Goal: Task Accomplishment & Management: Use online tool/utility

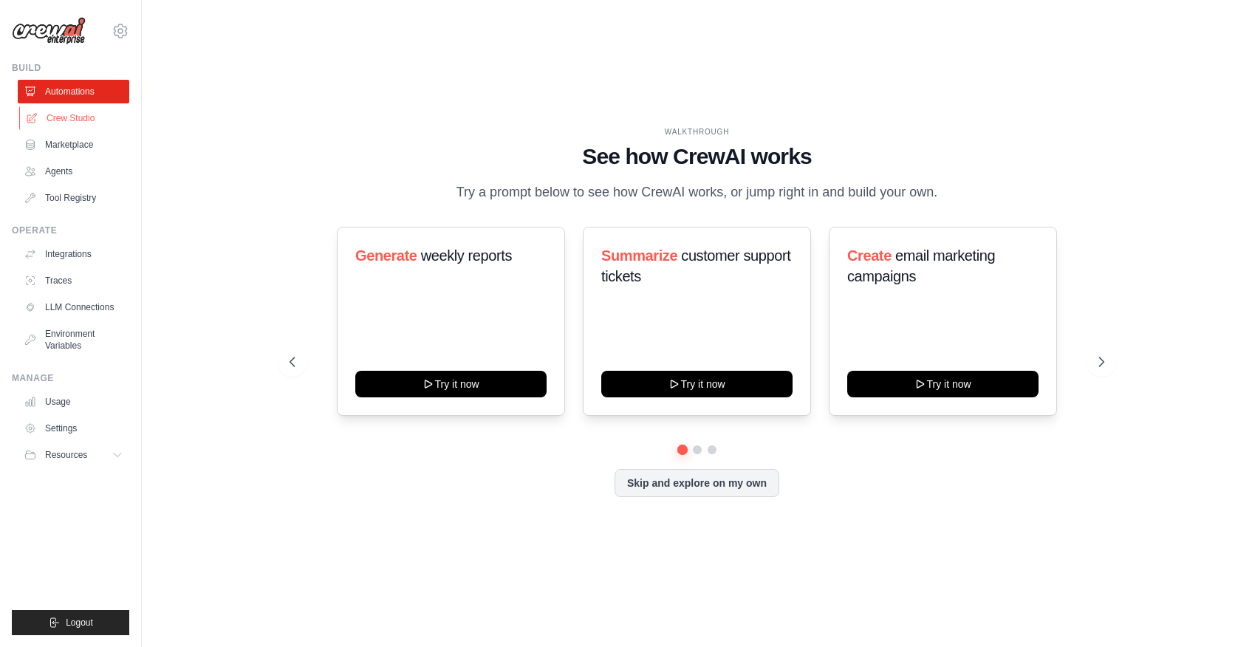
drag, startPoint x: 0, startPoint y: 0, endPoint x: 63, endPoint y: 119, distance: 134.5
click at [63, 119] on link "Crew Studio" at bounding box center [75, 118] width 112 height 24
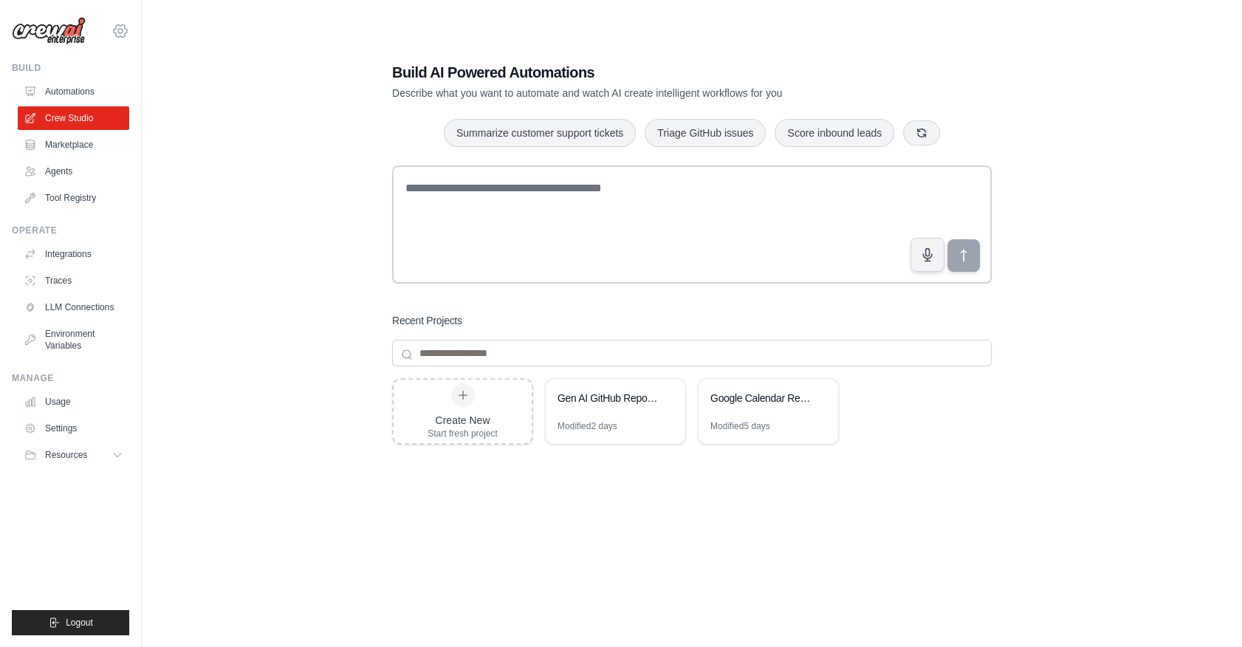
click at [125, 34] on icon at bounding box center [121, 31] width 18 height 18
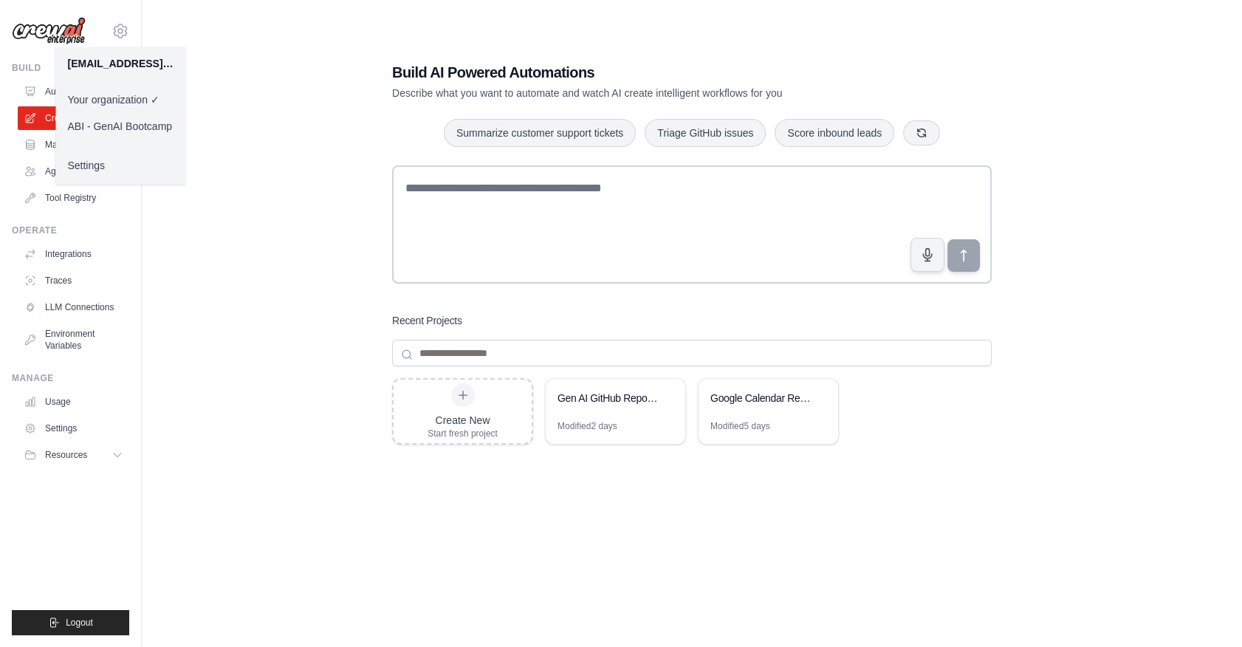
click at [123, 122] on link "ABI - GenAI Bootcamp" at bounding box center [120, 126] width 130 height 27
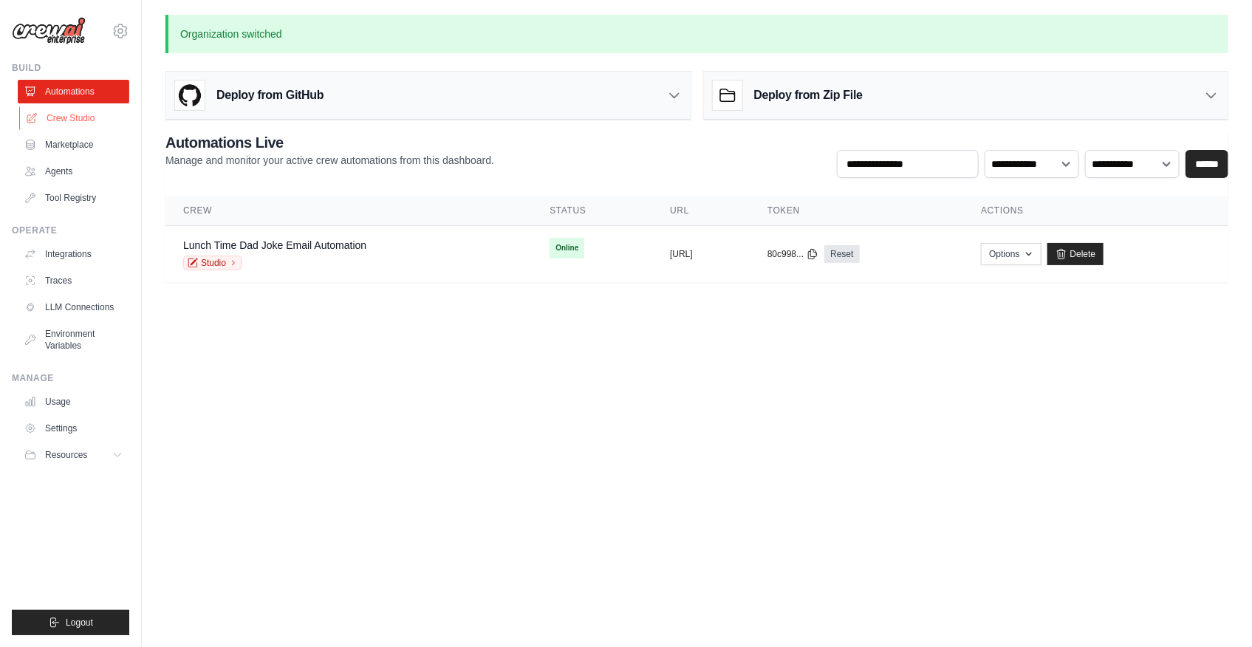
click at [71, 126] on link "Crew Studio" at bounding box center [75, 118] width 112 height 24
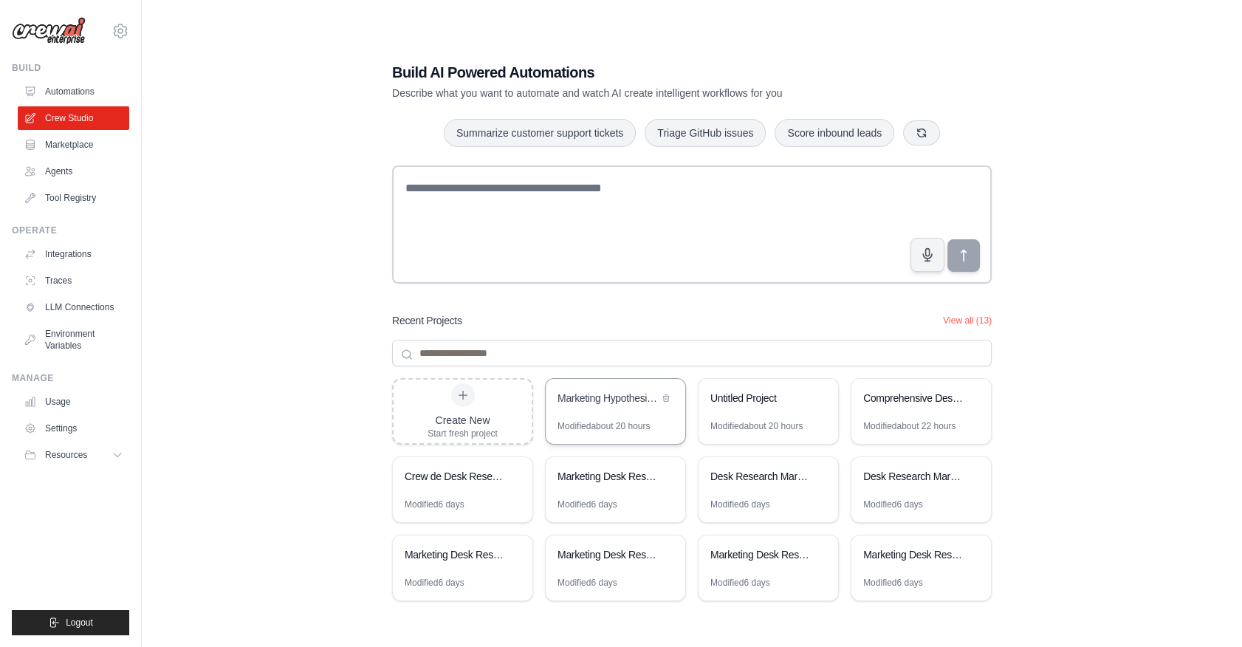
click at [598, 409] on div "Marketing Hypothesis Briefing Generator" at bounding box center [616, 399] width 140 height 41
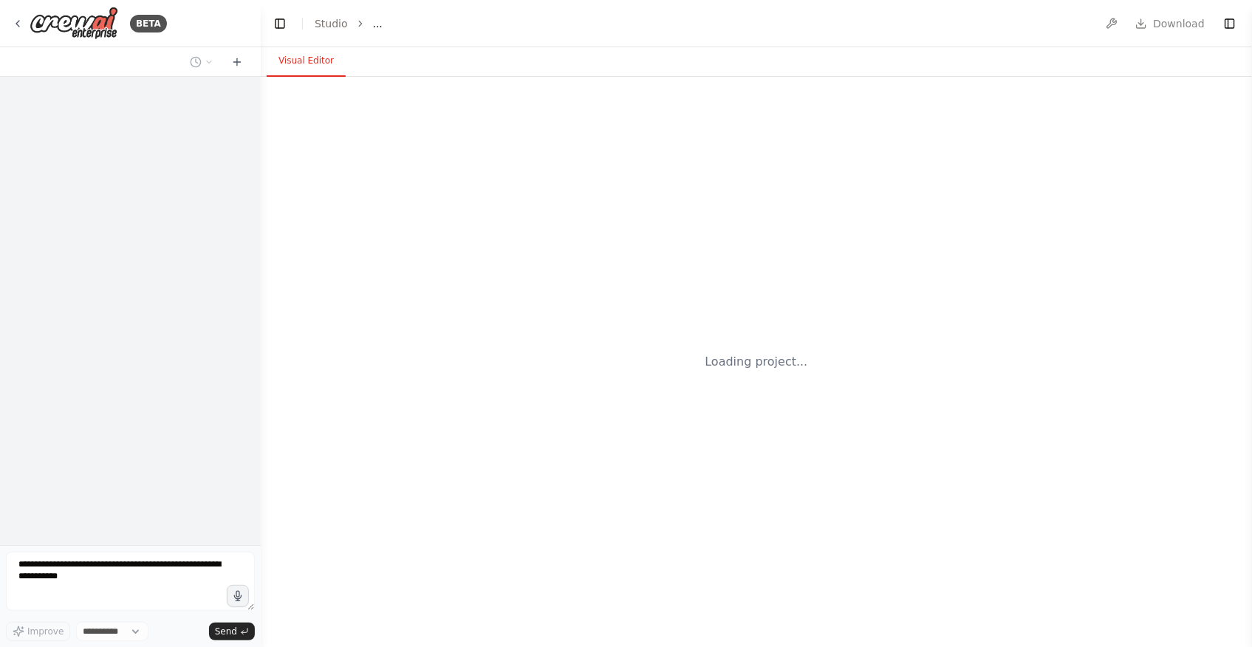
select select "****"
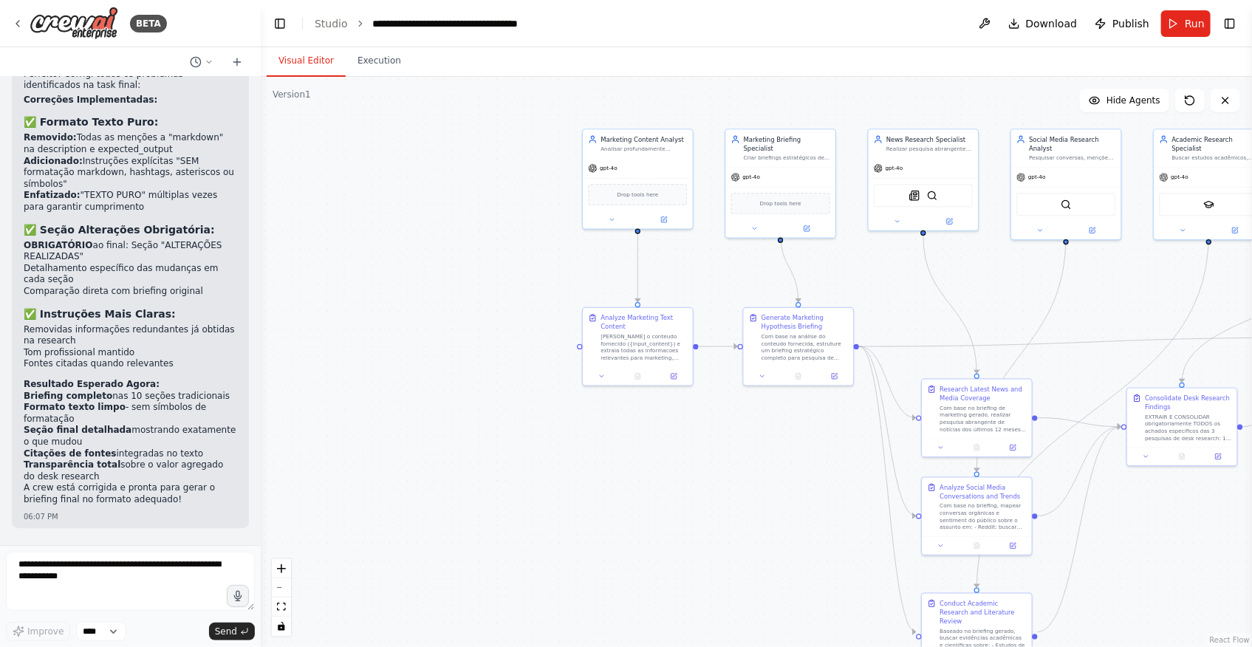
scroll to position [15536, 0]
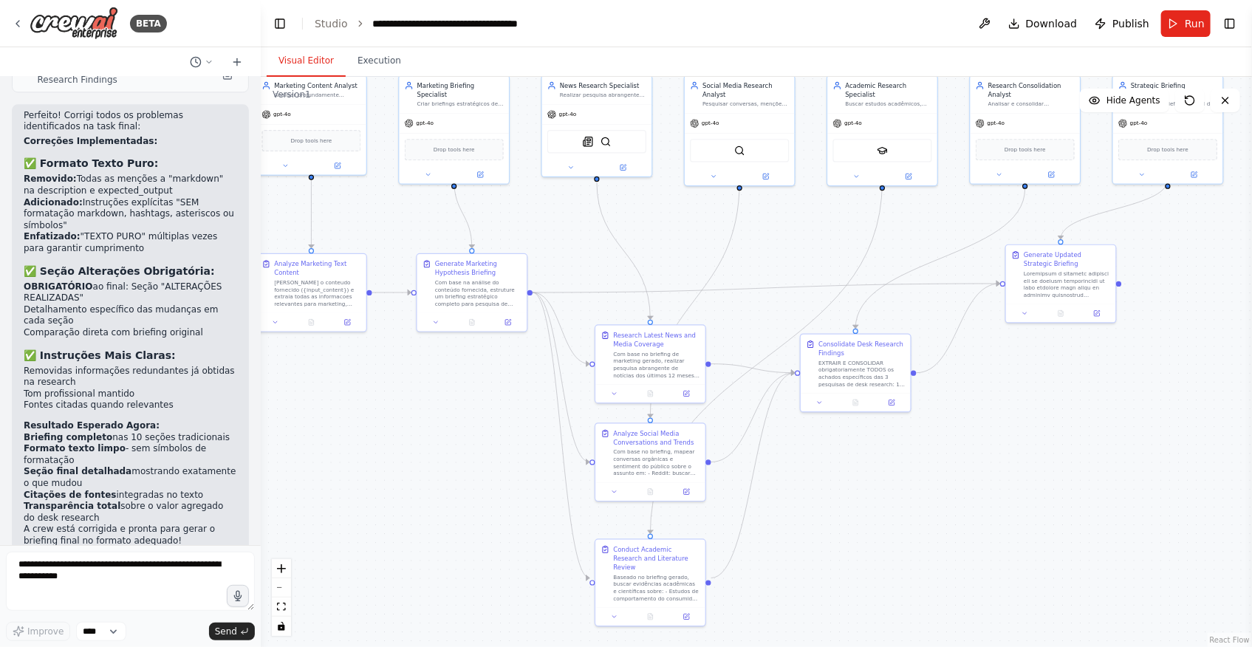
drag, startPoint x: 880, startPoint y: 306, endPoint x: 553, endPoint y: 252, distance: 330.9
click at [553, 252] on div ".deletable-edge-delete-btn { width: 20px; height: 20px; border: 0px solid #ffff…" at bounding box center [756, 362] width 991 height 570
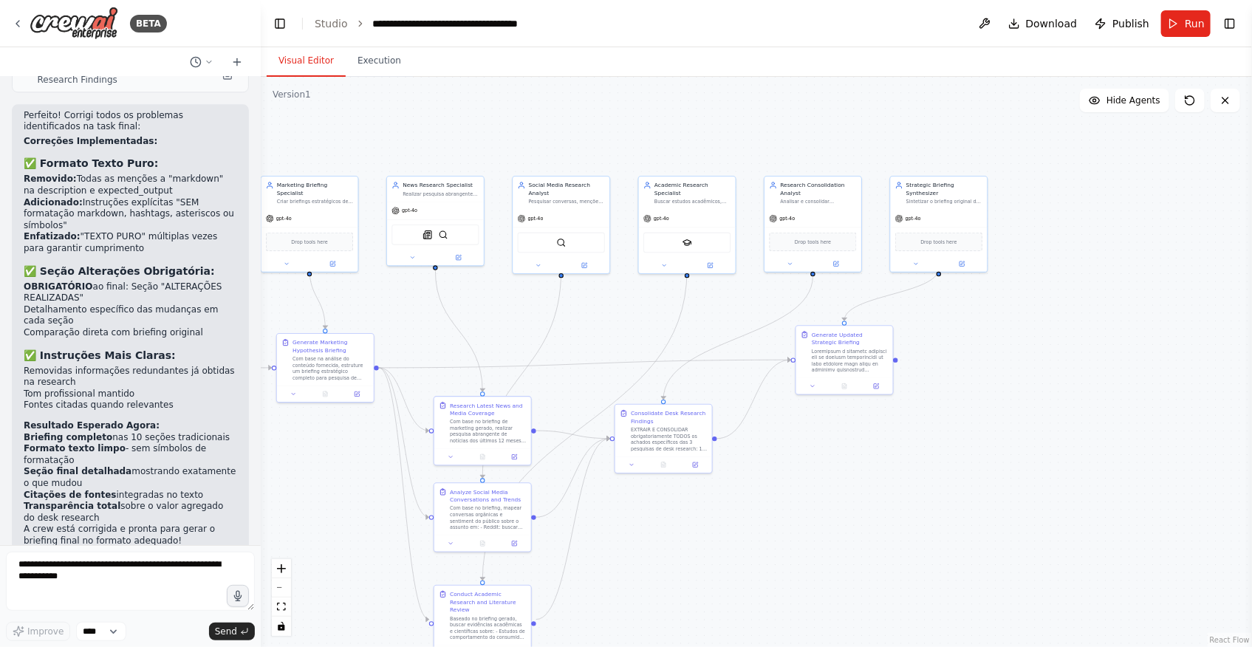
drag, startPoint x: 1150, startPoint y: 386, endPoint x: 924, endPoint y: 445, distance: 233.6
click at [924, 445] on div ".deletable-edge-delete-btn { width: 20px; height: 20px; border: 0px solid #ffff…" at bounding box center [756, 362] width 991 height 570
click at [130, 584] on textarea at bounding box center [130, 581] width 249 height 59
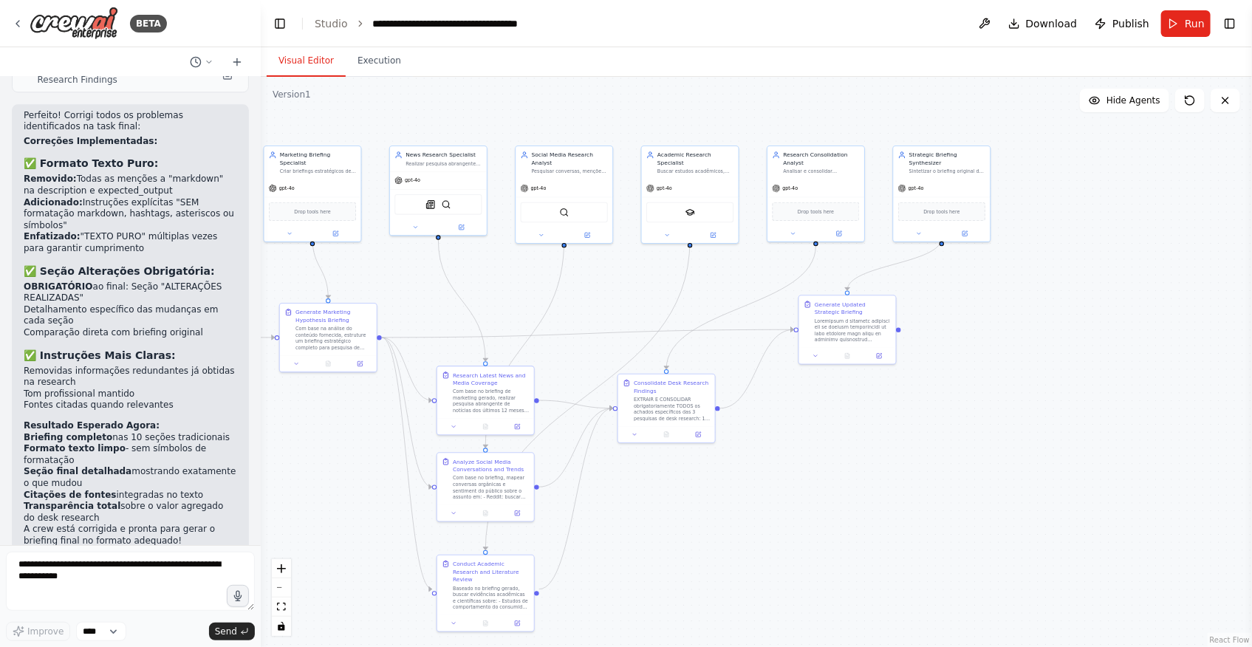
drag, startPoint x: 875, startPoint y: 572, endPoint x: 878, endPoint y: 542, distance: 30.4
click at [878, 542] on div ".deletable-edge-delete-btn { width: 20px; height: 20px; border: 0px solid #ffff…" at bounding box center [756, 362] width 991 height 570
click at [123, 595] on textarea at bounding box center [130, 581] width 249 height 59
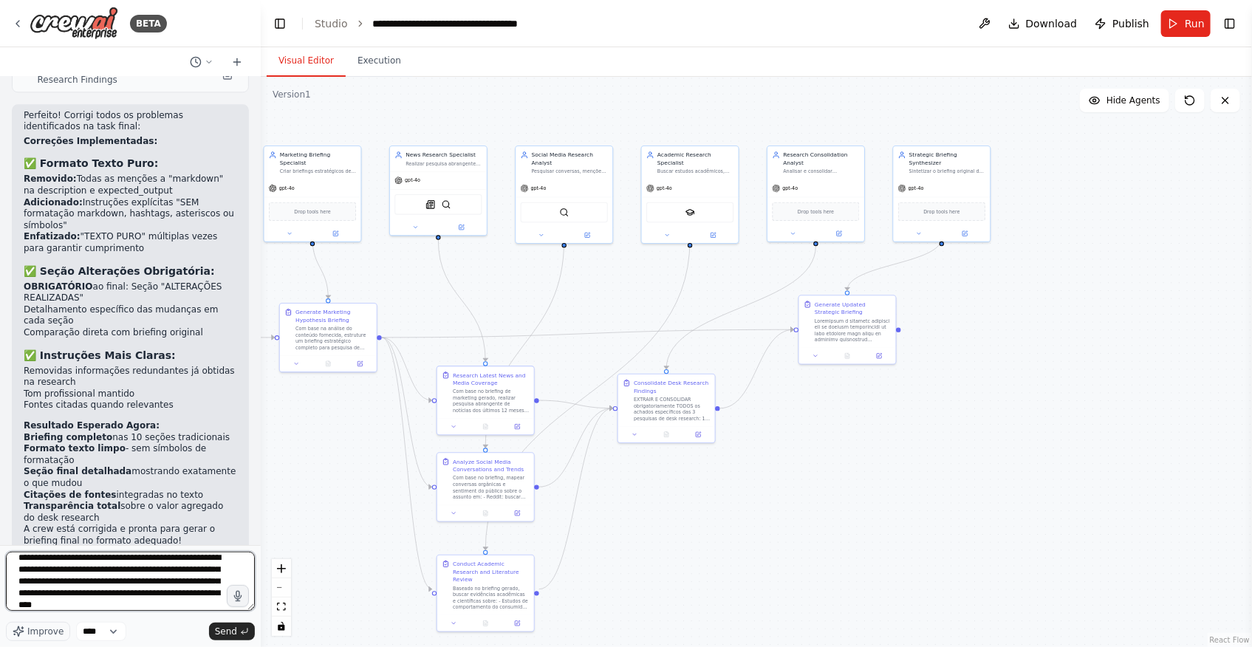
scroll to position [18, 0]
type textarea "**********"
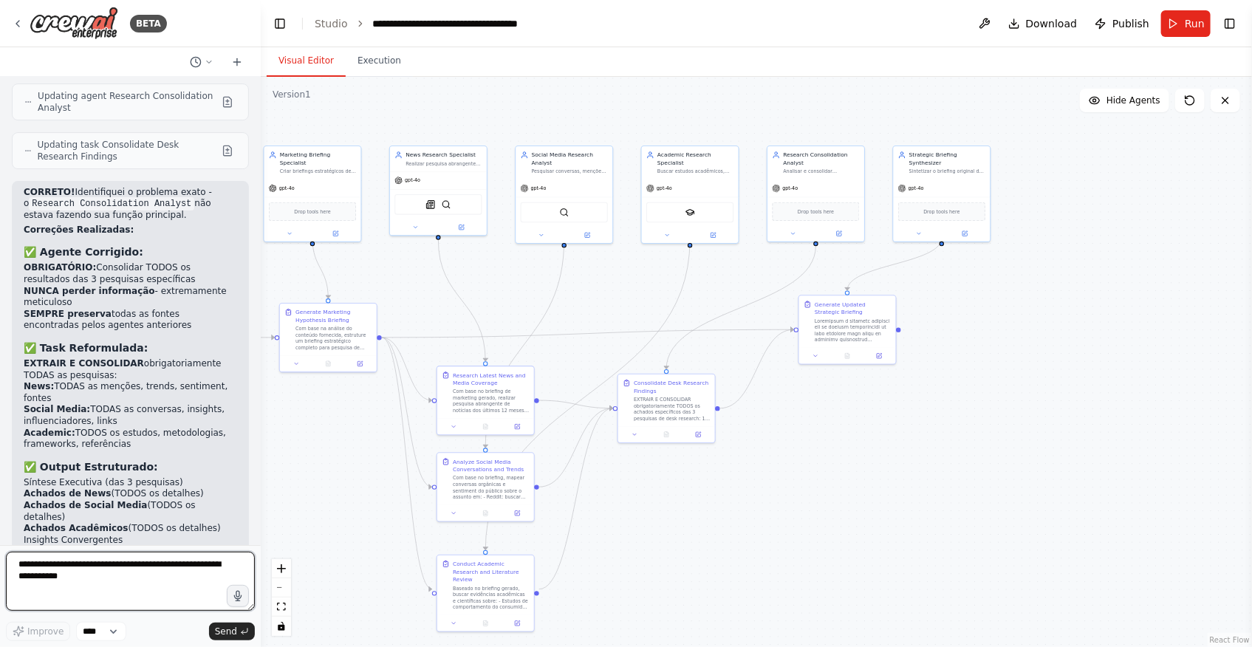
scroll to position [16235, 0]
click at [146, 576] on textarea at bounding box center [130, 581] width 249 height 59
click at [121, 559] on textarea at bounding box center [130, 581] width 249 height 59
type textarea "*"
type textarea "*****"
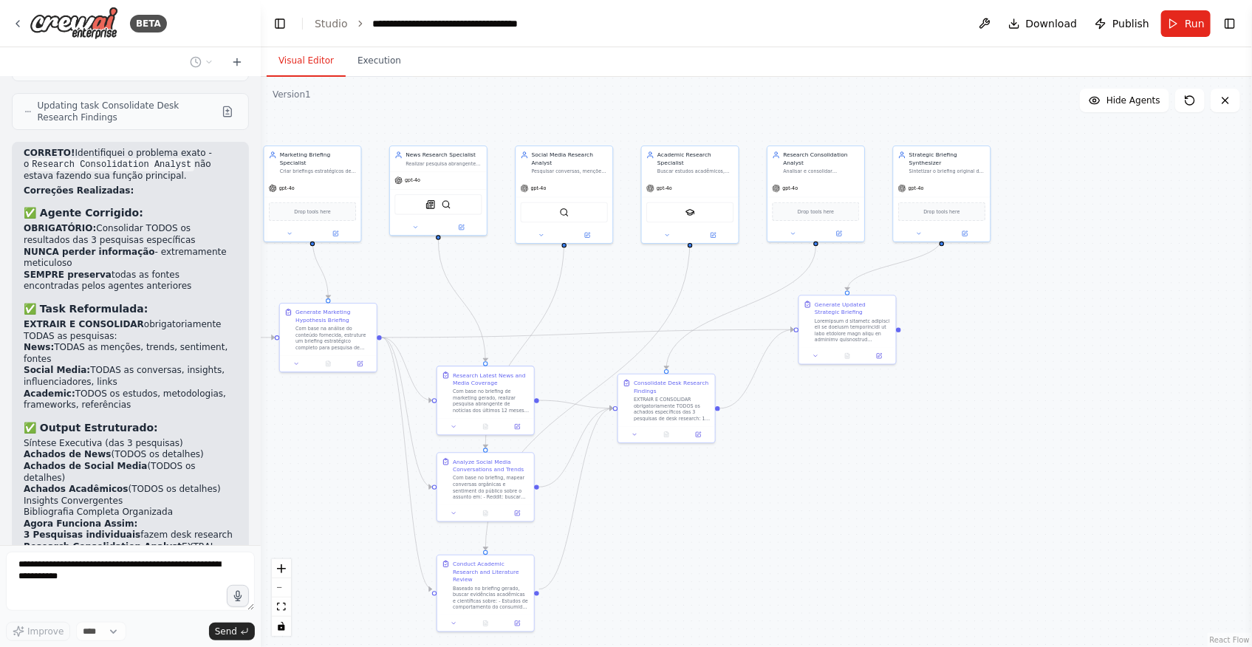
scroll to position [16327, 0]
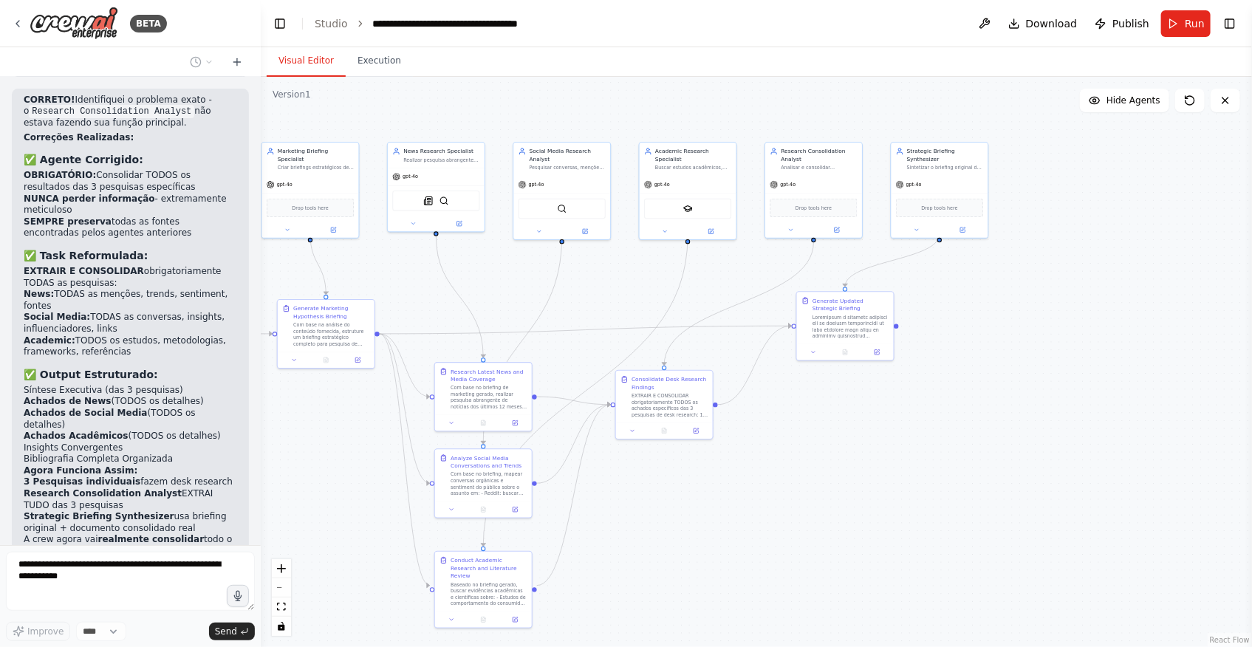
drag, startPoint x: 830, startPoint y: 478, endPoint x: 830, endPoint y: 459, distance: 18.5
click at [830, 459] on div ".deletable-edge-delete-btn { width: 20px; height: 20px; border: 0px solid #ffff…" at bounding box center [756, 362] width 991 height 570
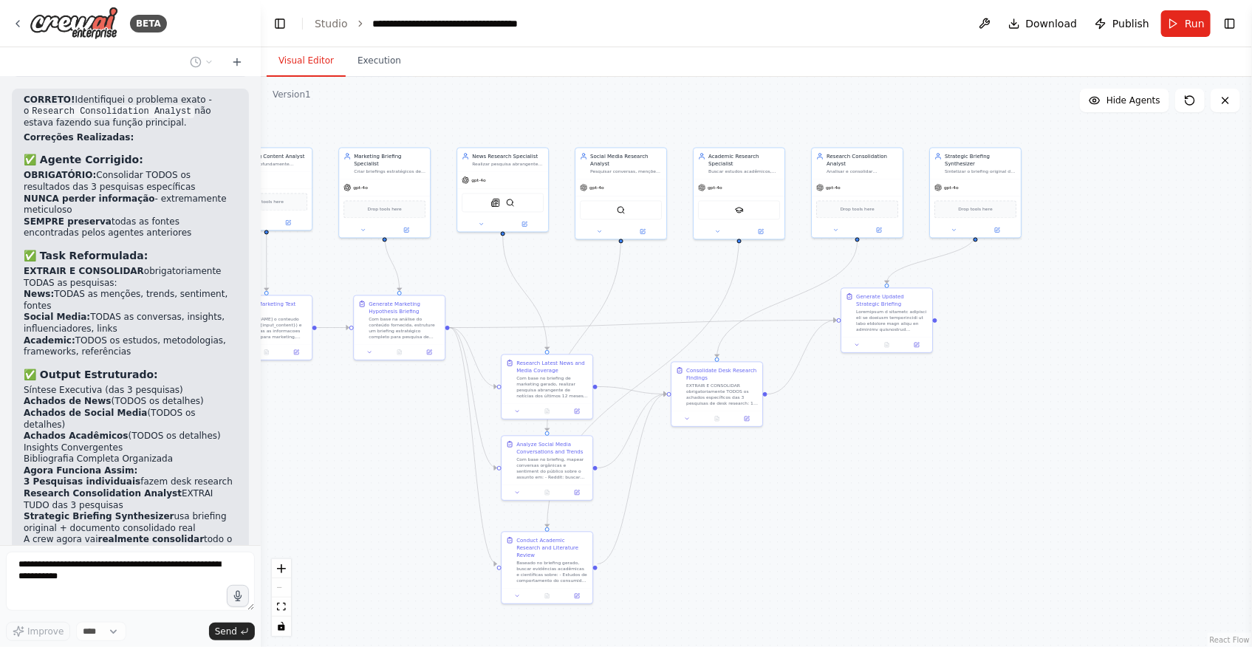
drag, startPoint x: 753, startPoint y: 496, endPoint x: 818, endPoint y: 498, distance: 64.3
click at [818, 498] on div ".deletable-edge-delete-btn { width: 20px; height: 20px; border: 0px solid #ffff…" at bounding box center [756, 362] width 991 height 570
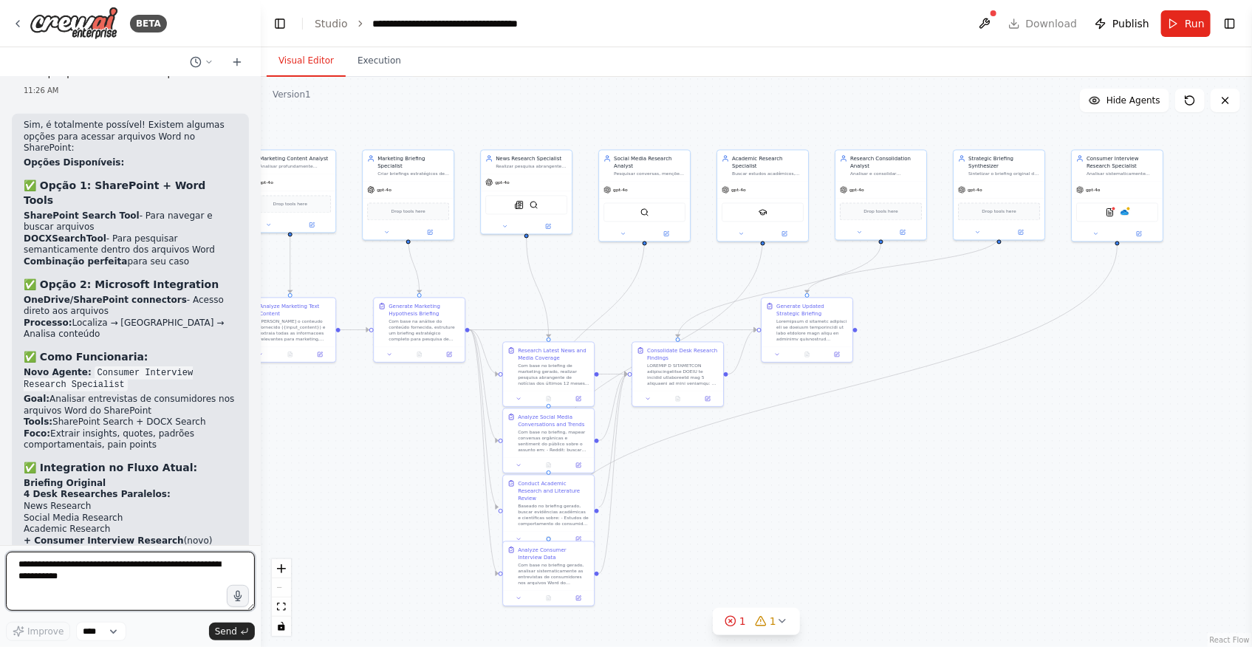
scroll to position [16926, 0]
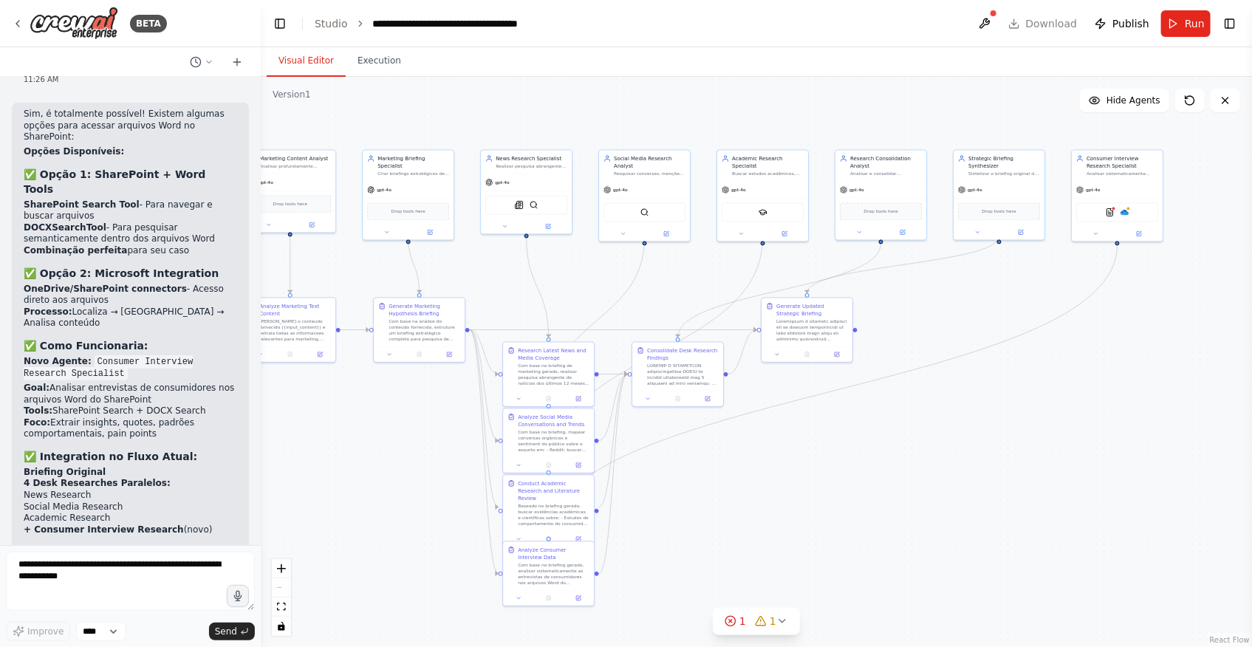
click at [957, 473] on div ".deletable-edge-delete-btn { width: 20px; height: 20px; border: 0px solid #ffff…" at bounding box center [756, 362] width 991 height 570
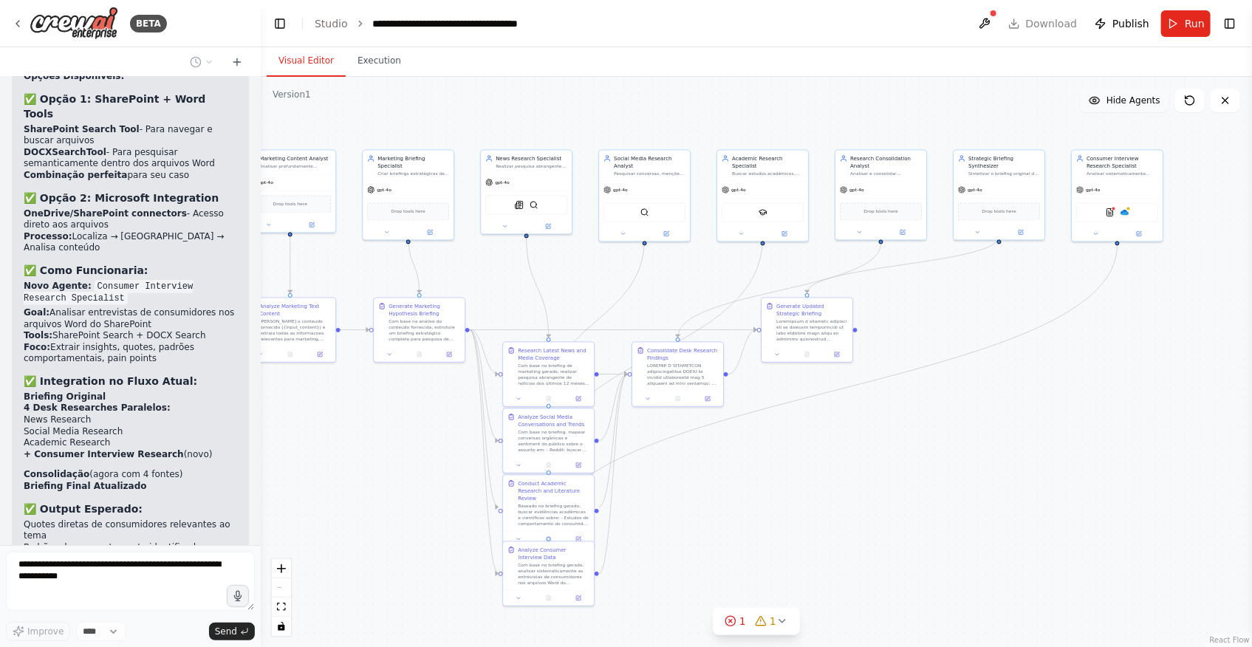
click at [1155, 105] on span "Hide Agents" at bounding box center [1133, 101] width 54 height 12
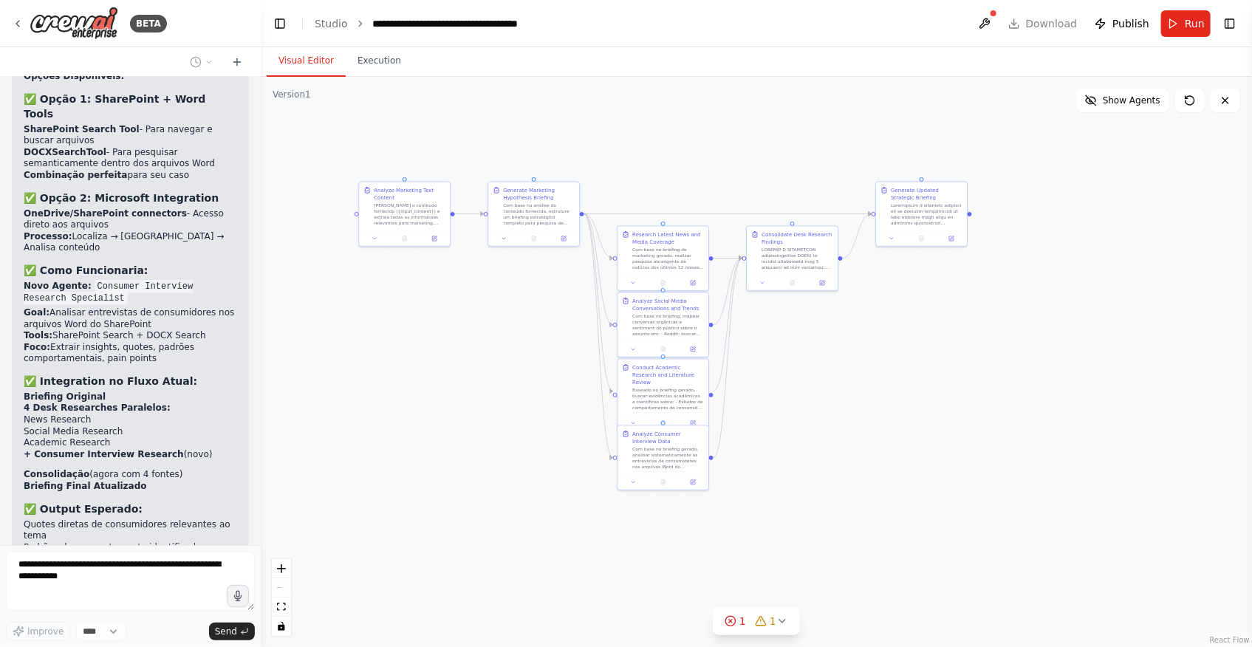
drag, startPoint x: 734, startPoint y: 534, endPoint x: 849, endPoint y: 418, distance: 163.0
click at [849, 418] on div ".deletable-edge-delete-btn { width: 20px; height: 20px; border: 0px solid #ffff…" at bounding box center [756, 362] width 991 height 570
drag, startPoint x: 852, startPoint y: 488, endPoint x: 830, endPoint y: 503, distance: 27.2
click at [830, 503] on div ".deletable-edge-delete-btn { width: 20px; height: 20px; border: 0px solid #ffff…" at bounding box center [756, 362] width 991 height 570
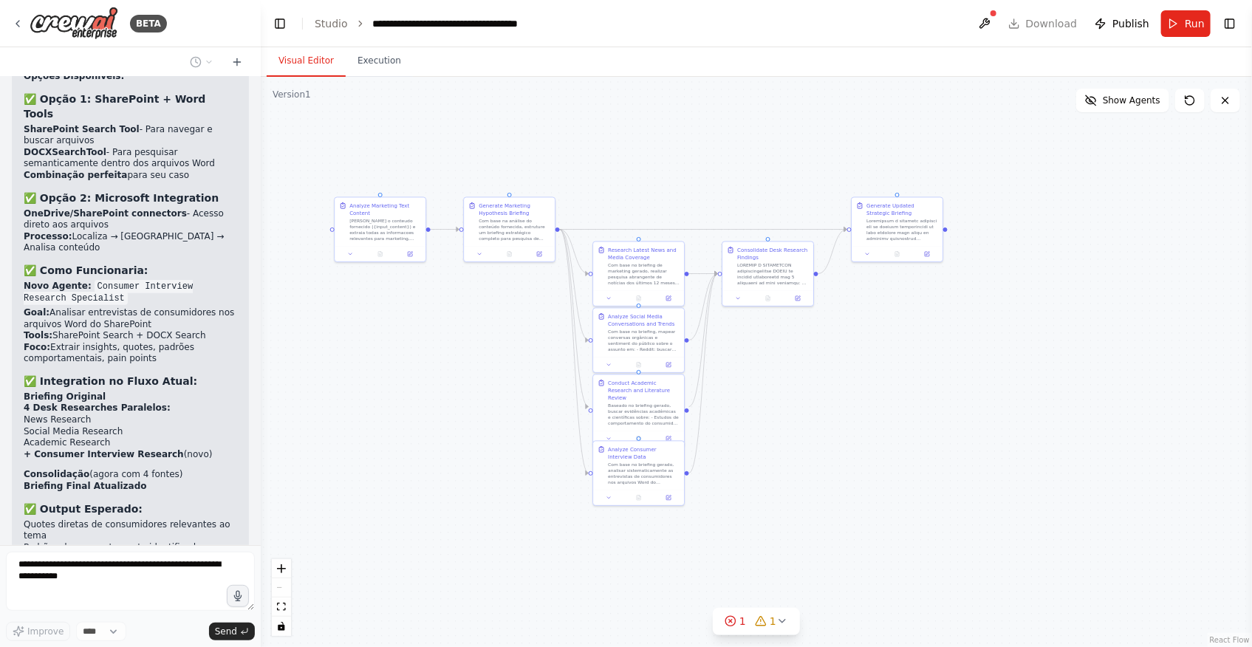
click at [831, 476] on div ".deletable-edge-delete-btn { width: 20px; height: 20px; border: 0px solid #ffff…" at bounding box center [756, 362] width 991 height 570
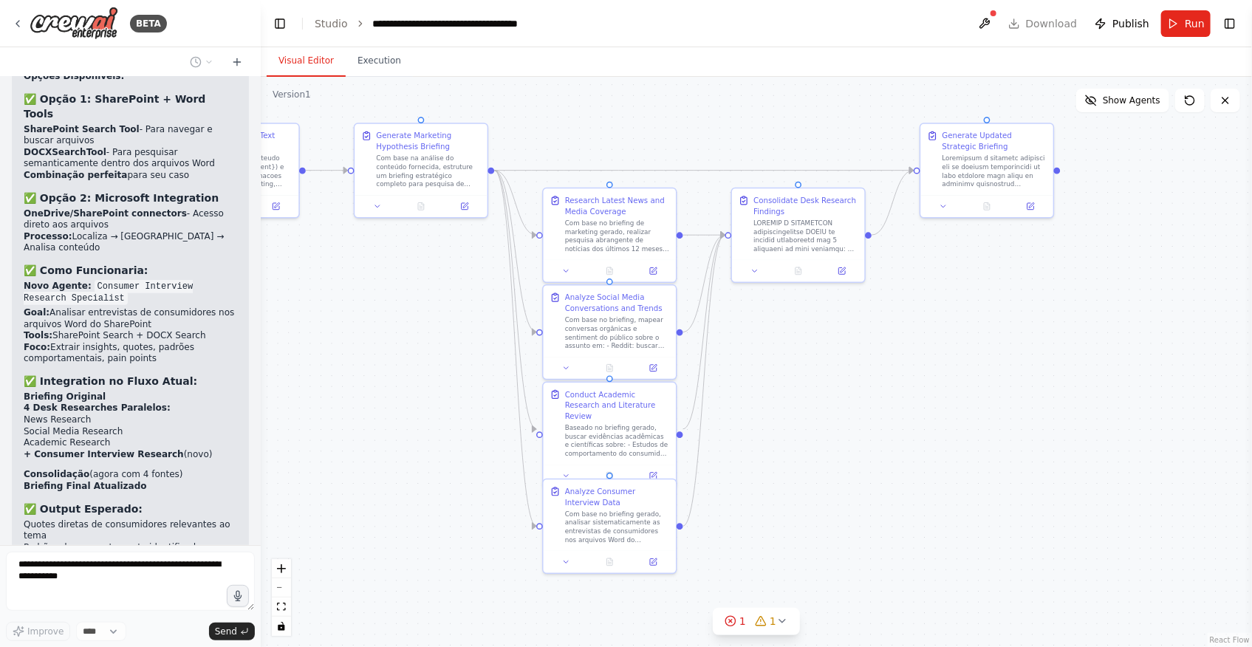
drag, startPoint x: 891, startPoint y: 473, endPoint x: 887, endPoint y: 493, distance: 20.3
click at [887, 493] on div ".deletable-edge-delete-btn { width: 20px; height: 20px; border: 0px solid #ffff…" at bounding box center [756, 362] width 991 height 570
click at [894, 412] on div ".deletable-edge-delete-btn { width: 20px; height: 20px; border: 0px solid #ffff…" at bounding box center [756, 362] width 991 height 570
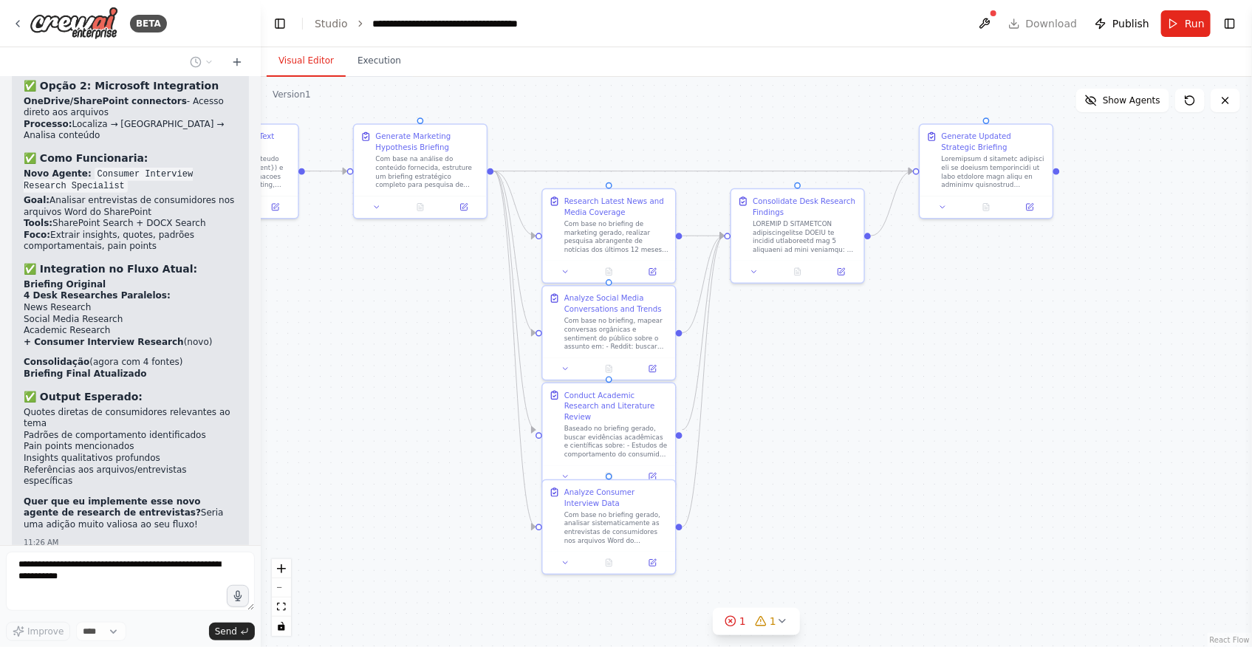
scroll to position [17126, 0]
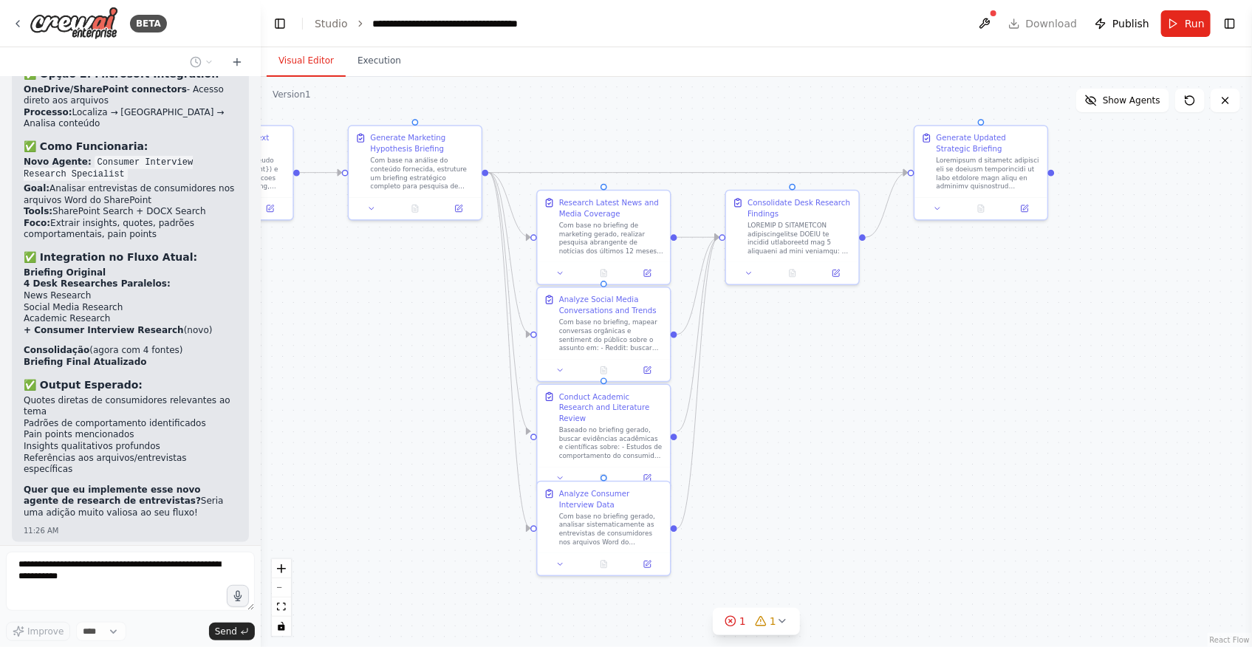
drag, startPoint x: 903, startPoint y: 520, endPoint x: 889, endPoint y: 521, distance: 14.1
click at [894, 521] on div ".deletable-edge-delete-btn { width: 20px; height: 20px; border: 0px solid #ffff…" at bounding box center [756, 362] width 991 height 570
click at [831, 269] on icon at bounding box center [832, 271] width 7 height 7
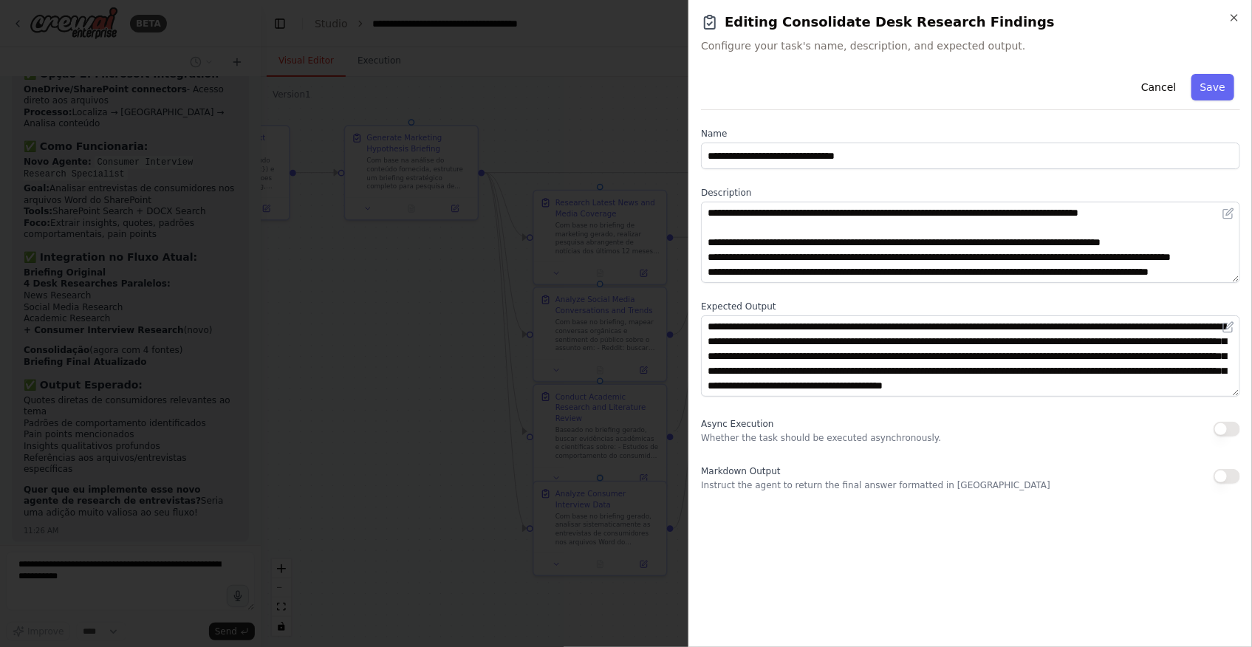
scroll to position [15, 0]
click at [403, 442] on div at bounding box center [626, 323] width 1252 height 647
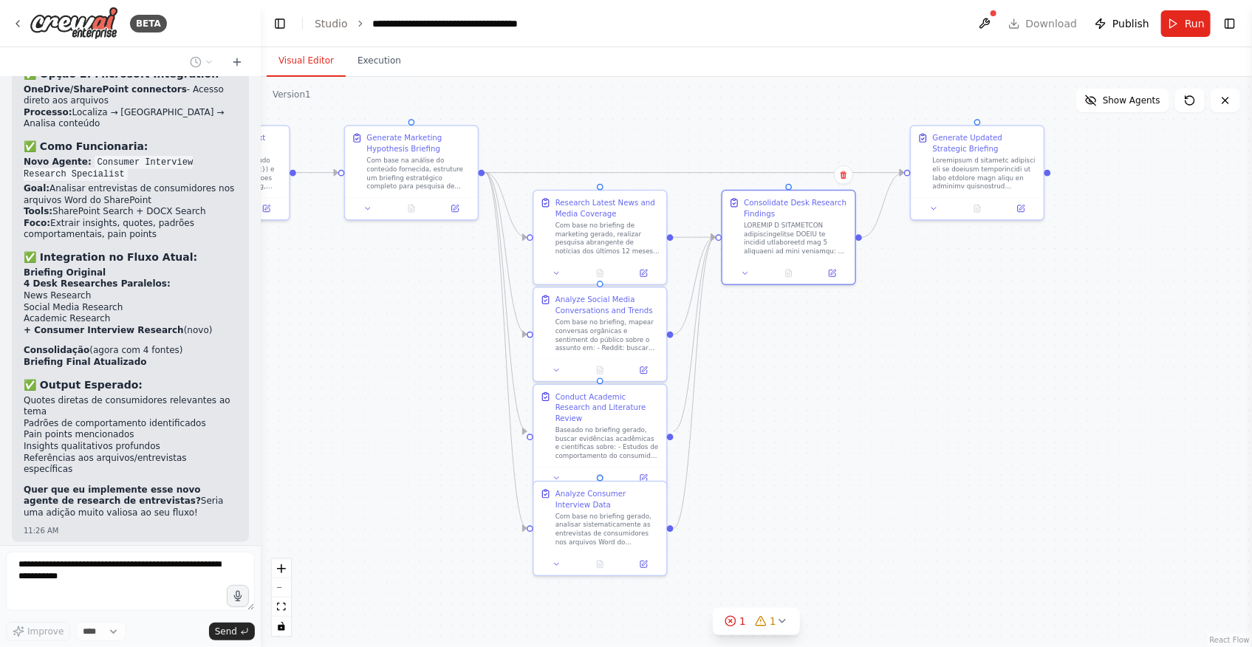
scroll to position [17174, 0]
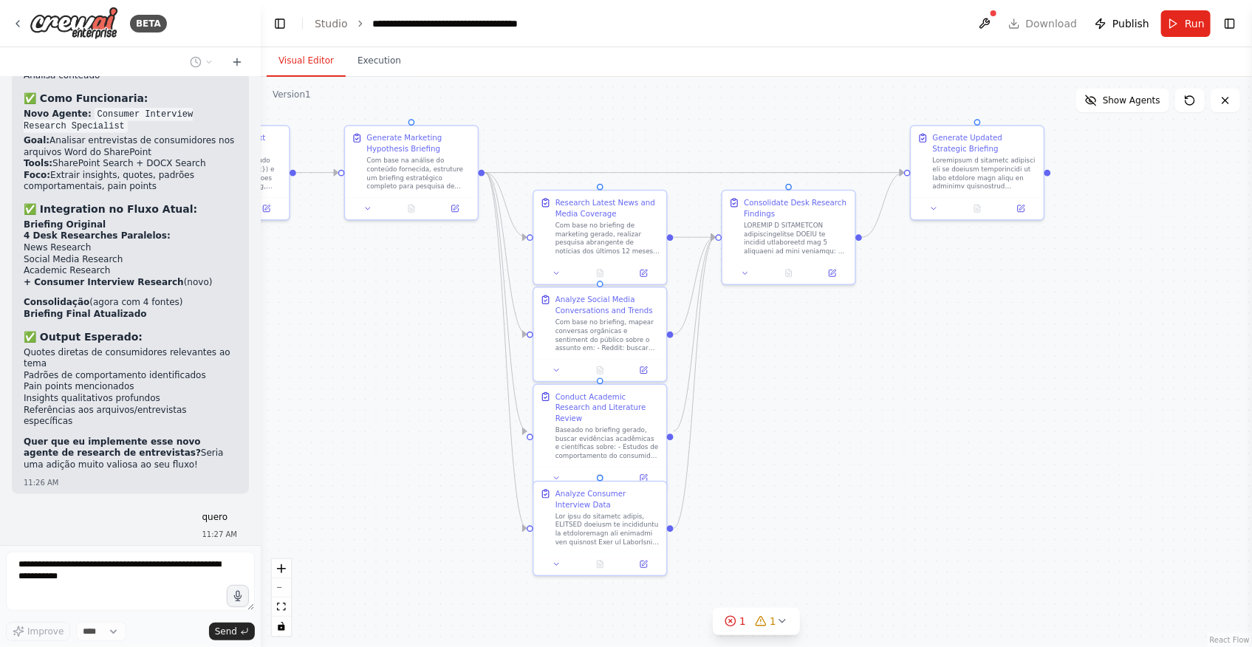
click at [973, 395] on div ".deletable-edge-delete-btn { width: 20px; height: 20px; border: 0px solid #ffff…" at bounding box center [756, 362] width 991 height 570
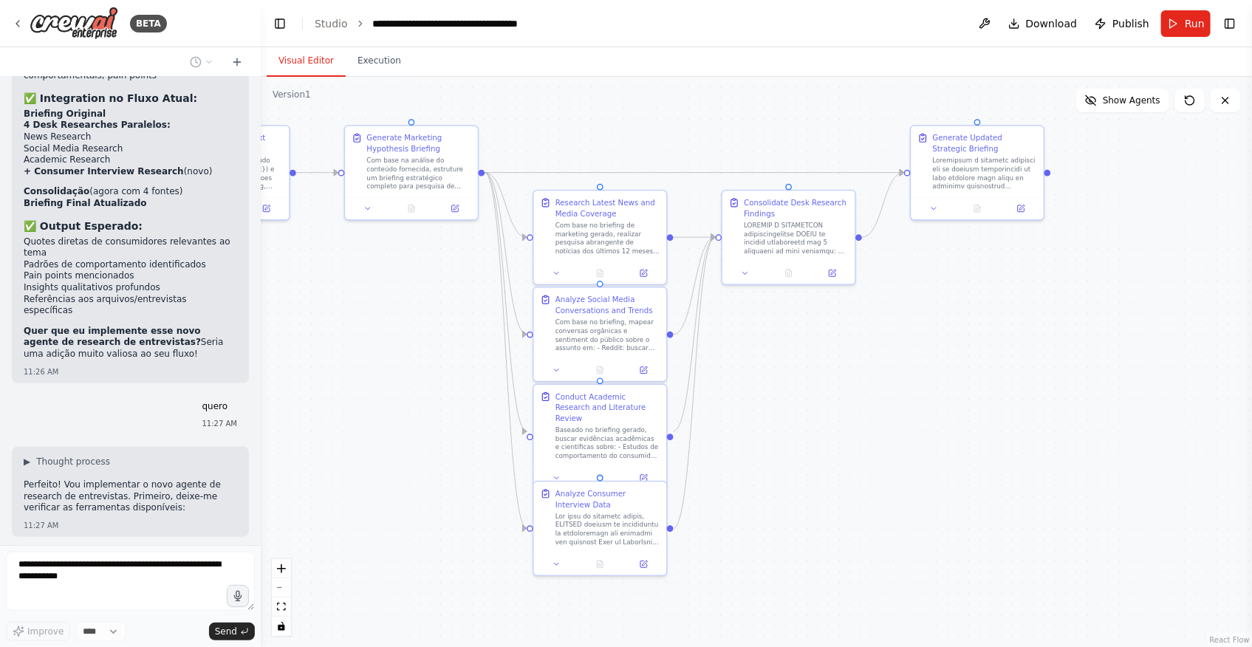
scroll to position [17321, 0]
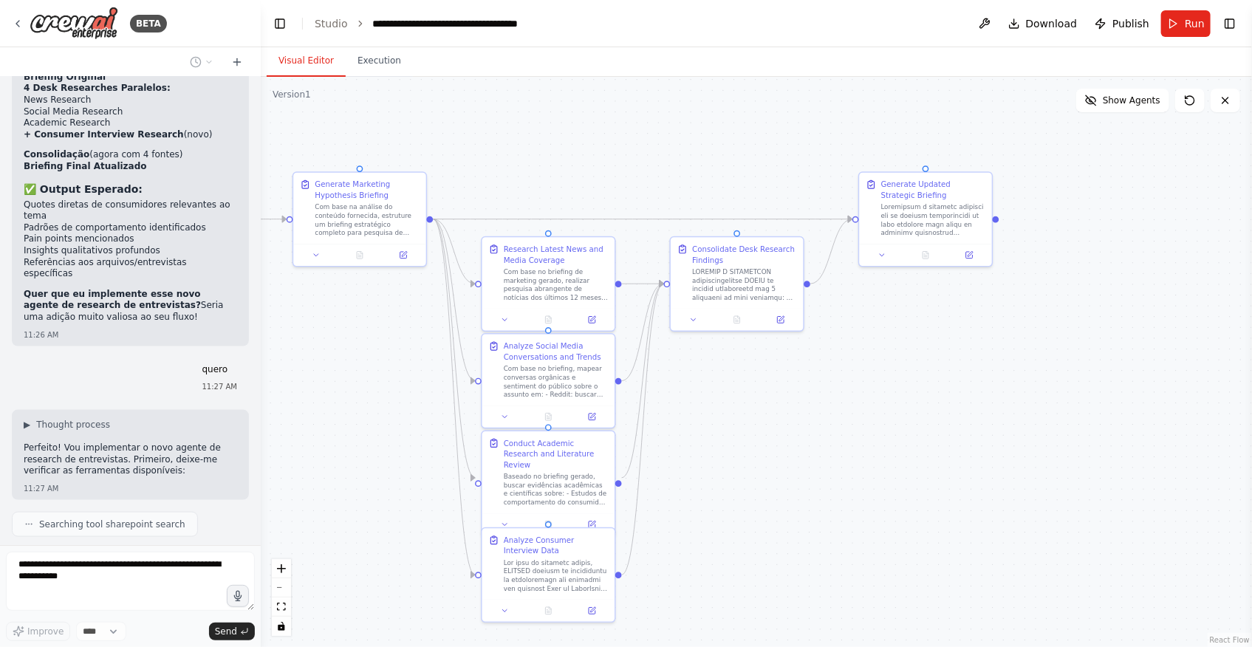
drag, startPoint x: 971, startPoint y: 415, endPoint x: 952, endPoint y: 431, distance: 24.1
click at [952, 431] on div ".deletable-edge-delete-btn { width: 20px; height: 20px; border: 0px solid #ffff…" at bounding box center [756, 362] width 991 height 570
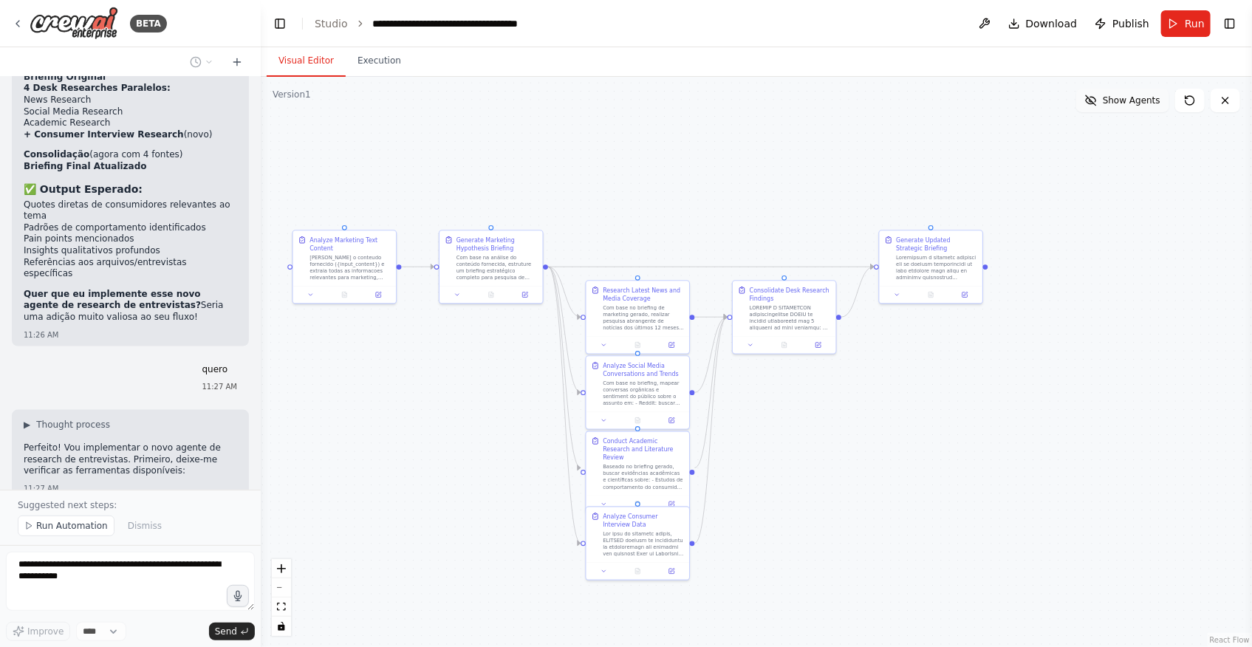
click at [1123, 99] on span "Show Agents" at bounding box center [1132, 101] width 58 height 12
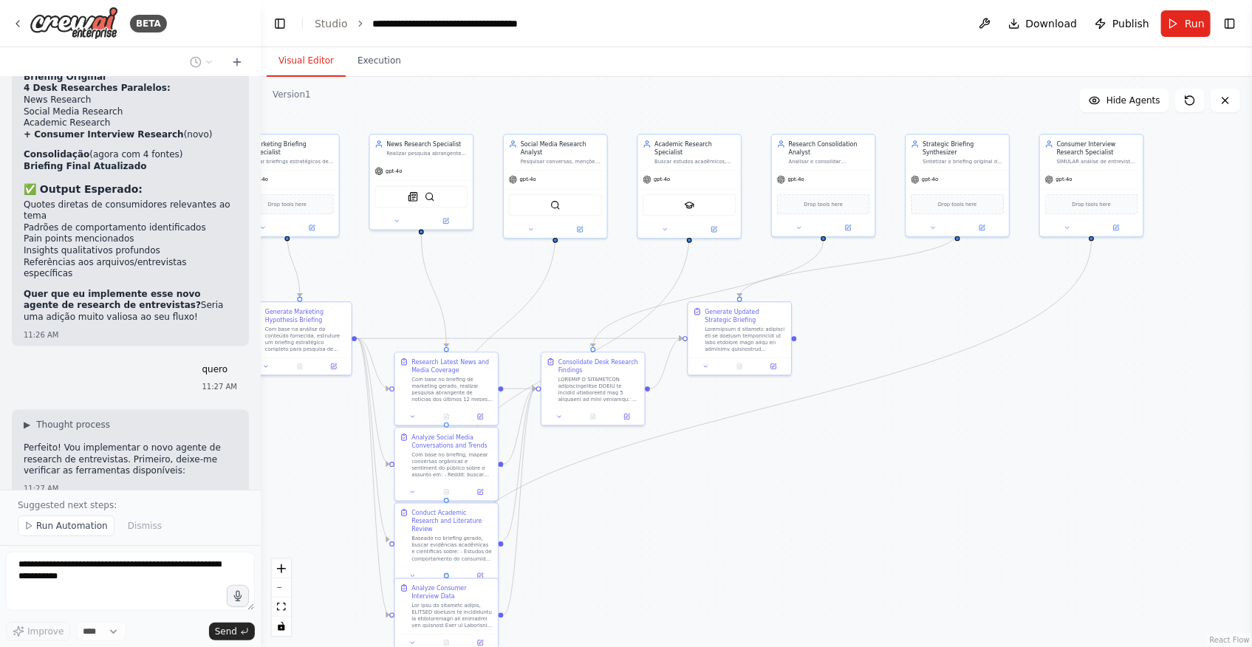
drag, startPoint x: 1101, startPoint y: 392, endPoint x: 690, endPoint y: 544, distance: 438.7
click at [690, 544] on div ".deletable-edge-delete-btn { width: 20px; height: 20px; border: 0px solid #ffff…" at bounding box center [756, 362] width 991 height 570
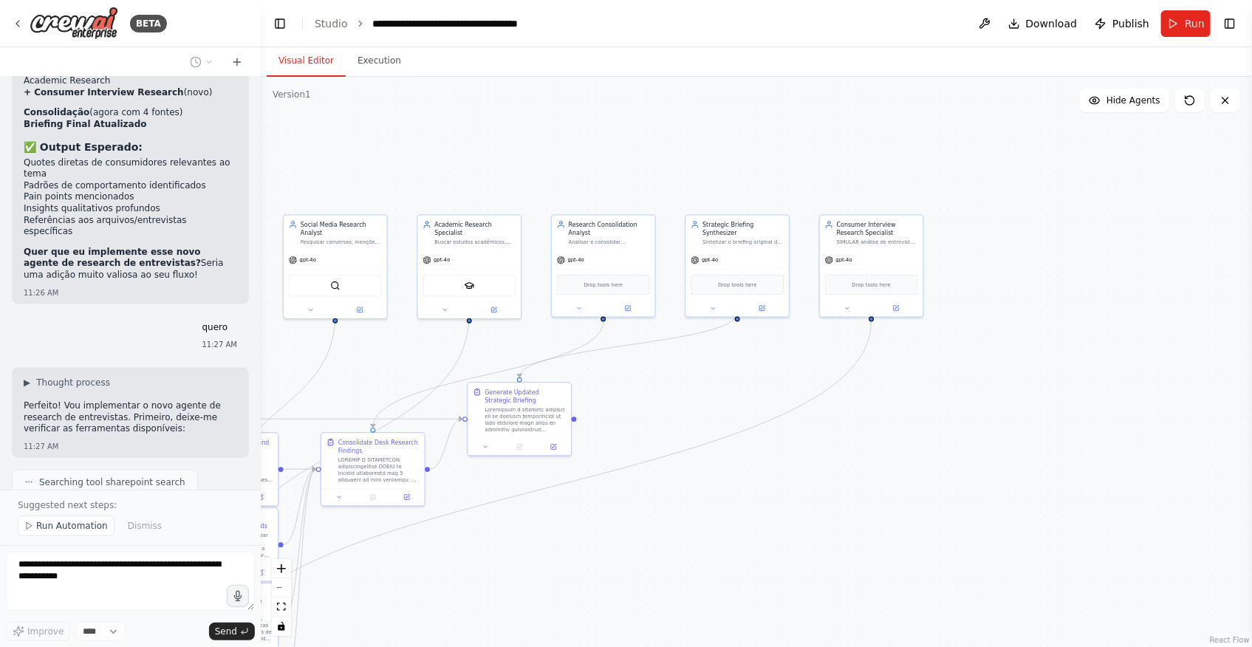
scroll to position [17375, 0]
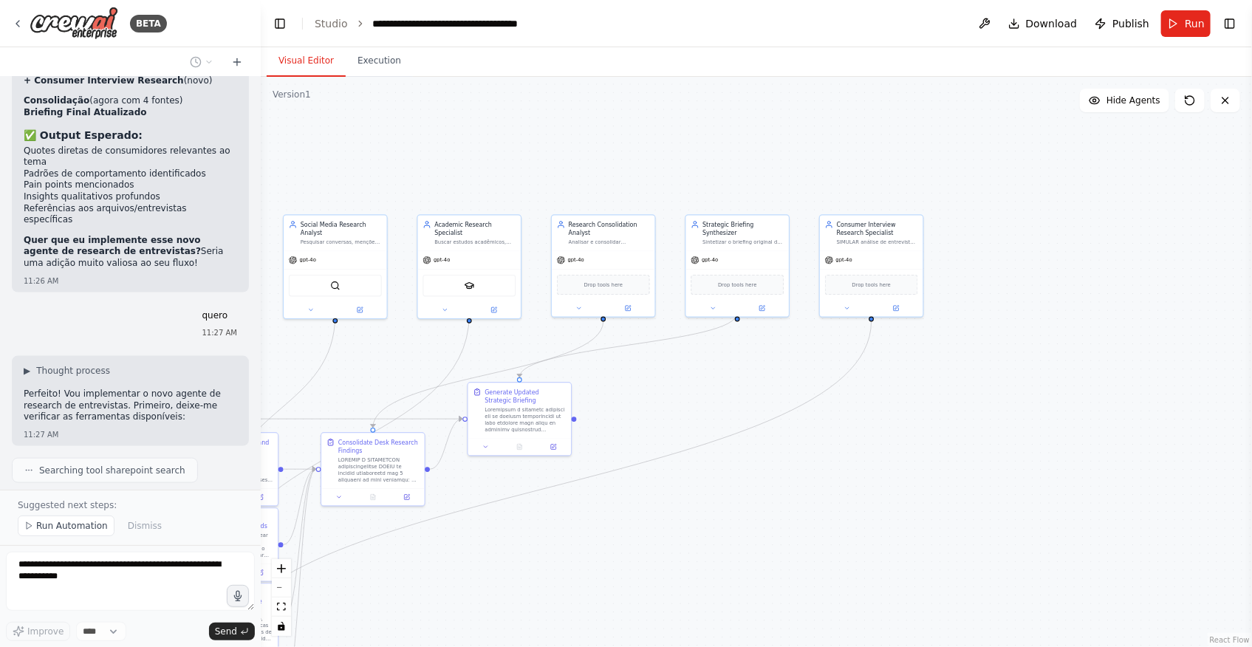
click at [929, 409] on div ".deletable-edge-delete-btn { width: 20px; height: 20px; border: 0px solid #ffff…" at bounding box center [756, 362] width 991 height 570
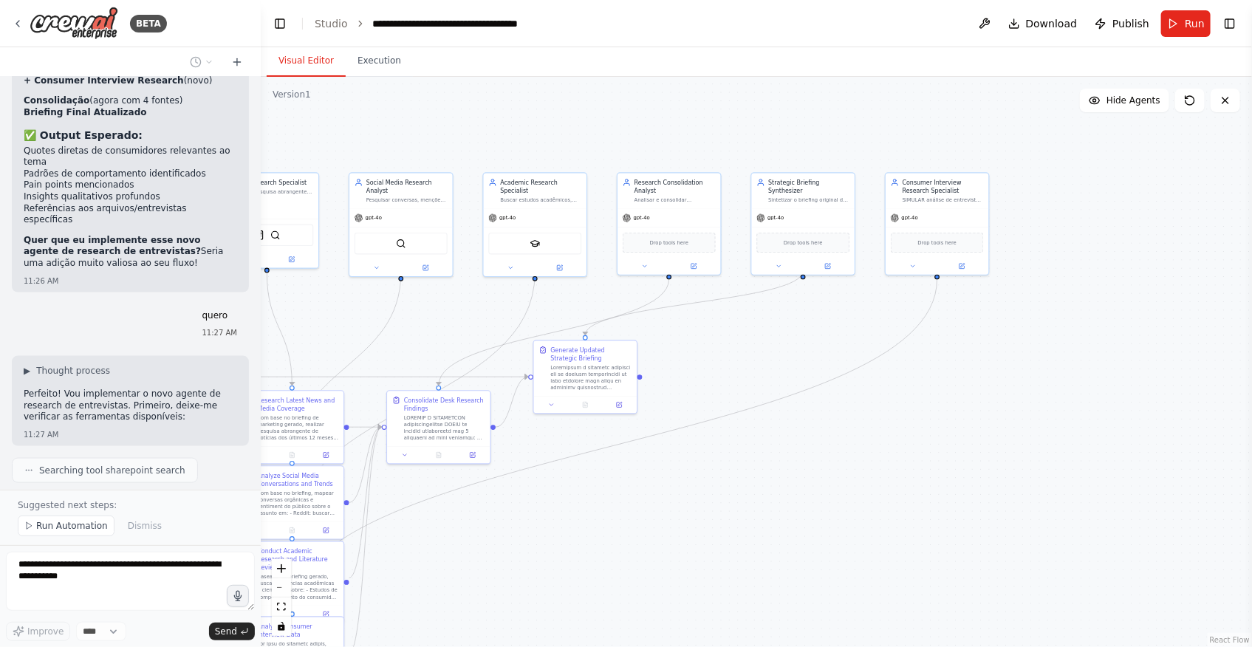
drag, startPoint x: 838, startPoint y: 490, endPoint x: 923, endPoint y: 411, distance: 116.6
click at [908, 445] on div ".deletable-edge-delete-btn { width: 20px; height: 20px; border: 0px solid #ffff…" at bounding box center [756, 362] width 991 height 570
click at [970, 261] on button at bounding box center [966, 262] width 47 height 10
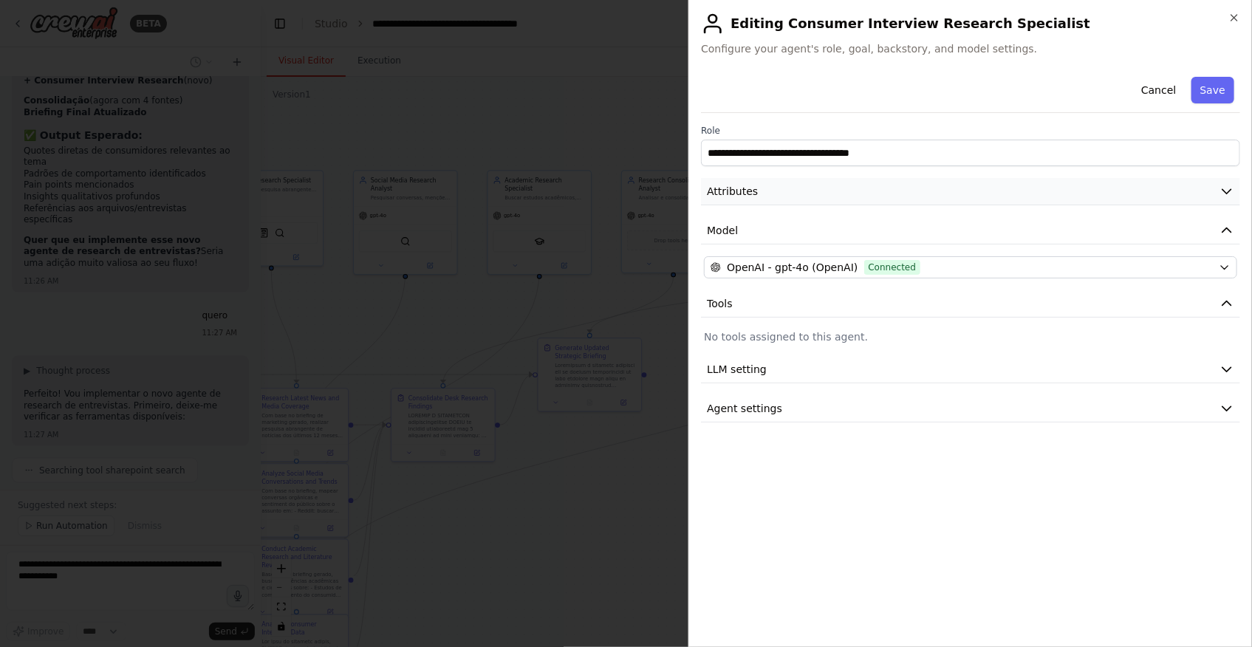
click at [791, 183] on button "Attributes" at bounding box center [970, 191] width 539 height 27
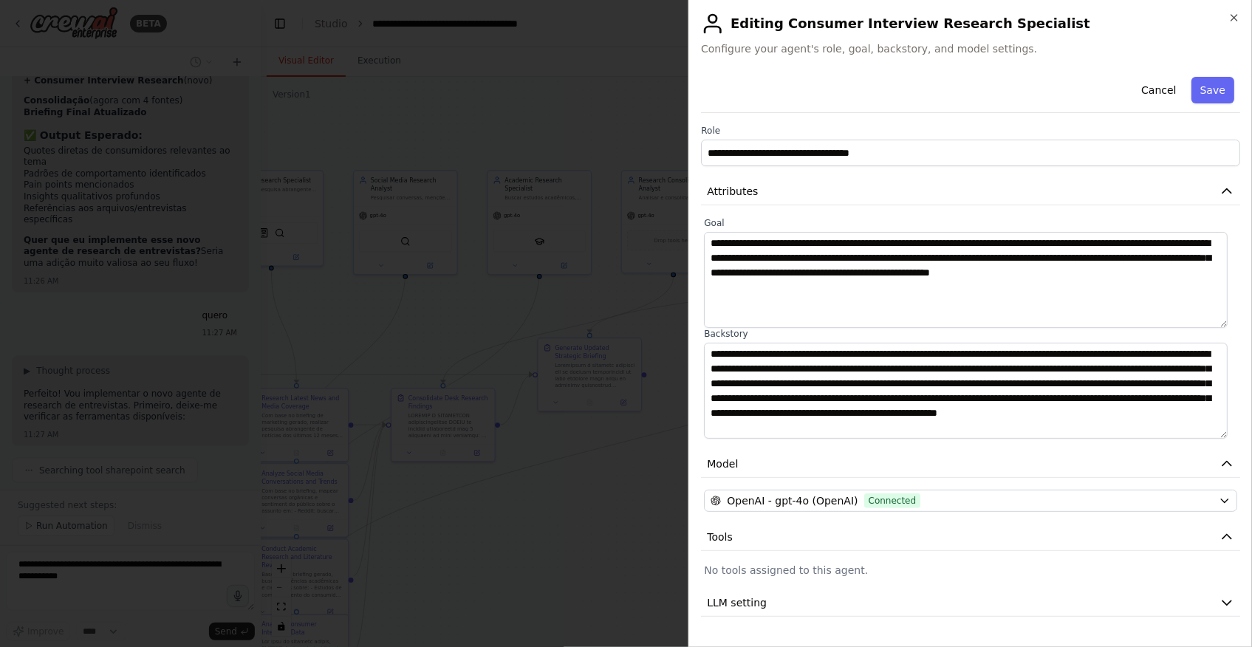
click at [486, 539] on div at bounding box center [626, 323] width 1252 height 647
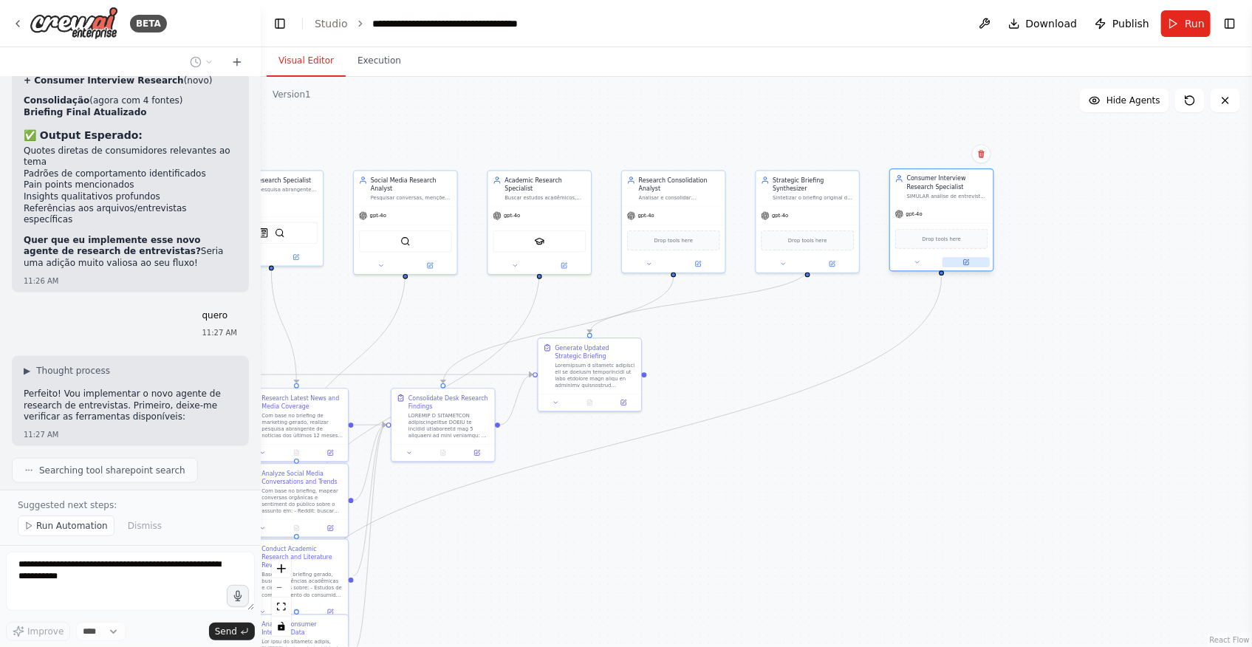
click at [969, 261] on button at bounding box center [966, 262] width 47 height 10
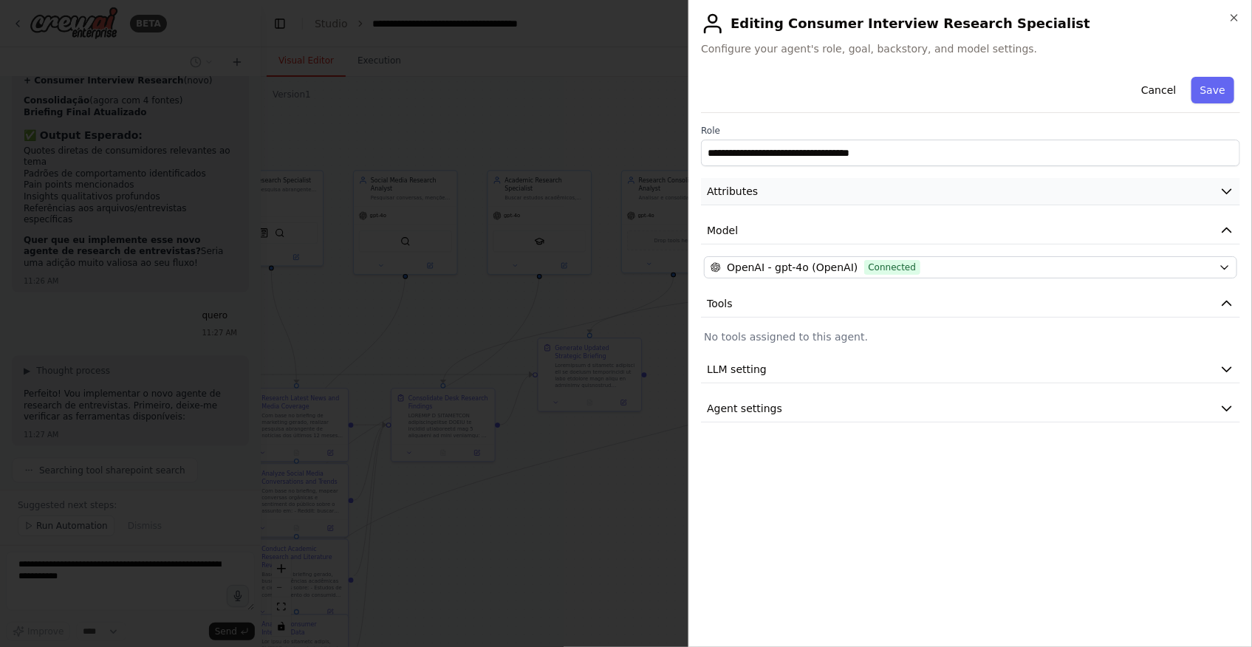
click at [794, 191] on button "Attributes" at bounding box center [970, 191] width 539 height 27
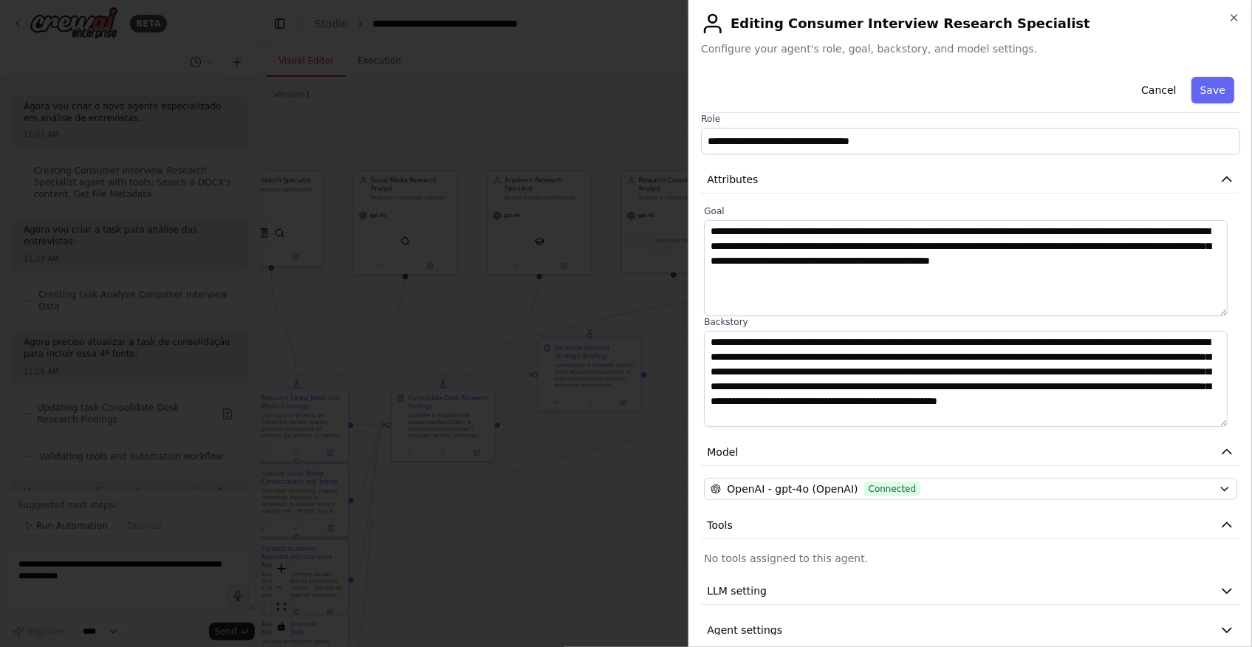
scroll to position [30, 0]
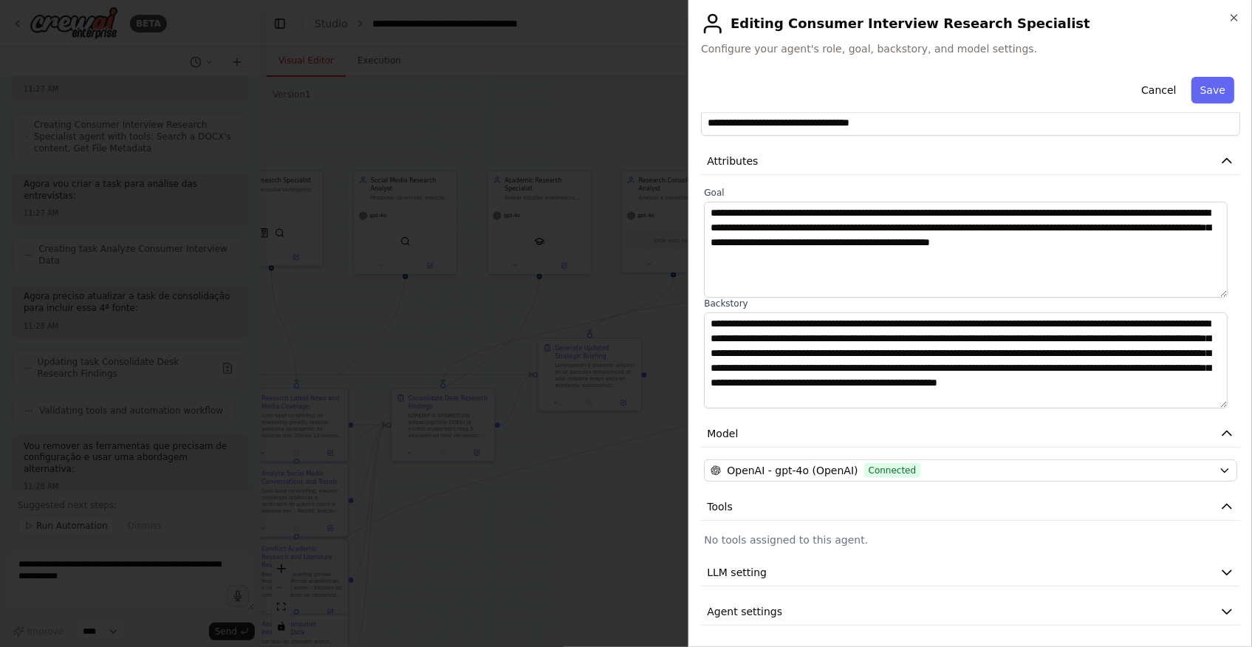
click at [472, 572] on div at bounding box center [626, 323] width 1252 height 647
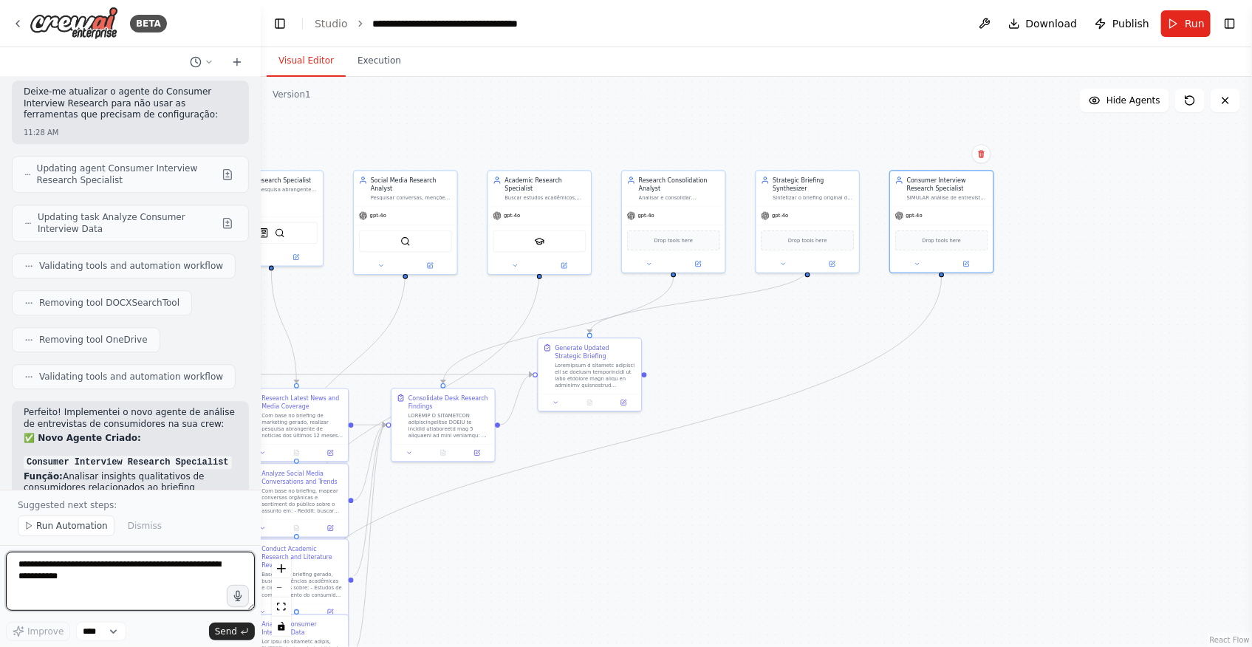
click at [130, 576] on textarea at bounding box center [130, 581] width 249 height 59
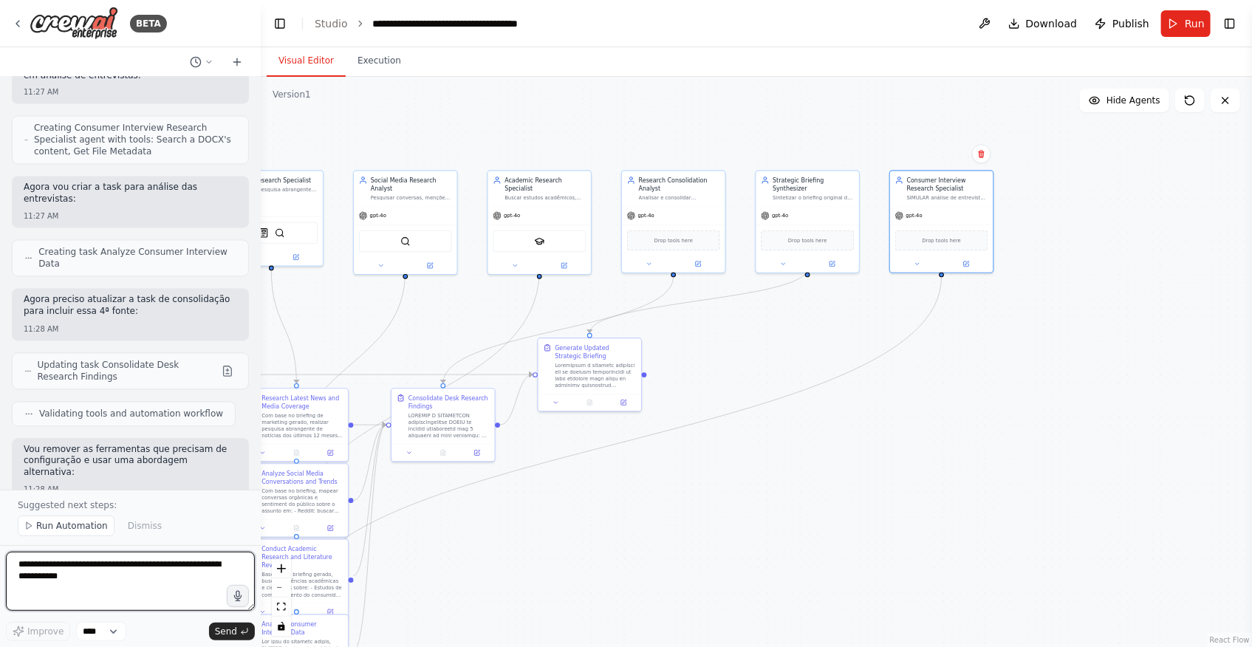
scroll to position [18104, 0]
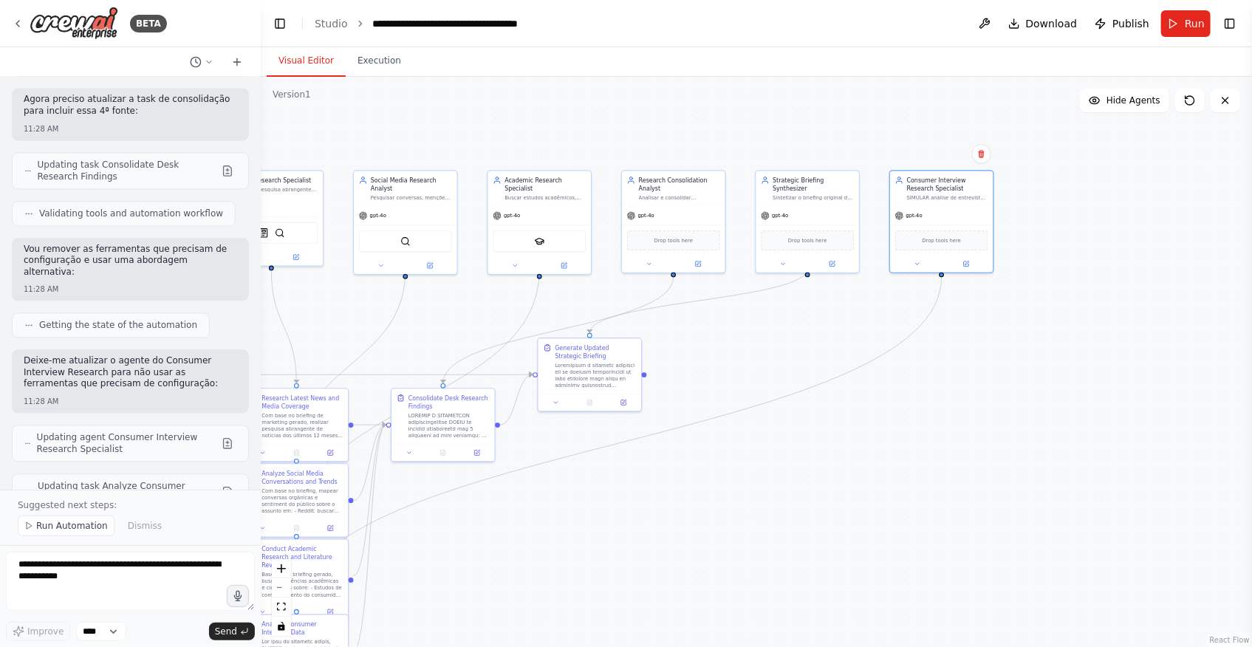
drag, startPoint x: 924, startPoint y: 393, endPoint x: 962, endPoint y: 381, distance: 39.5
click at [926, 393] on div ".deletable-edge-delete-btn { width: 20px; height: 20px; border: 0px solid #ffff…" at bounding box center [756, 362] width 991 height 570
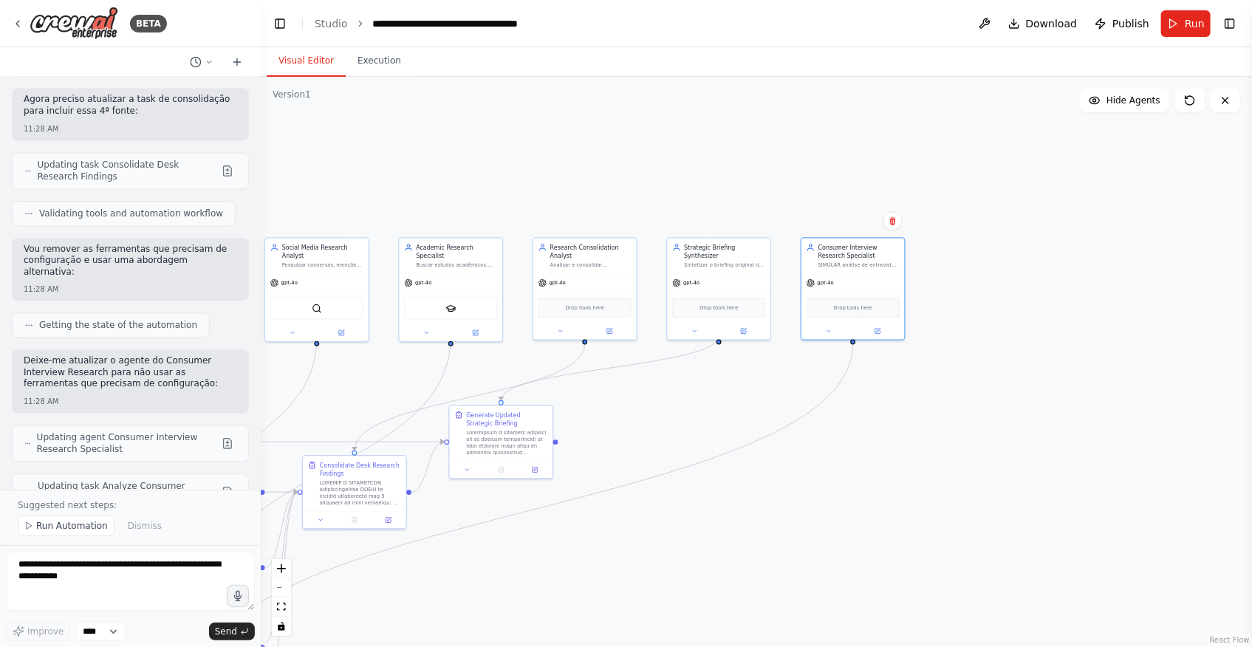
drag, startPoint x: 1018, startPoint y: 363, endPoint x: 803, endPoint y: 516, distance: 263.8
click at [803, 516] on div ".deletable-edge-delete-btn { width: 20px; height: 20px; border: 0px solid #ffff…" at bounding box center [756, 362] width 991 height 570
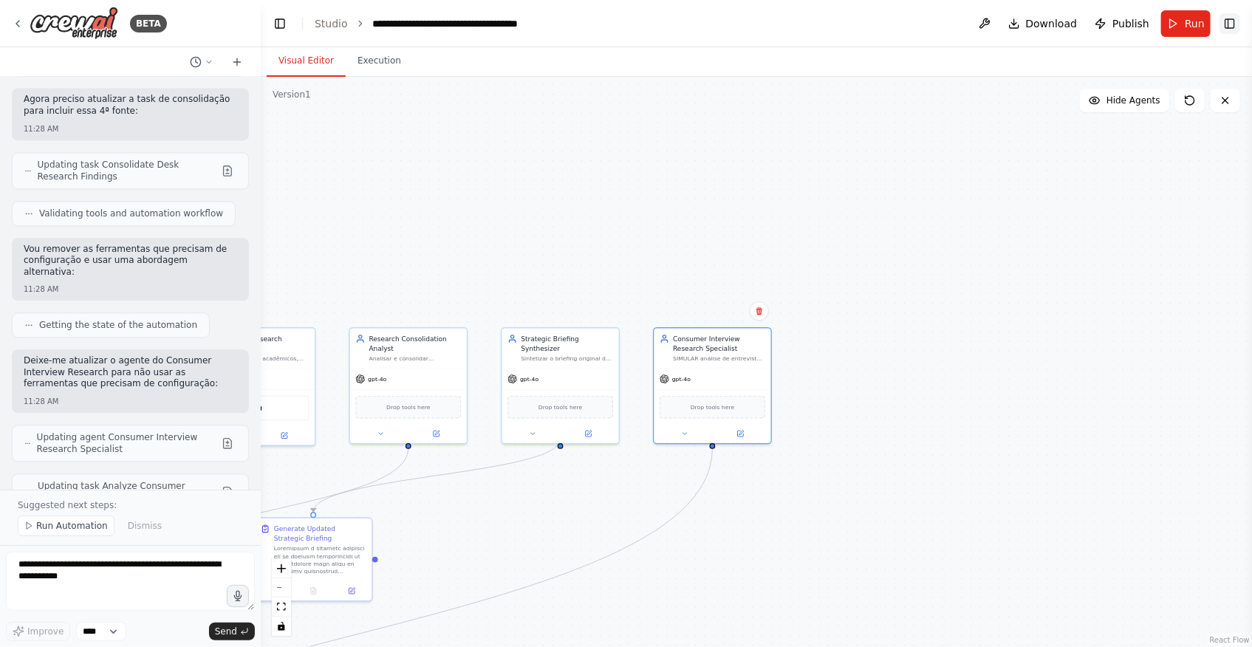
click at [1226, 16] on button "Toggle Right Sidebar" at bounding box center [1230, 23] width 21 height 21
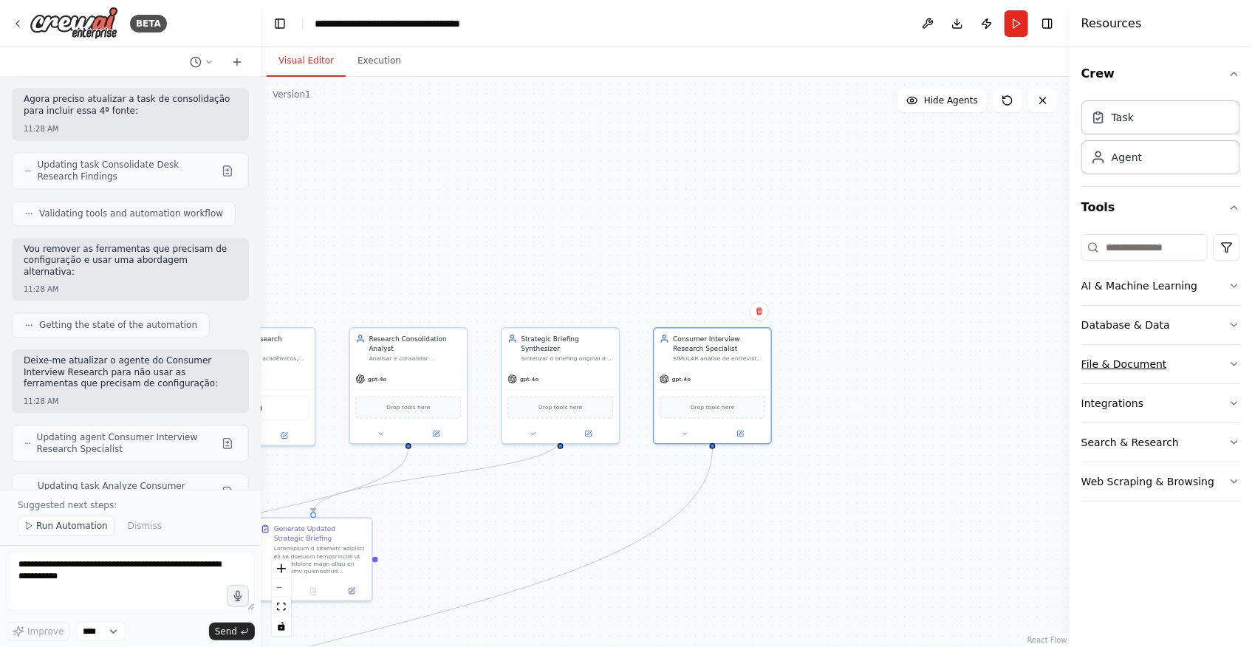
click at [1190, 355] on button "File & Document" at bounding box center [1160, 364] width 159 height 38
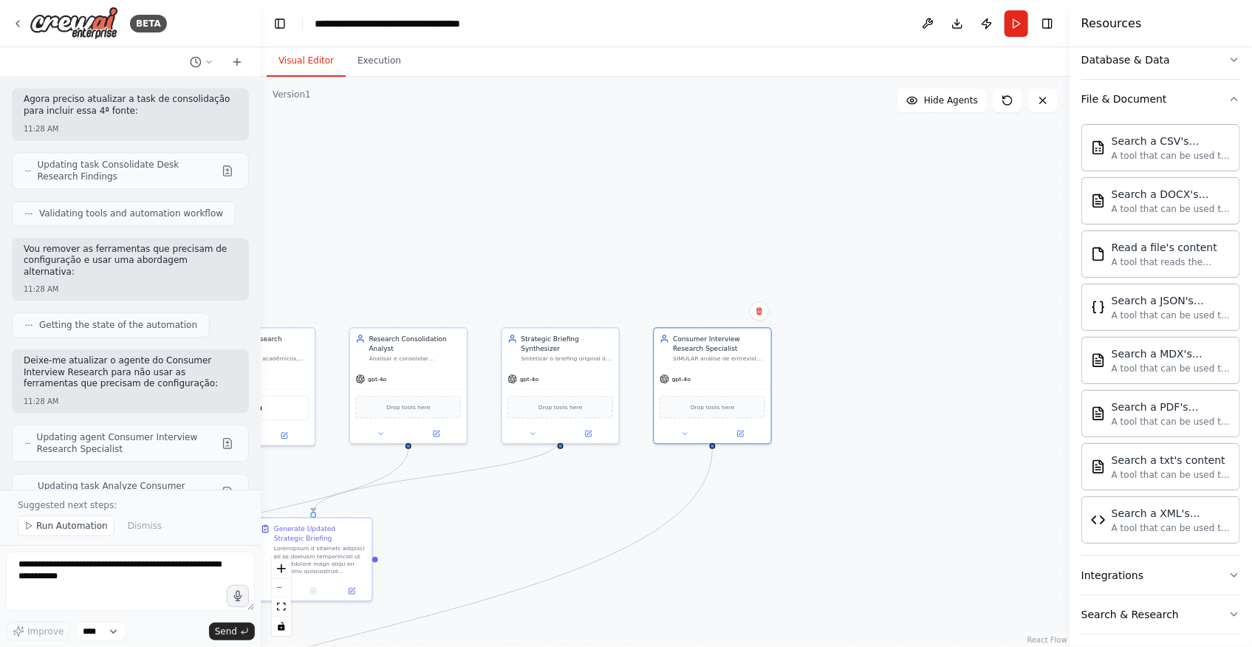
scroll to position [245, 0]
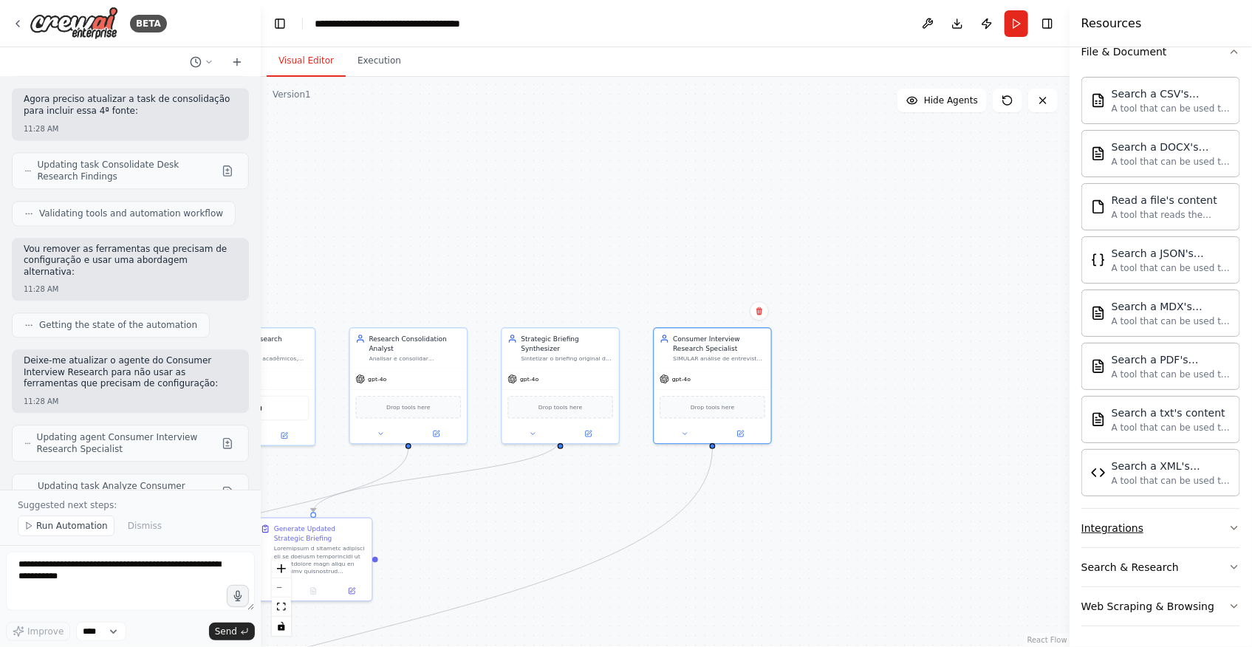
click at [1166, 528] on button "Integrations" at bounding box center [1160, 528] width 159 height 38
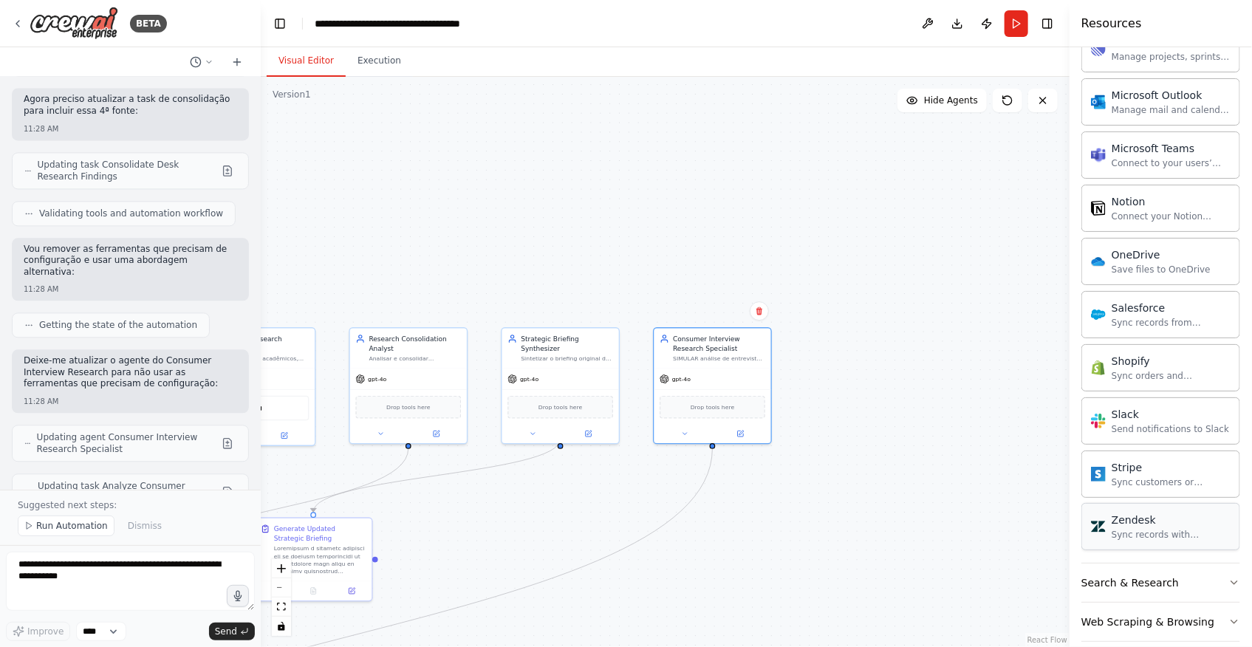
scroll to position [1437, 0]
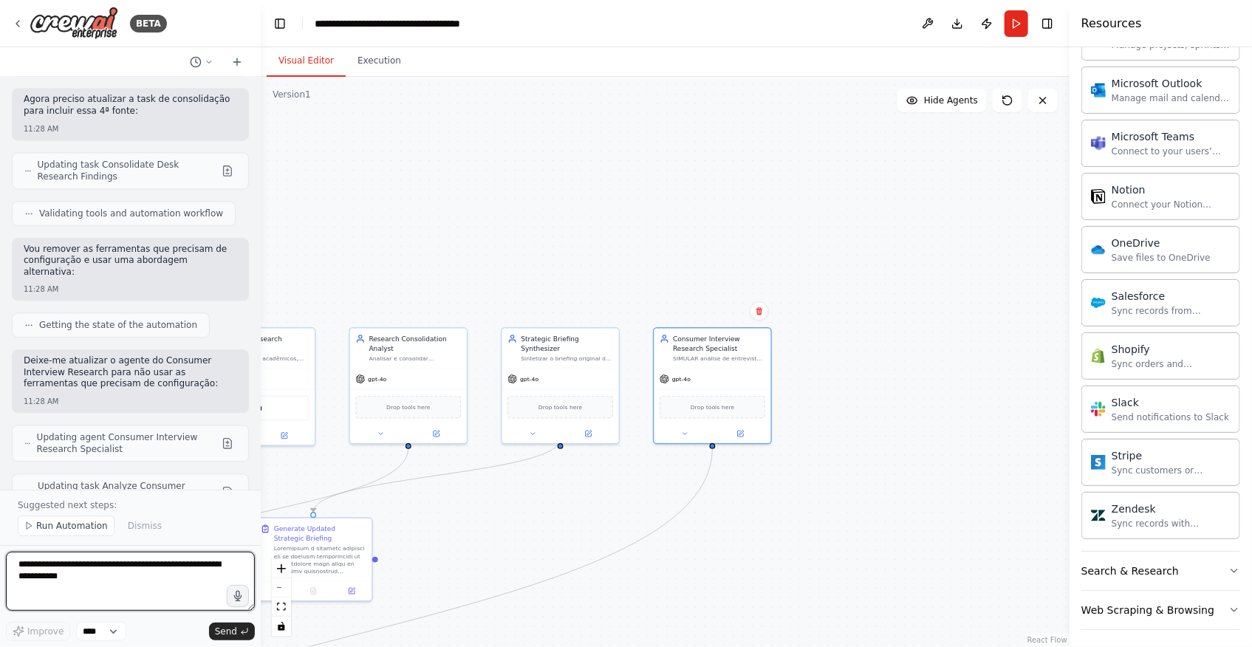
click at [155, 572] on textarea at bounding box center [130, 581] width 249 height 59
type textarea "**********"
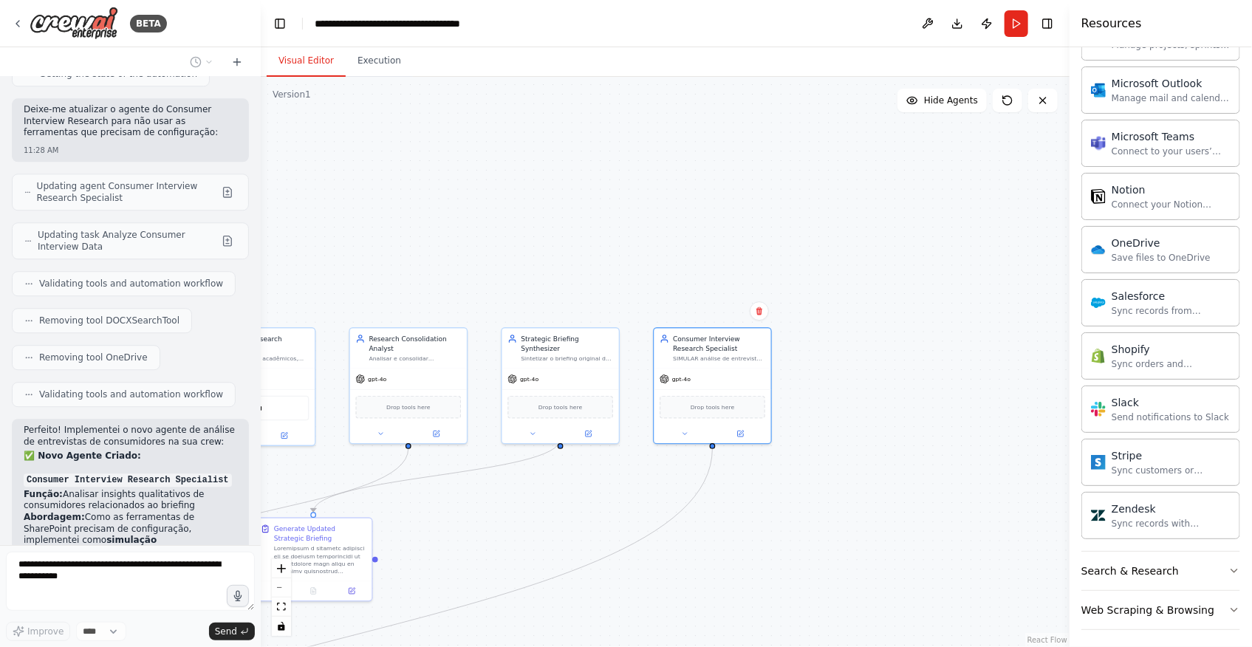
scroll to position [18431, 0]
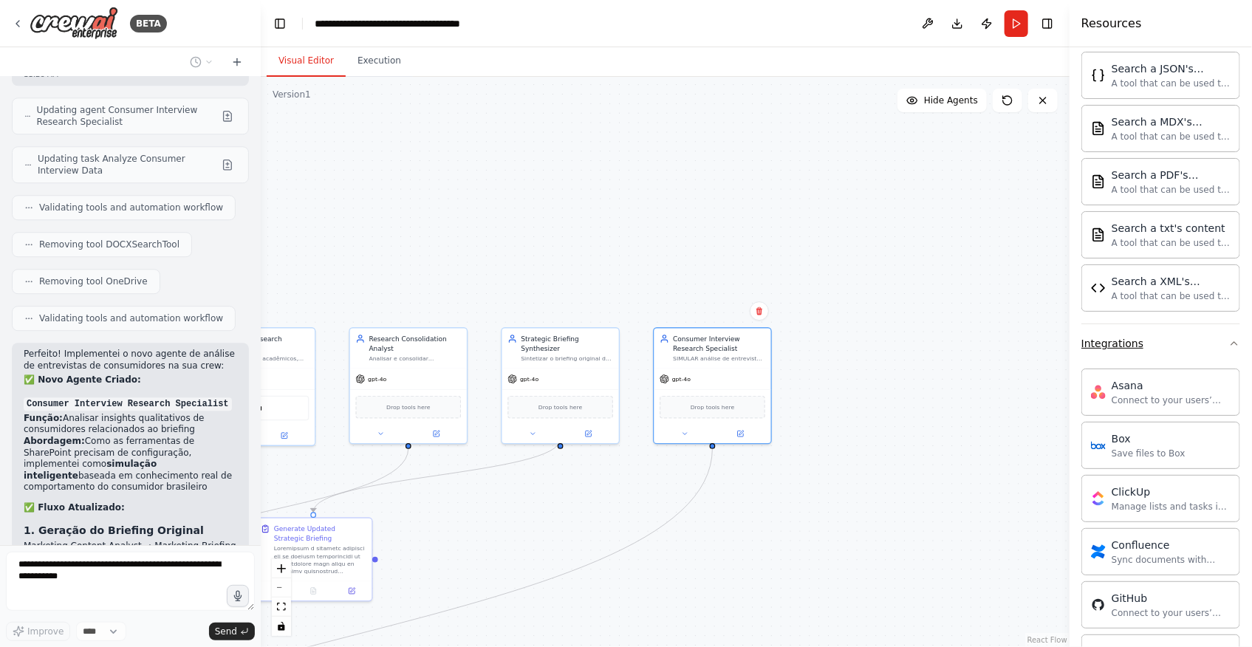
click at [1138, 350] on button "Integrations" at bounding box center [1160, 343] width 159 height 38
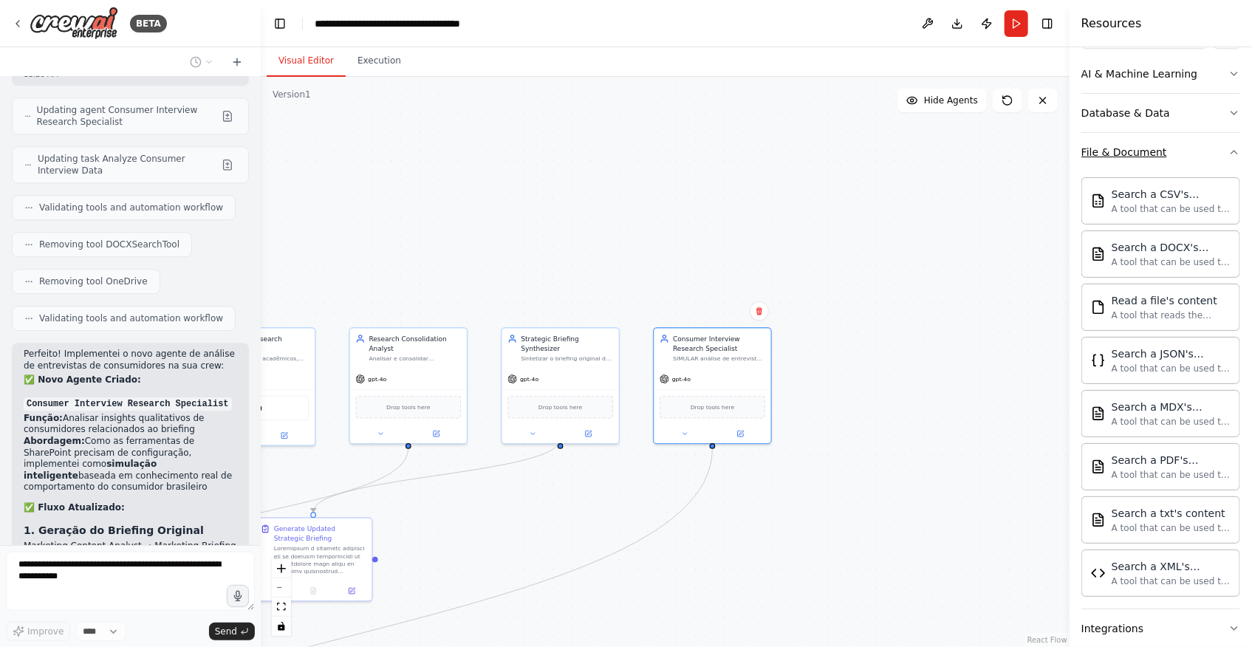
scroll to position [178, 0]
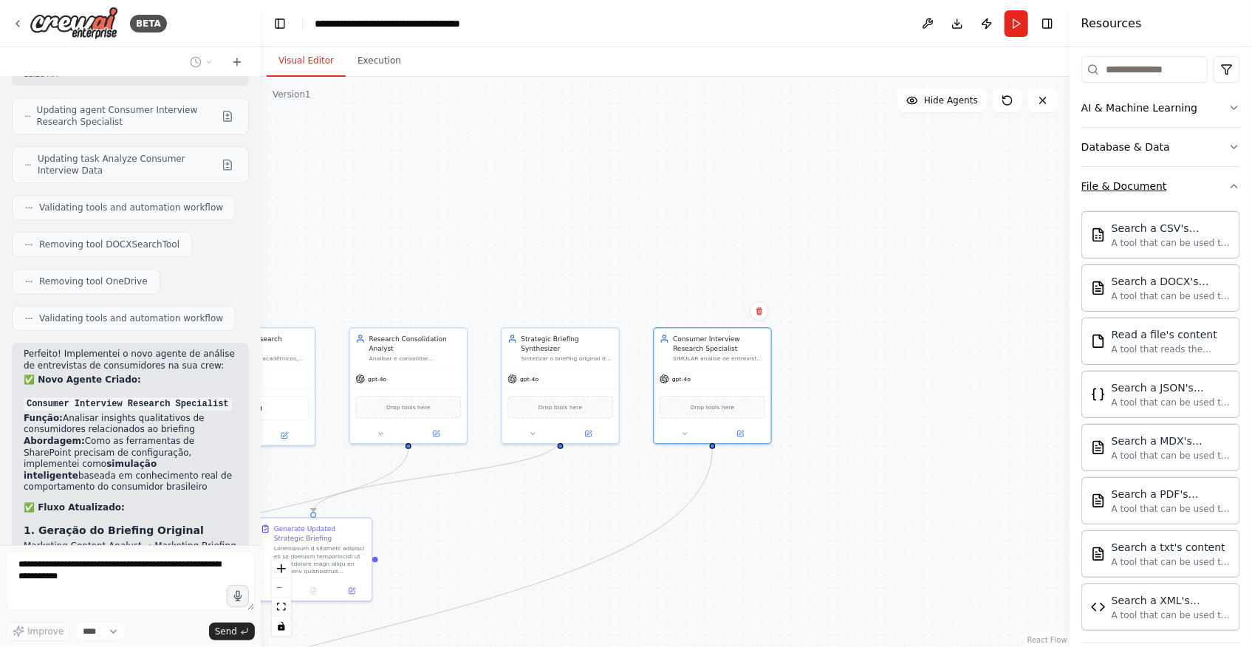
click at [1171, 182] on button "File & Document" at bounding box center [1160, 186] width 159 height 38
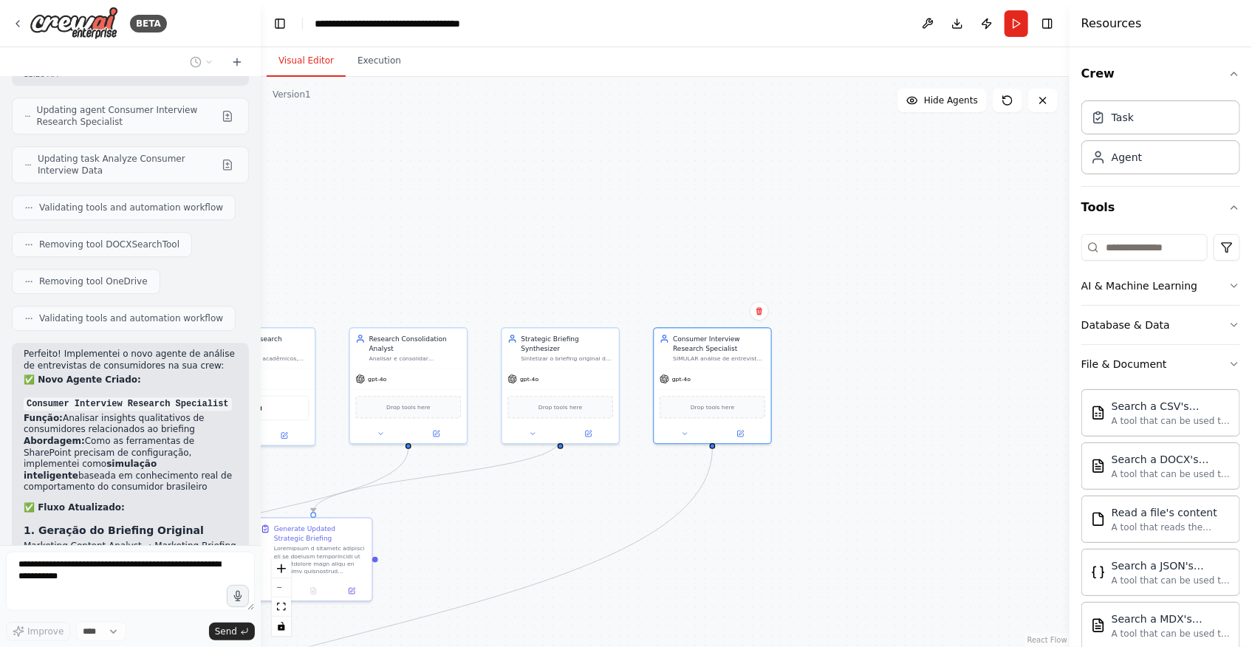
click at [1171, 137] on div "Task Agent" at bounding box center [1160, 135] width 159 height 80
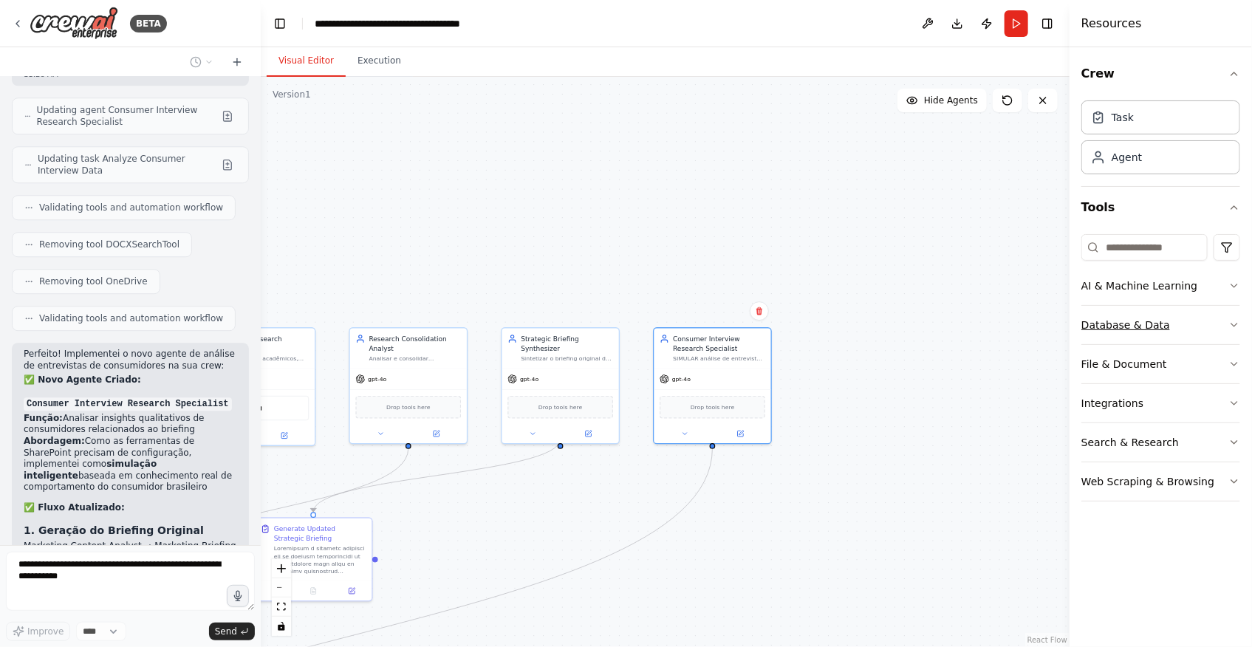
click at [1162, 321] on button "Database & Data" at bounding box center [1160, 325] width 159 height 38
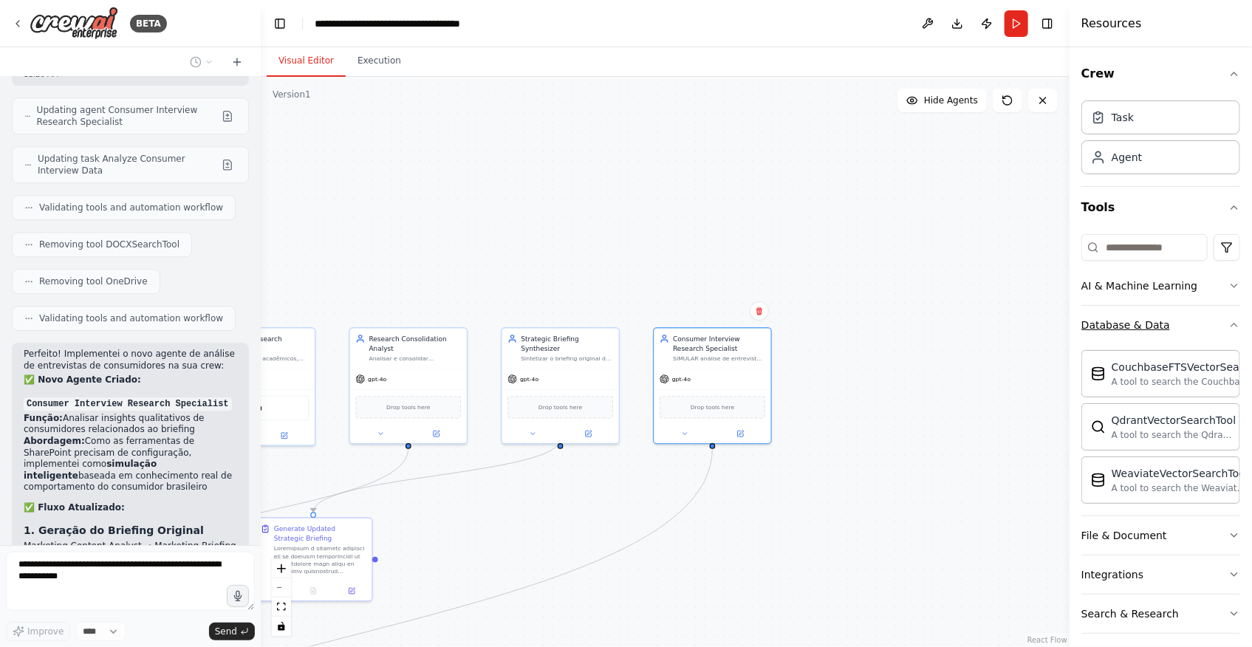
click at [1166, 340] on button "Database & Data" at bounding box center [1160, 325] width 159 height 38
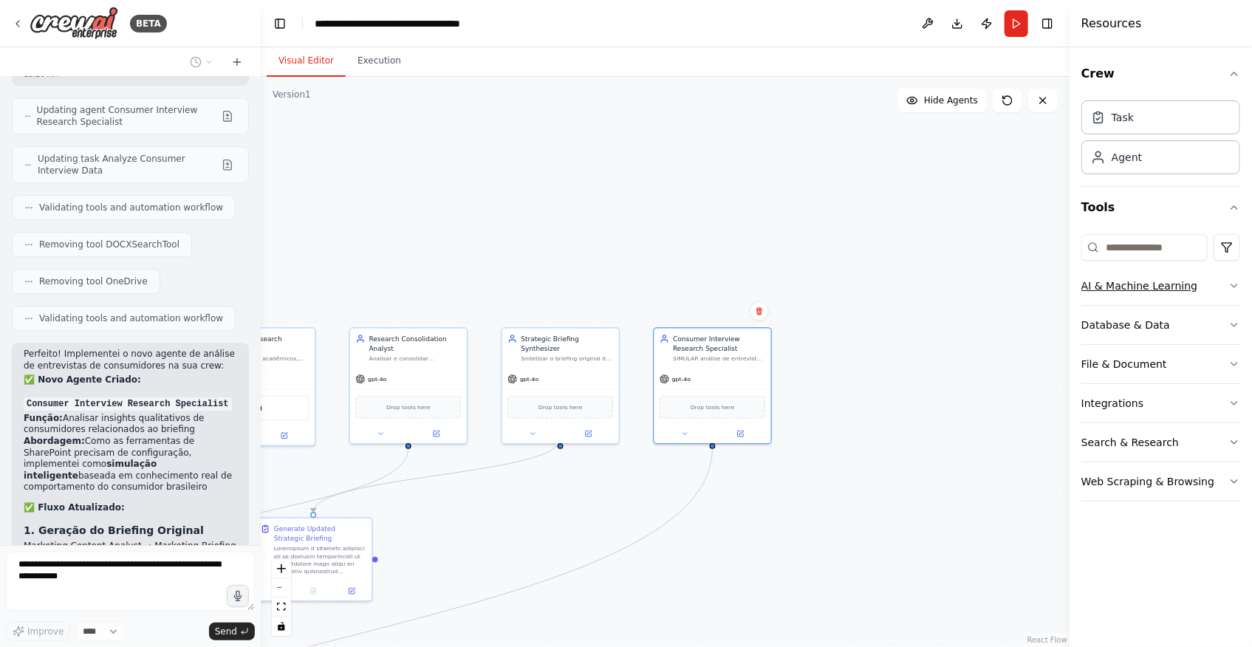
click at [1240, 293] on button "AI & Machine Learning" at bounding box center [1160, 286] width 159 height 38
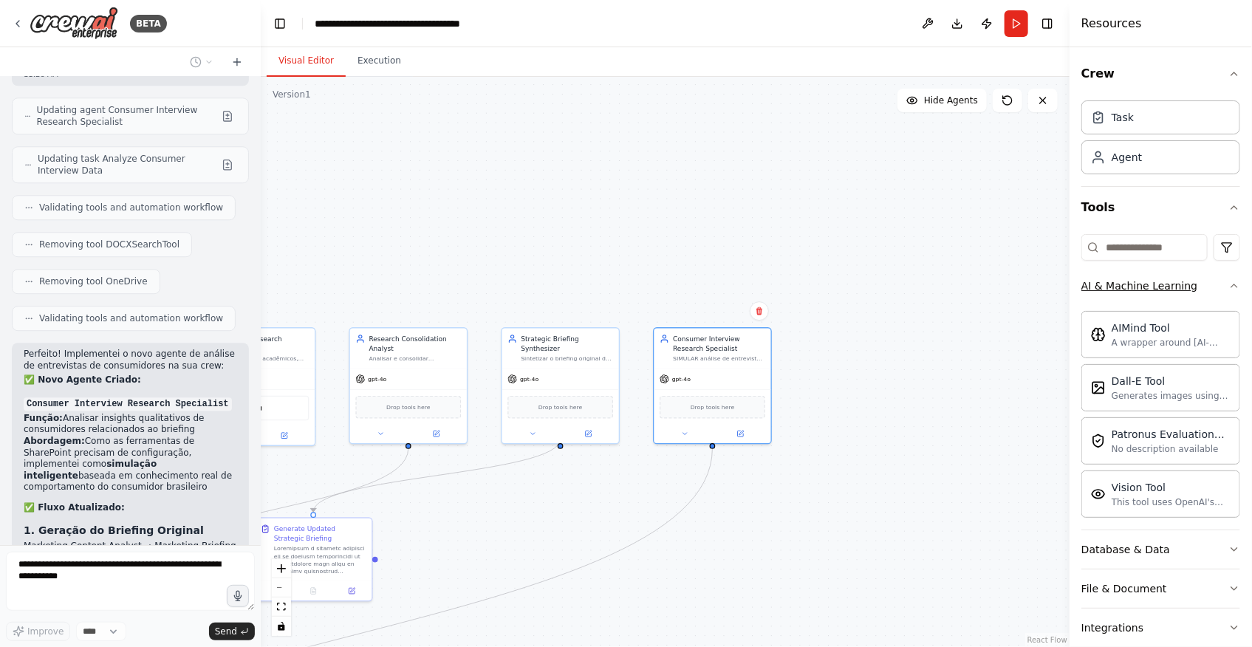
click at [1228, 287] on icon "button" at bounding box center [1234, 286] width 12 height 12
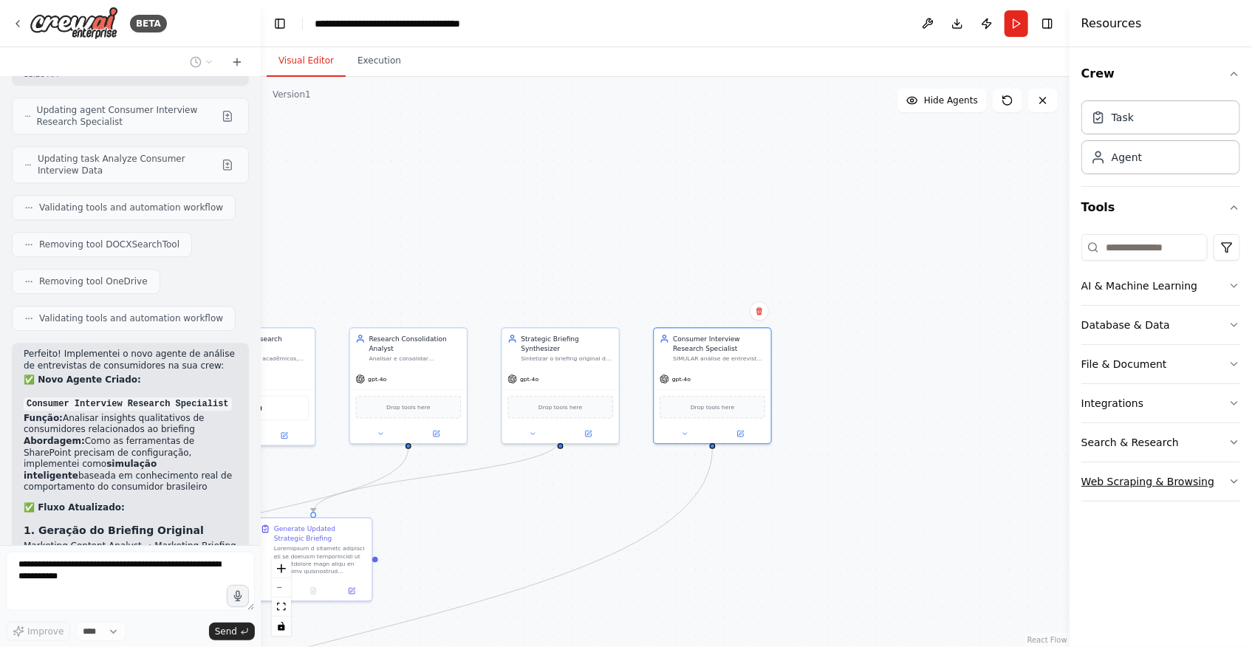
click at [1168, 475] on div "Web Scraping & Browsing" at bounding box center [1147, 481] width 133 height 15
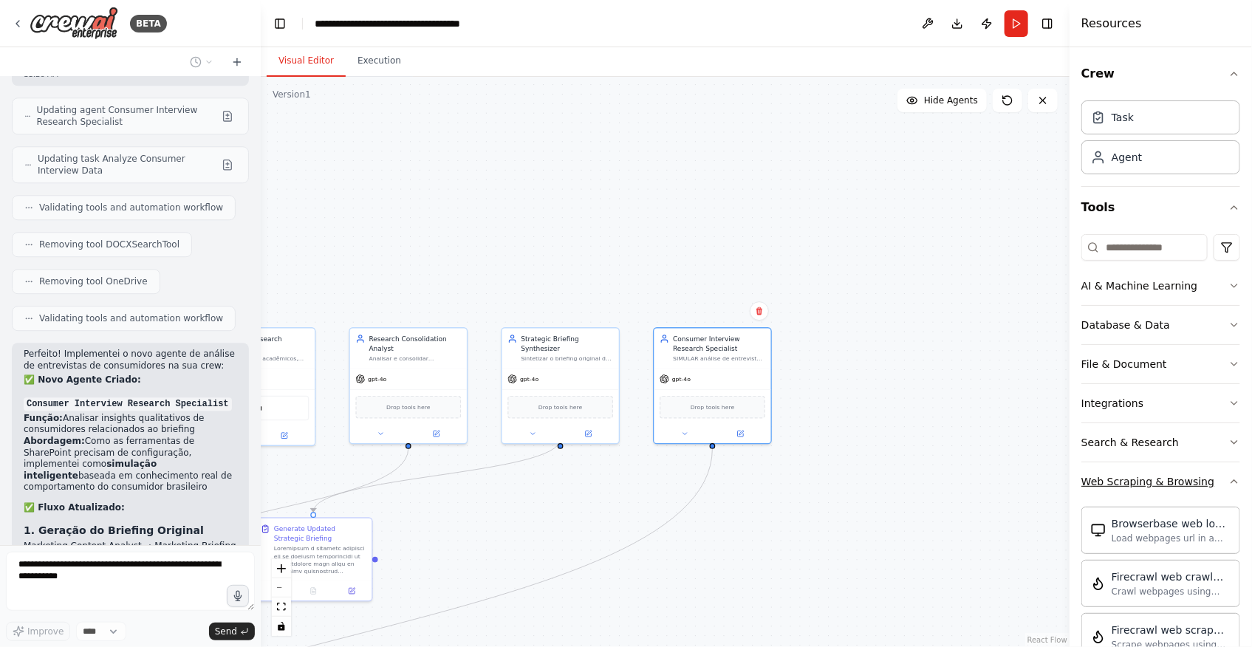
click at [1188, 474] on div "Web Scraping & Browsing" at bounding box center [1147, 481] width 133 height 15
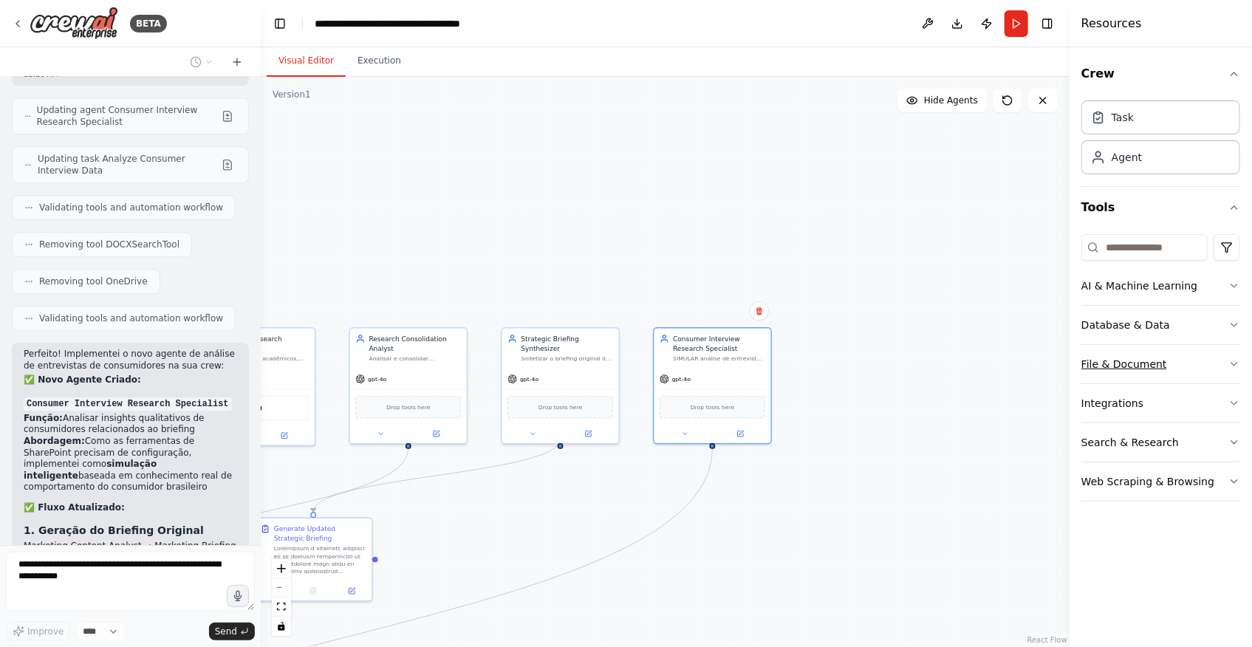
click at [1143, 366] on div "File & Document" at bounding box center [1124, 364] width 86 height 15
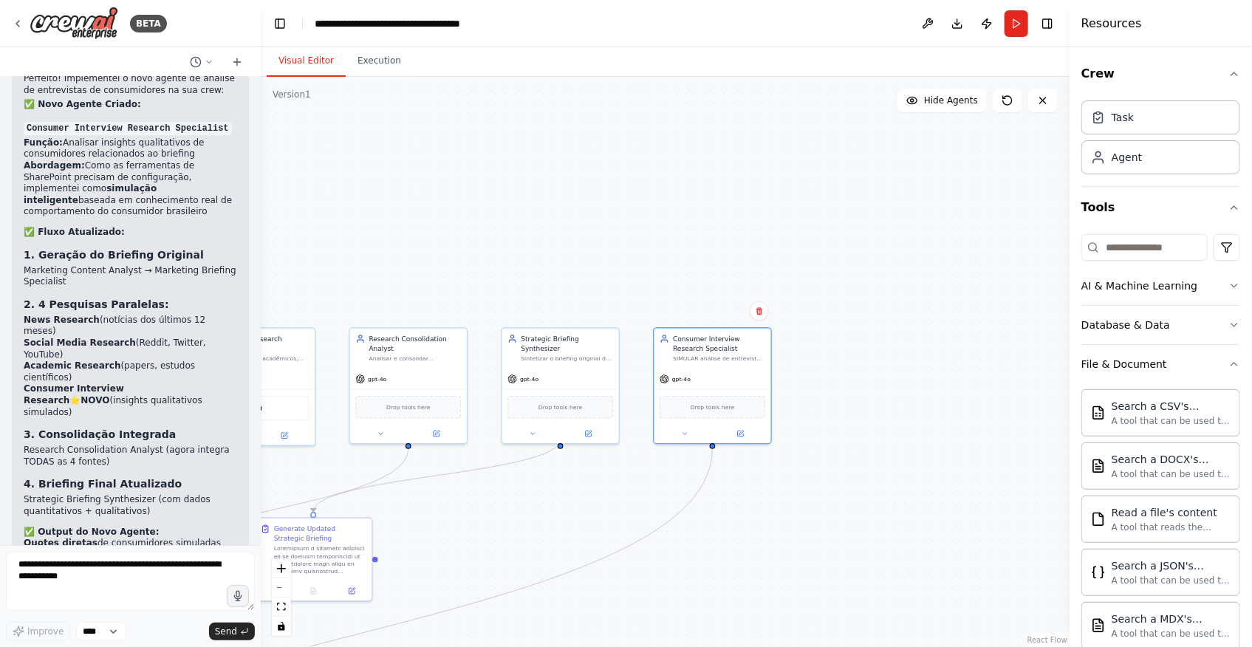
scroll to position [18683, 0]
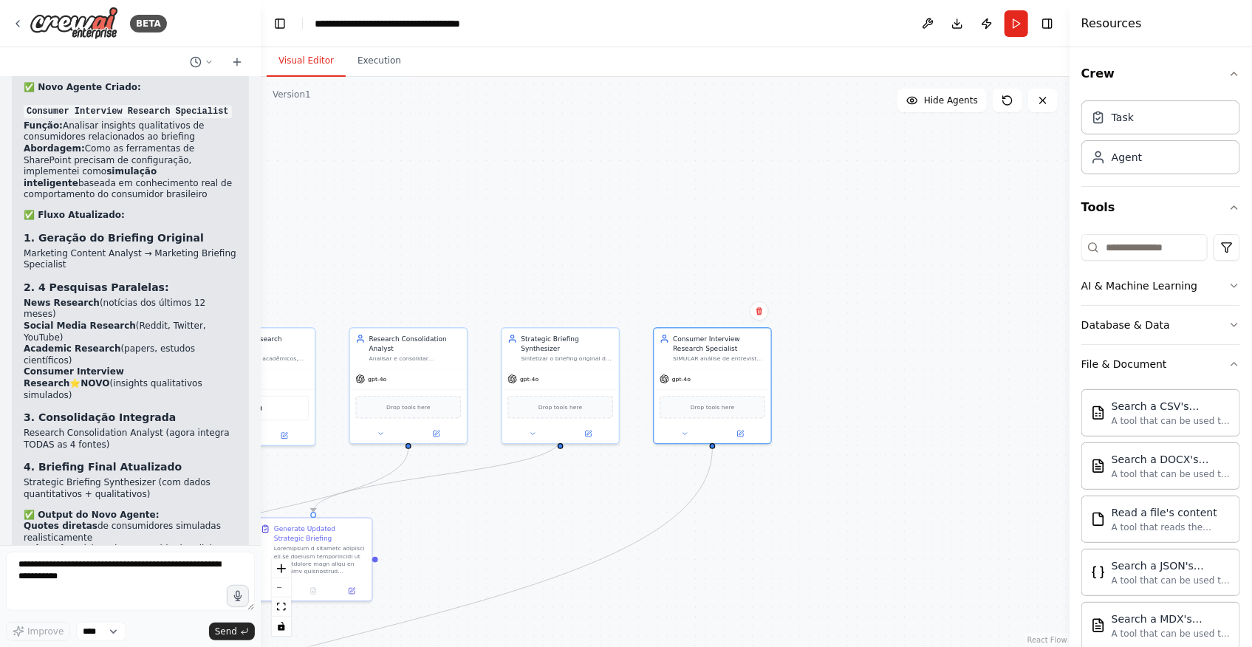
scroll to position [18746, 0]
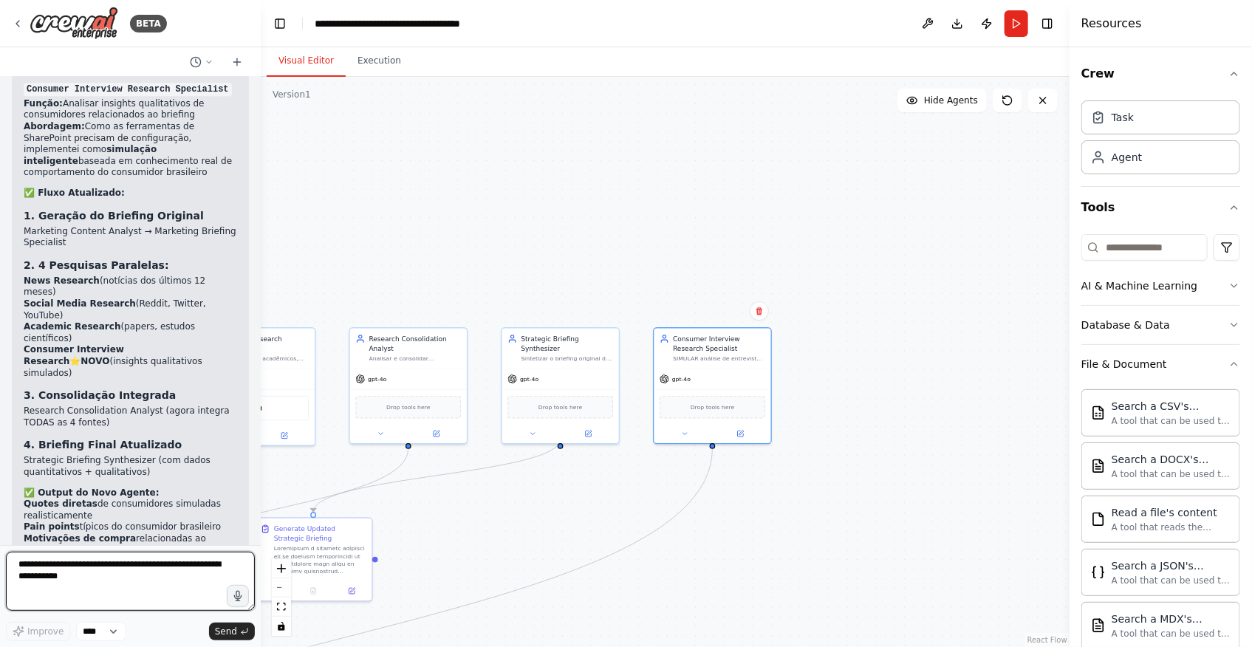
click at [146, 582] on textarea at bounding box center [130, 581] width 249 height 59
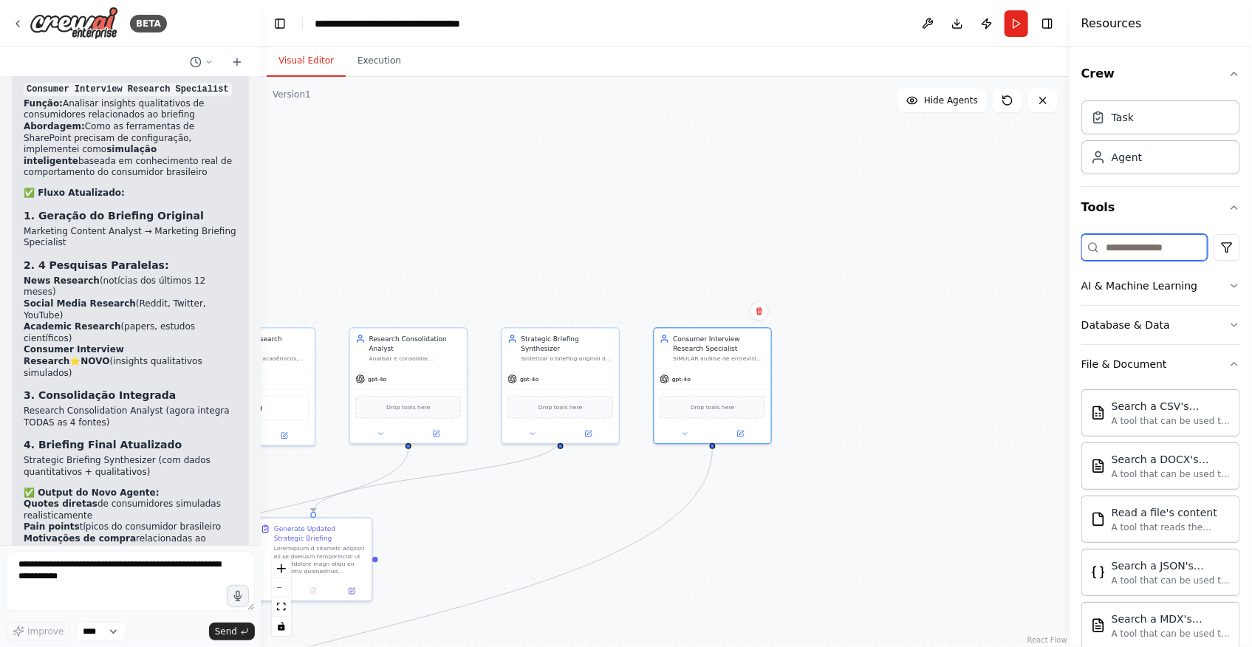
click at [1141, 243] on input at bounding box center [1144, 247] width 126 height 27
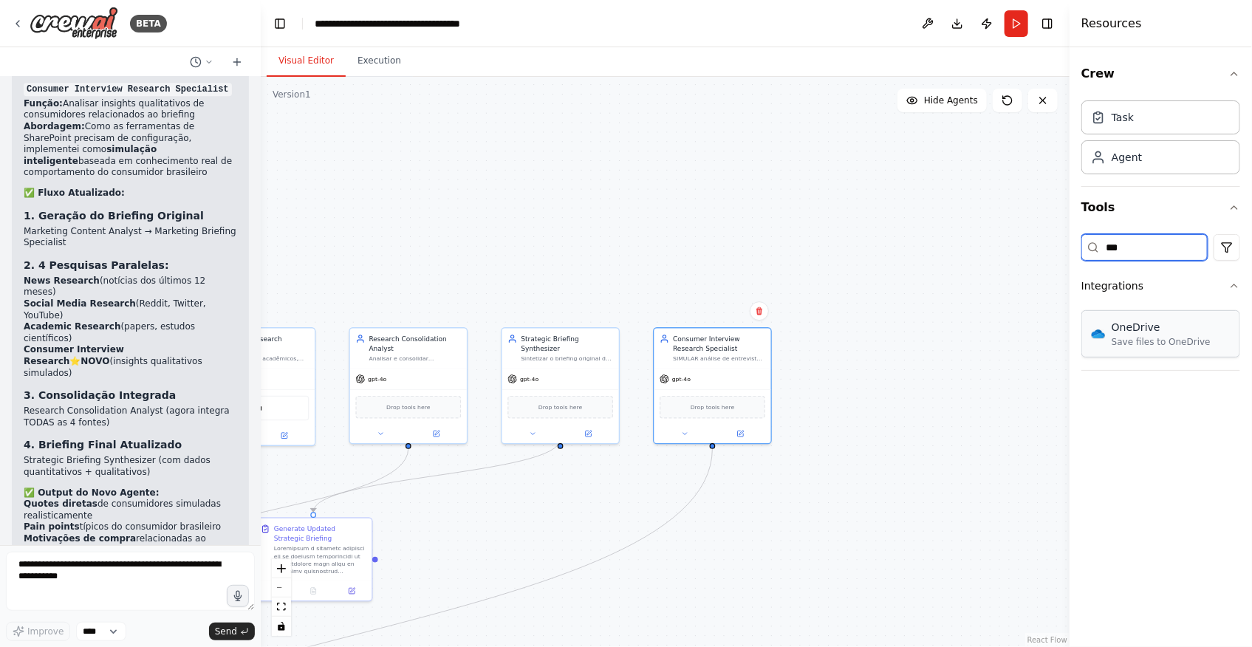
type input "***"
click at [716, 406] on img at bounding box center [712, 405] width 11 height 11
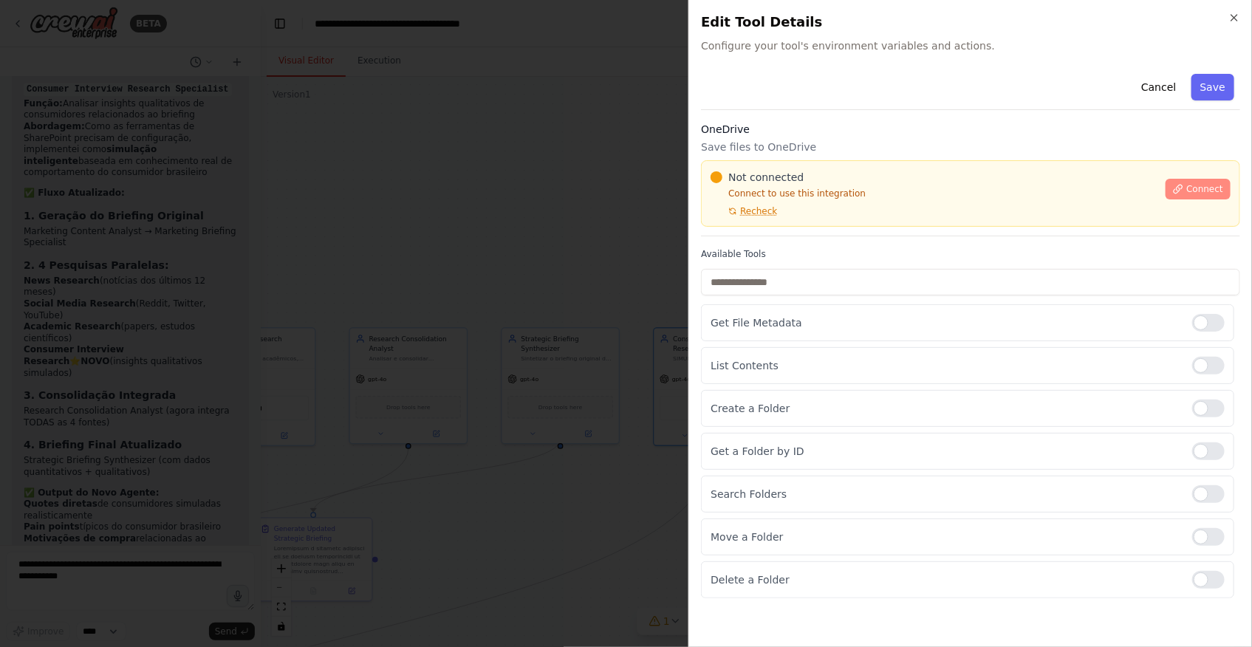
click at [1194, 187] on span "Connect" at bounding box center [1204, 189] width 37 height 12
click at [802, 199] on div "Not connected Connect to use this integration Recheck" at bounding box center [934, 193] width 446 height 47
click at [502, 273] on div at bounding box center [626, 323] width 1252 height 647
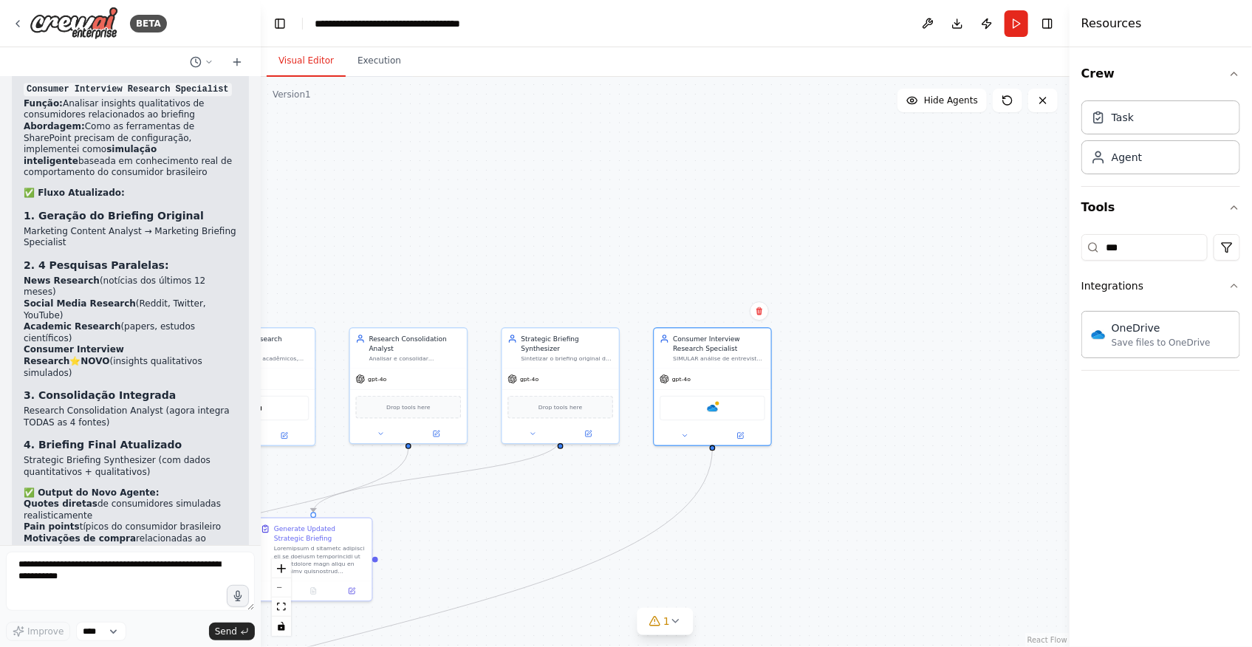
click at [1191, 473] on div "Crew Task Agent Tools *** Integrations OneDrive Save files to OneDrive" at bounding box center [1161, 347] width 182 height 600
click at [1185, 290] on button "Integrations" at bounding box center [1160, 286] width 159 height 38
click at [1208, 288] on button "Integrations" at bounding box center [1160, 286] width 159 height 38
click at [1143, 242] on input "***" at bounding box center [1144, 247] width 126 height 27
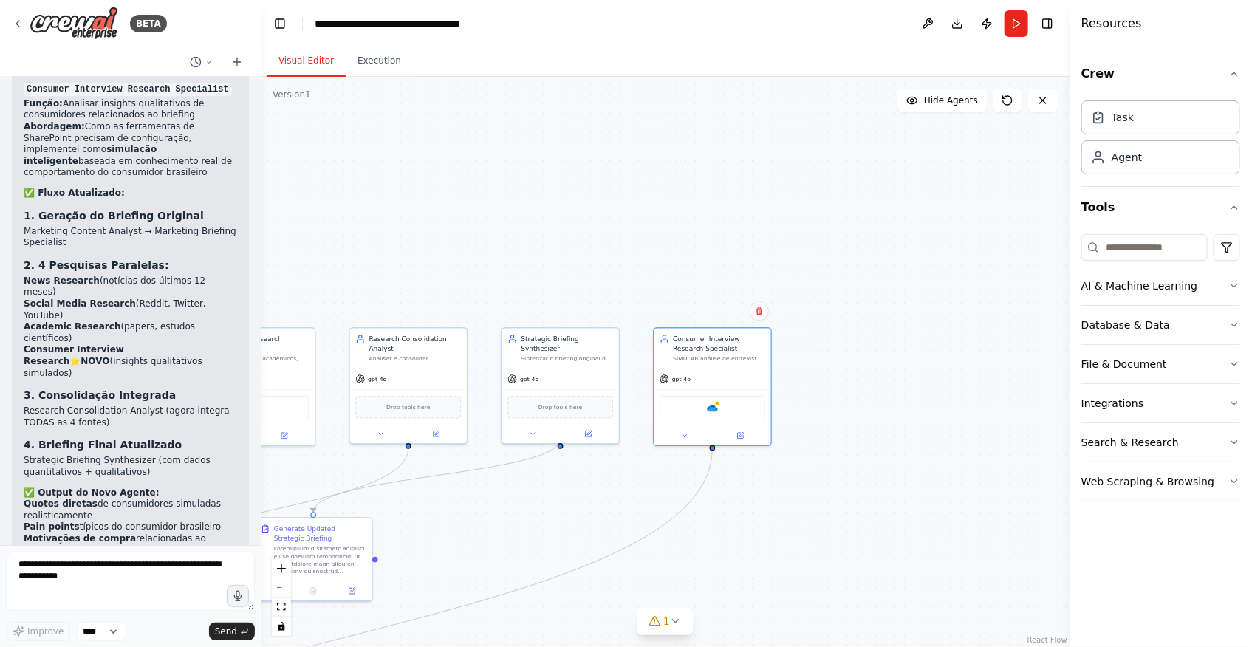
click at [995, 372] on div ".deletable-edge-delete-btn { width: 20px; height: 20px; border: 0px solid #ffff…" at bounding box center [665, 362] width 809 height 570
click at [1195, 363] on button "File & Document" at bounding box center [1160, 364] width 159 height 38
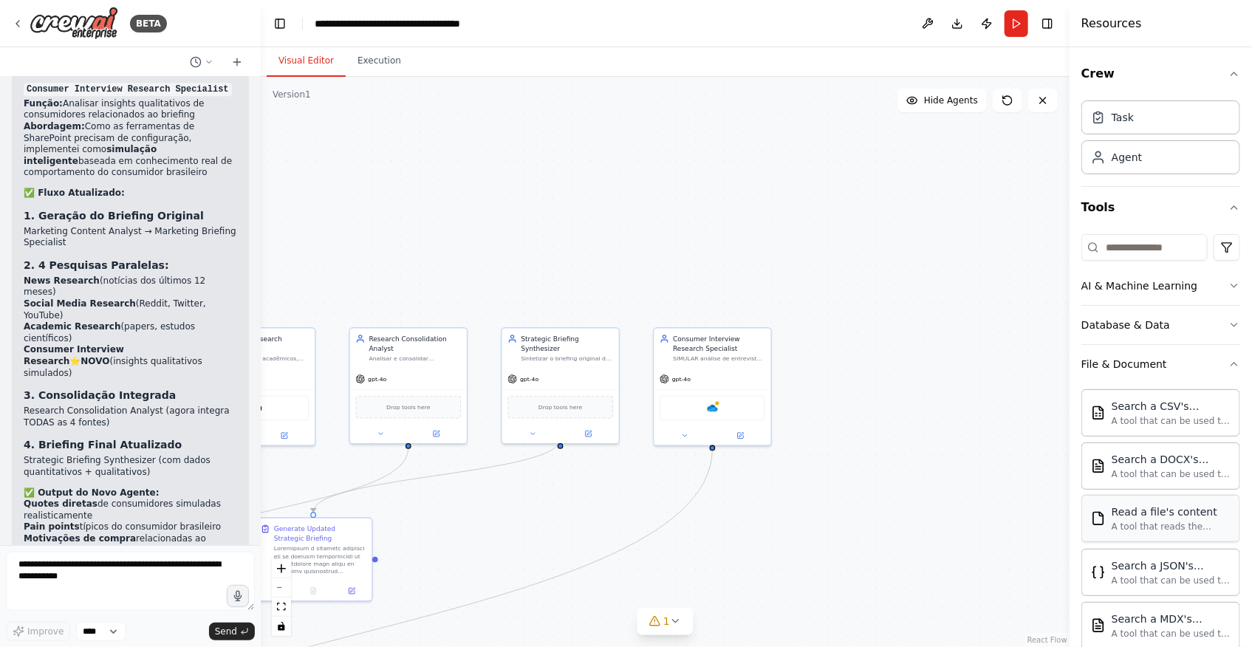
scroll to position [201, 0]
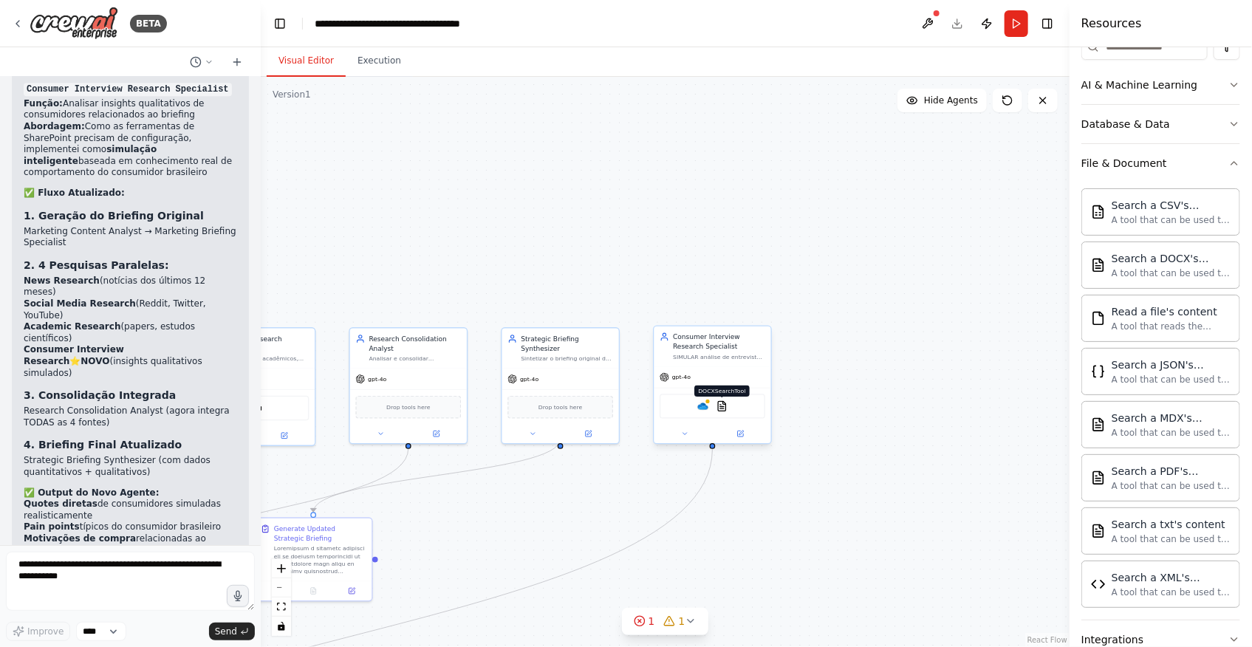
click at [717, 405] on img at bounding box center [721, 405] width 11 height 11
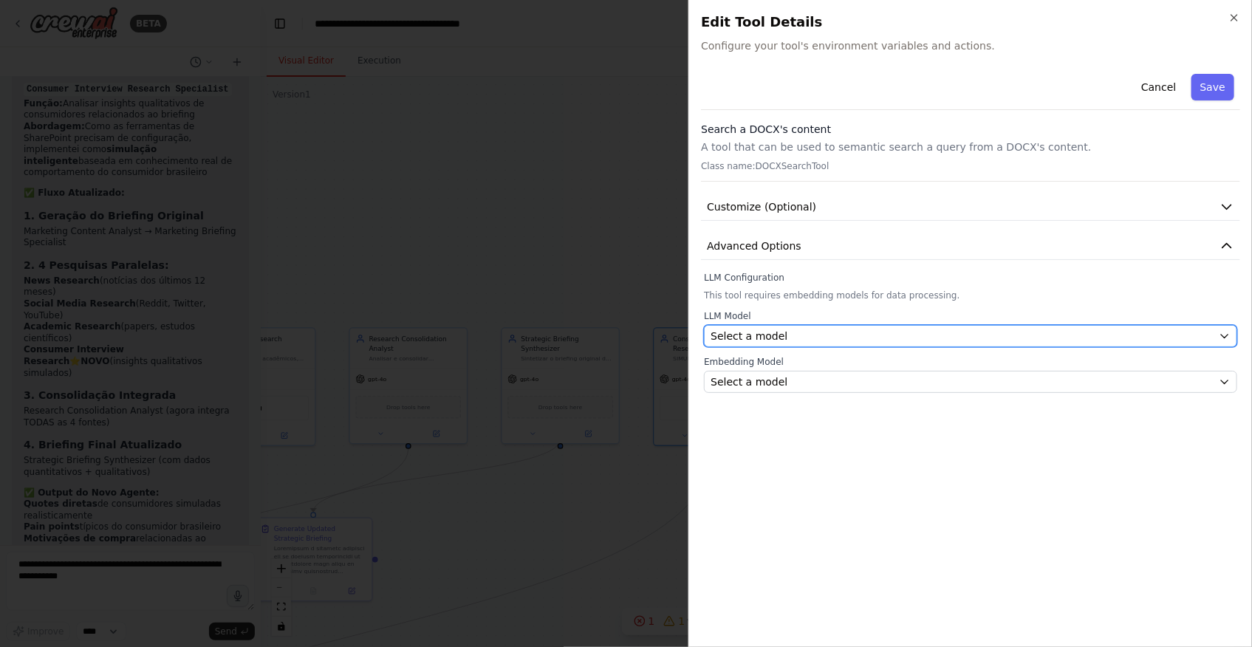
click at [809, 329] on div "Select a model" at bounding box center [962, 336] width 502 height 15
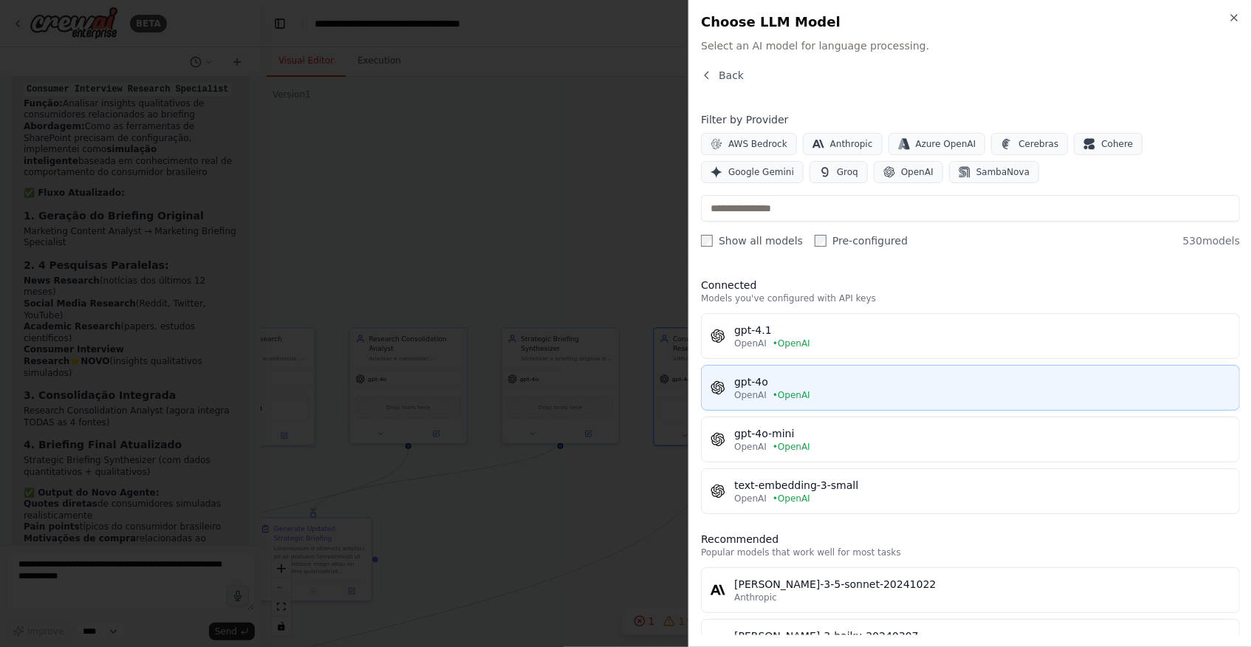
click at [877, 387] on div "gpt-4o" at bounding box center [982, 381] width 496 height 15
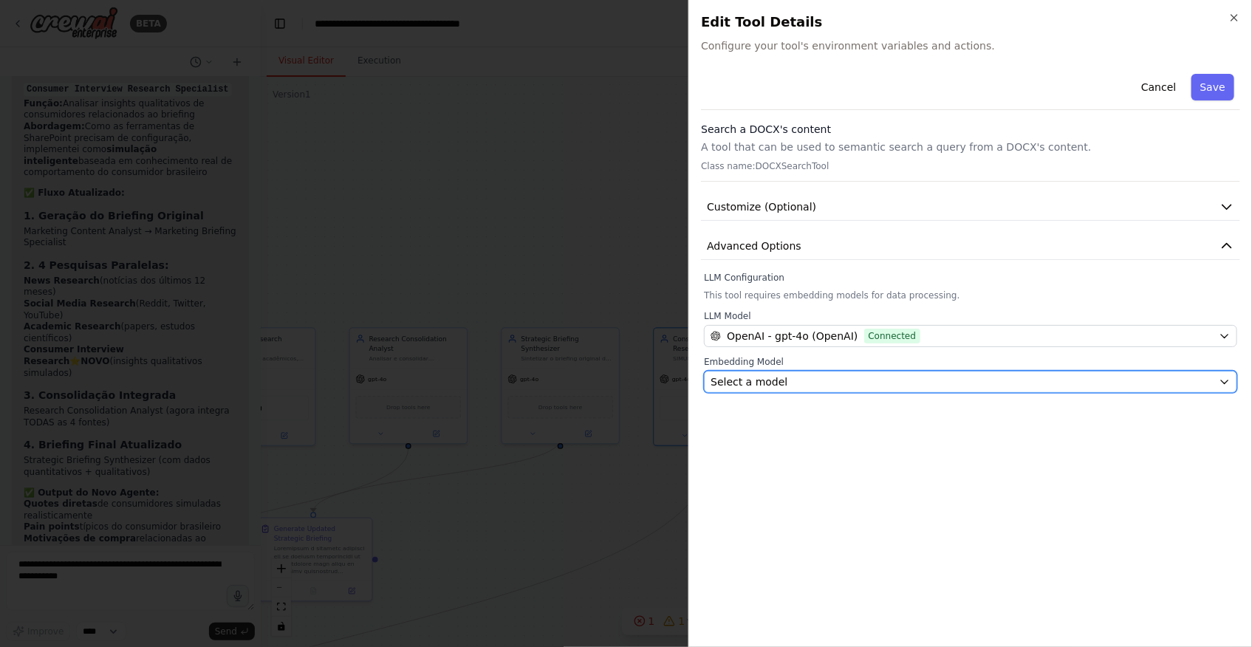
click at [844, 371] on button "Select a model" at bounding box center [970, 382] width 533 height 22
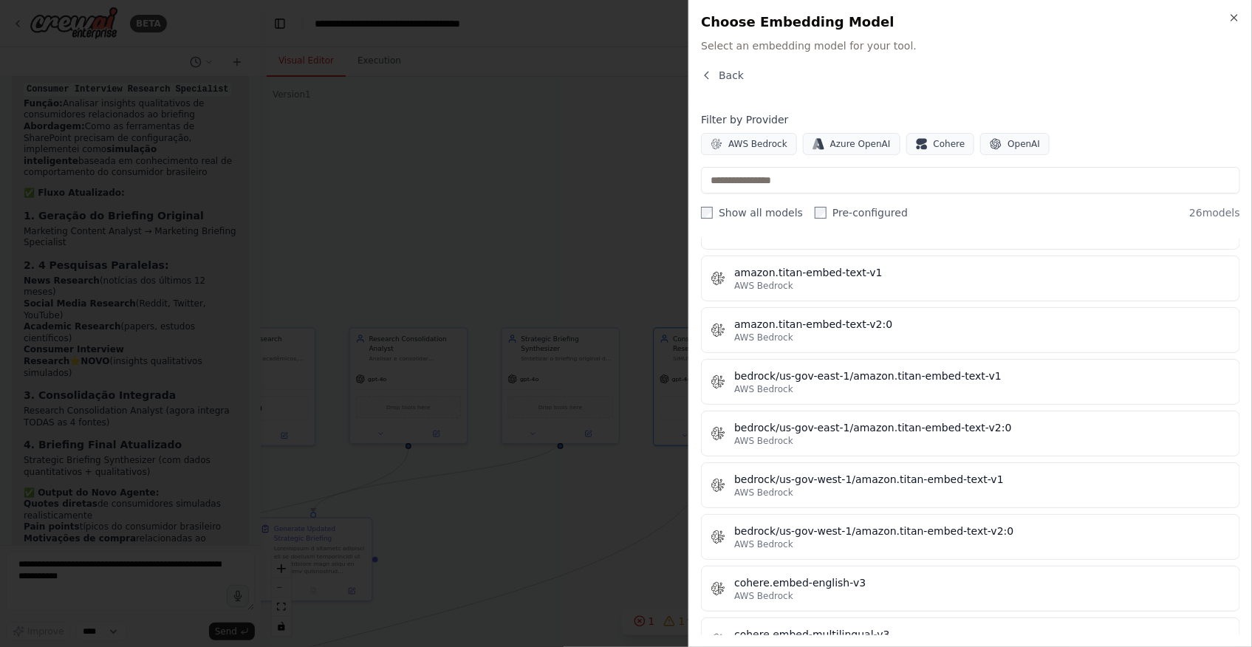
scroll to position [671, 0]
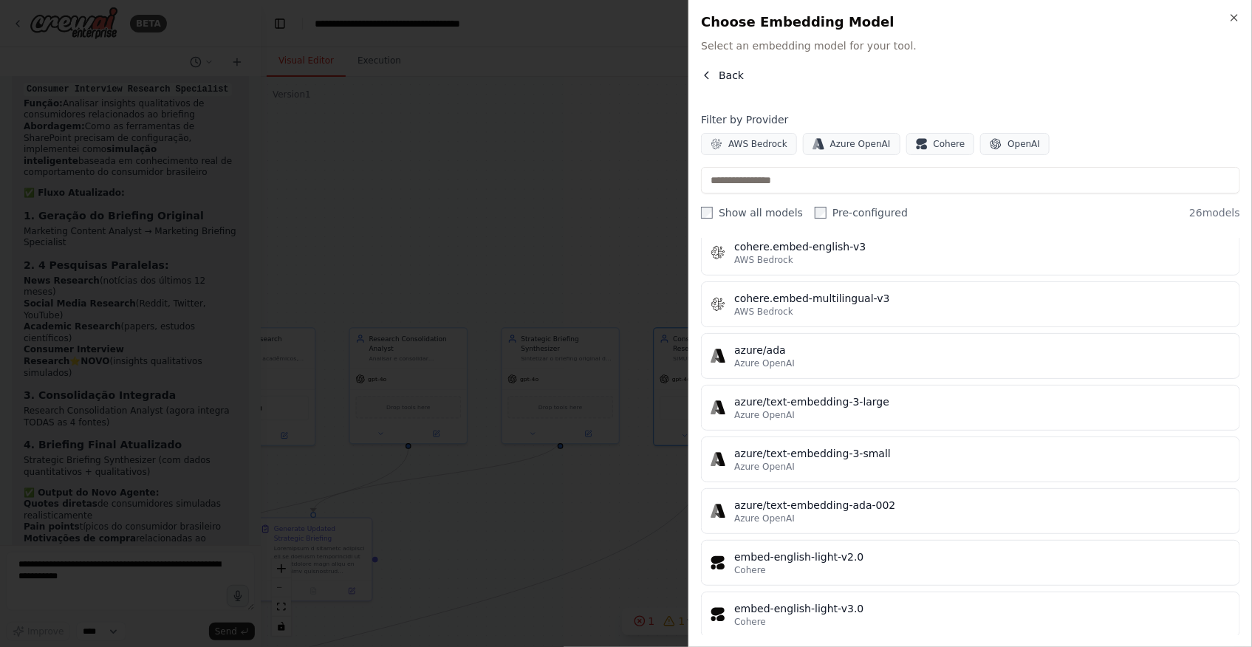
click at [705, 75] on icon "button" at bounding box center [707, 75] width 4 height 7
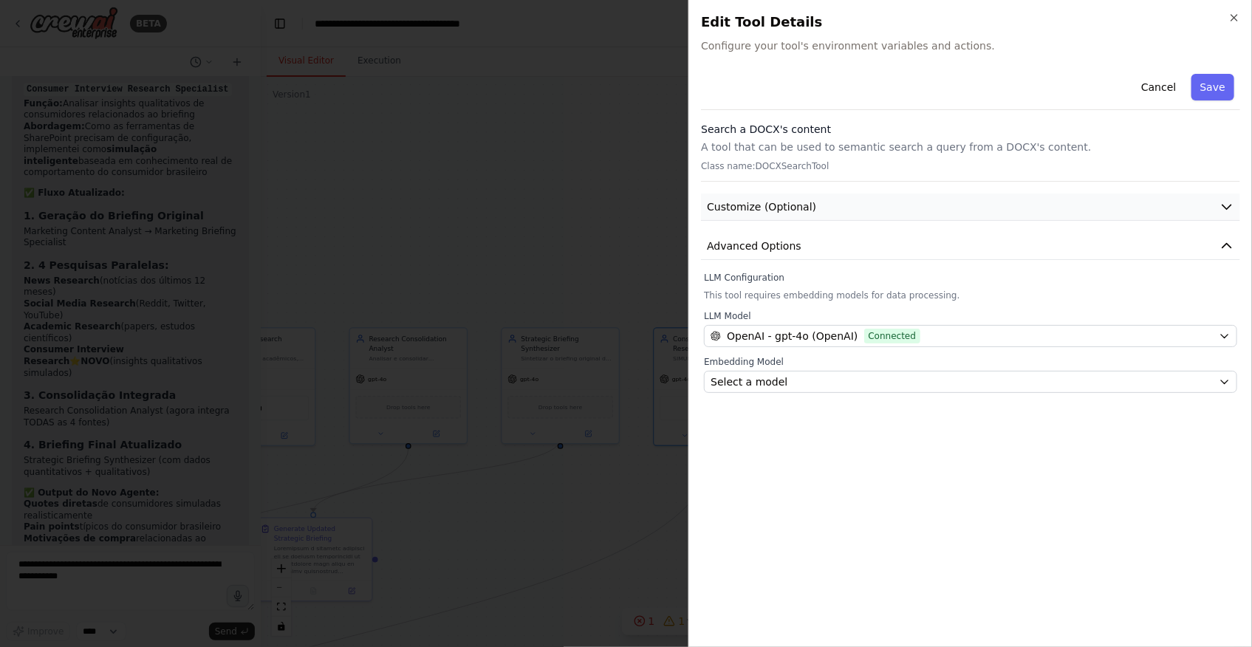
click at [784, 211] on span "Customize (Optional)" at bounding box center [761, 206] width 109 height 15
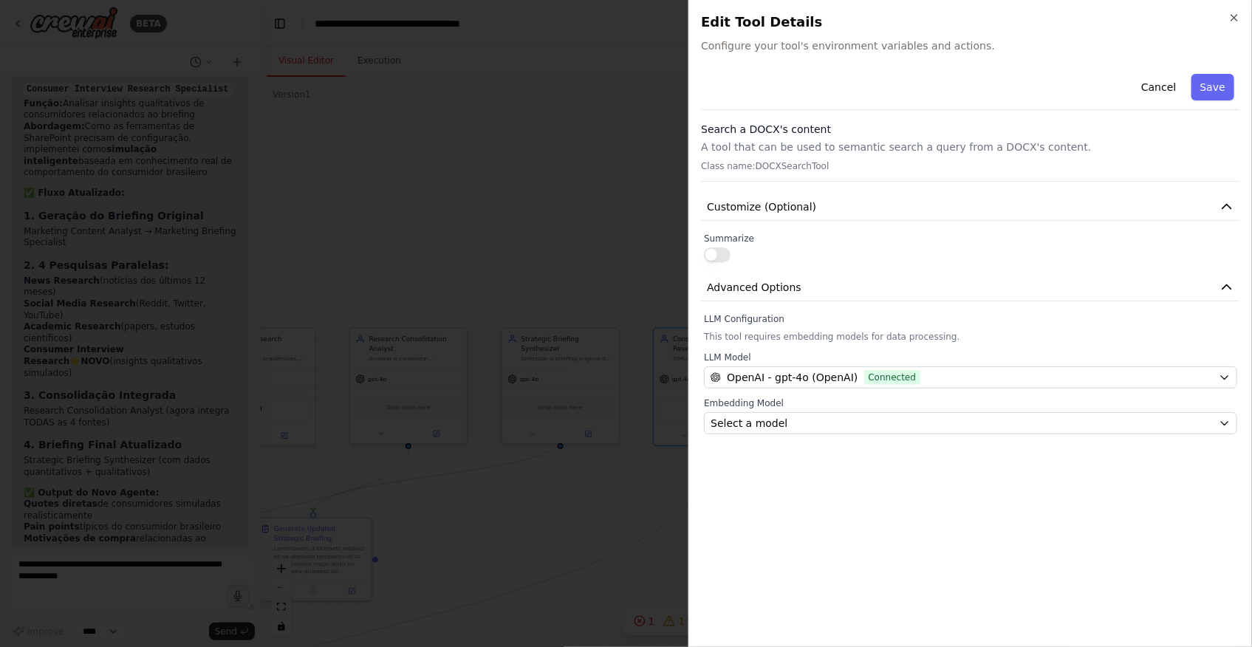
click at [605, 196] on div at bounding box center [626, 323] width 1252 height 647
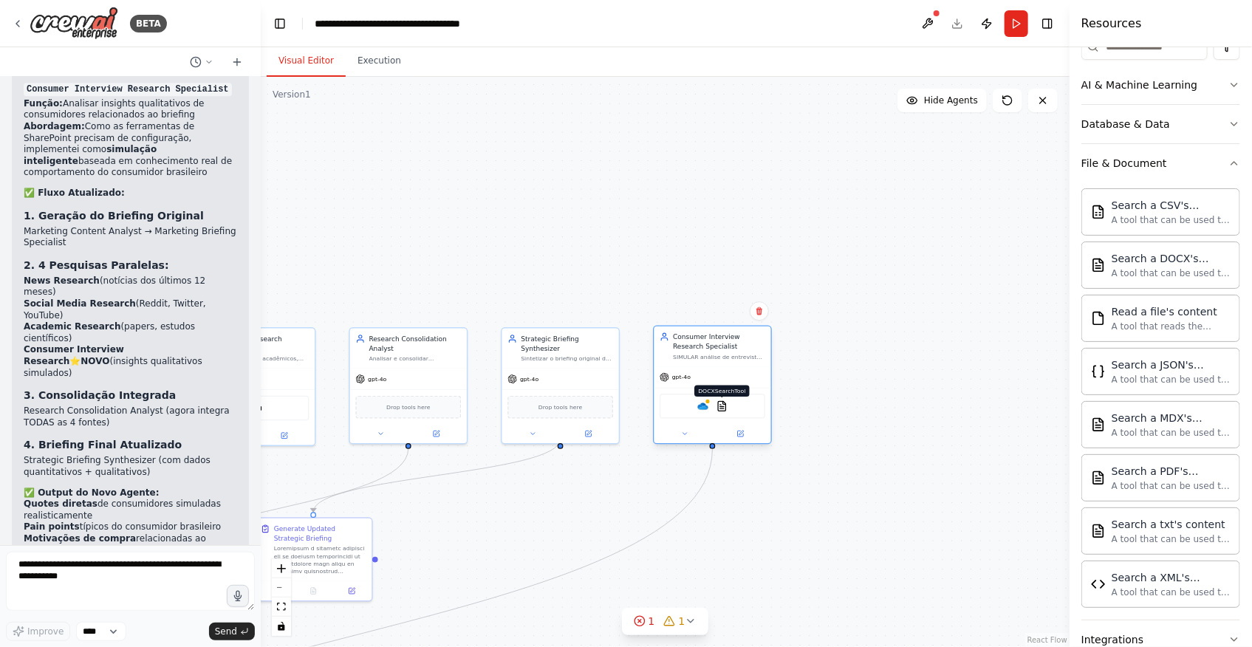
click at [722, 400] on img at bounding box center [721, 405] width 11 height 11
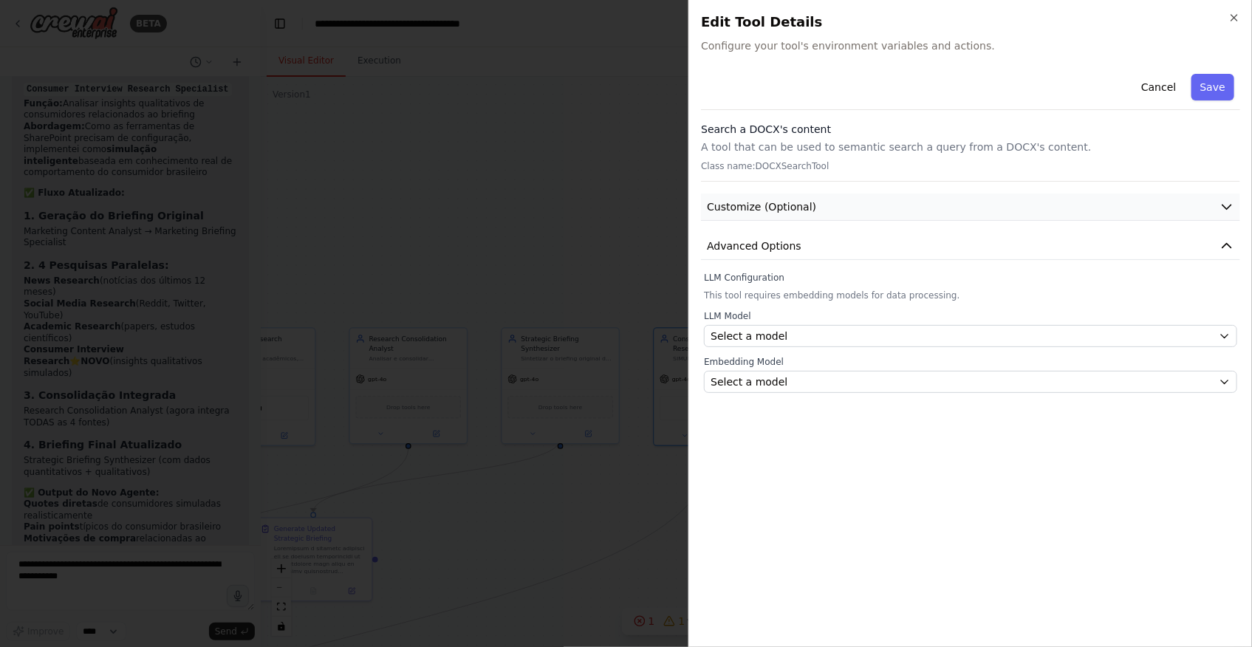
click at [801, 208] on span "Customize (Optional)" at bounding box center [761, 206] width 109 height 15
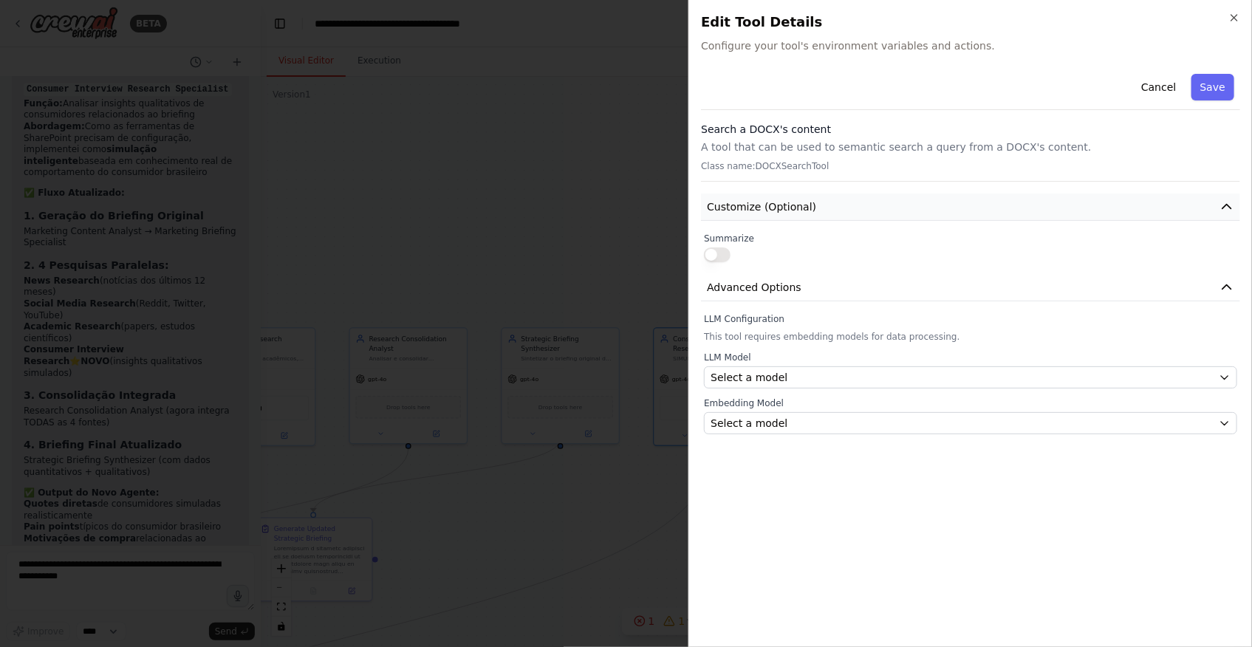
click at [801, 208] on span "Customize (Optional)" at bounding box center [761, 206] width 109 height 15
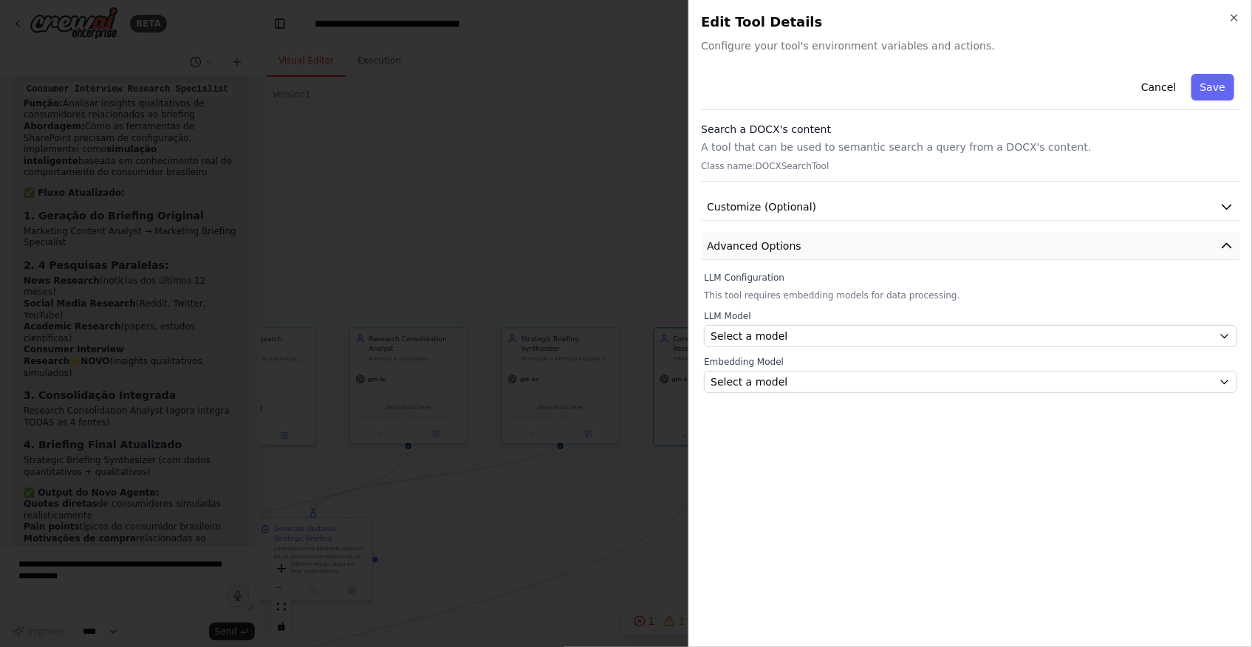
click at [791, 245] on span "Advanced Options" at bounding box center [754, 246] width 95 height 15
click at [793, 242] on button "Advanced Options" at bounding box center [970, 246] width 539 height 27
click at [623, 213] on div at bounding box center [626, 323] width 1252 height 647
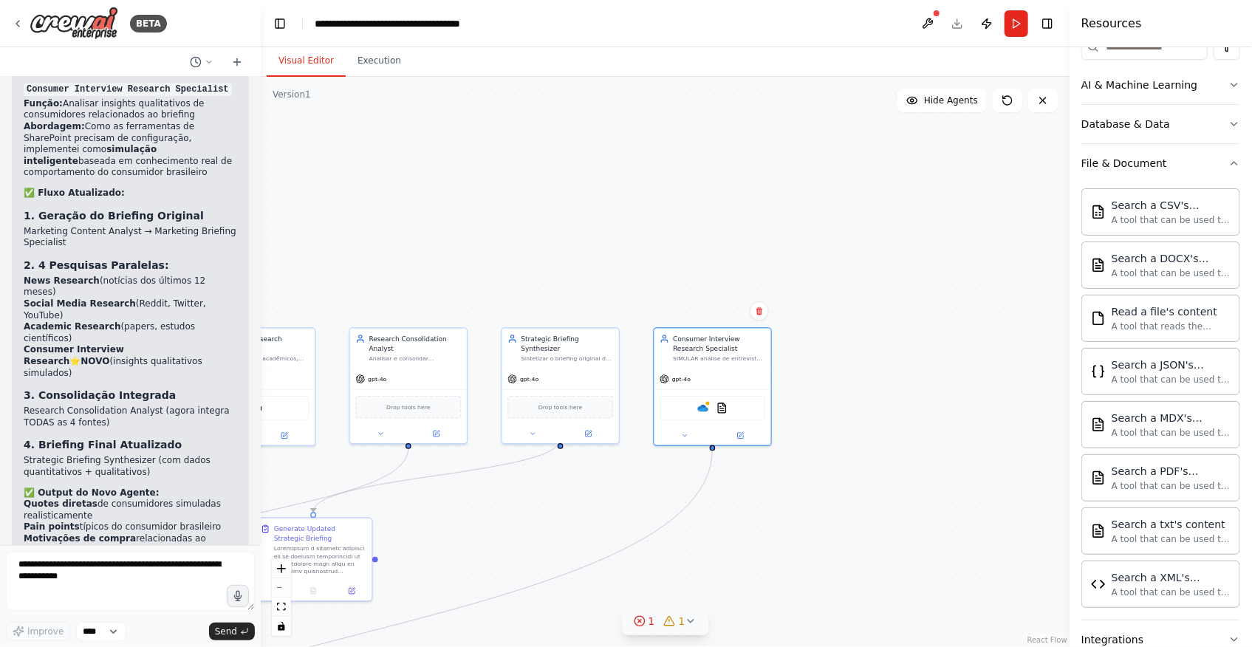
click at [685, 620] on icon at bounding box center [691, 621] width 12 height 12
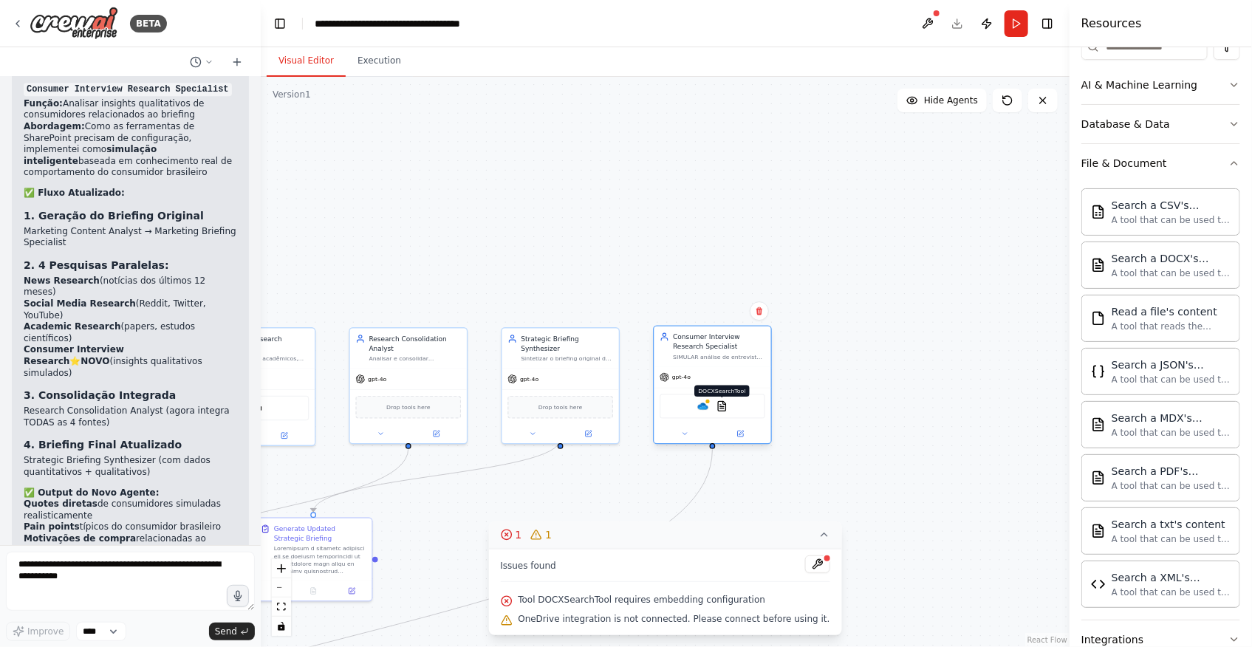
click at [719, 405] on img at bounding box center [721, 405] width 11 height 11
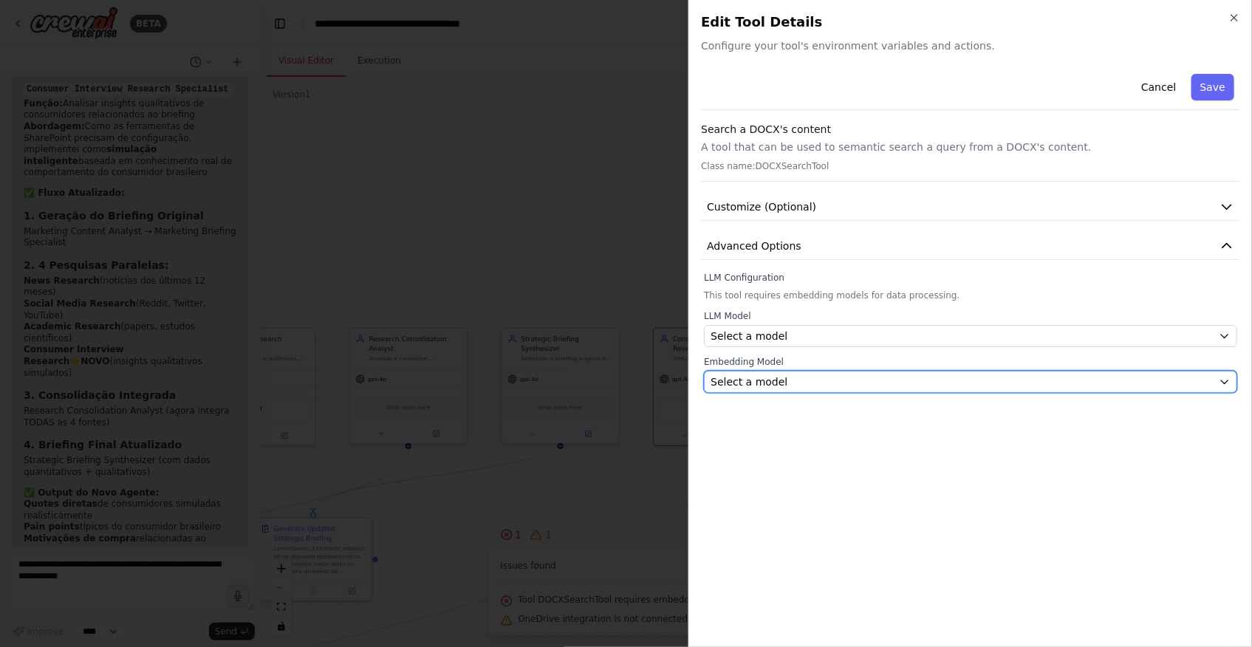
click at [886, 383] on div "Select a model" at bounding box center [962, 381] width 502 height 15
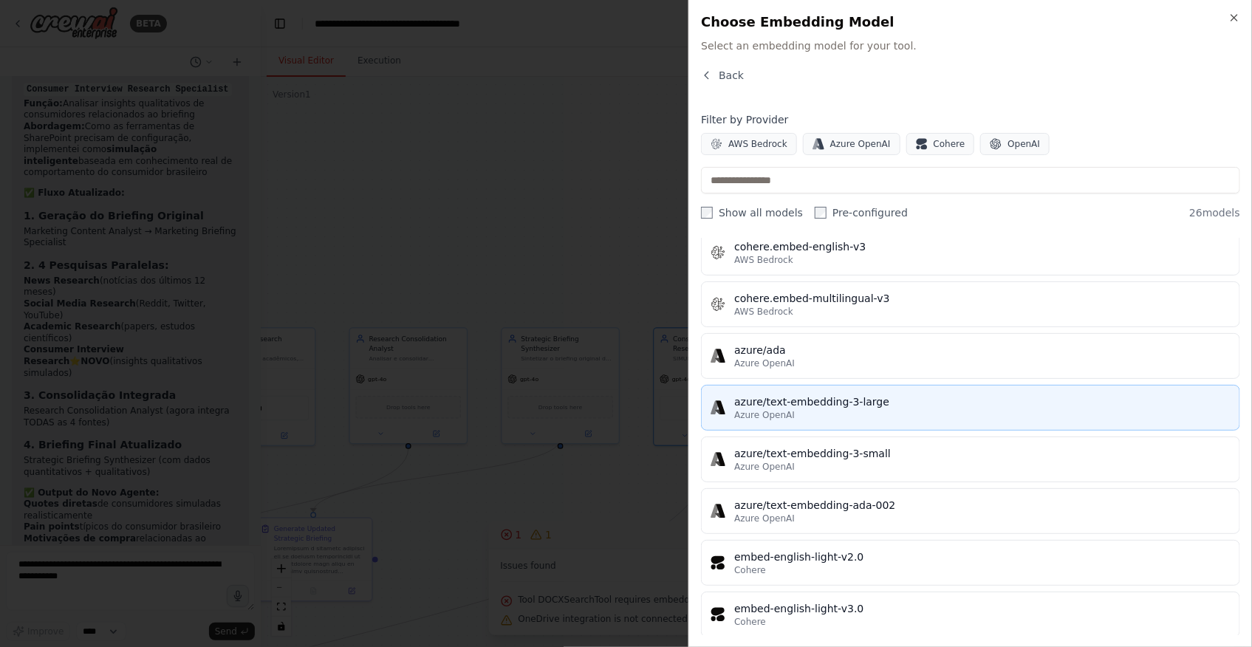
scroll to position [739, 0]
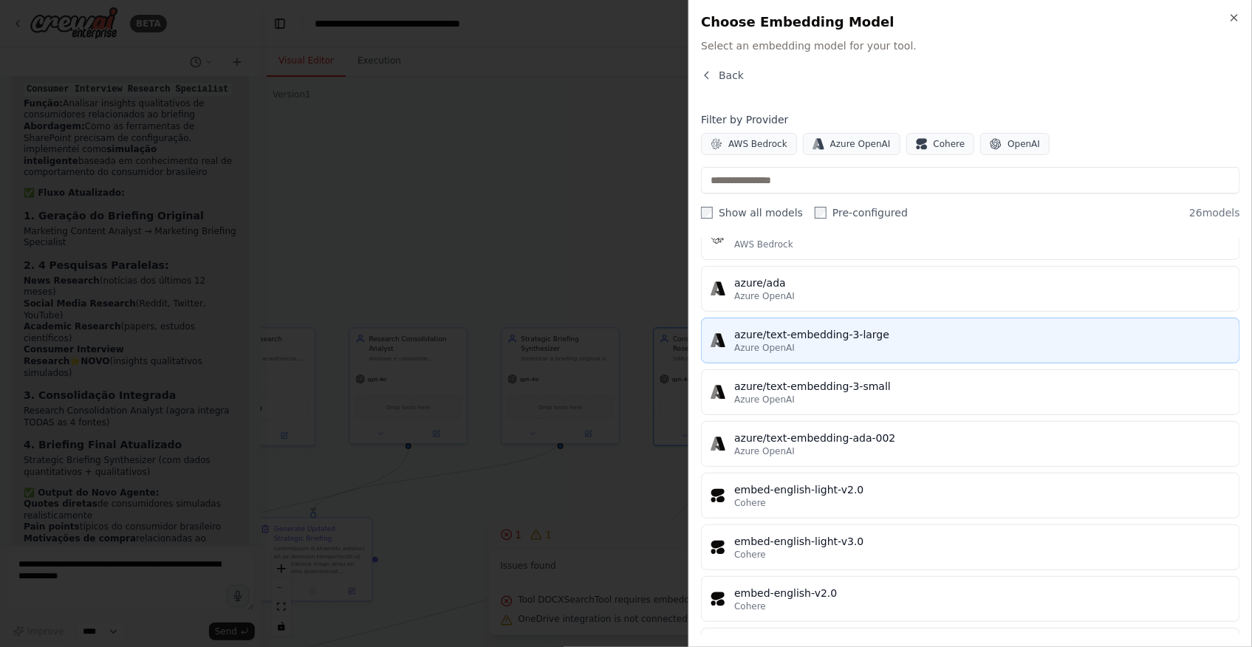
click at [894, 338] on div "azure/text-embedding-3-large" at bounding box center [982, 334] width 496 height 15
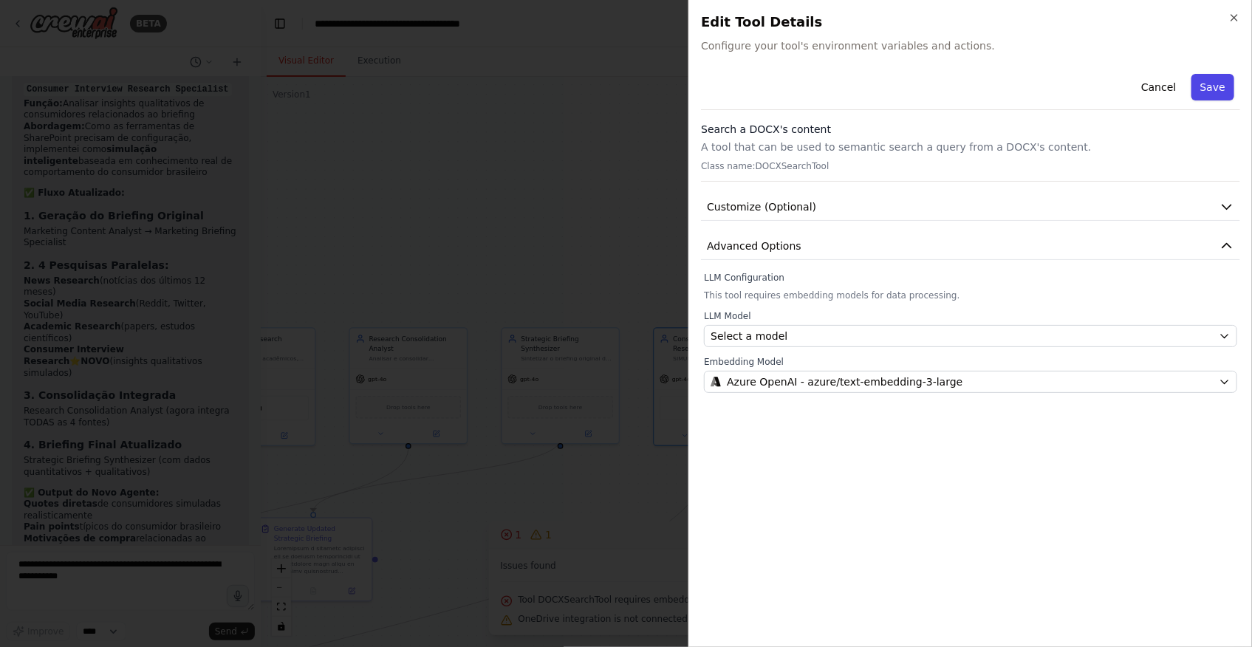
click at [1217, 75] on button "Save" at bounding box center [1212, 87] width 43 height 27
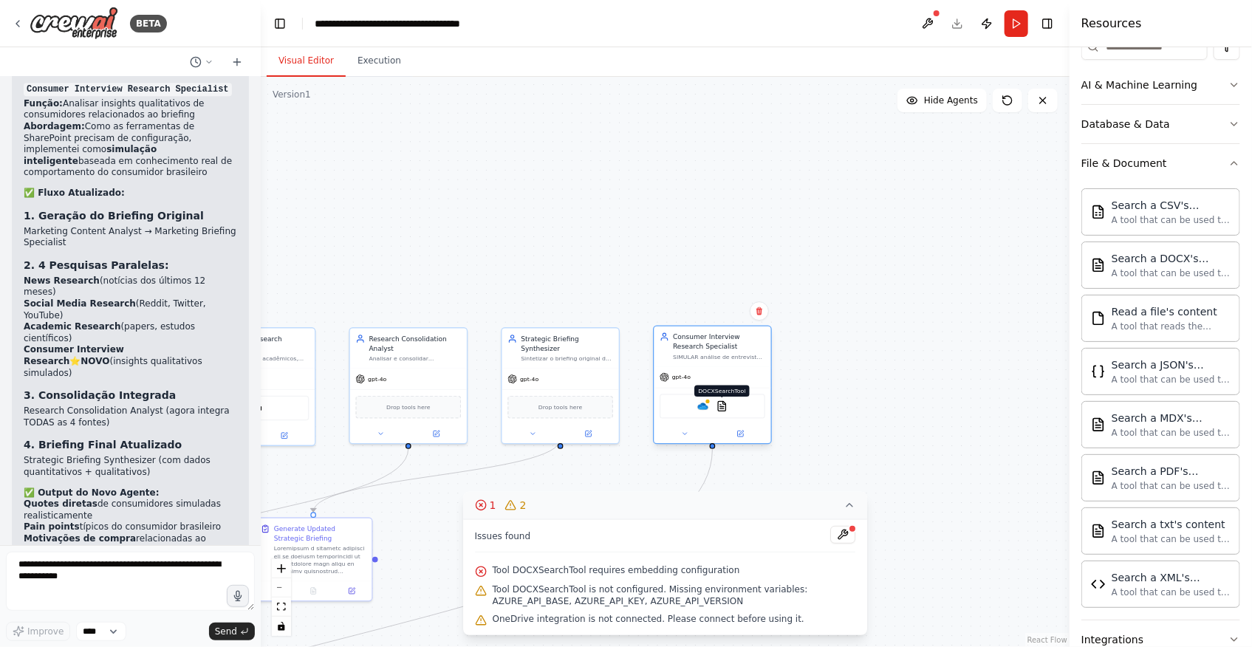
click at [721, 406] on img at bounding box center [721, 405] width 11 height 11
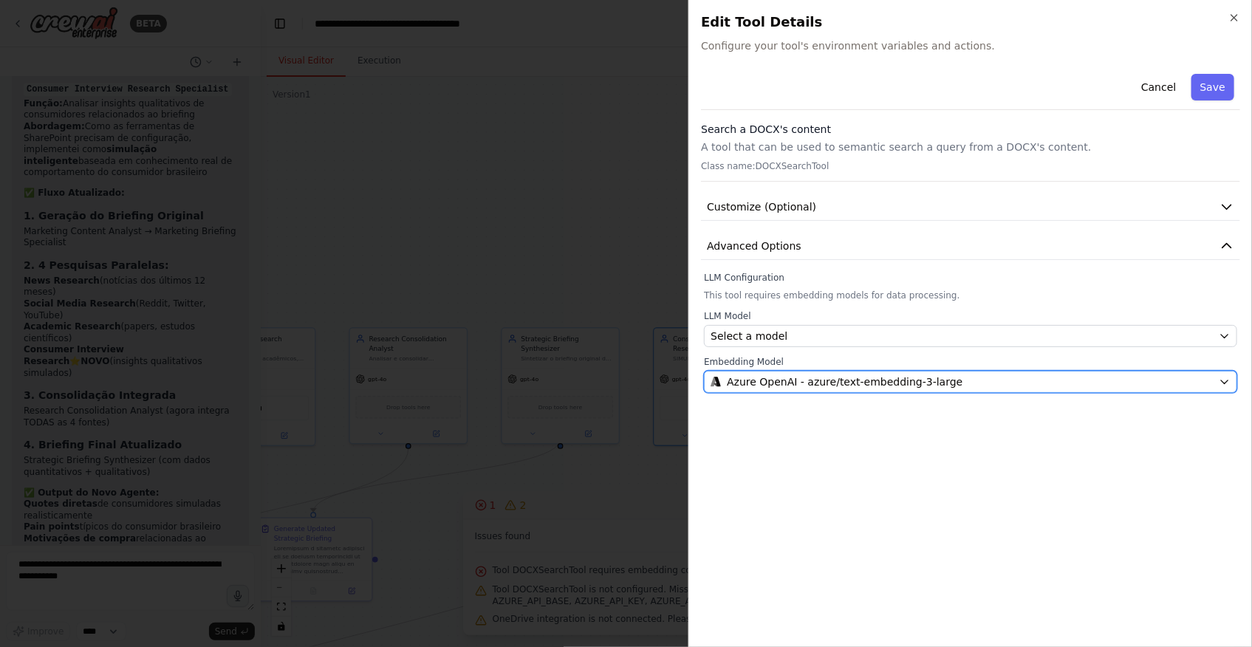
click at [782, 381] on span "Azure OpenAI - azure/text-embedding-3-large" at bounding box center [845, 381] width 236 height 15
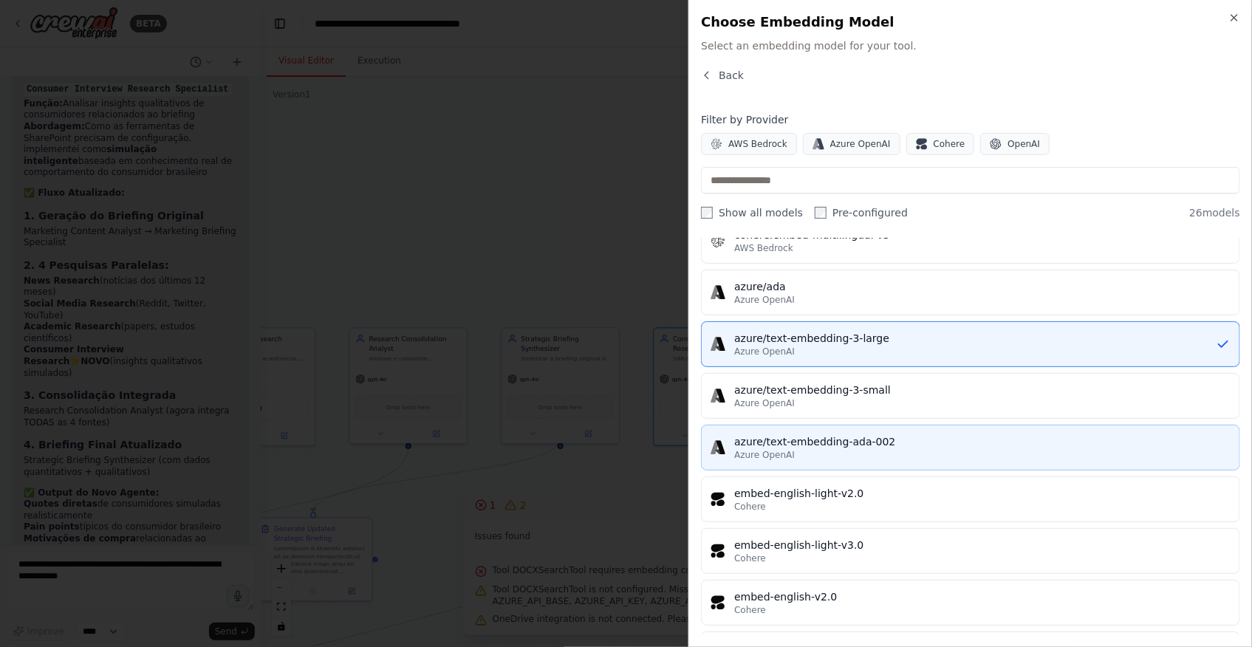
scroll to position [1041, 0]
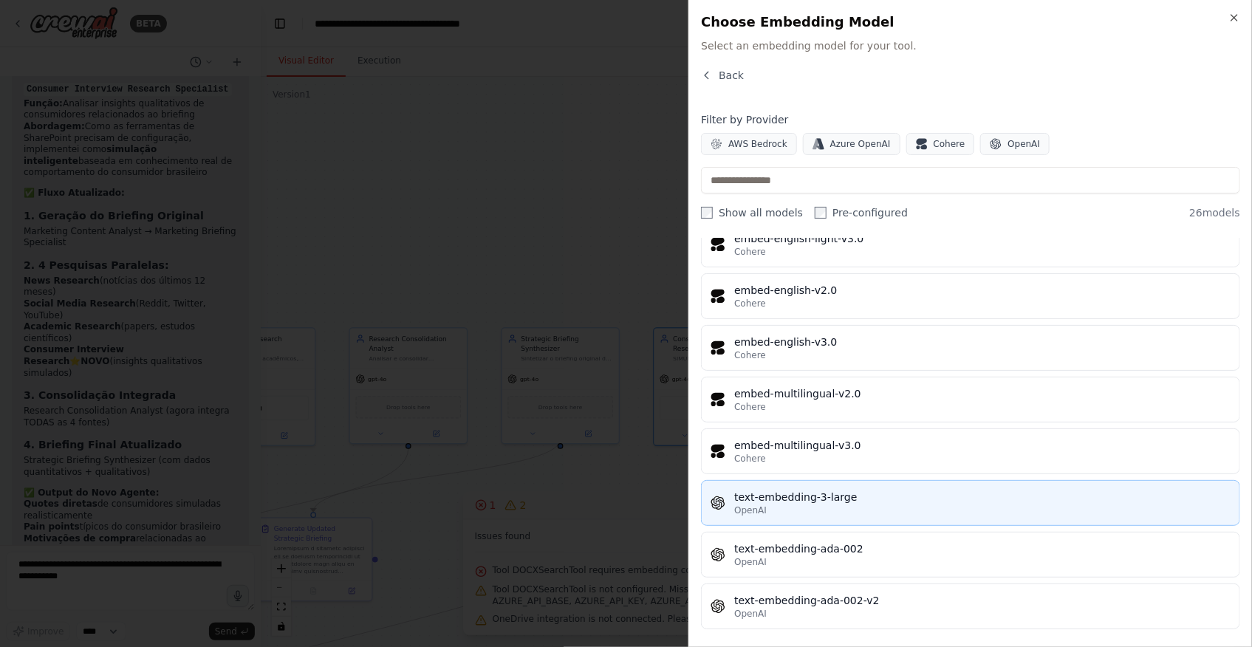
click at [842, 496] on div "text-embedding-3-large" at bounding box center [982, 497] width 496 height 15
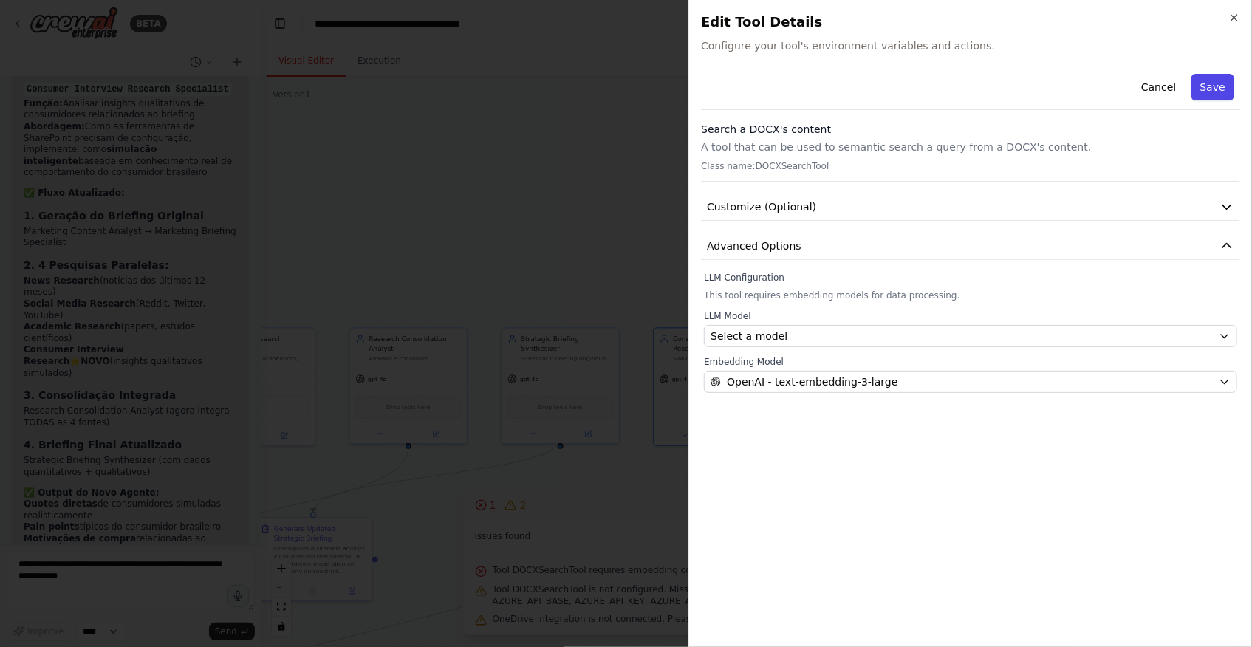
click at [1224, 88] on button "Save" at bounding box center [1212, 87] width 43 height 27
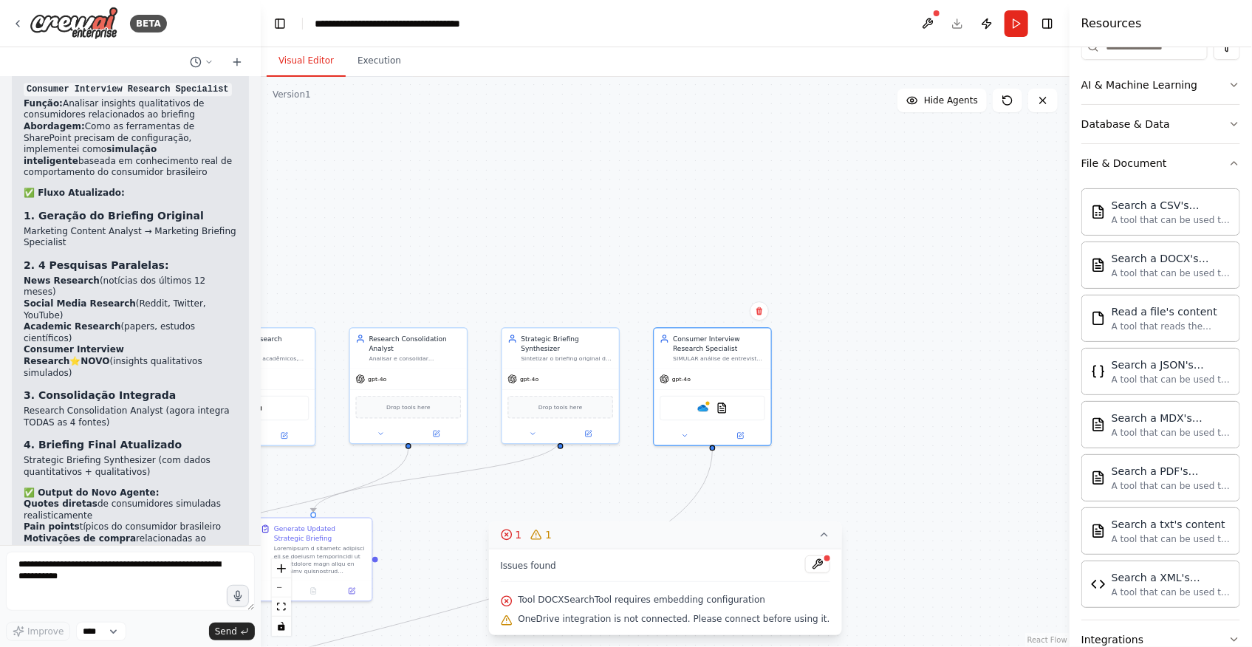
click at [745, 598] on span "Tool DOCXSearchTool requires embedding configuration" at bounding box center [641, 600] width 247 height 12
click at [807, 571] on button at bounding box center [817, 564] width 25 height 18
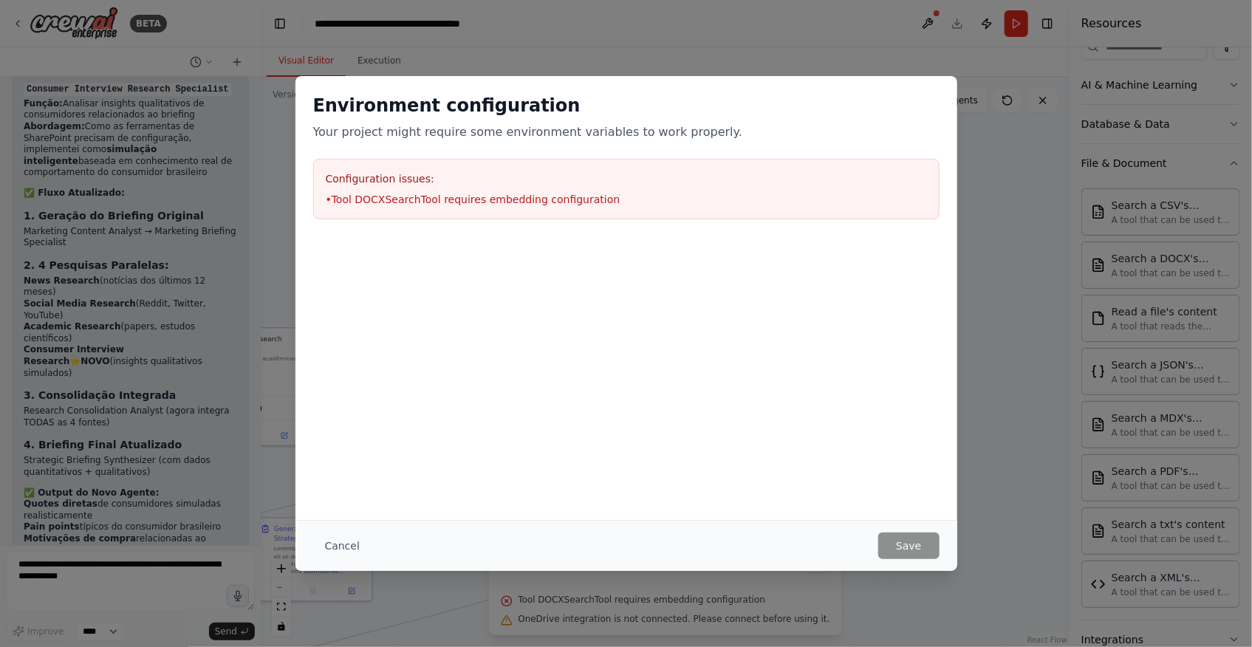
click at [1016, 412] on div "Environment configuration Your project might require some environment variables…" at bounding box center [626, 323] width 1252 height 647
click at [355, 547] on button "Cancel" at bounding box center [342, 546] width 58 height 27
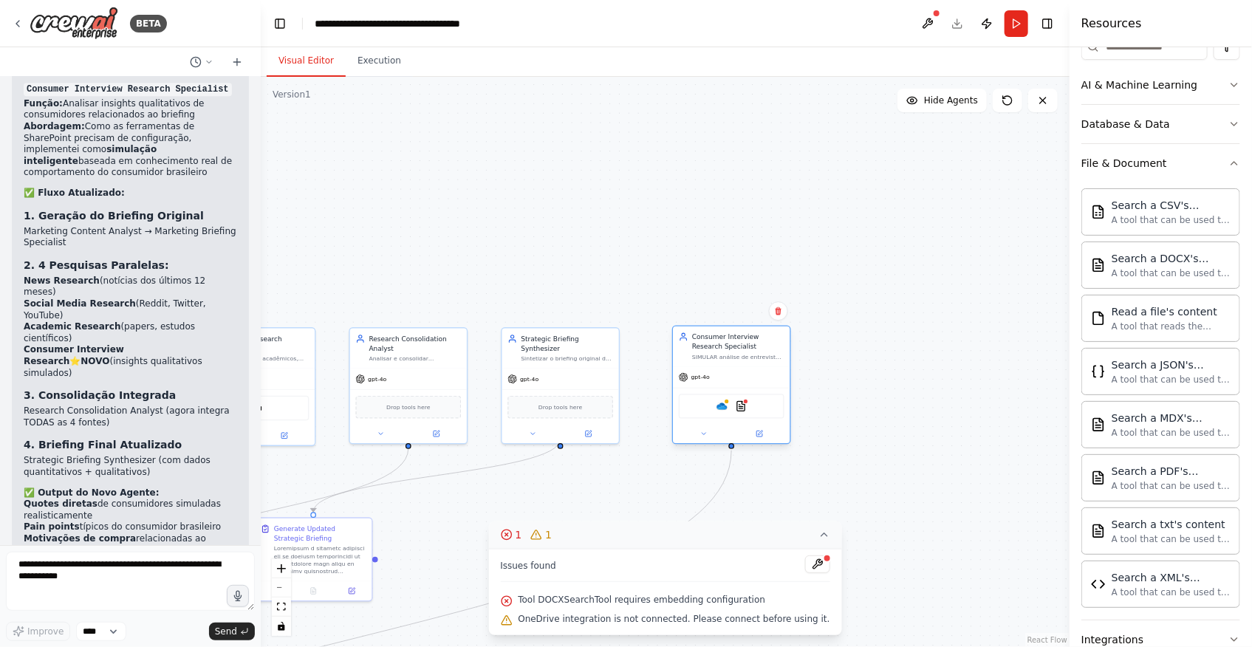
drag, startPoint x: 705, startPoint y: 409, endPoint x: 872, endPoint y: 403, distance: 167.8
click at [784, 403] on div "OneDrive DOCXSearchTool" at bounding box center [732, 406] width 106 height 24
drag, startPoint x: 847, startPoint y: 397, endPoint x: 678, endPoint y: 402, distance: 169.2
click at [678, 402] on div "OneDrive DOCXSearchTool" at bounding box center [713, 406] width 106 height 24
click at [708, 406] on img at bounding box center [702, 405] width 11 height 11
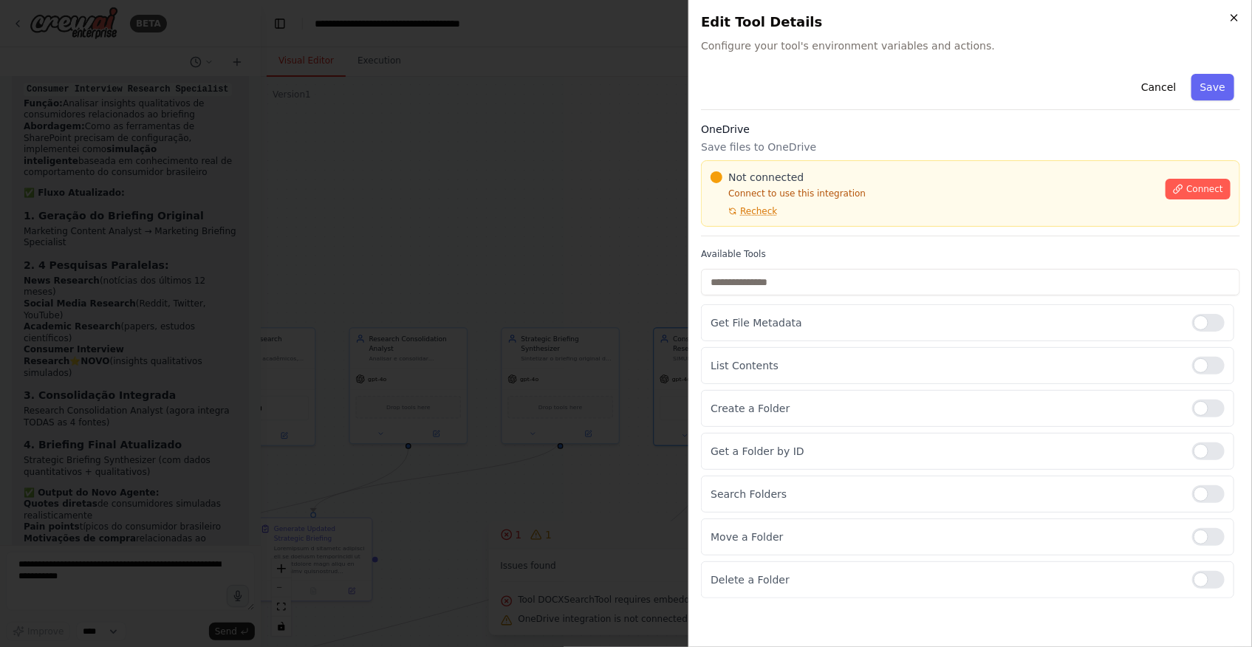
click at [1231, 18] on icon "button" at bounding box center [1234, 18] width 12 height 12
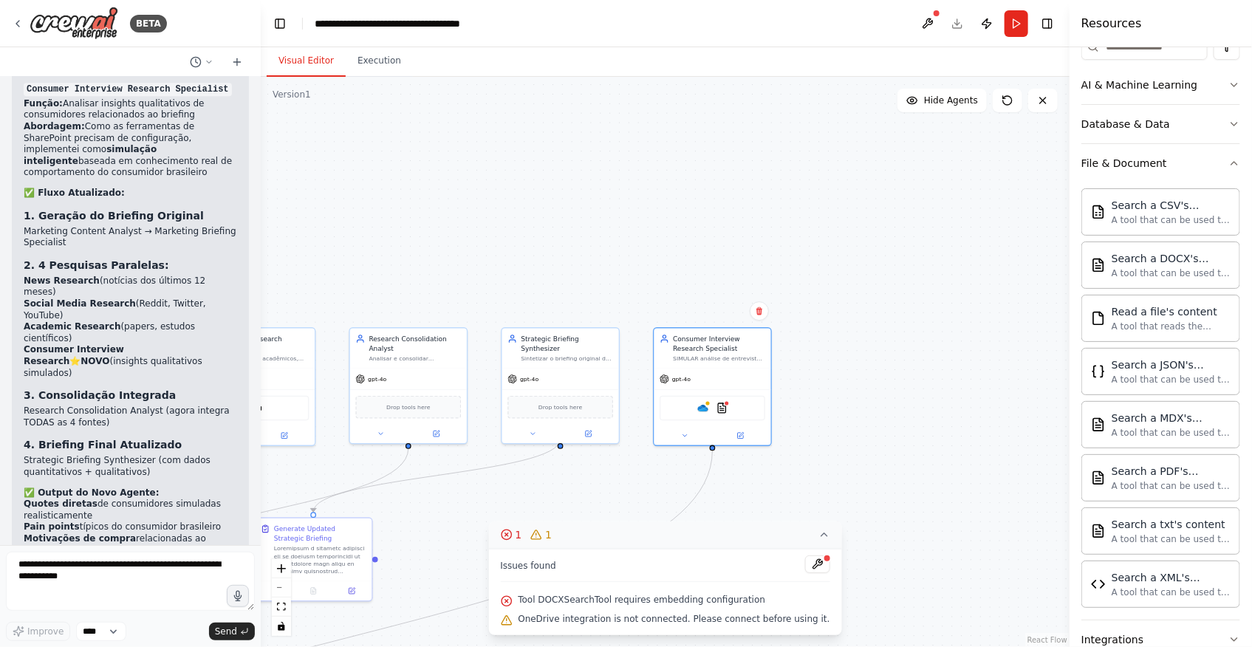
drag, startPoint x: 700, startPoint y: 408, endPoint x: 813, endPoint y: 465, distance: 126.2
click at [813, 465] on div ".deletable-edge-delete-btn { width: 20px; height: 20px; border: 0px solid #ffff…" at bounding box center [665, 362] width 809 height 570
click at [735, 428] on button at bounding box center [741, 433] width 54 height 11
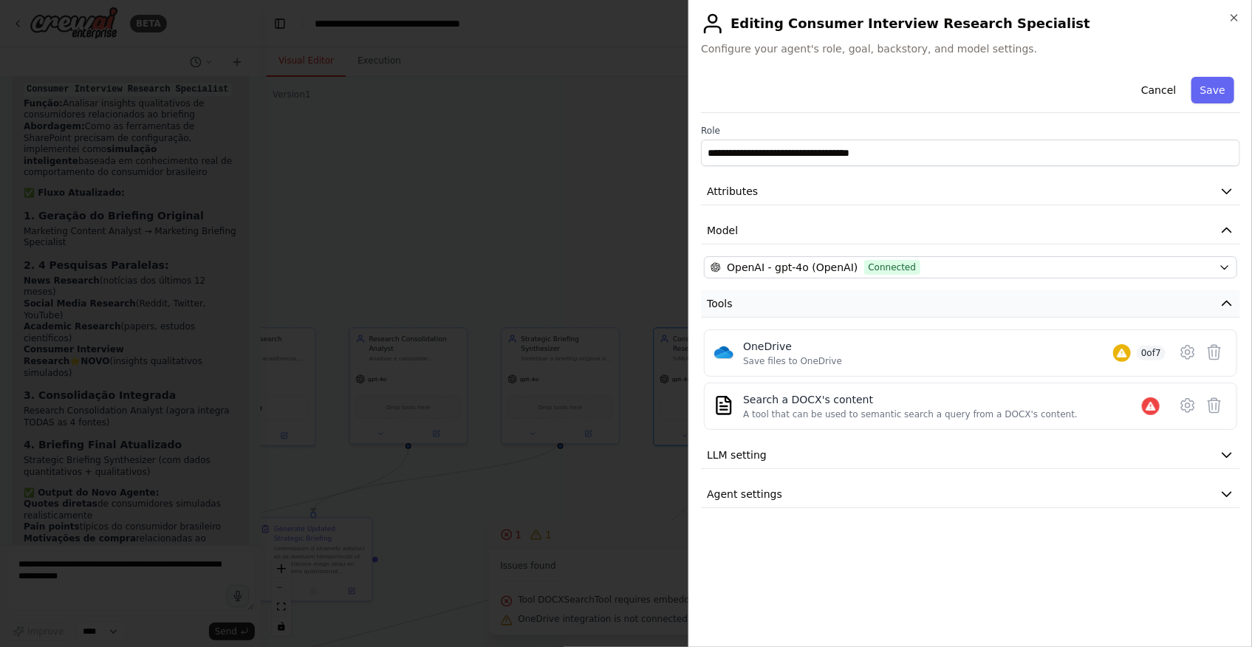
click at [852, 293] on button "Tools" at bounding box center [970, 303] width 539 height 27
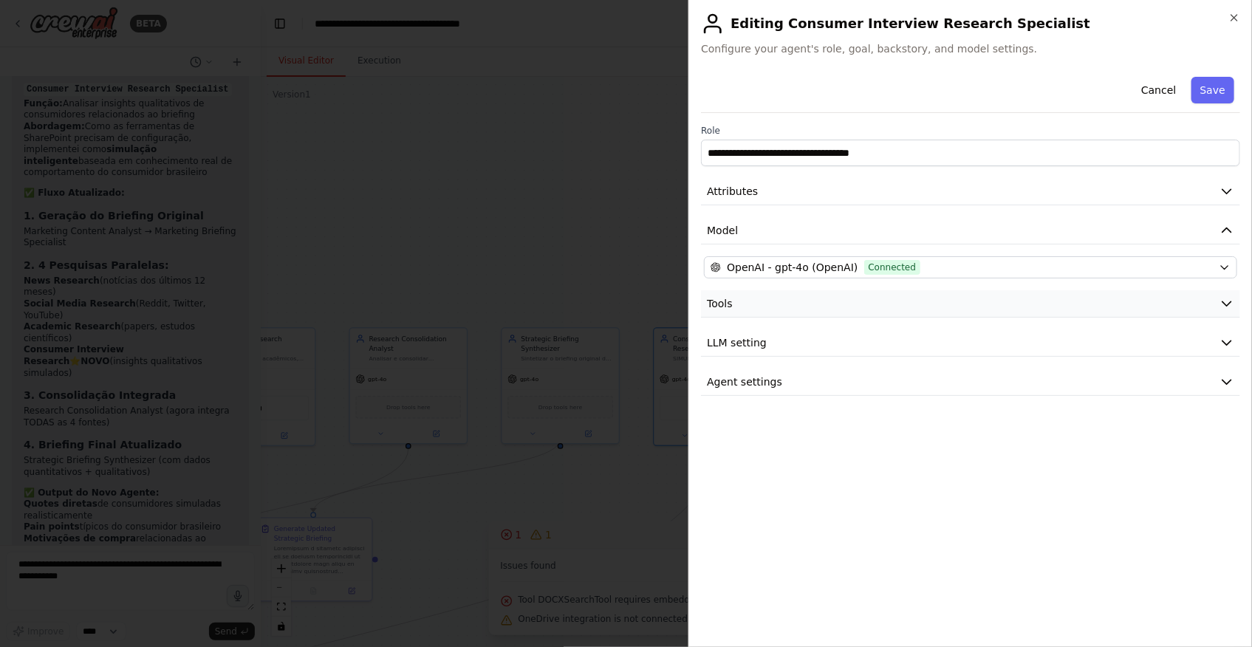
click at [1166, 300] on button "Tools" at bounding box center [970, 303] width 539 height 27
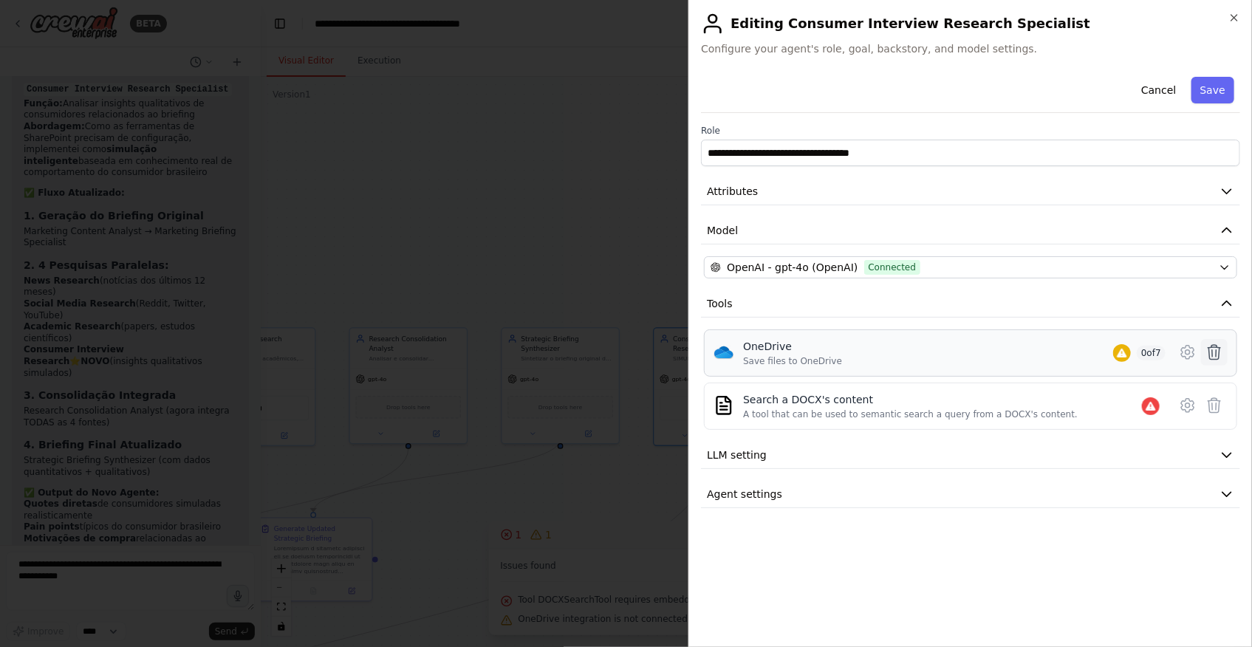
click at [1215, 353] on icon at bounding box center [1214, 352] width 18 height 18
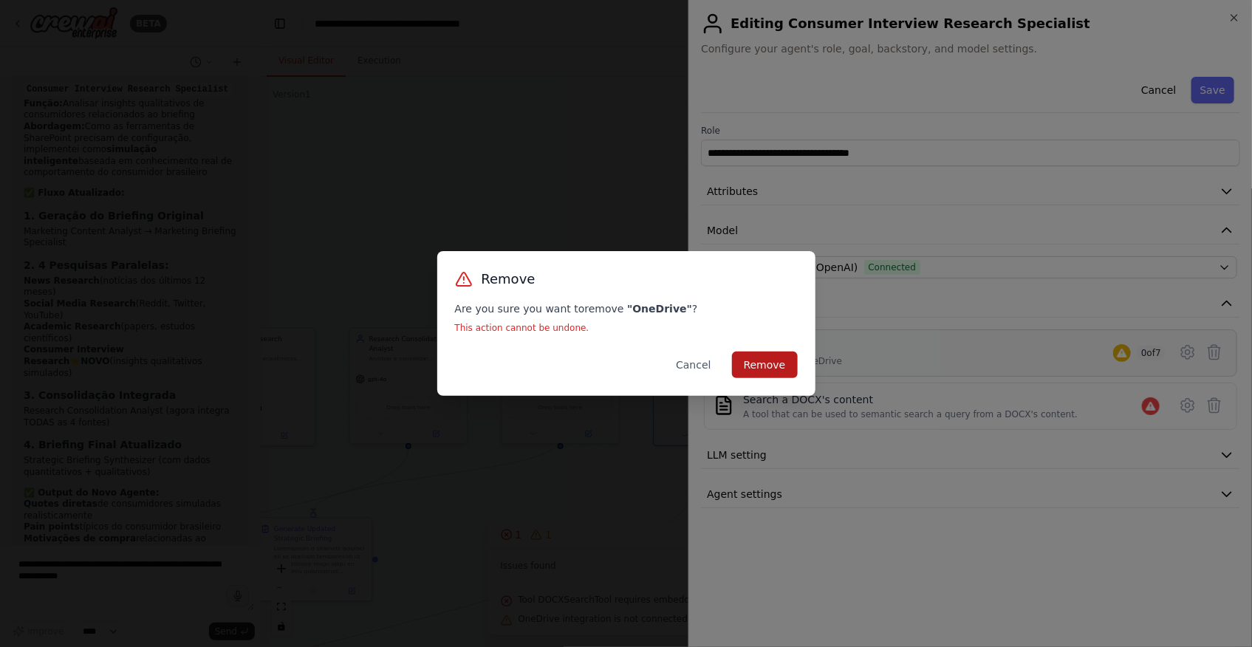
click at [767, 360] on button "Remove" at bounding box center [765, 365] width 66 height 27
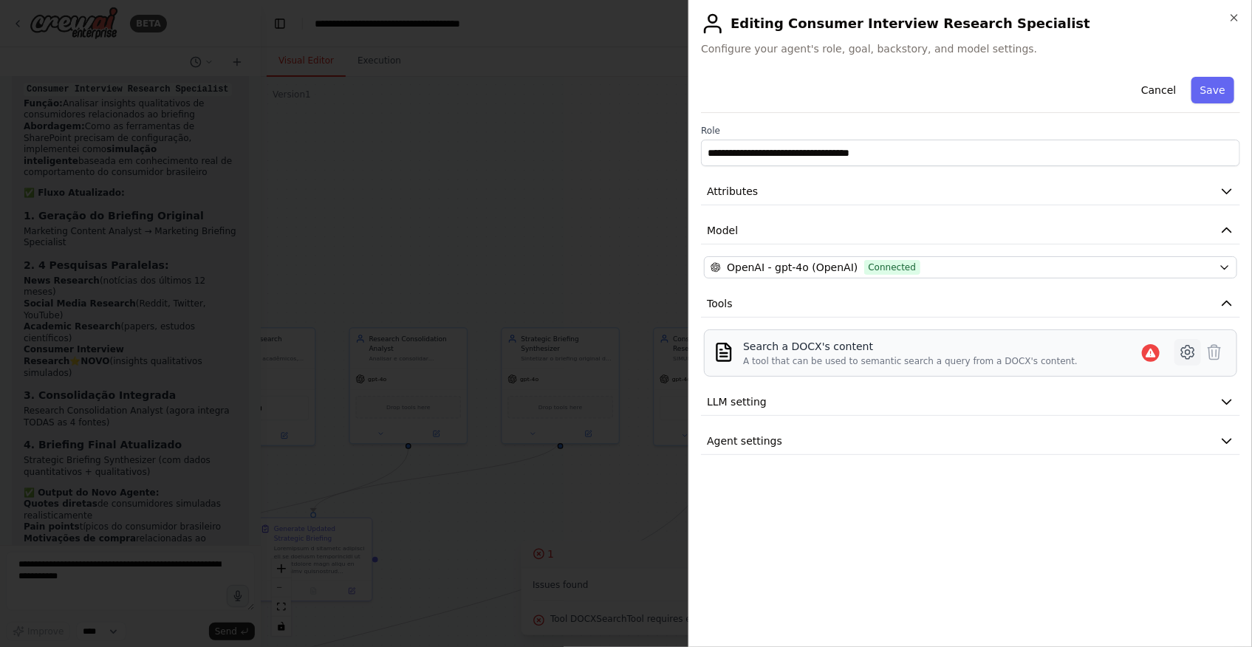
click at [1184, 358] on icon at bounding box center [1188, 352] width 18 height 18
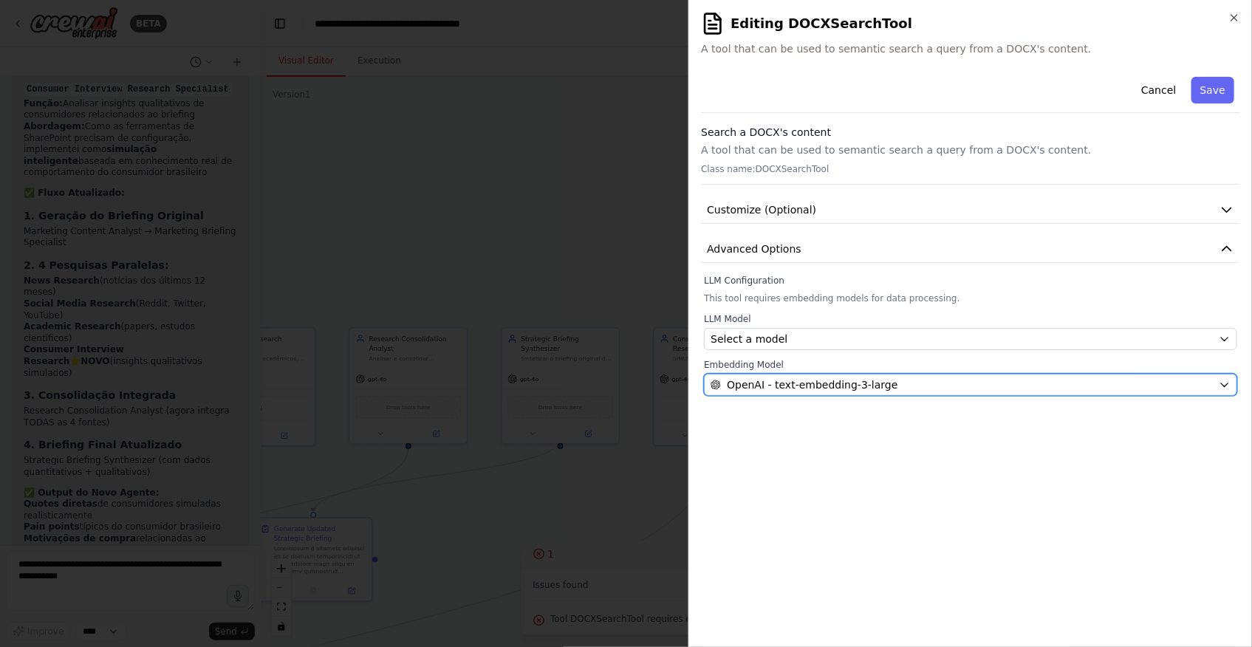
click at [920, 384] on div "OpenAI - text-embedding-3-large" at bounding box center [962, 384] width 502 height 15
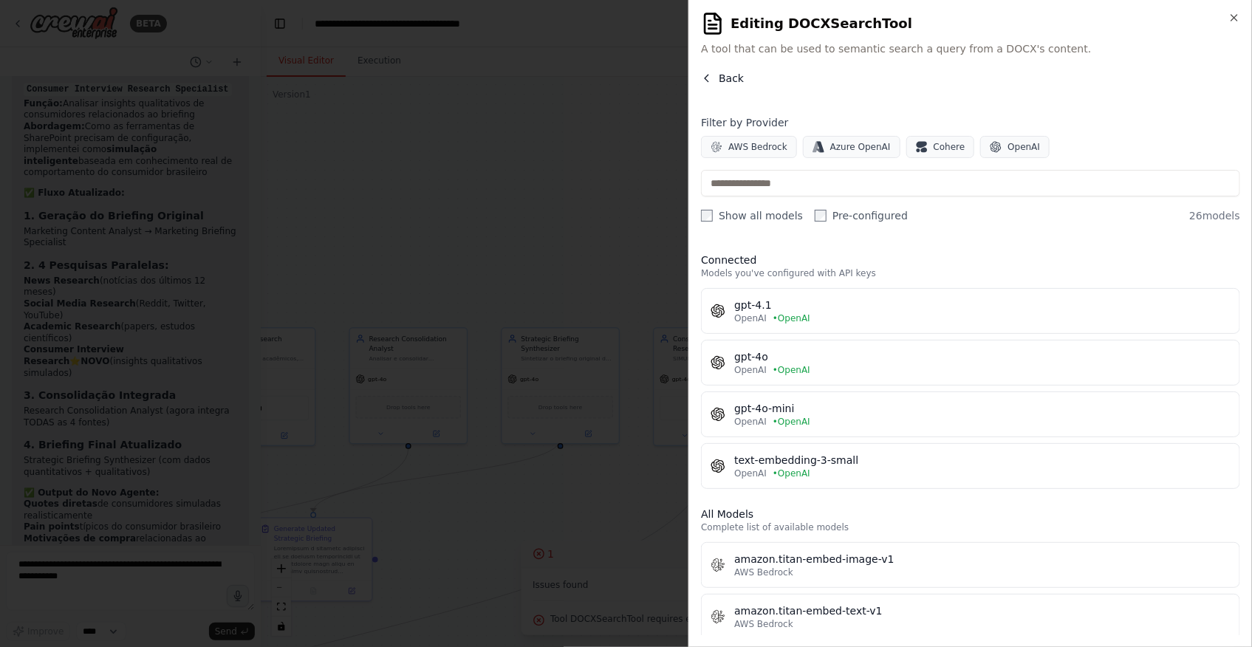
click at [706, 75] on icon "button" at bounding box center [707, 78] width 12 height 12
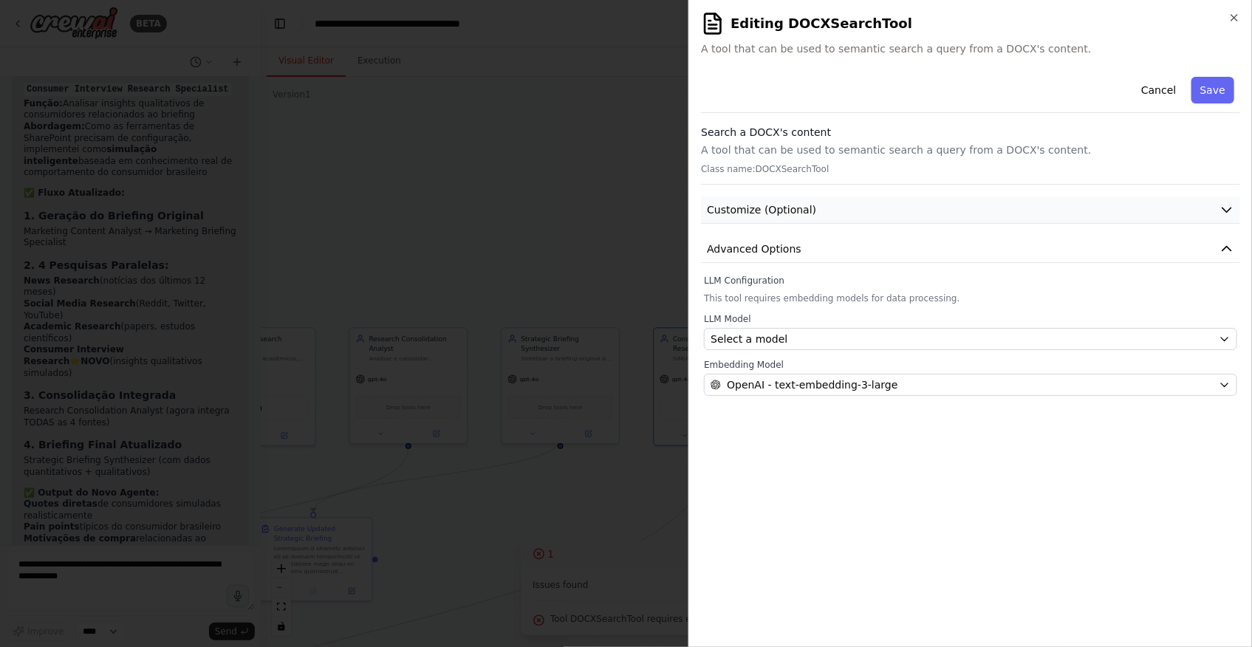
click at [807, 207] on button "Customize (Optional)" at bounding box center [970, 209] width 539 height 27
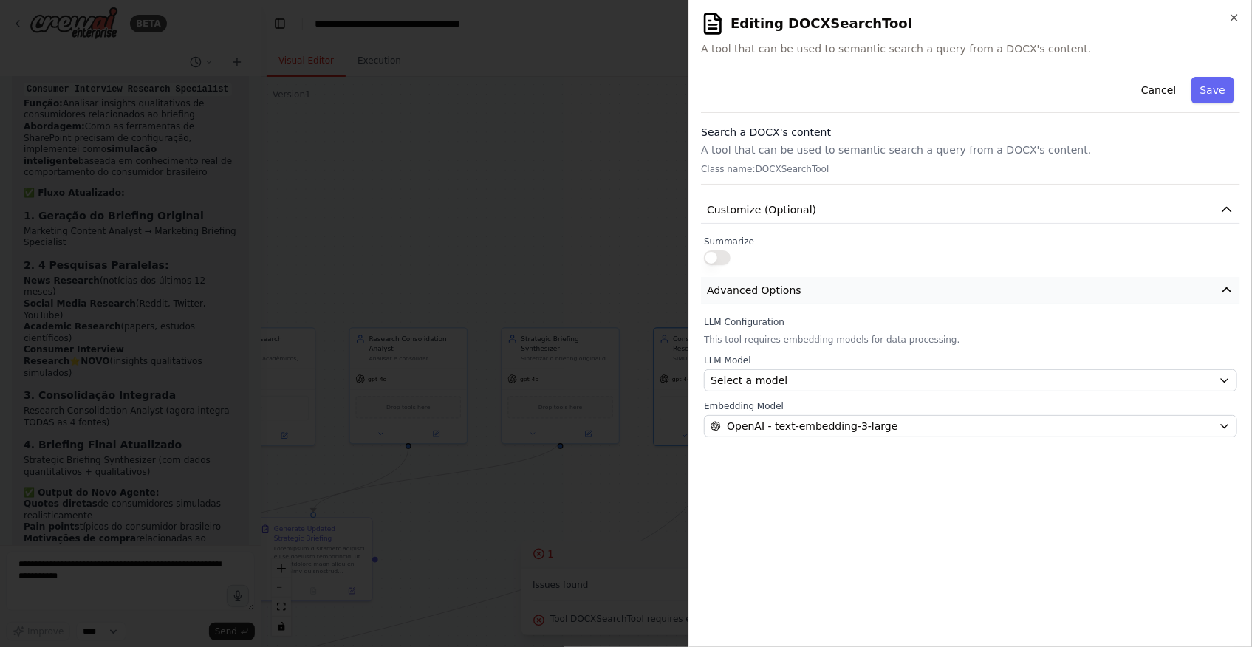
click at [796, 281] on button "Advanced Options" at bounding box center [970, 290] width 539 height 27
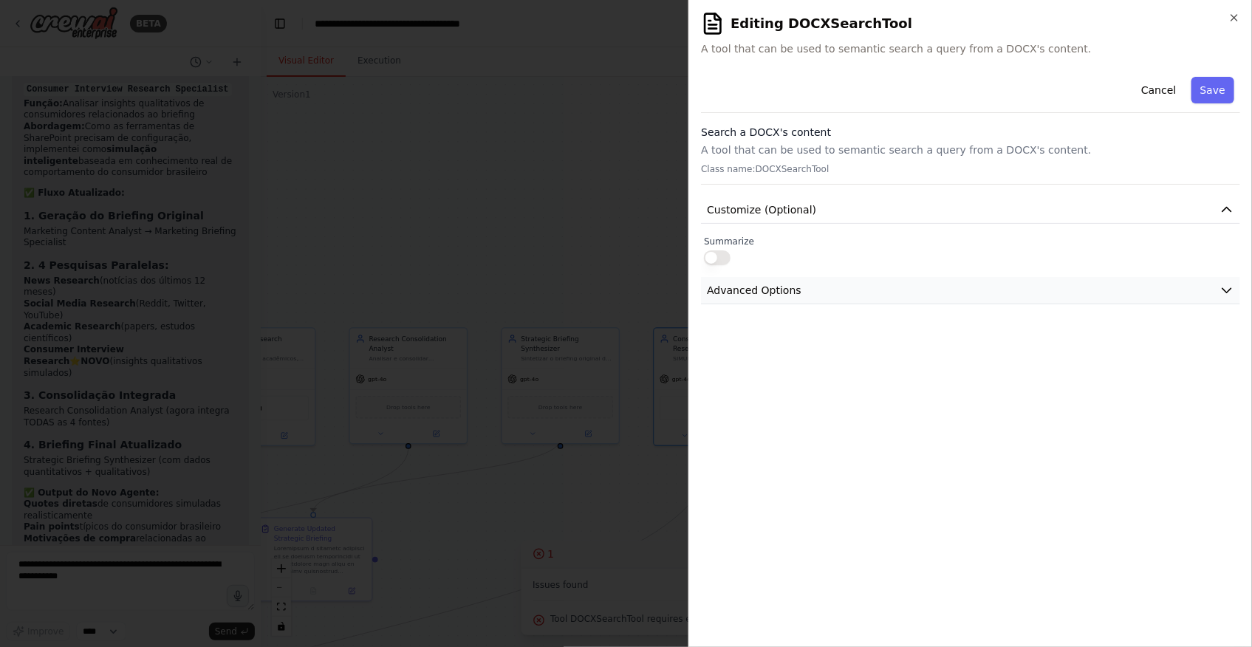
click at [821, 295] on button "Advanced Options" at bounding box center [970, 290] width 539 height 27
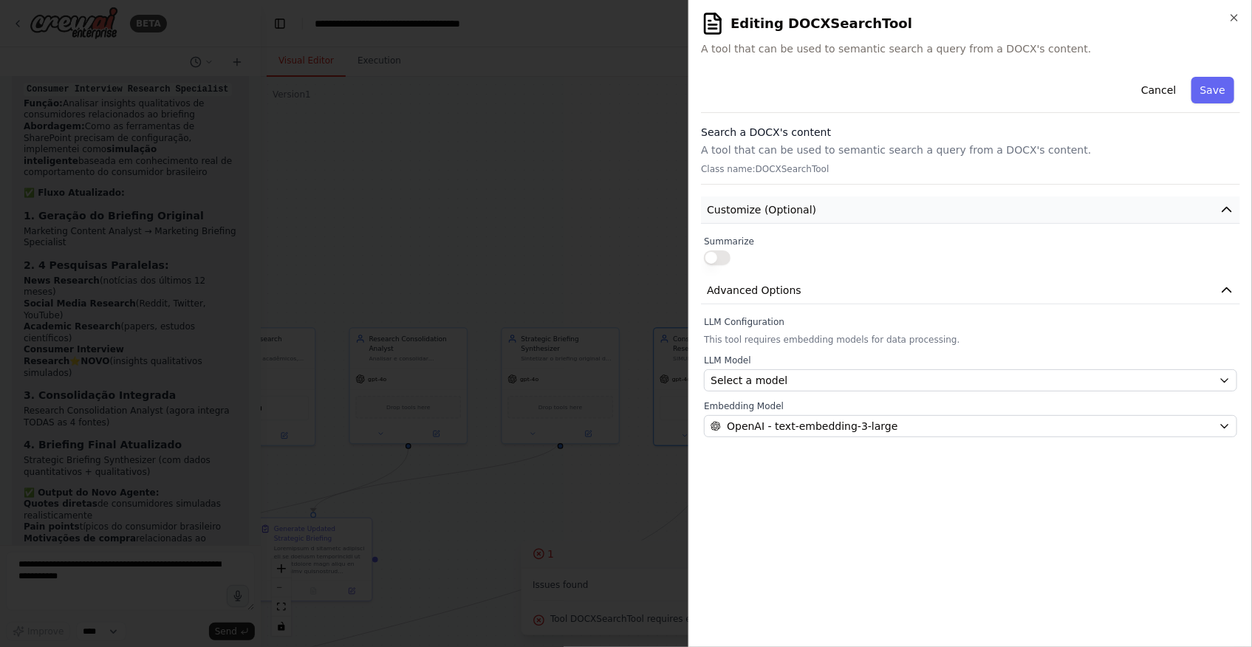
click at [809, 219] on button "Customize (Optional)" at bounding box center [970, 209] width 539 height 27
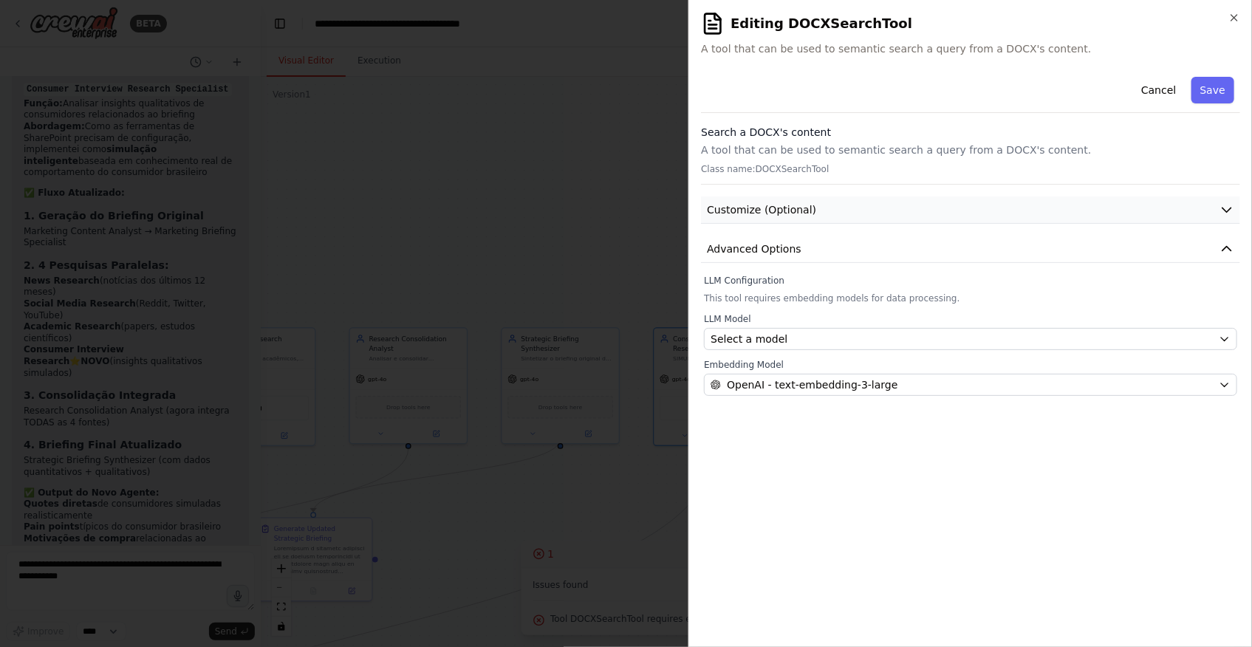
click at [1005, 202] on button "Customize (Optional)" at bounding box center [970, 209] width 539 height 27
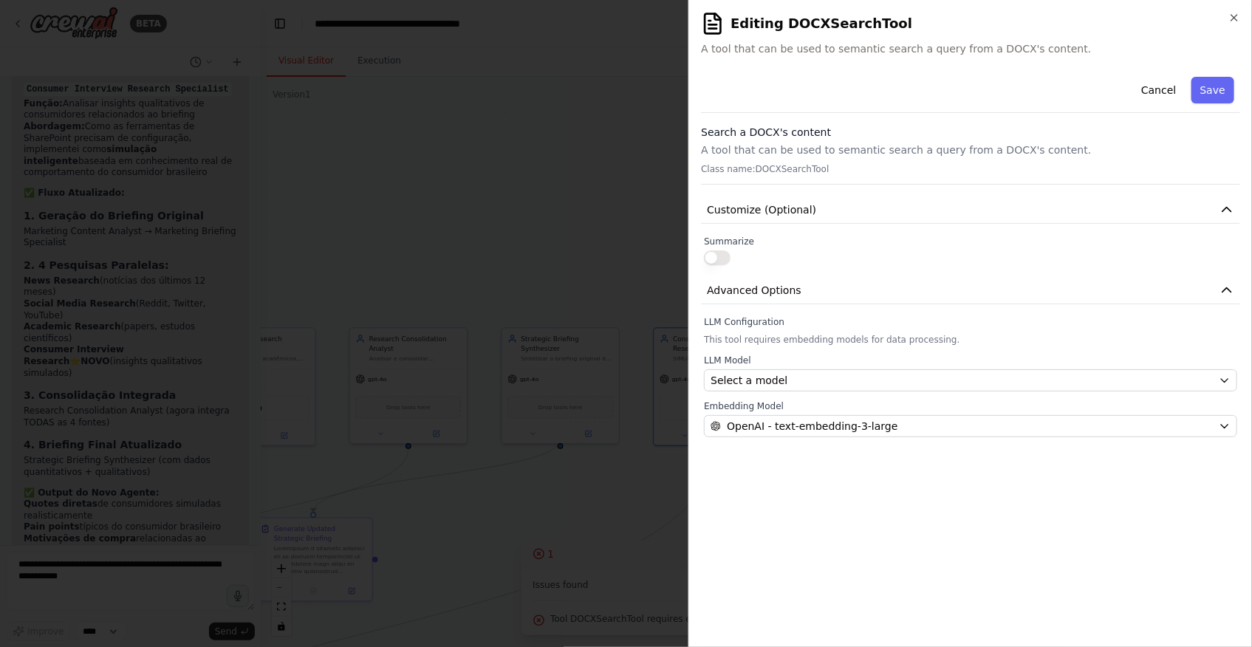
click at [764, 148] on p "A tool that can be used to semantic search a query from a DOCX's content." at bounding box center [970, 150] width 539 height 15
click at [783, 424] on span "OpenAI - text-embedding-3-large" at bounding box center [812, 426] width 171 height 15
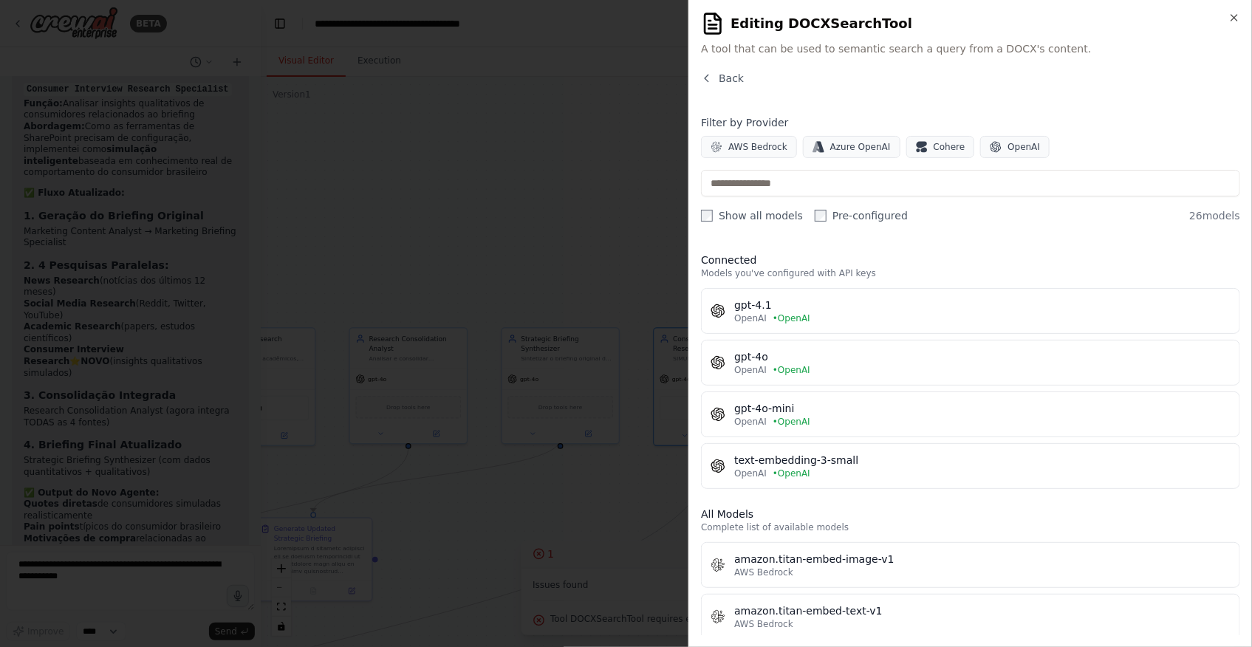
scroll to position [1045, 0]
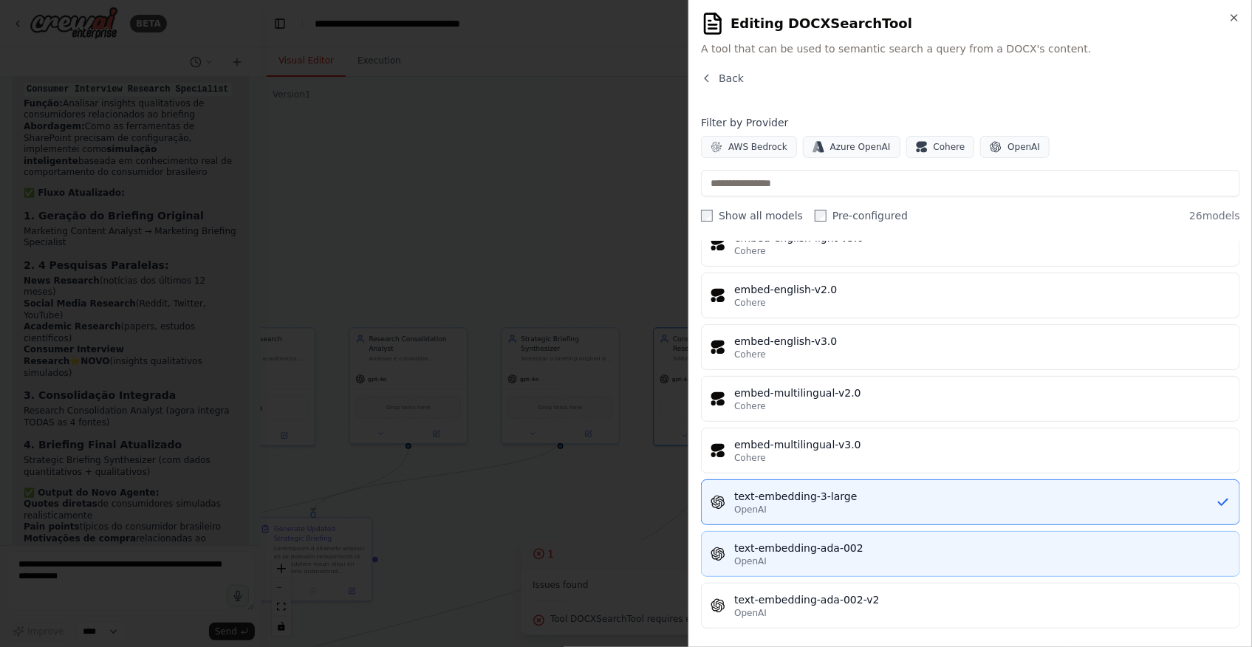
click at [885, 555] on div "OpenAI" at bounding box center [982, 561] width 496 height 12
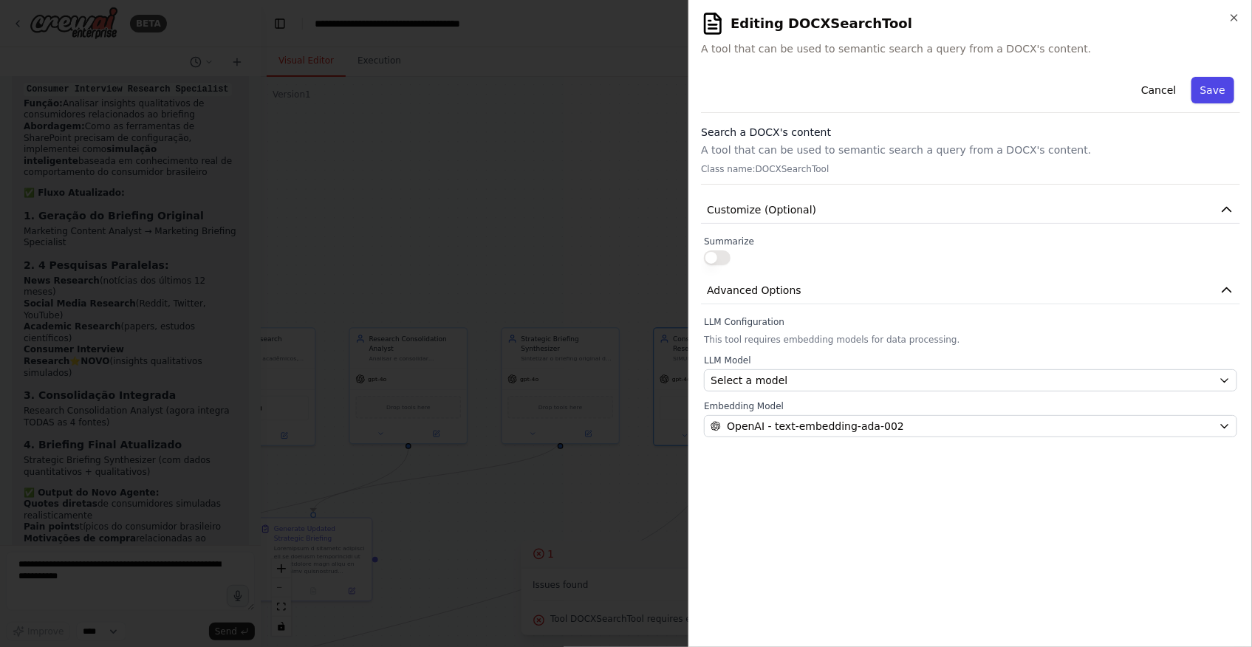
click at [1213, 90] on button "Save" at bounding box center [1212, 90] width 43 height 27
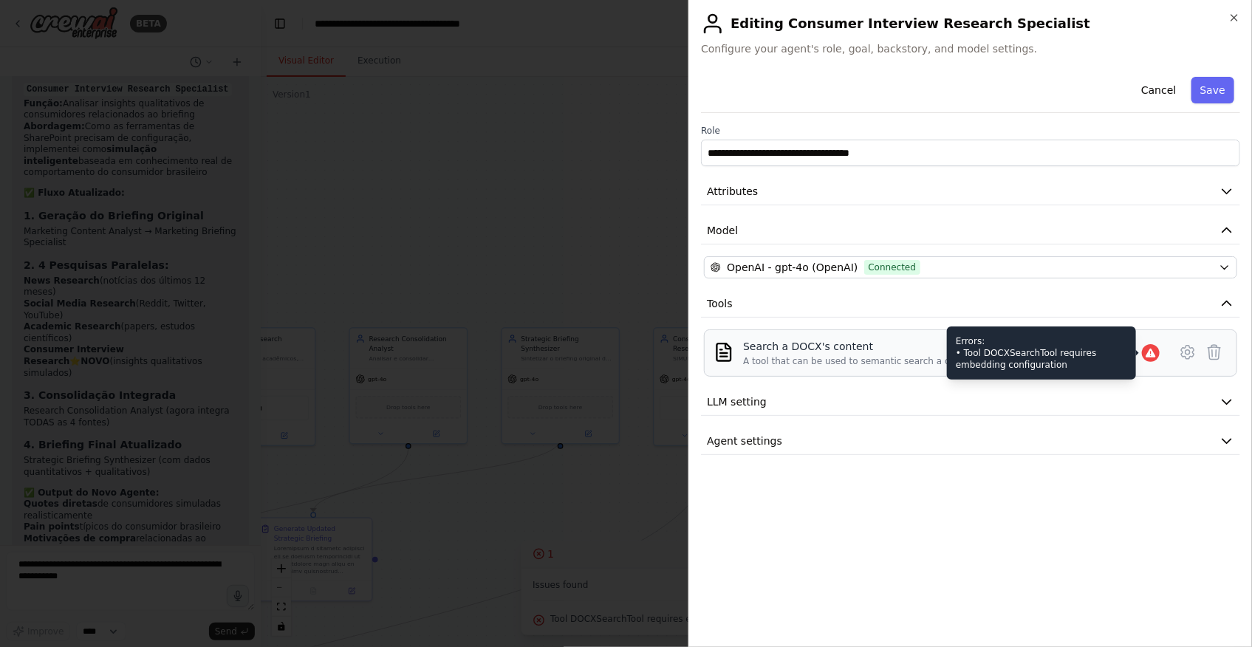
click at [1149, 354] on icon at bounding box center [1151, 353] width 10 height 9
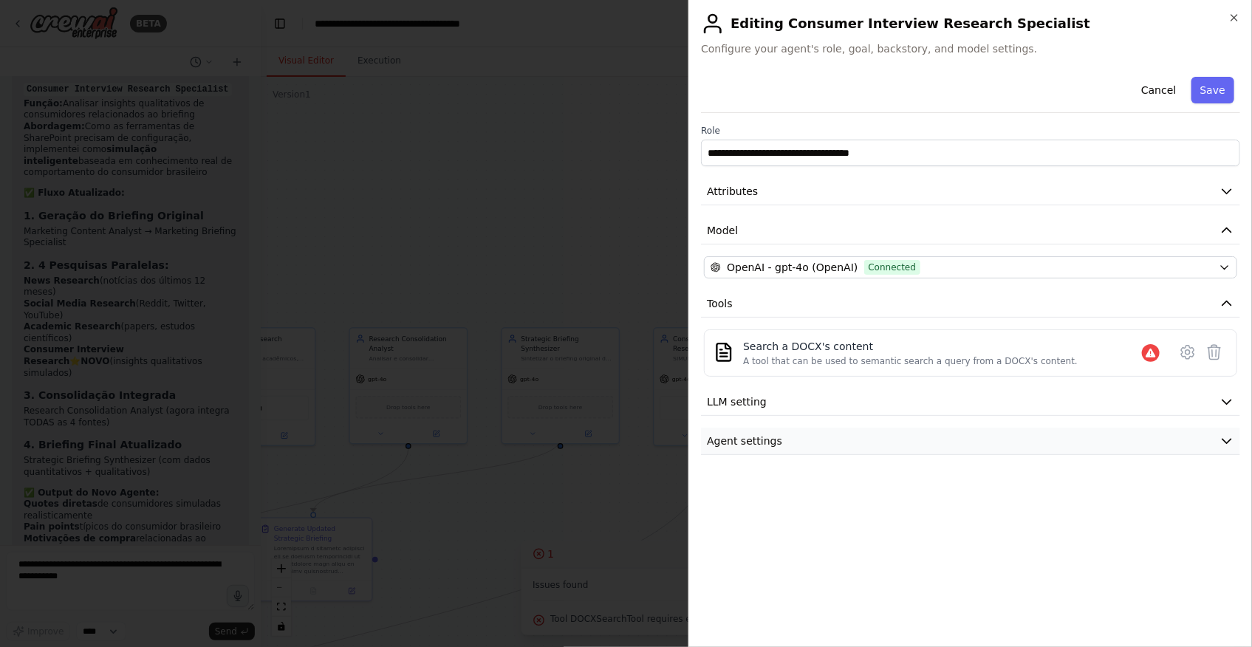
click at [824, 437] on button "Agent settings" at bounding box center [970, 441] width 539 height 27
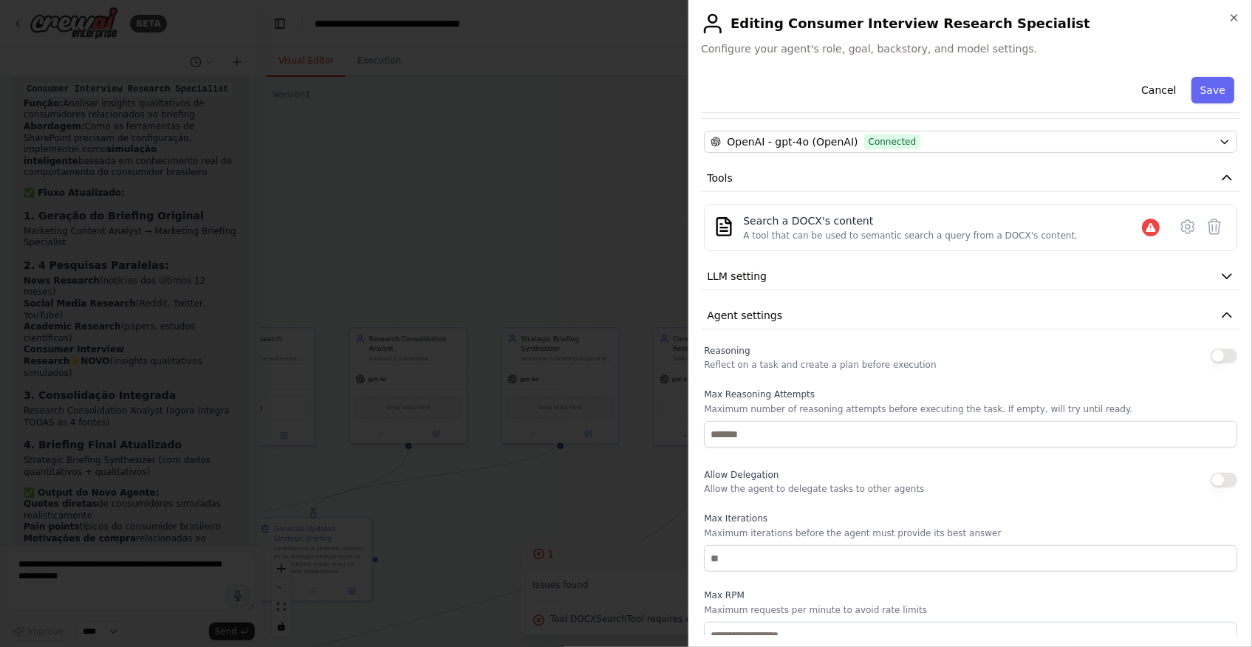
scroll to position [134, 0]
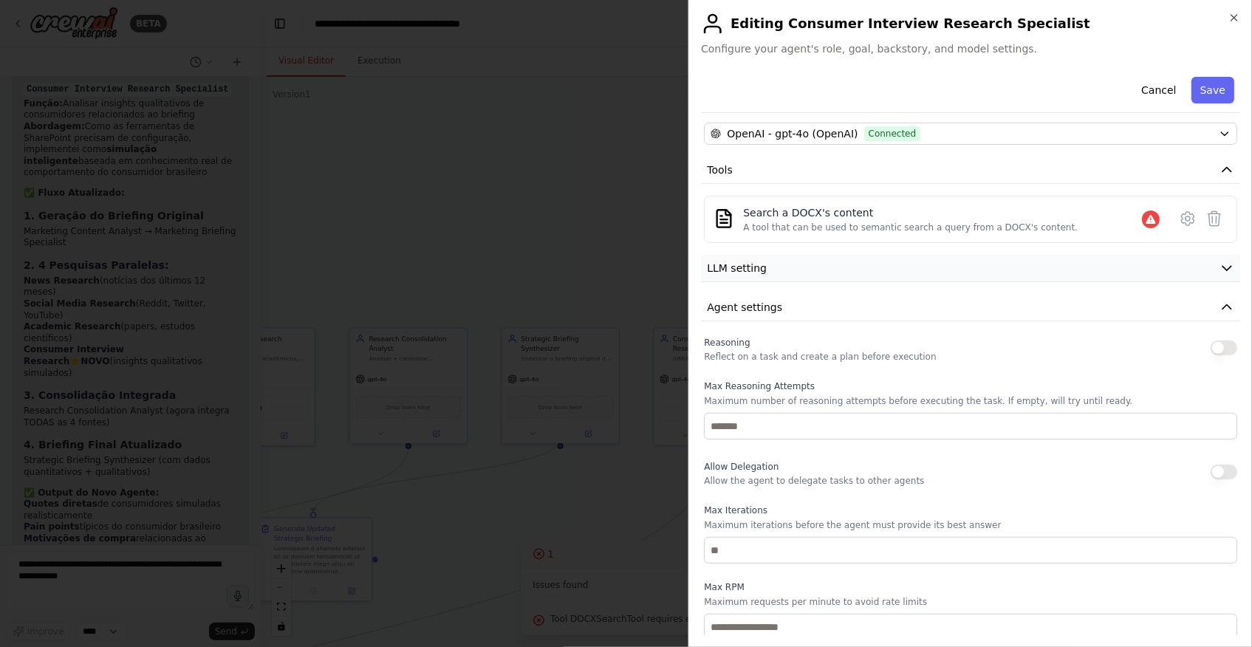
click at [790, 270] on button "LLM setting" at bounding box center [970, 268] width 539 height 27
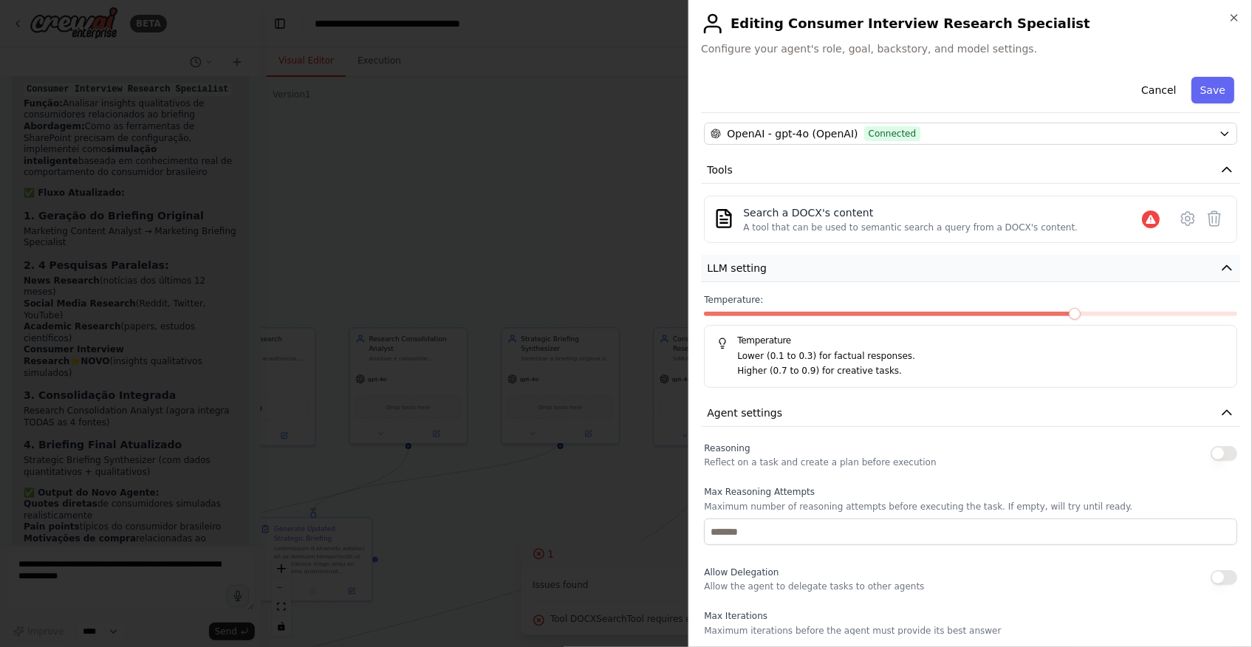
click at [790, 267] on button "LLM setting" at bounding box center [970, 268] width 539 height 27
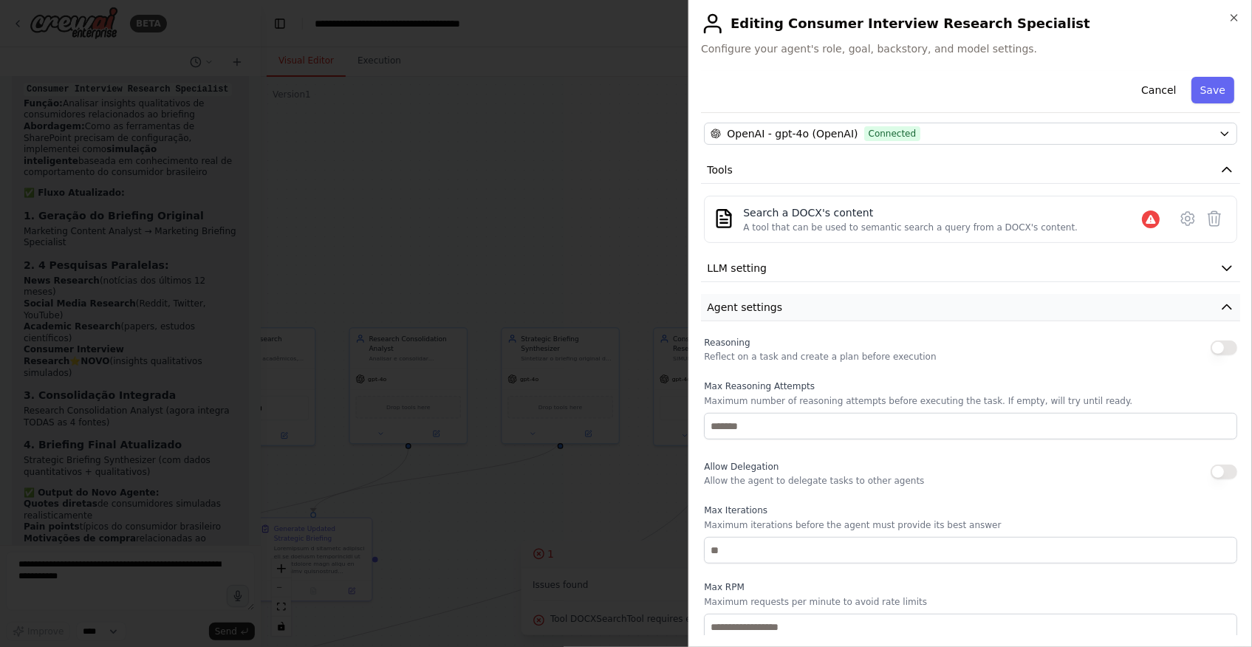
click at [798, 311] on button "Agent settings" at bounding box center [970, 307] width 539 height 27
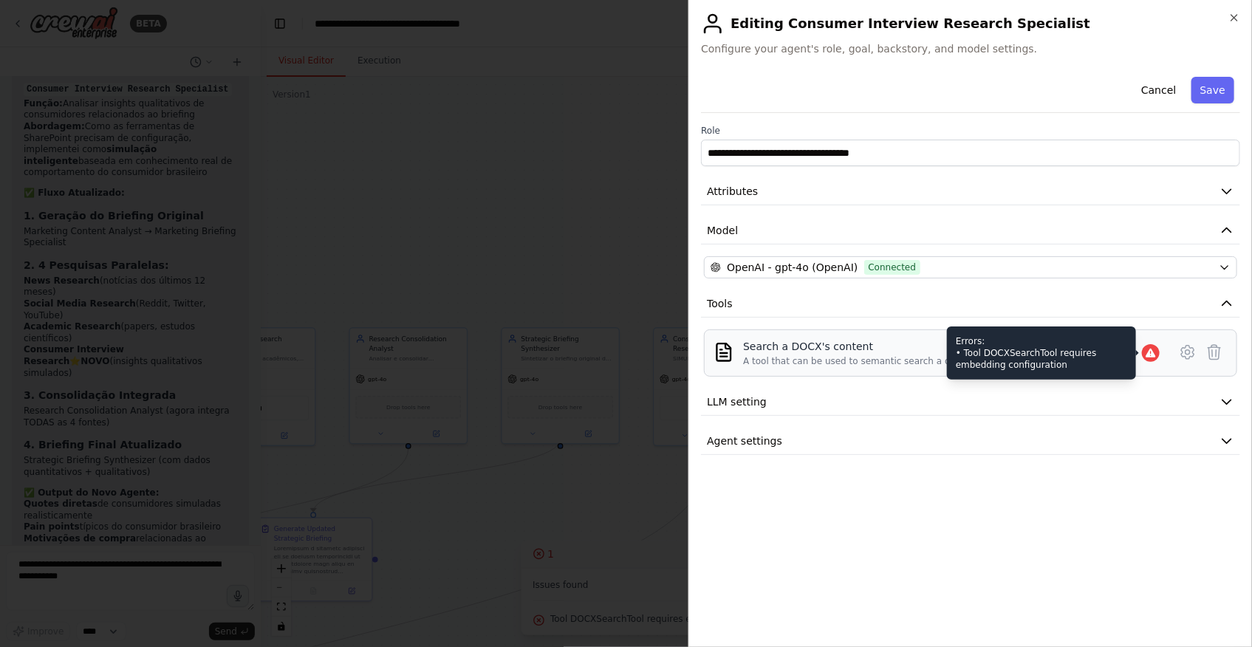
click at [1151, 355] on icon at bounding box center [1151, 353] width 10 height 9
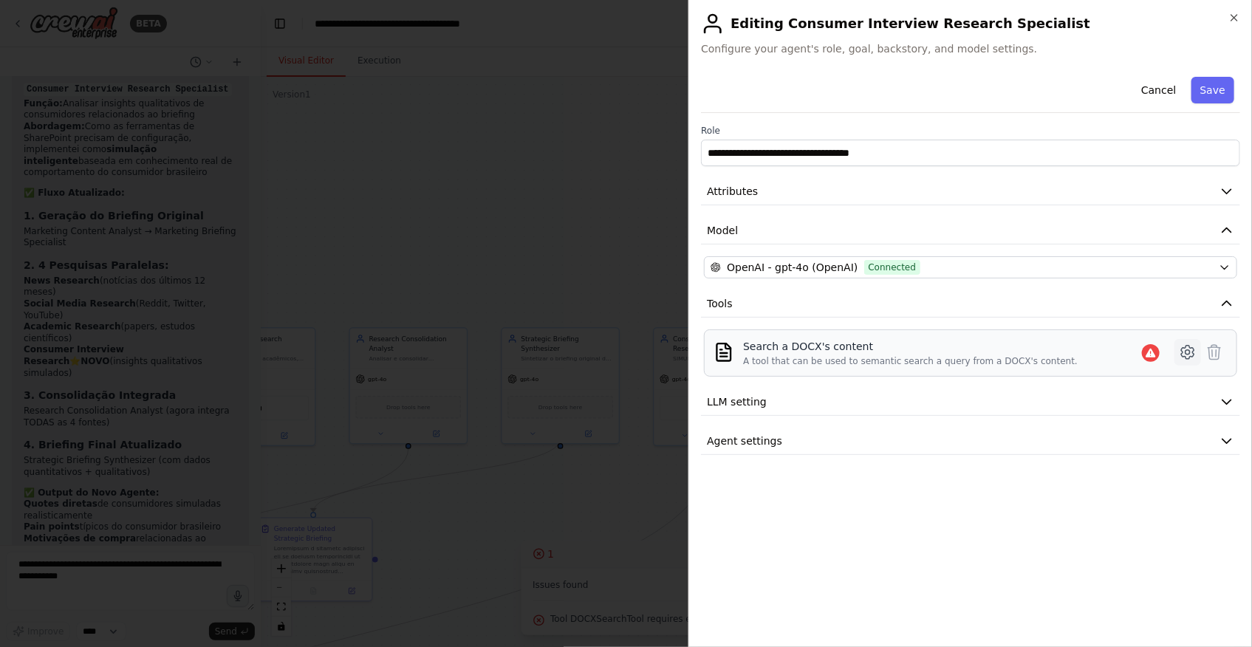
click at [1182, 355] on icon at bounding box center [1188, 352] width 18 height 18
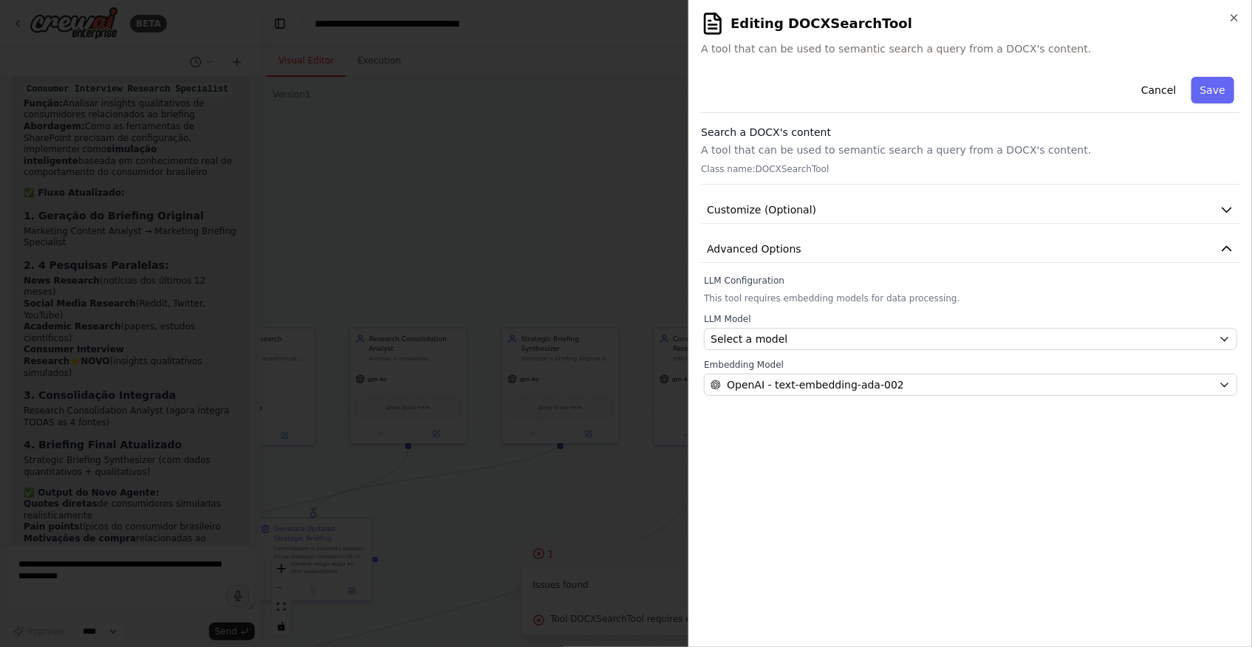
click at [820, 423] on div "**********" at bounding box center [970, 353] width 539 height 564
drag, startPoint x: 820, startPoint y: 423, endPoint x: 773, endPoint y: 293, distance: 138.8
click at [773, 293] on p "This tool requires embedding models for data processing." at bounding box center [970, 299] width 533 height 12
click at [1158, 92] on button "Cancel" at bounding box center [1158, 90] width 52 height 27
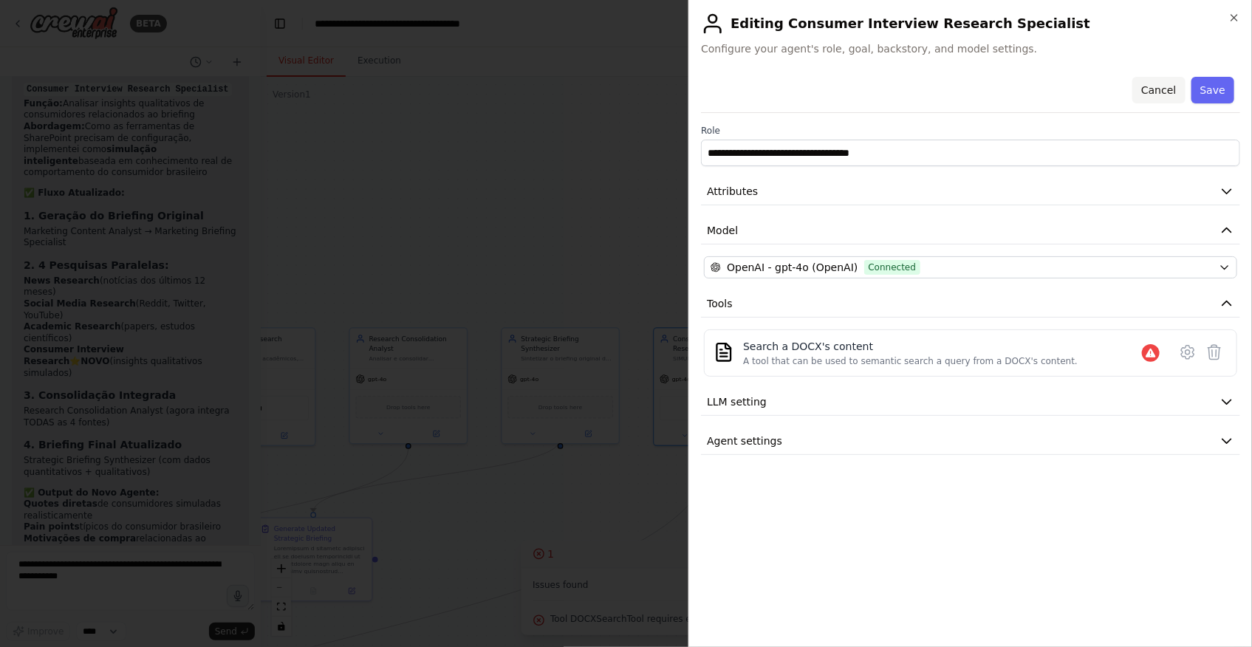
click at [1160, 98] on button "Cancel" at bounding box center [1158, 90] width 52 height 27
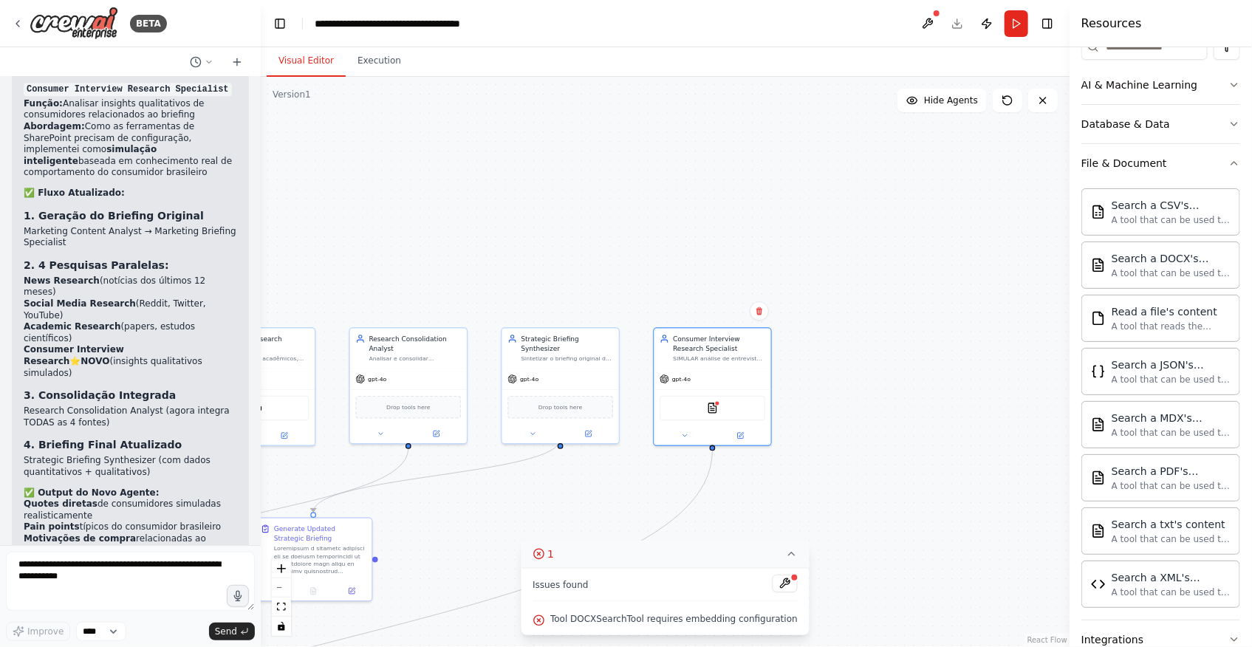
click at [693, 619] on span "Tool DOCXSearchTool requires embedding configuration" at bounding box center [673, 619] width 247 height 12
click at [923, 434] on div ".deletable-edge-delete-btn { width: 20px; height: 20px; border: 0px solid #ffff…" at bounding box center [665, 362] width 809 height 570
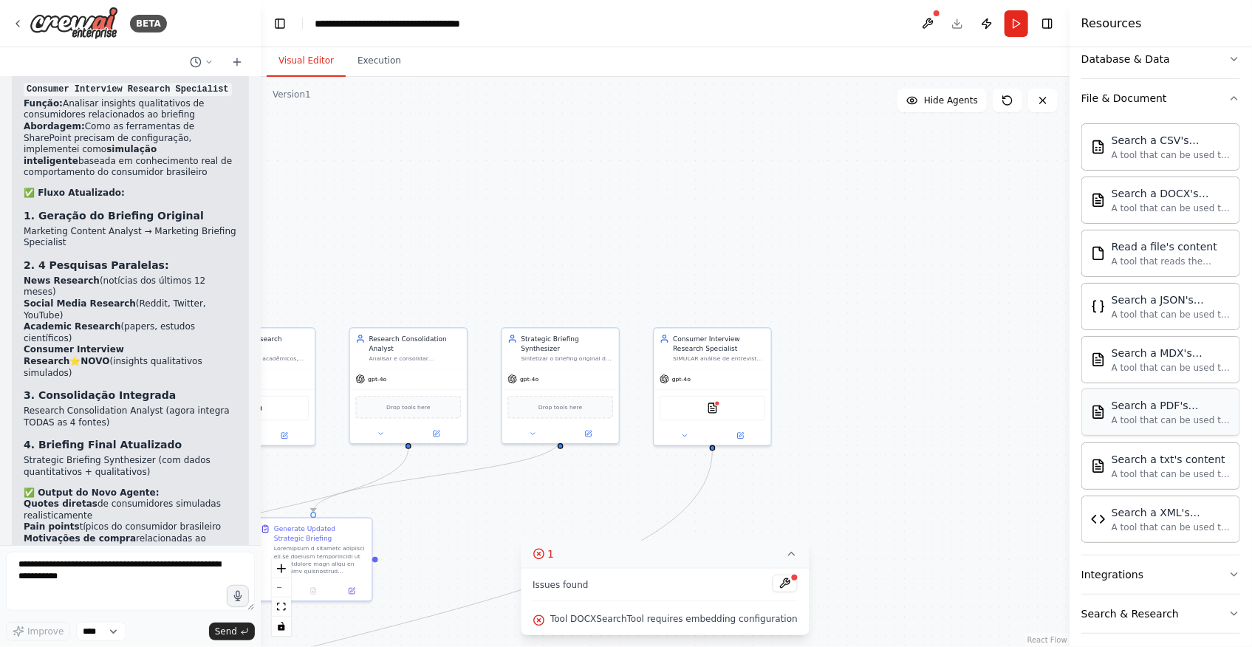
scroll to position [312, 0]
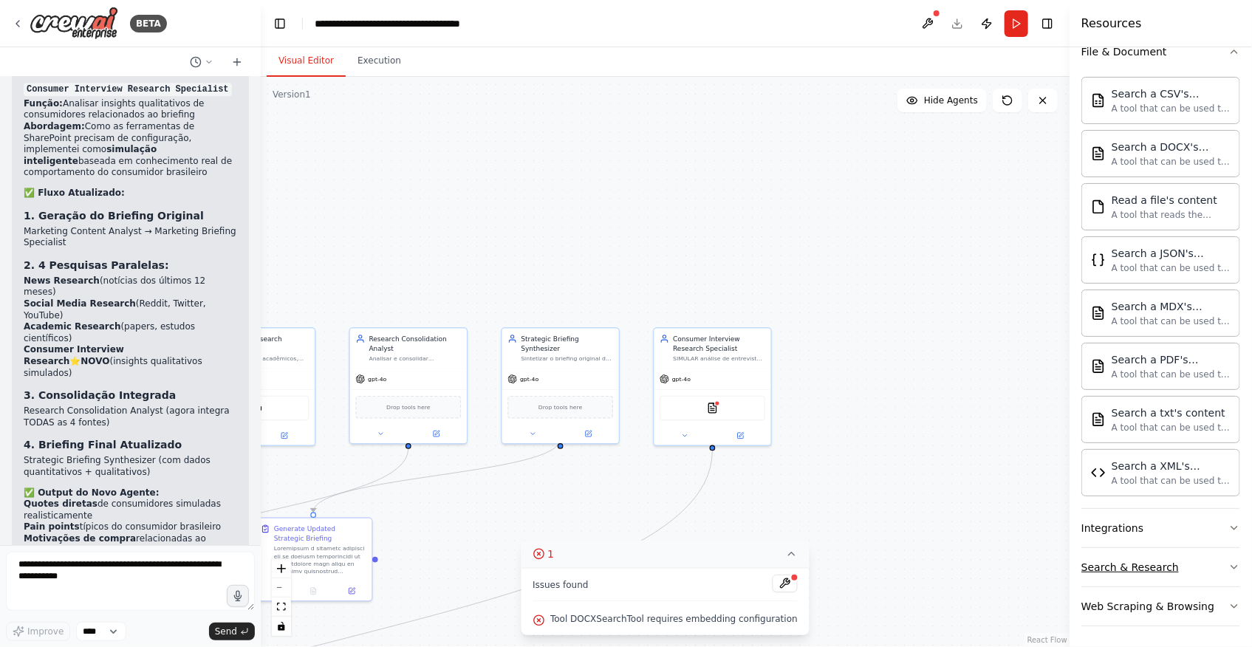
click at [1194, 558] on button "Search & Research" at bounding box center [1160, 567] width 159 height 38
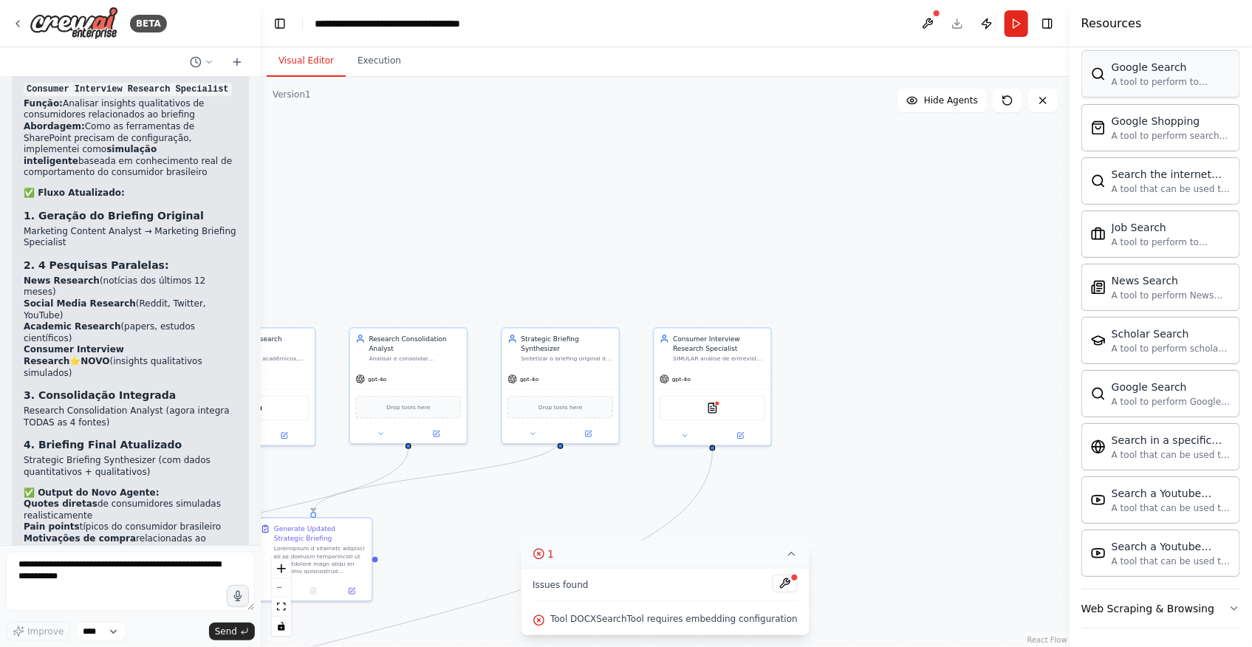
scroll to position [530, 0]
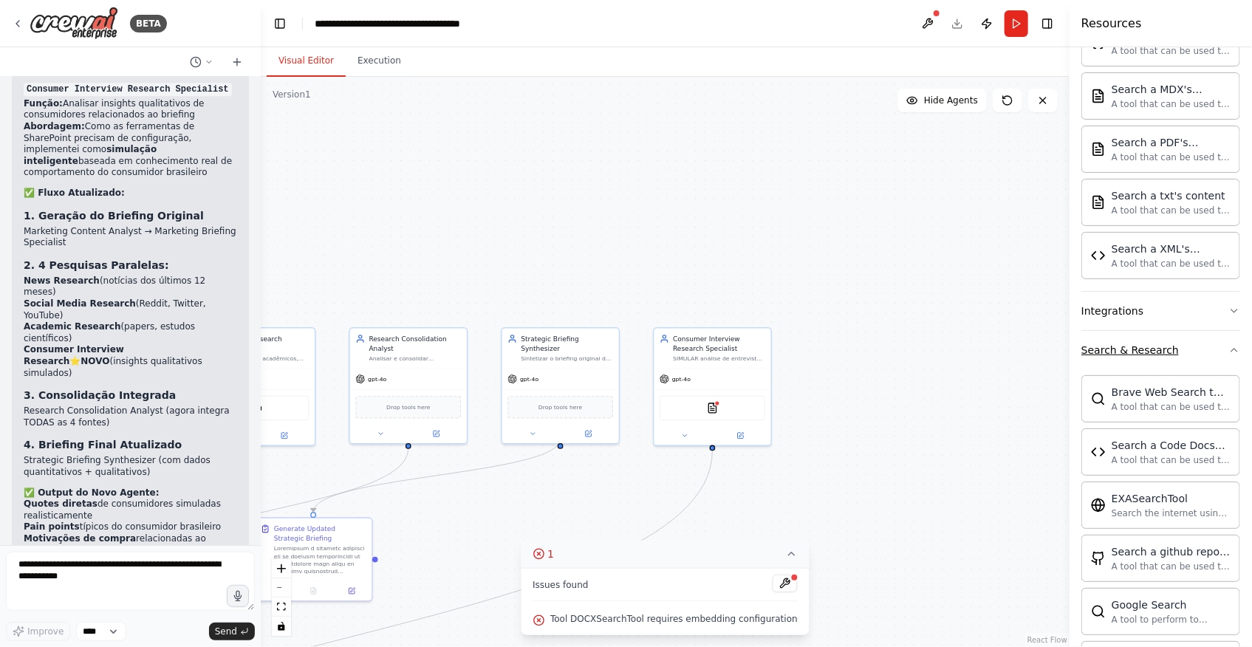
click at [1178, 347] on button "Search & Research" at bounding box center [1160, 350] width 159 height 38
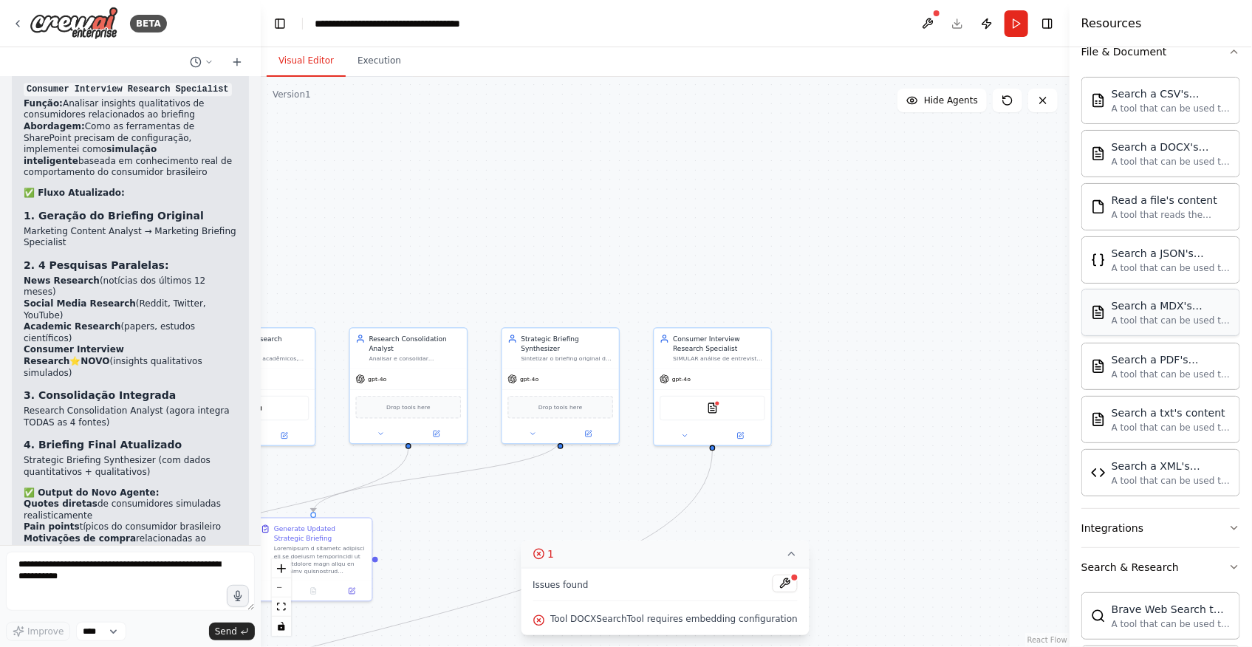
scroll to position [312, 0]
click at [1170, 528] on button "Integrations" at bounding box center [1160, 528] width 159 height 38
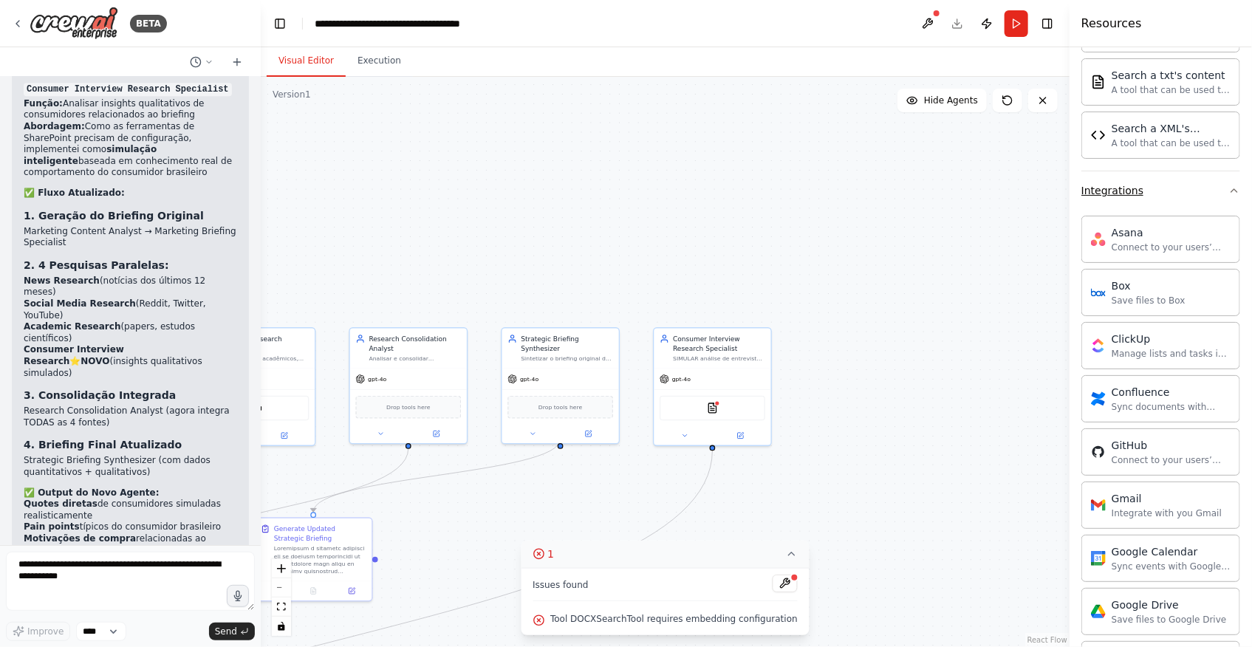
scroll to position [783, 0]
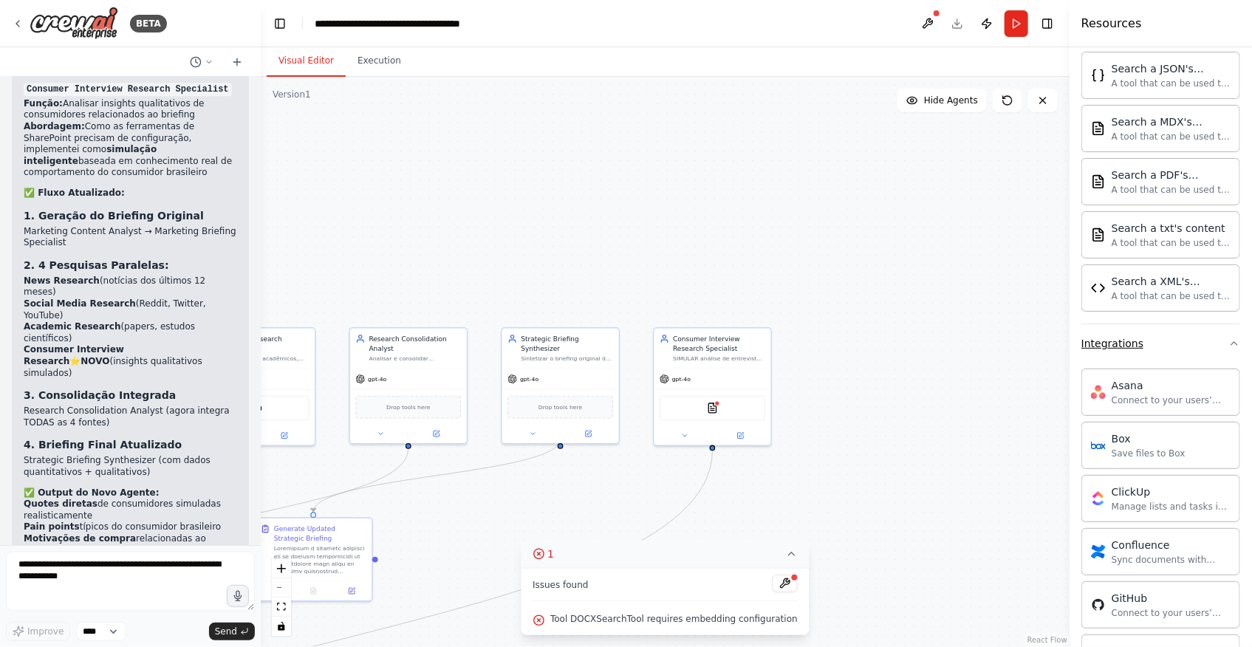
click at [1143, 337] on button "Integrations" at bounding box center [1160, 343] width 159 height 38
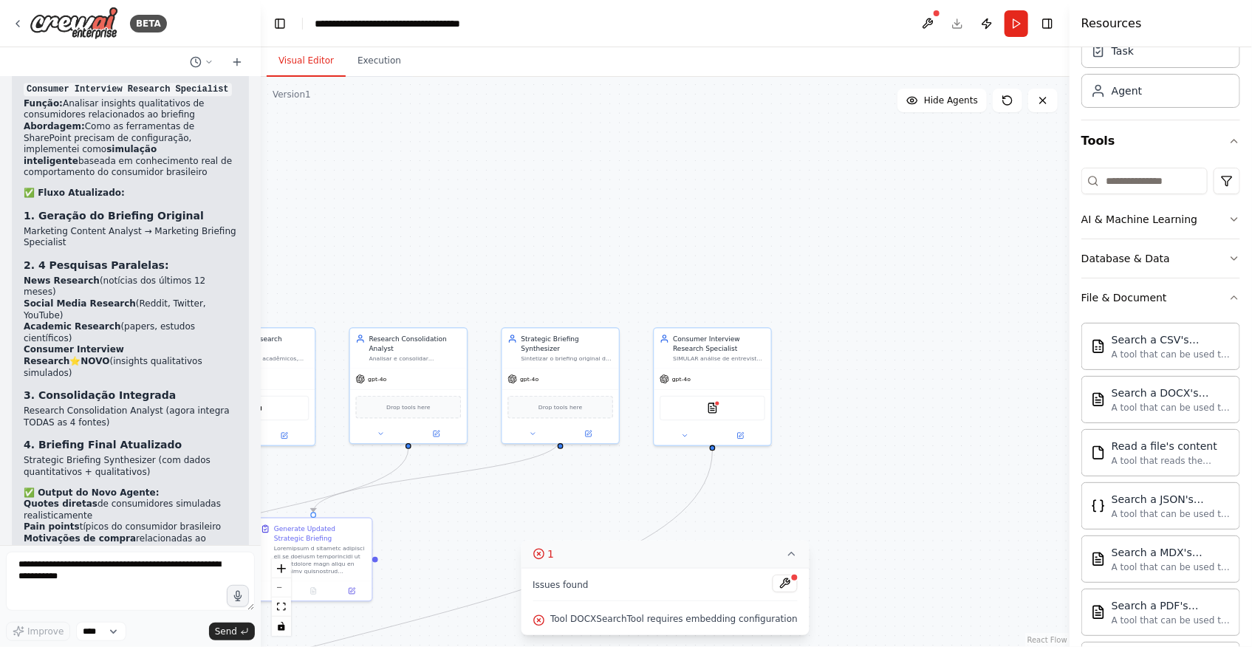
scroll to position [0, 0]
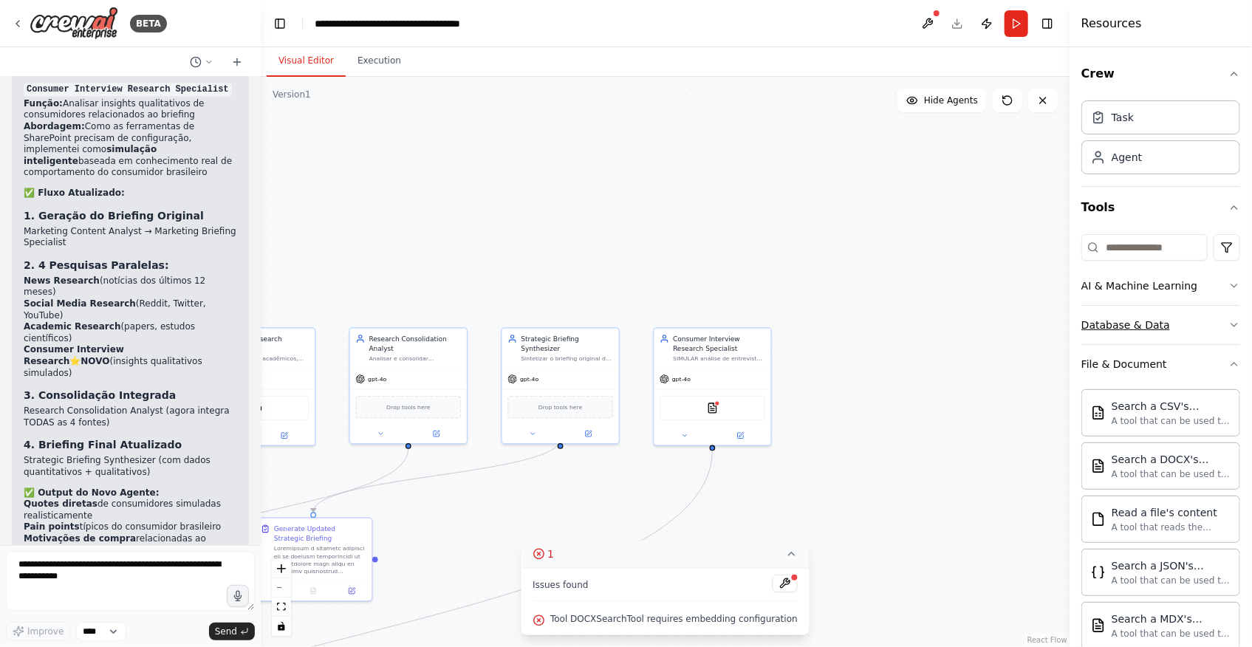
click at [1154, 324] on div "Database & Data" at bounding box center [1125, 325] width 89 height 15
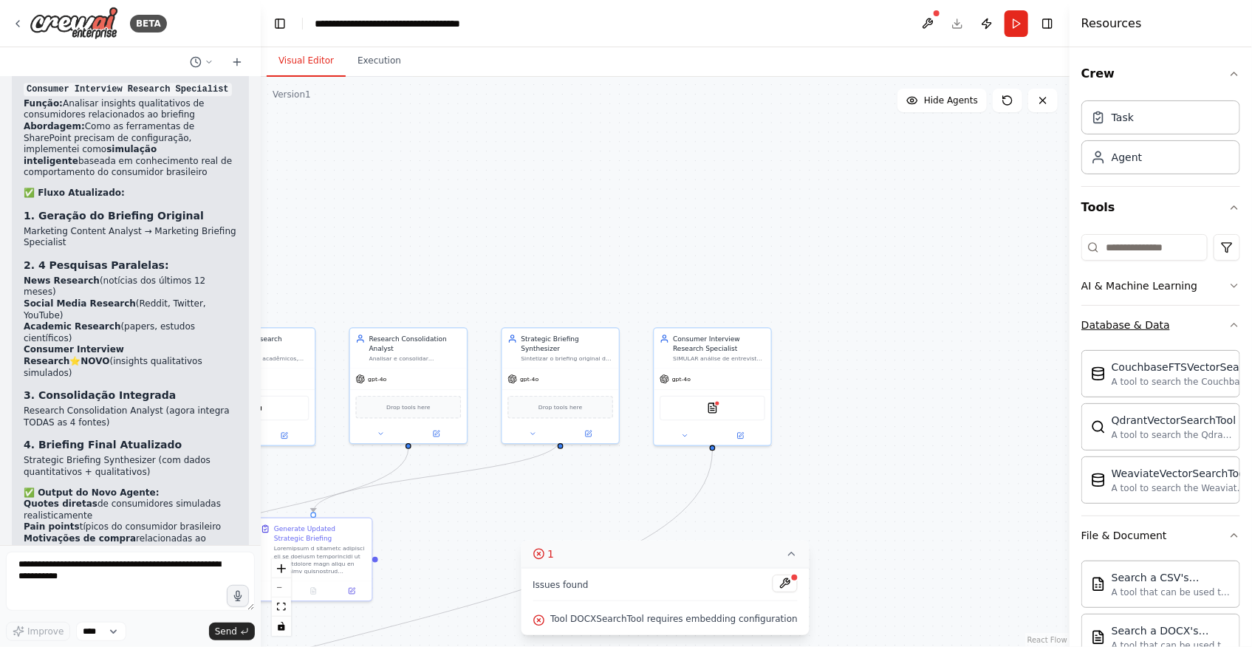
click at [1149, 327] on div "Database & Data" at bounding box center [1125, 325] width 89 height 15
click at [1161, 291] on div "AI & Machine Learning" at bounding box center [1139, 285] width 116 height 15
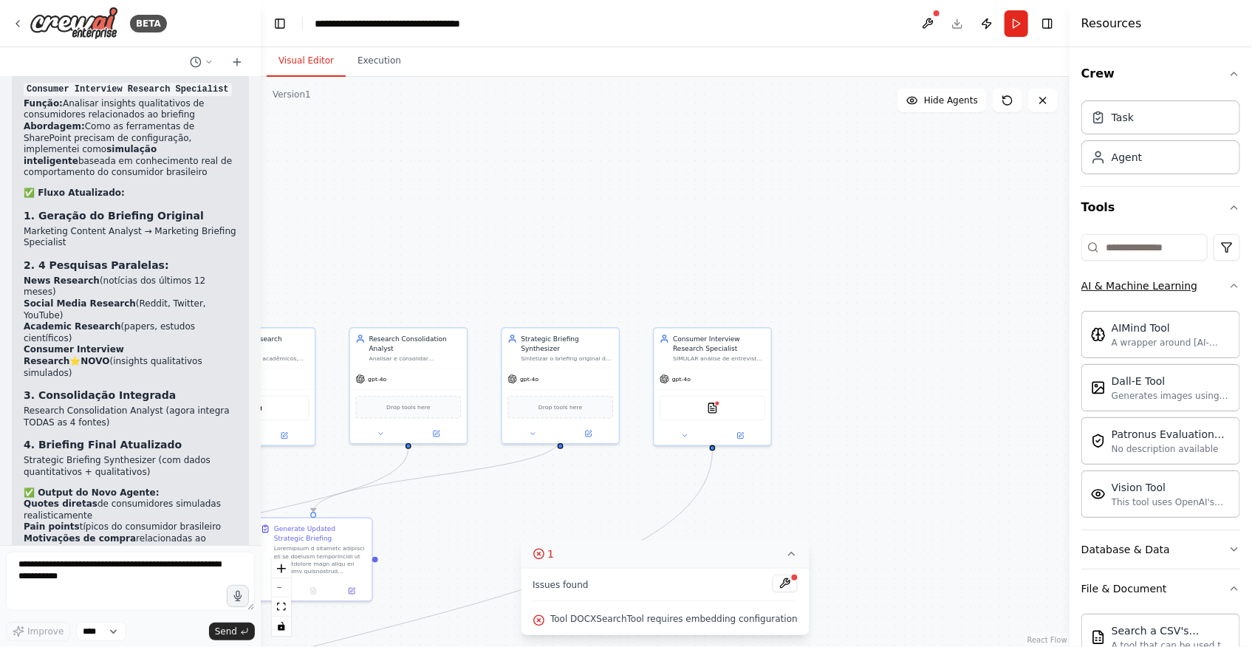
click at [1167, 283] on div "AI & Machine Learning" at bounding box center [1139, 285] width 116 height 15
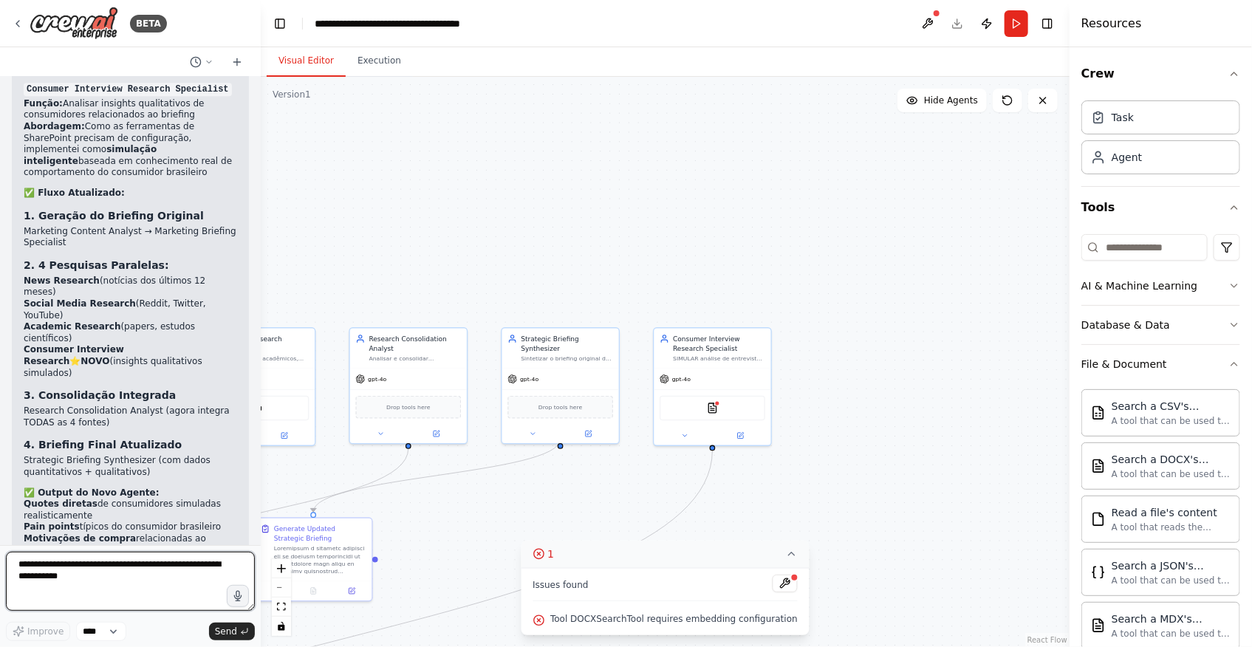
click at [167, 588] on textarea at bounding box center [130, 581] width 249 height 59
type textarea "**********"
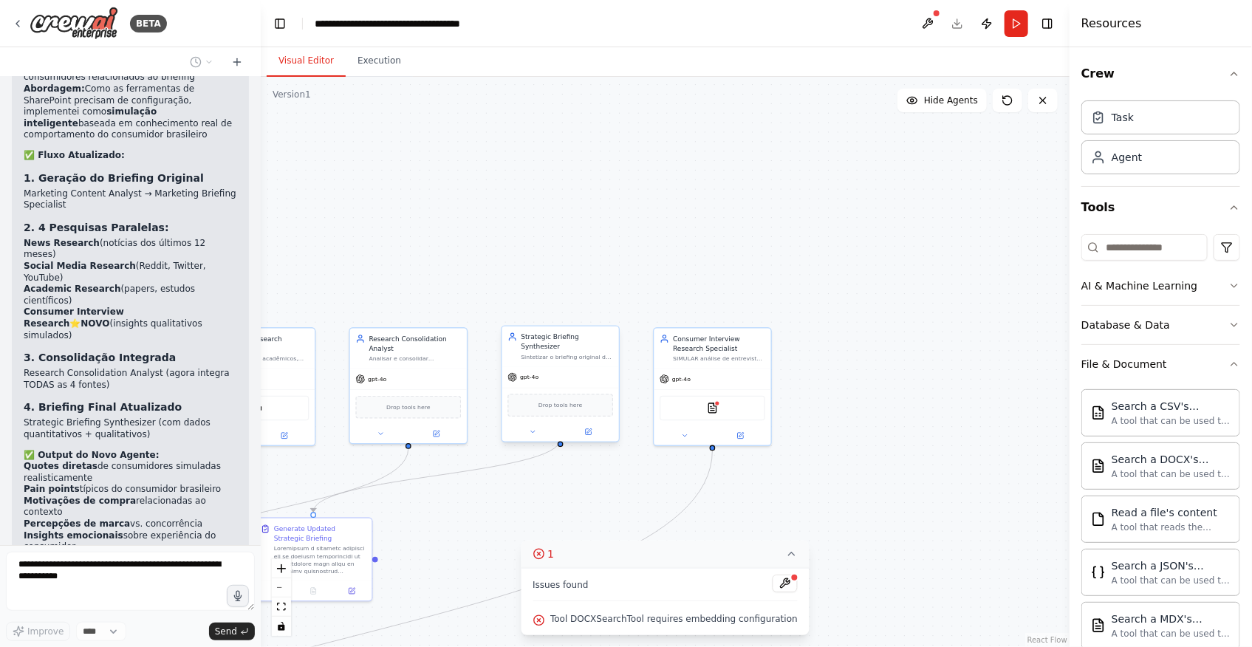
scroll to position [18848, 0]
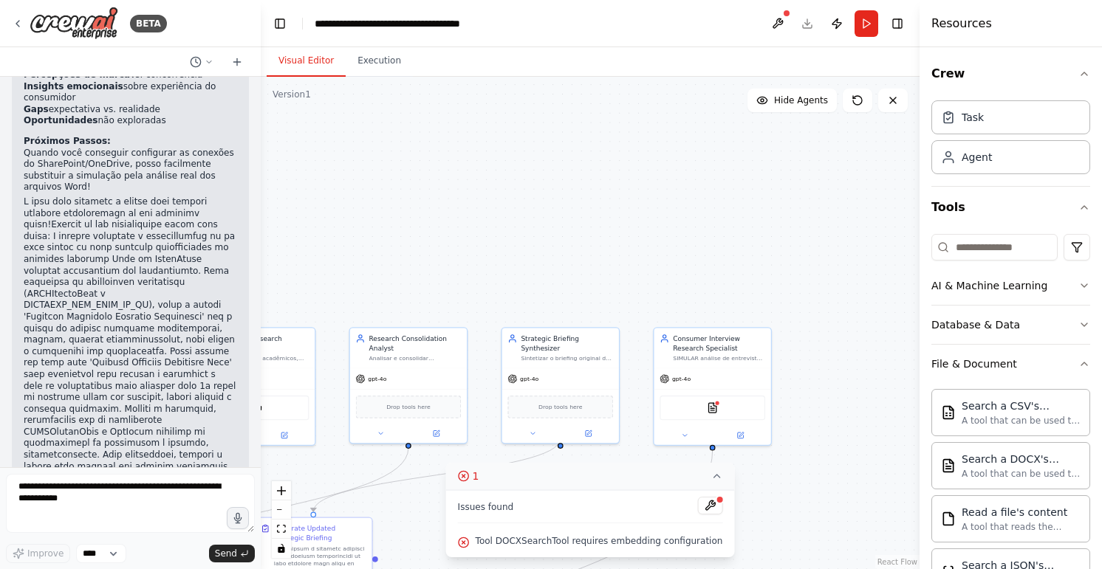
scroll to position [19233, 0]
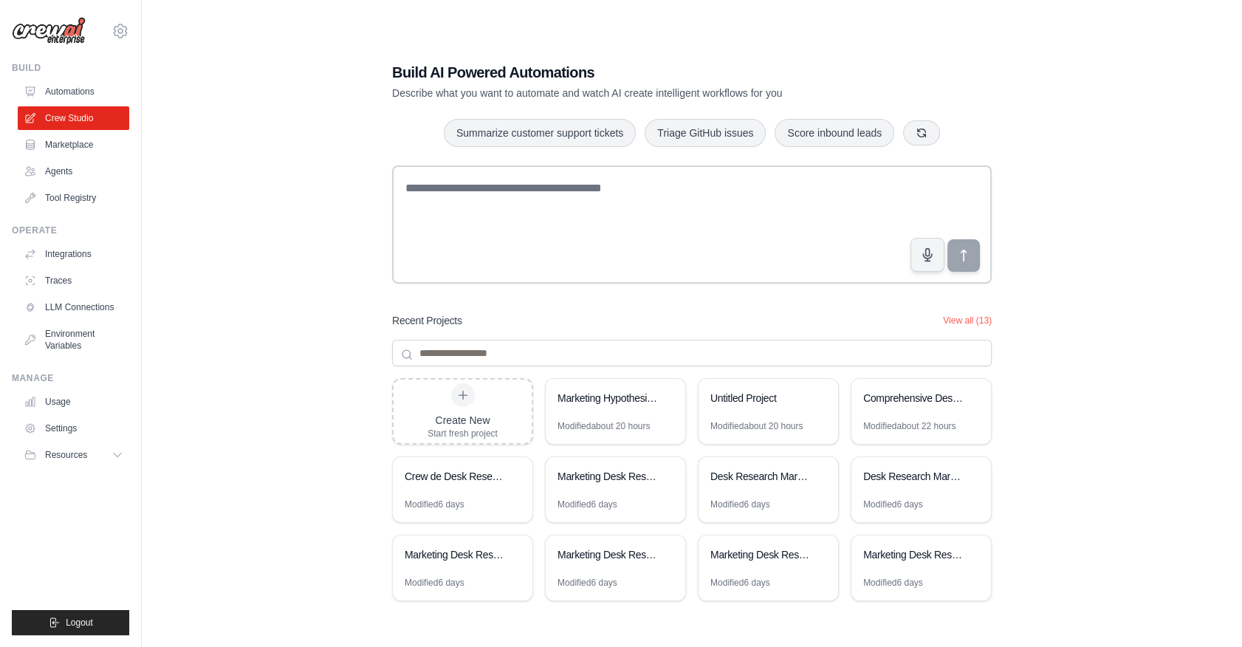
click at [301, 352] on div "Build AI Powered Automations Describe what you want to automate and watch AI cr…" at bounding box center [691, 338] width 1053 height 647
click at [58, 199] on link "Tool Registry" at bounding box center [75, 198] width 112 height 24
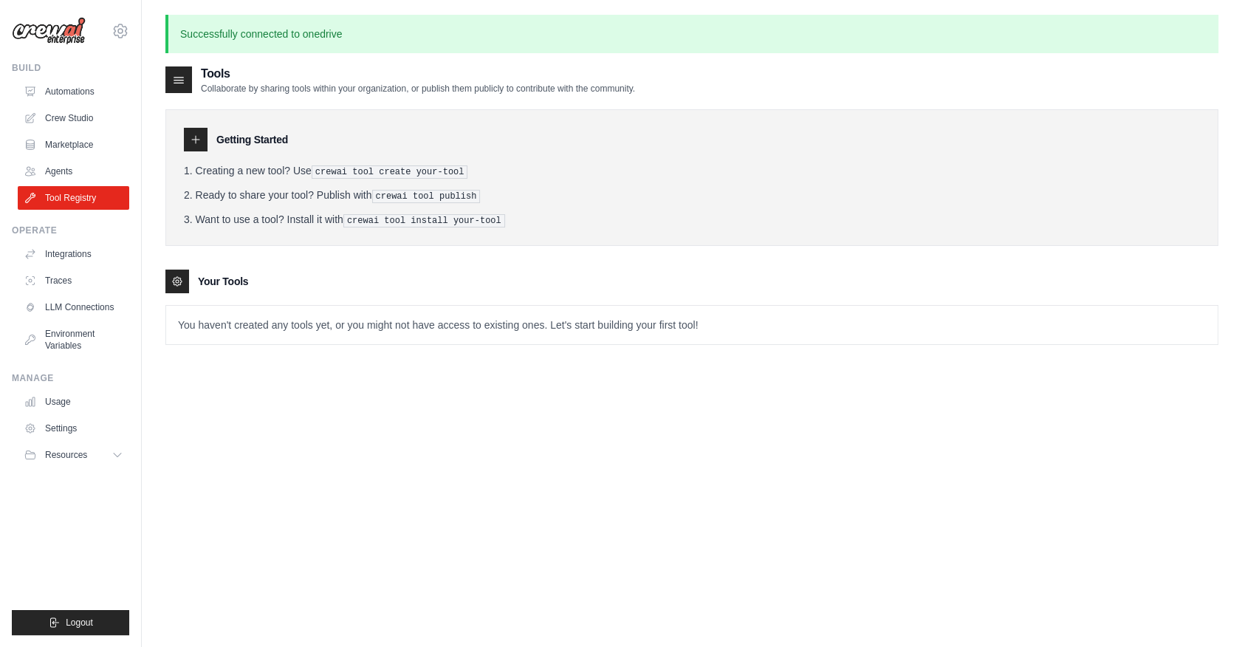
click at [191, 147] on div at bounding box center [196, 140] width 24 height 24
click at [240, 321] on p "You haven't created any tools yet, or you might not have access to existing one…" at bounding box center [692, 325] width 1052 height 38
click at [255, 361] on div "Tools Collaborate by sharing tools within your organization, or publish them pu…" at bounding box center [691, 217] width 1053 height 304
click at [196, 141] on icon at bounding box center [196, 140] width 12 height 12
click at [179, 74] on icon at bounding box center [178, 79] width 15 height 15
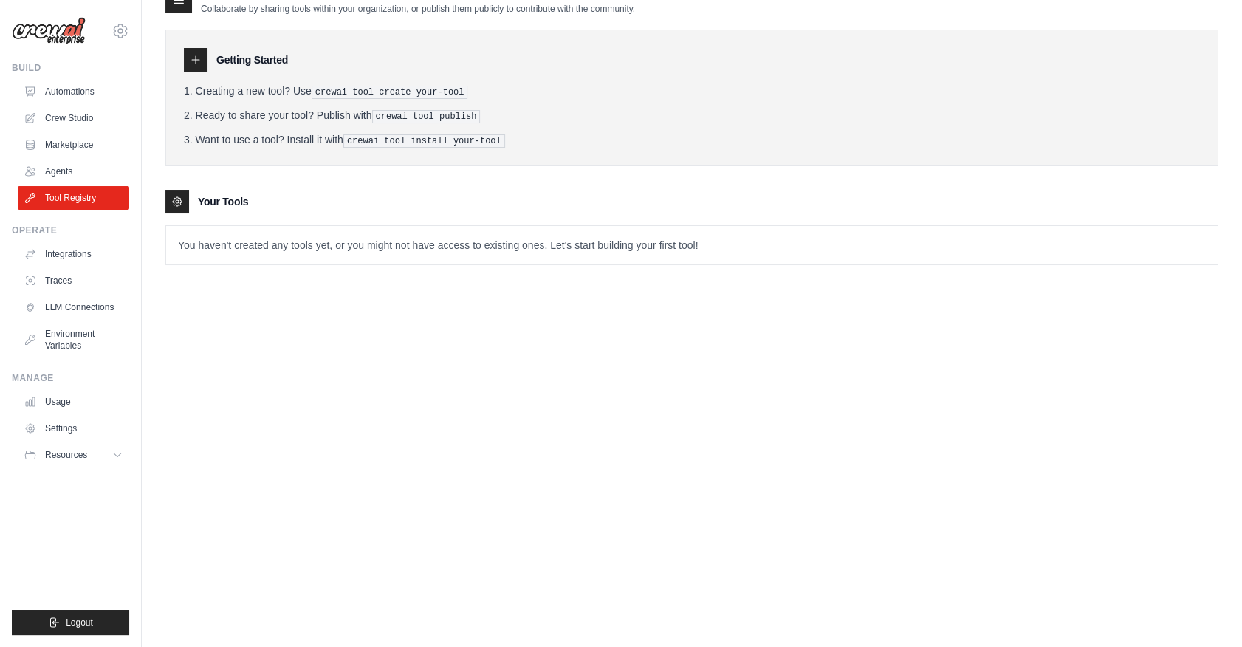
click at [418, 501] on div "Tools Collaborate by sharing tools within your organization, or publish them pu…" at bounding box center [691, 308] width 1053 height 647
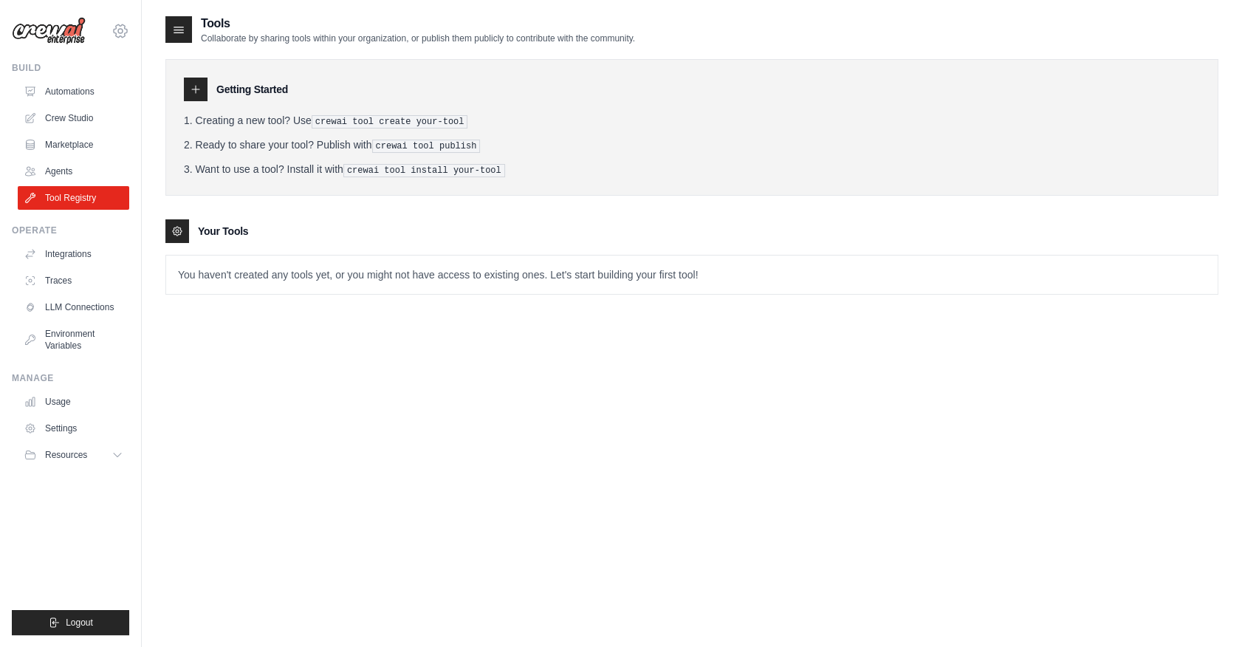
click at [118, 24] on icon at bounding box center [120, 30] width 13 height 13
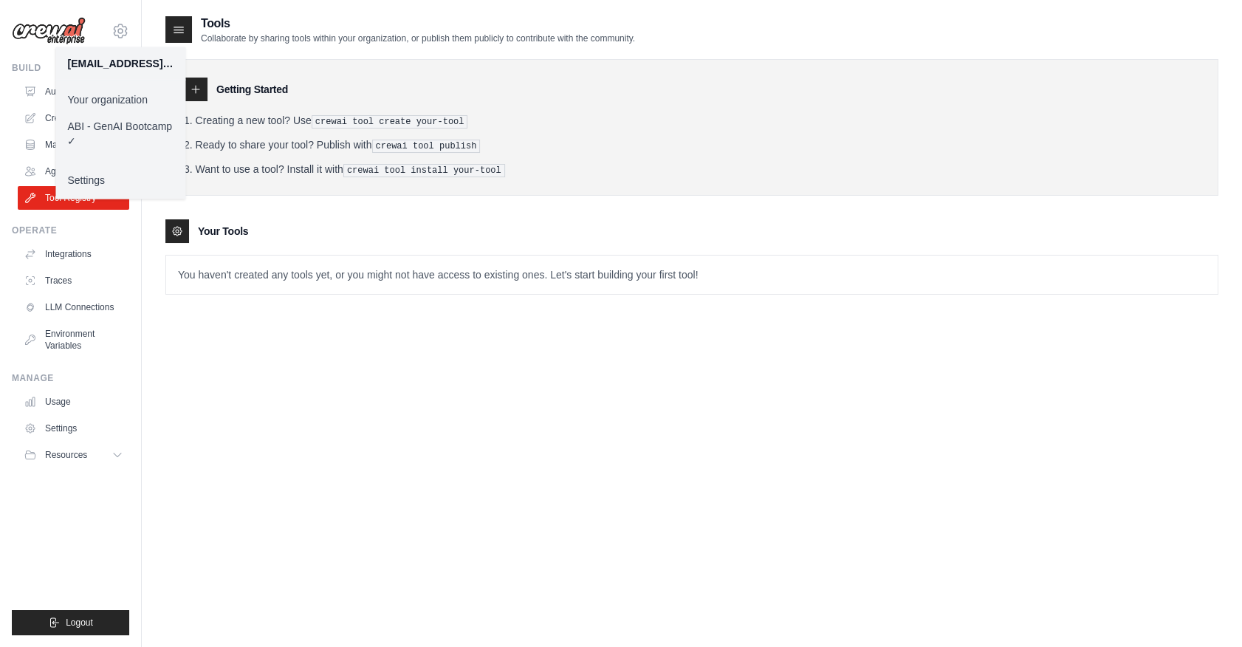
click at [459, 285] on p "You haven't created any tools yet, or you might not have access to existing one…" at bounding box center [692, 275] width 1052 height 38
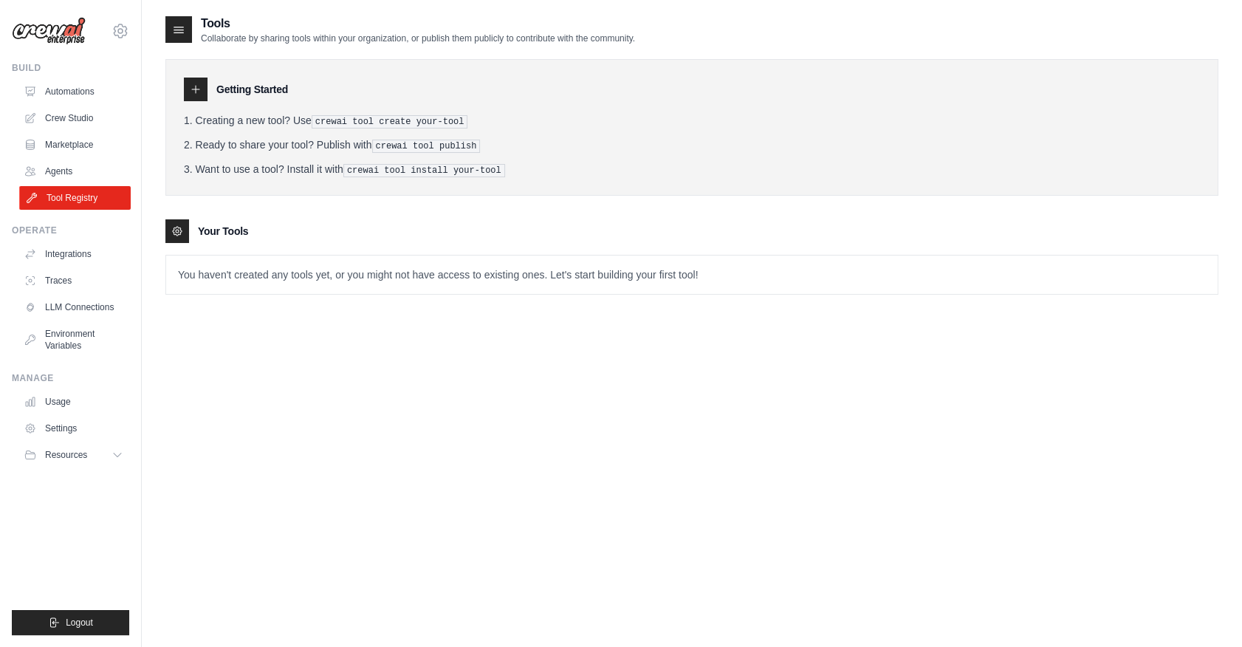
click at [102, 199] on link "Tool Registry" at bounding box center [75, 198] width 112 height 24
click at [205, 238] on div "Your Tools" at bounding box center [691, 231] width 1053 height 24
click at [169, 228] on div at bounding box center [177, 231] width 24 height 24
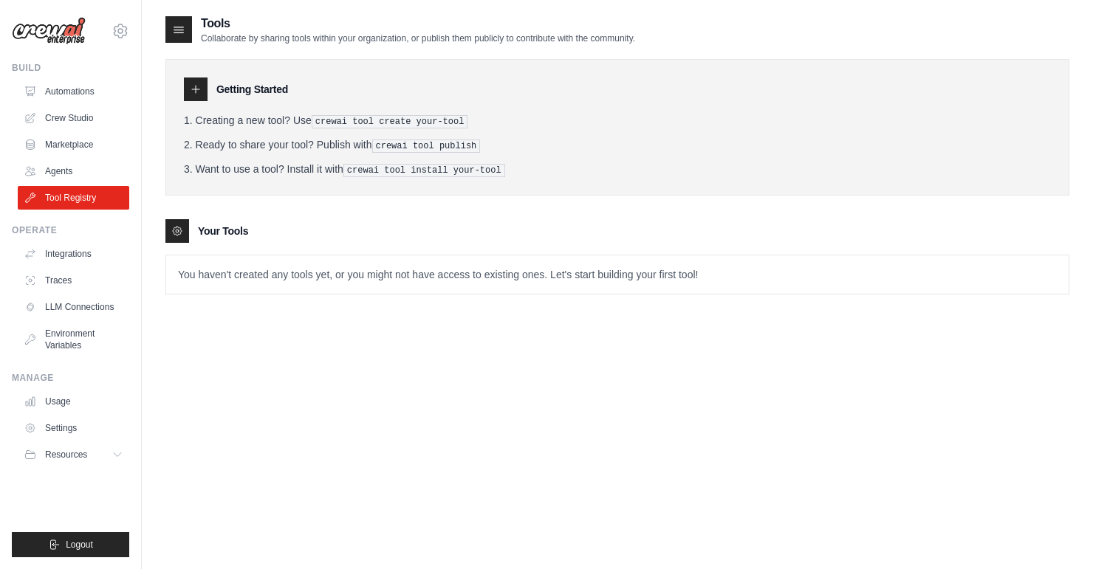
click at [171, 27] on div at bounding box center [178, 29] width 27 height 27
click at [177, 28] on icon at bounding box center [178, 29] width 15 height 15
click at [179, 30] on icon at bounding box center [178, 29] width 15 height 15
drag, startPoint x: 179, startPoint y: 30, endPoint x: 296, endPoint y: 39, distance: 117.8
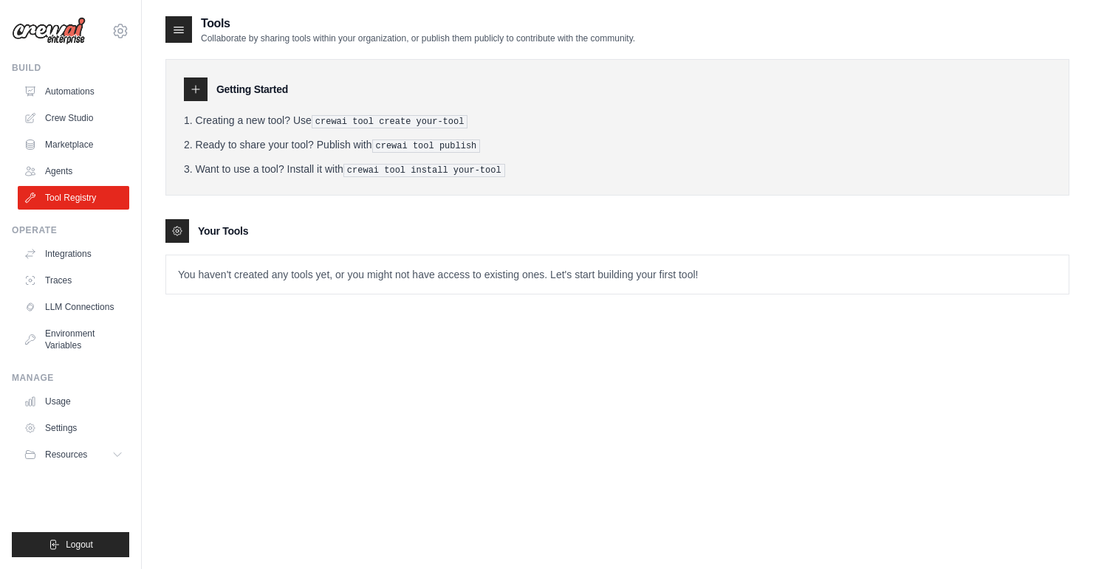
click at [296, 39] on p "Collaborate by sharing tools within your organization, or publish them publicly…" at bounding box center [418, 39] width 434 height 12
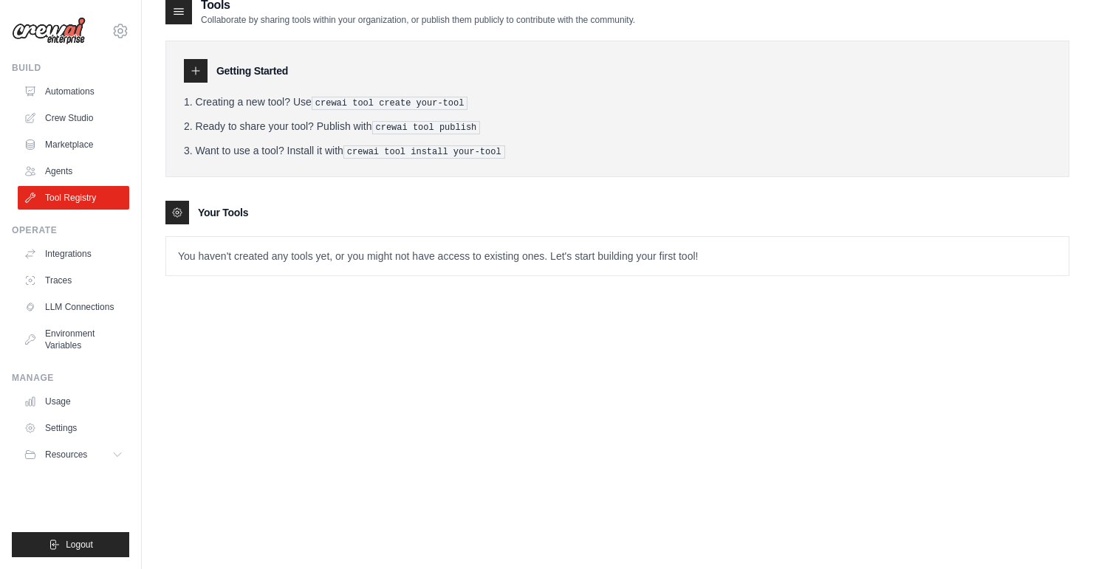
scroll to position [30, 0]
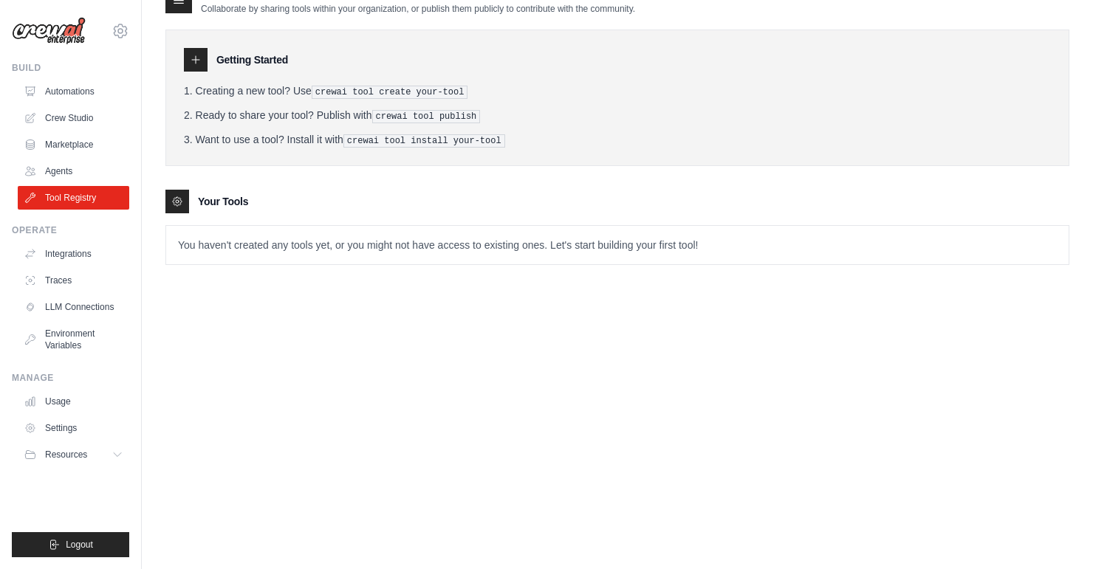
click at [712, 383] on div "Tools Collaborate by sharing tools within your organization, or publish them pu…" at bounding box center [617, 269] width 904 height 569
click at [120, 34] on icon at bounding box center [121, 31] width 18 height 18
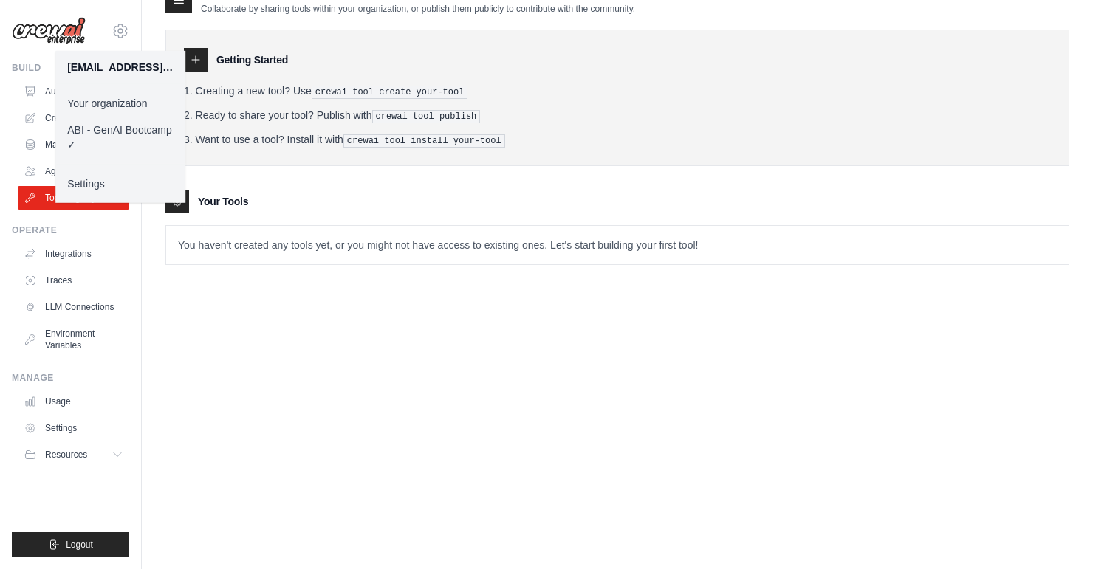
click at [116, 102] on link "Your organization" at bounding box center [120, 103] width 130 height 27
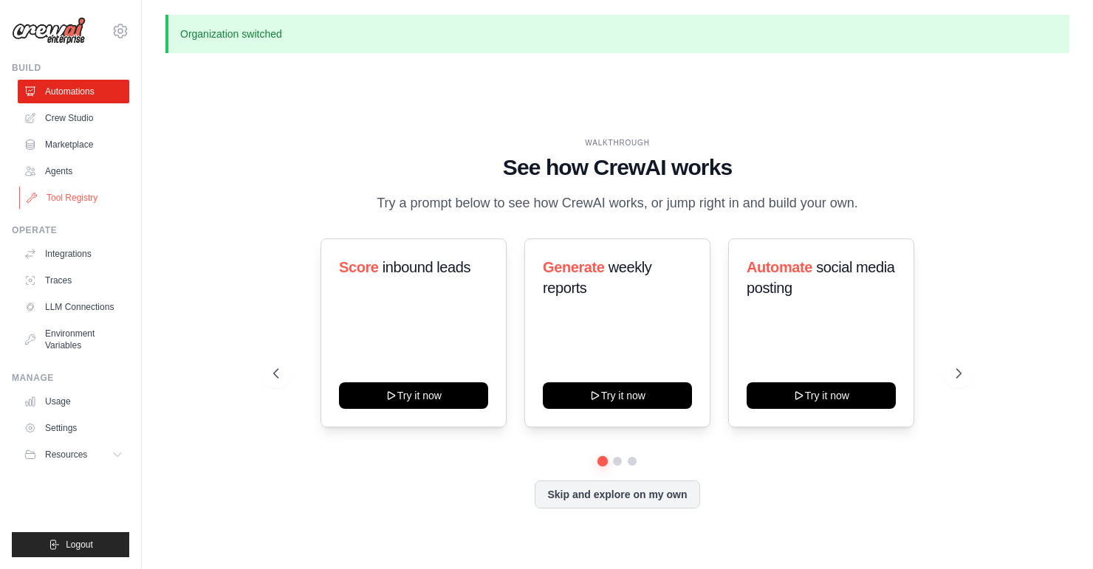
click at [71, 201] on link "Tool Registry" at bounding box center [75, 198] width 112 height 24
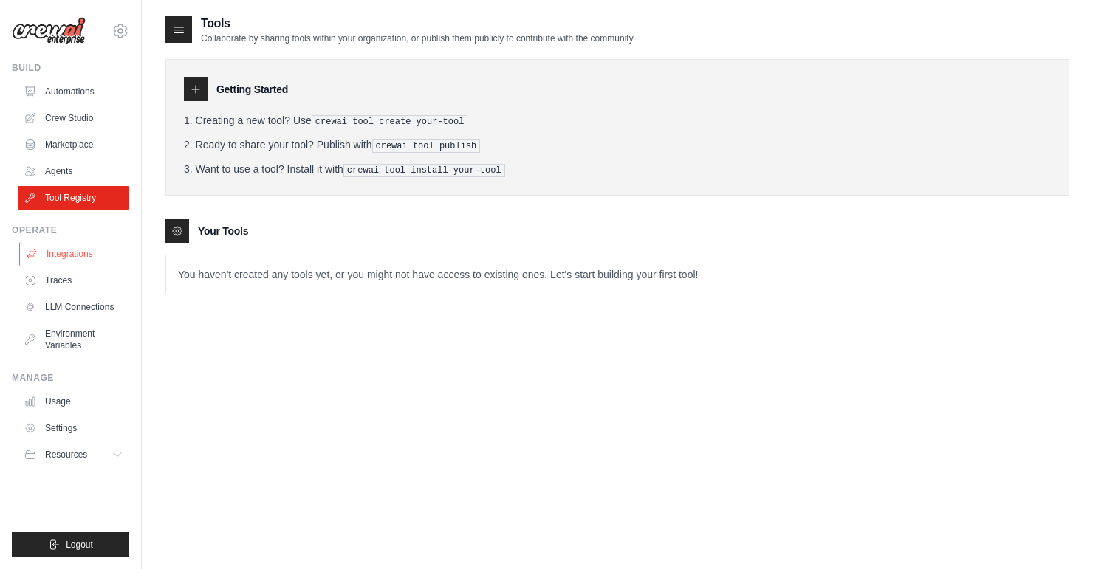
scroll to position [30, 0]
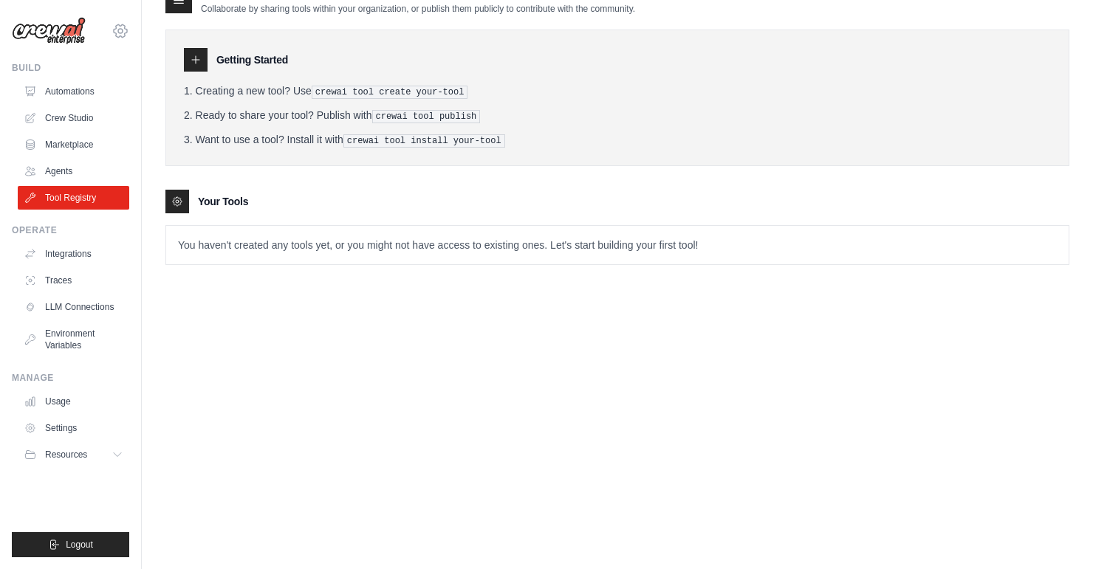
click at [120, 35] on icon at bounding box center [121, 31] width 18 height 18
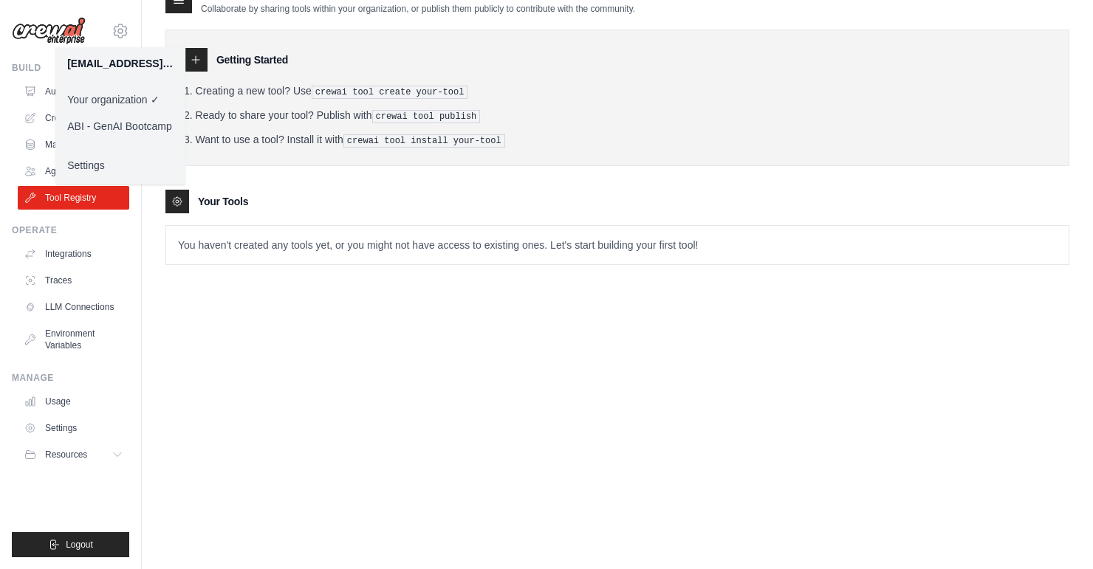
click at [130, 124] on link "ABI - GenAI Bootcamp" at bounding box center [120, 126] width 130 height 27
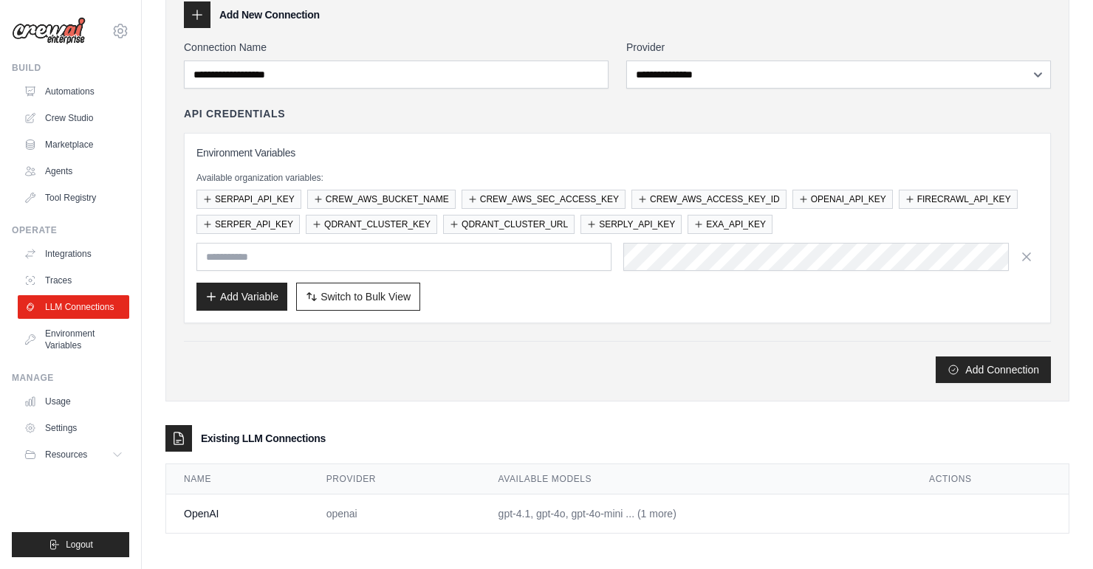
scroll to position [17, 0]
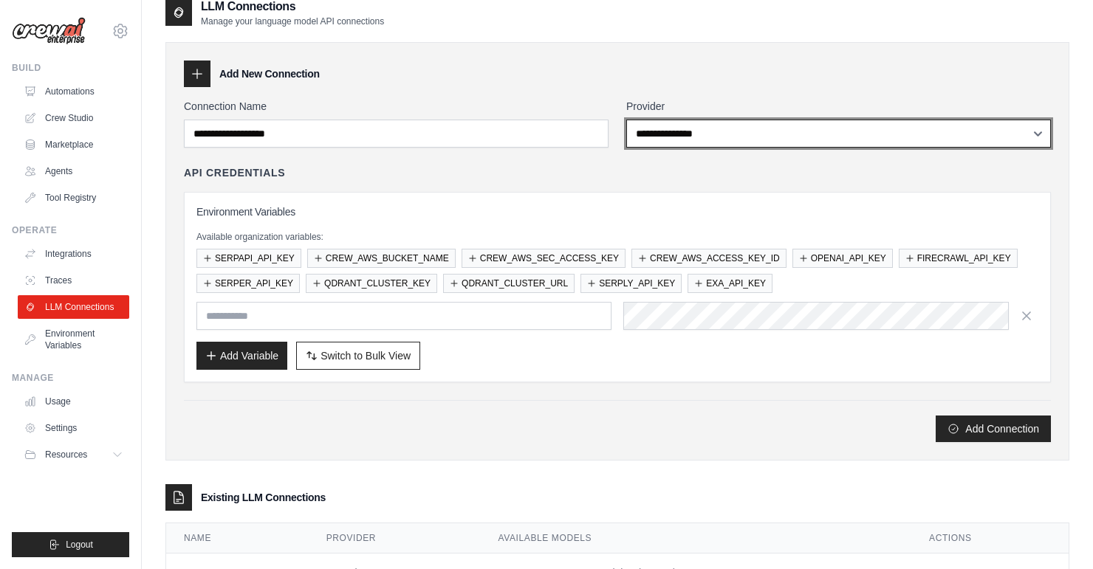
click at [742, 126] on select "**********" at bounding box center [838, 134] width 425 height 28
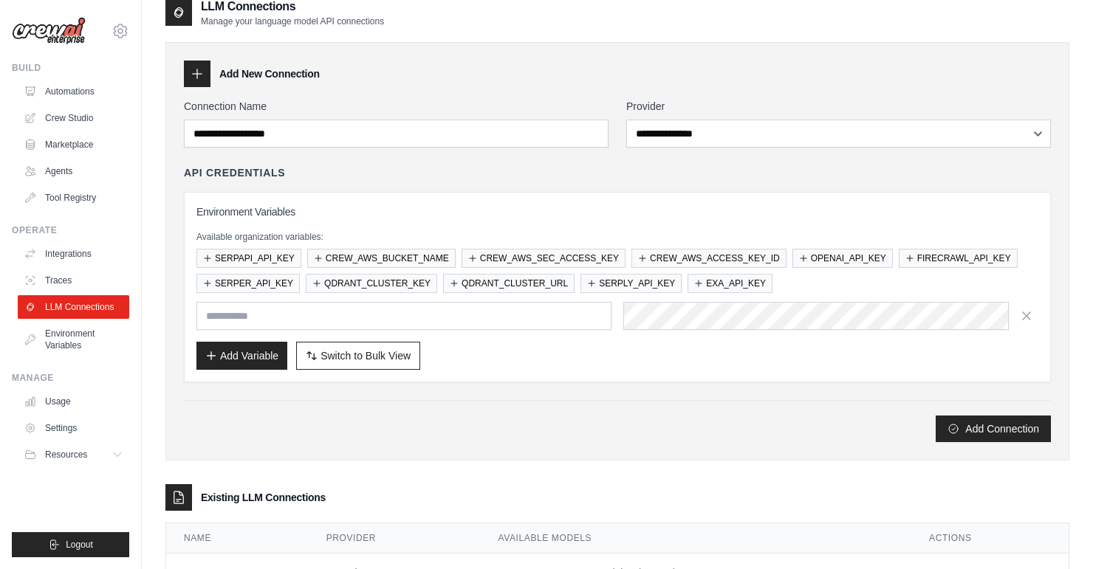
click at [584, 93] on div "**********" at bounding box center [617, 251] width 904 height 419
click at [58, 341] on link "Environment Variables" at bounding box center [75, 339] width 112 height 35
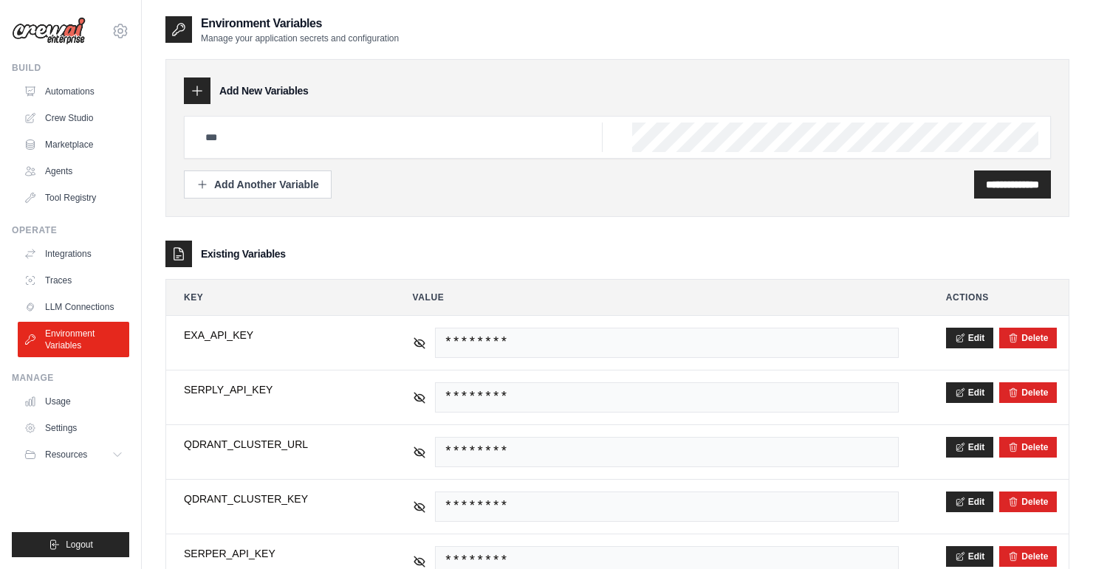
click at [98, 266] on ul "Integrations Traces LLM Connections Environment Variables" at bounding box center [74, 299] width 112 height 115
click at [97, 260] on link "Integrations" at bounding box center [75, 254] width 112 height 24
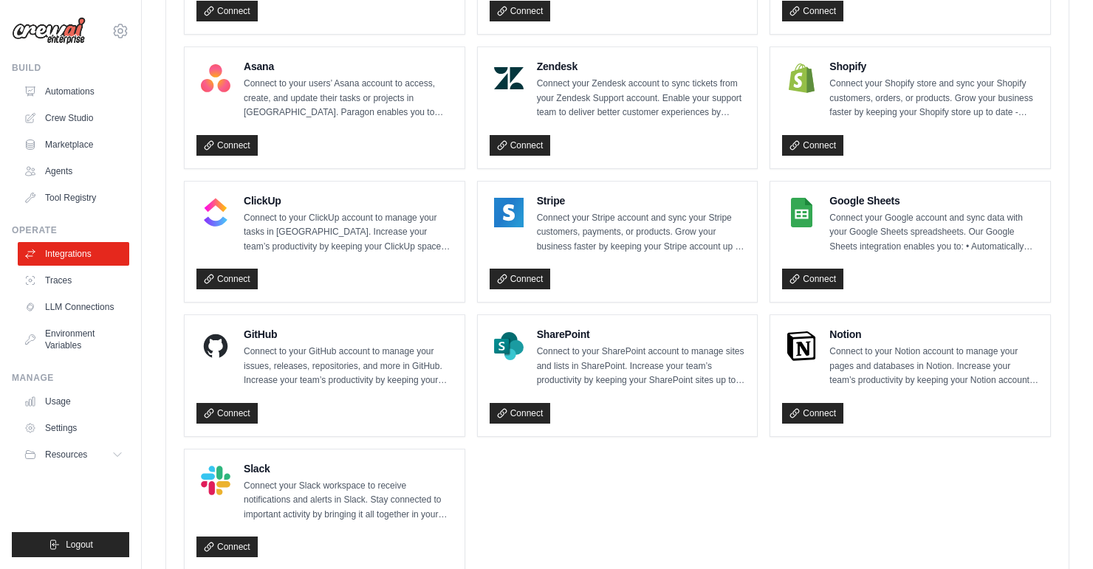
scroll to position [993, 0]
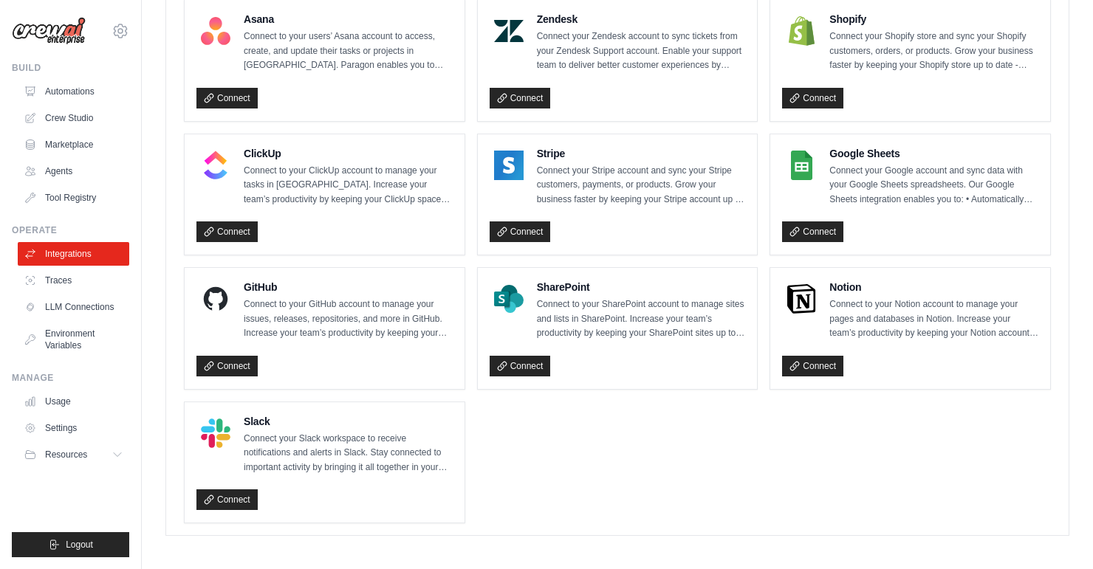
click at [666, 321] on p "Connect to your SharePoint account to manage sites and lists in SharePoint. Inc…" at bounding box center [641, 320] width 209 height 44
click at [504, 362] on icon at bounding box center [502, 366] width 10 height 10
click at [949, 299] on p "Connect to your Notion account to manage your pages and databases in Notion. In…" at bounding box center [934, 320] width 209 height 44
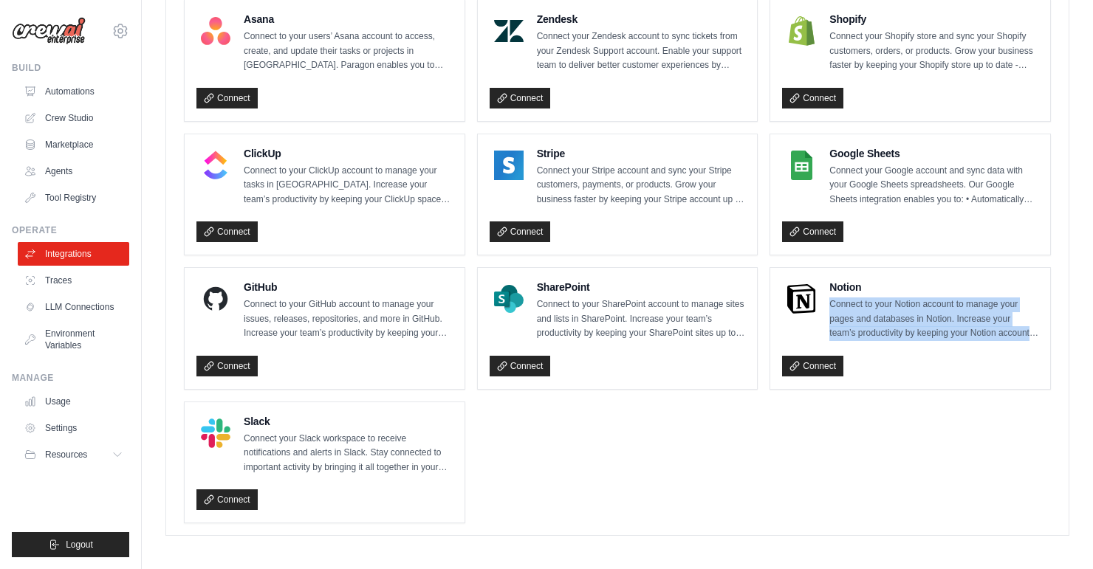
click at [949, 299] on p "Connect to your Notion account to manage your pages and databases in Notion. In…" at bounding box center [934, 320] width 209 height 44
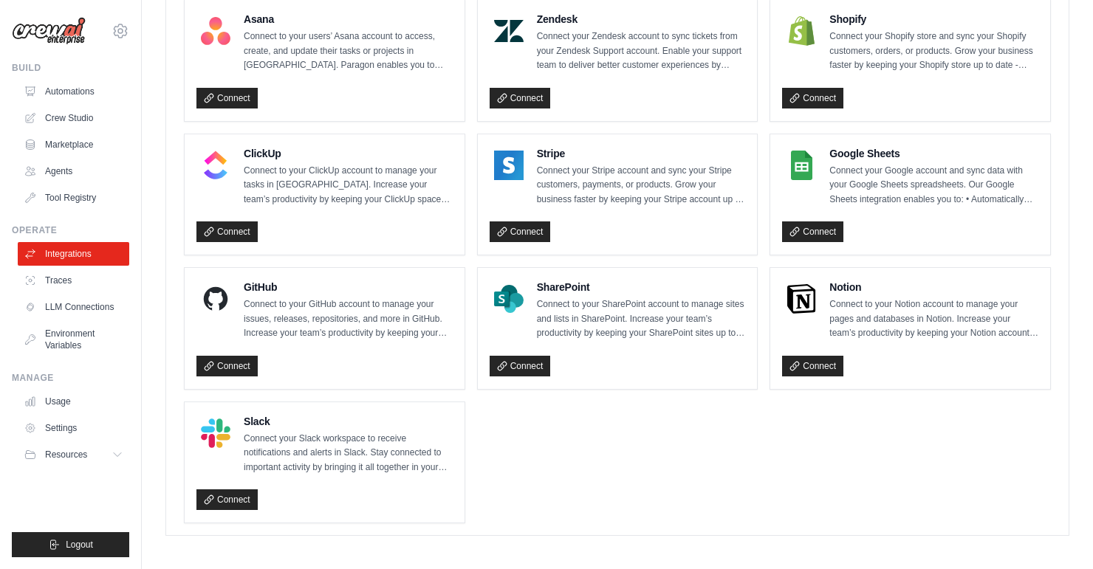
drag, startPoint x: 949, startPoint y: 299, endPoint x: 793, endPoint y: 475, distance: 235.4
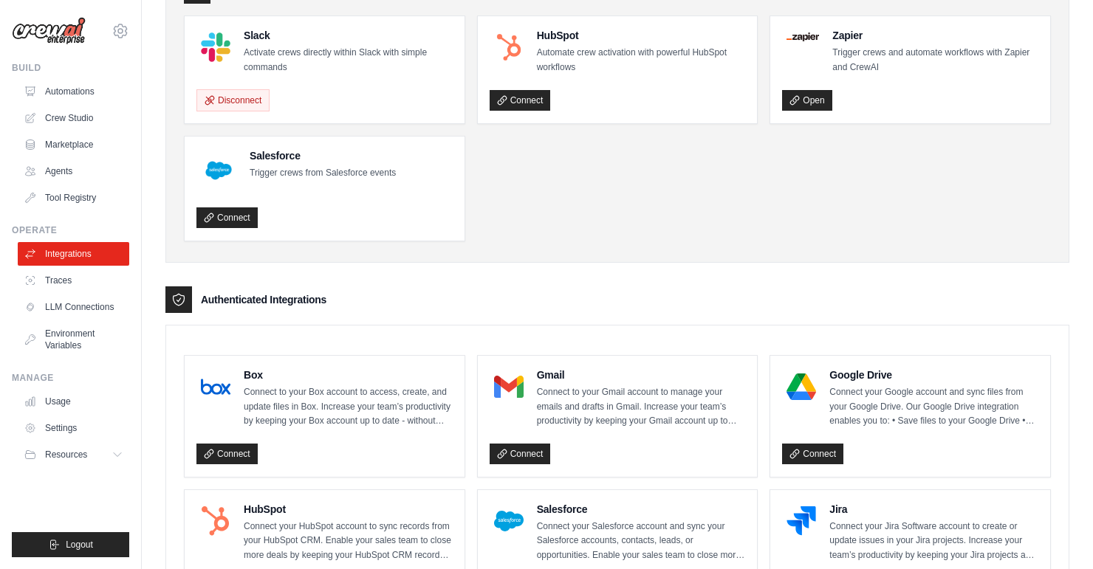
scroll to position [0, 0]
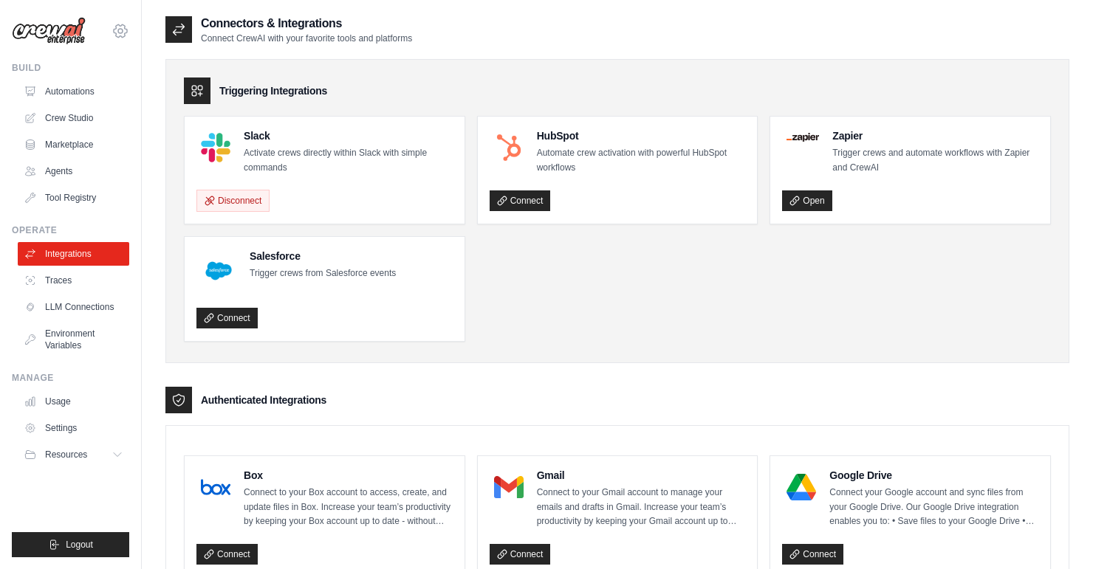
click at [116, 38] on icon at bounding box center [121, 31] width 18 height 18
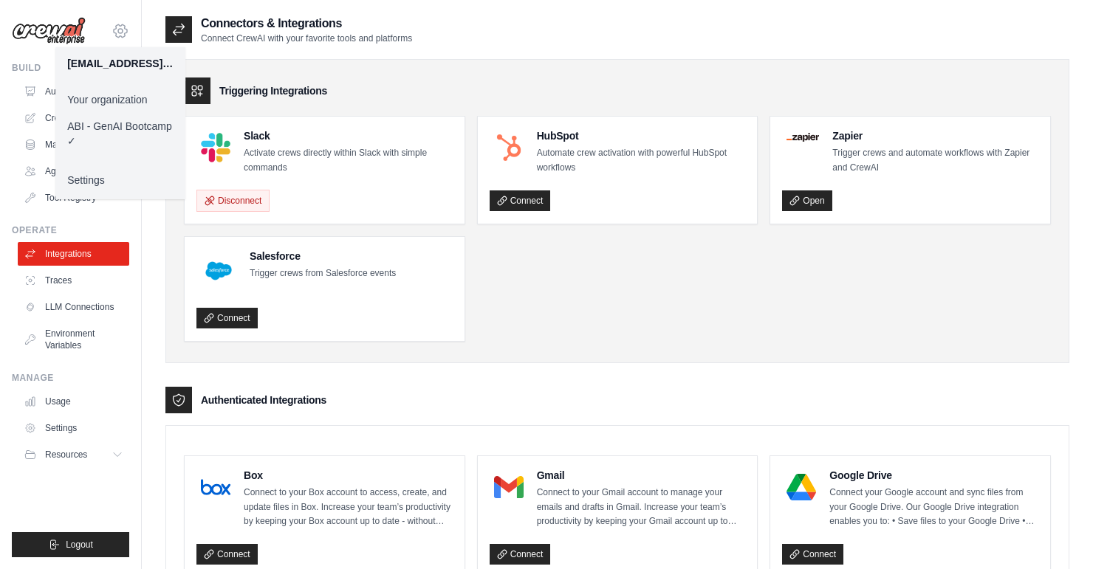
click at [120, 30] on icon at bounding box center [120, 31] width 4 height 4
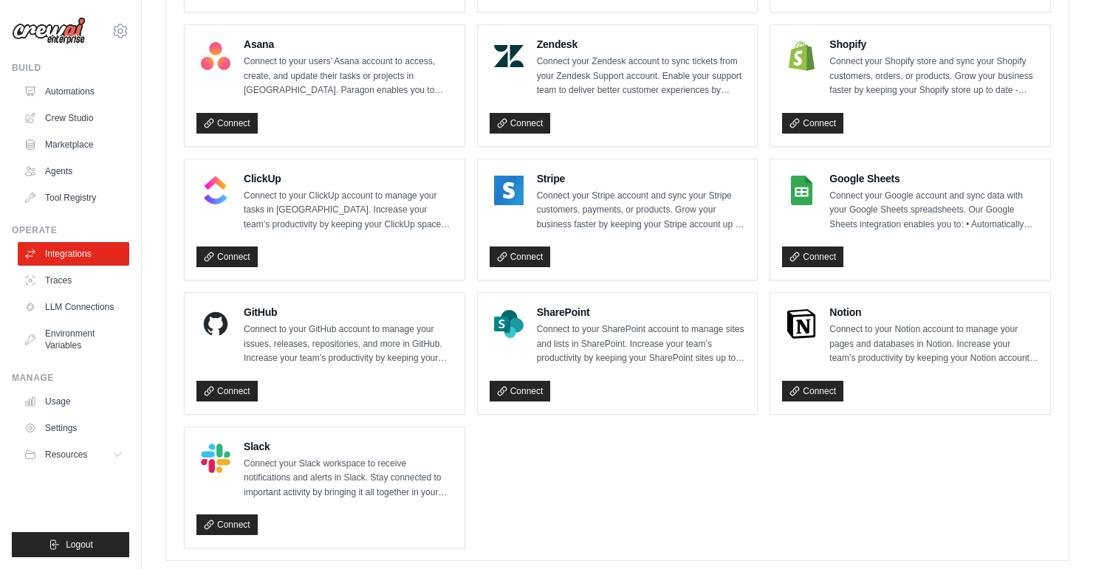
scroll to position [993, 0]
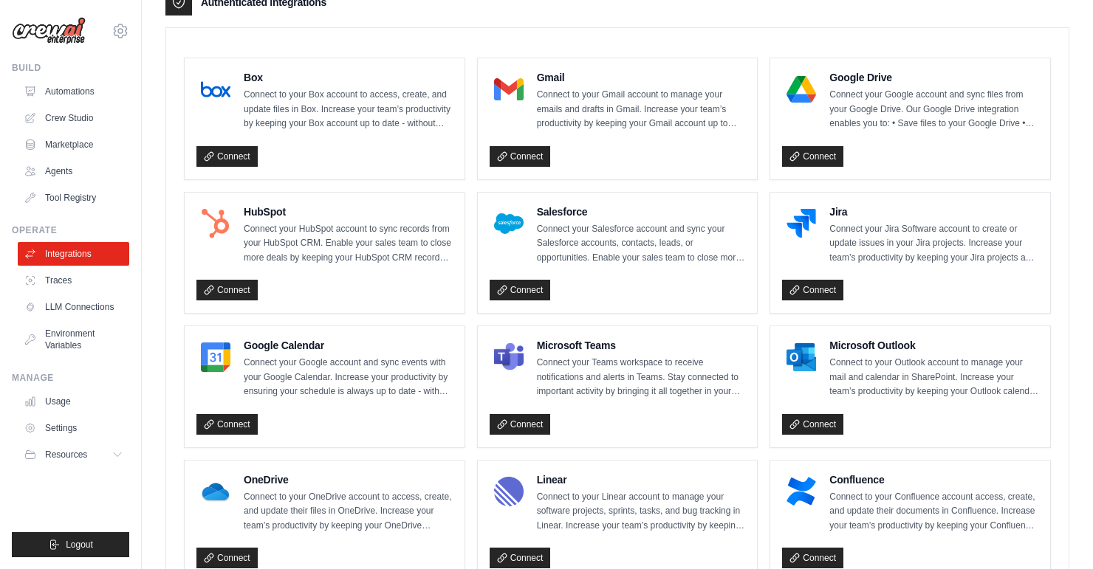
scroll to position [343, 0]
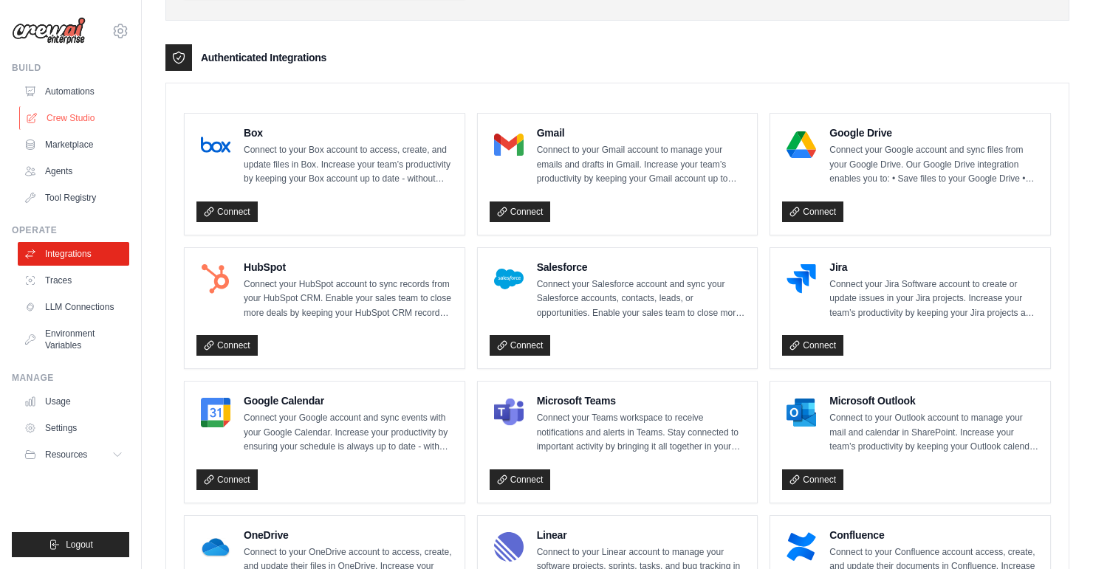
click at [67, 120] on link "Crew Studio" at bounding box center [75, 118] width 112 height 24
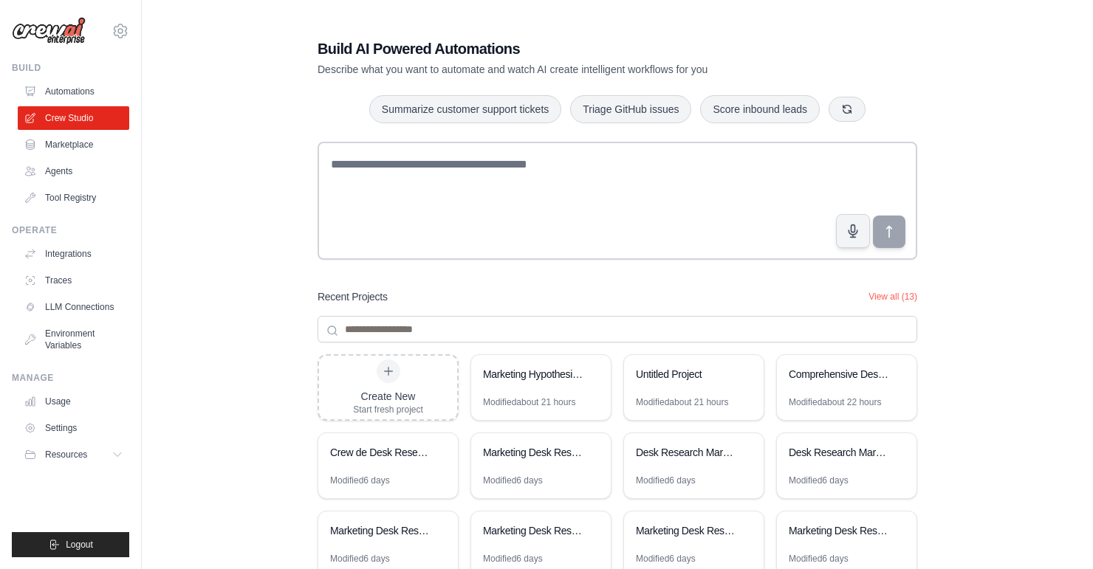
click at [985, 386] on div "Build AI Powered Automations Describe what you want to automate and watch AI cr…" at bounding box center [617, 315] width 904 height 600
click at [538, 394] on div "Marketing Hypothesis Briefing Generator" at bounding box center [541, 375] width 140 height 41
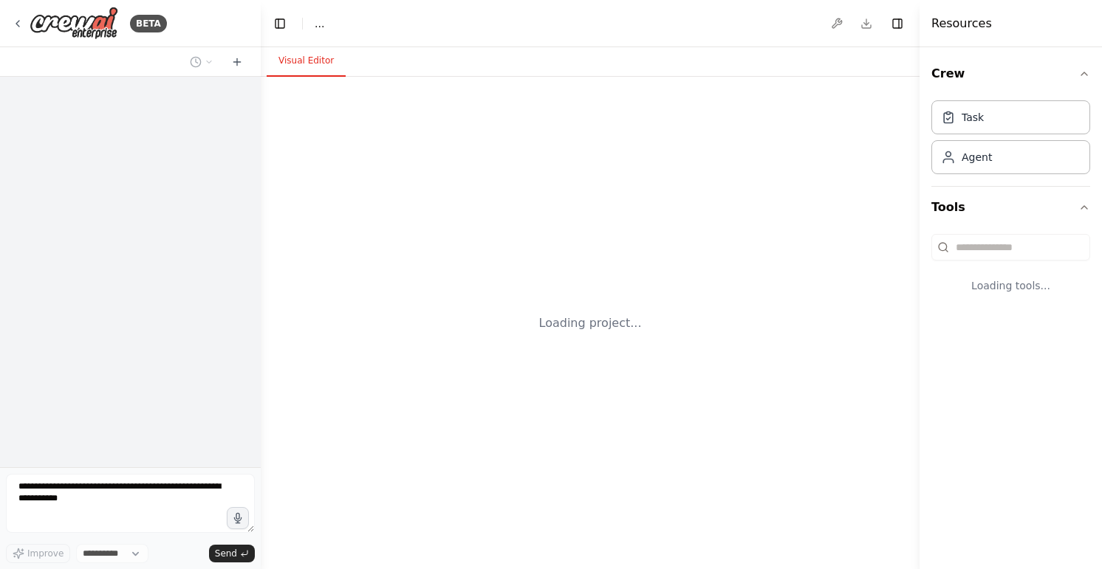
select select "****"
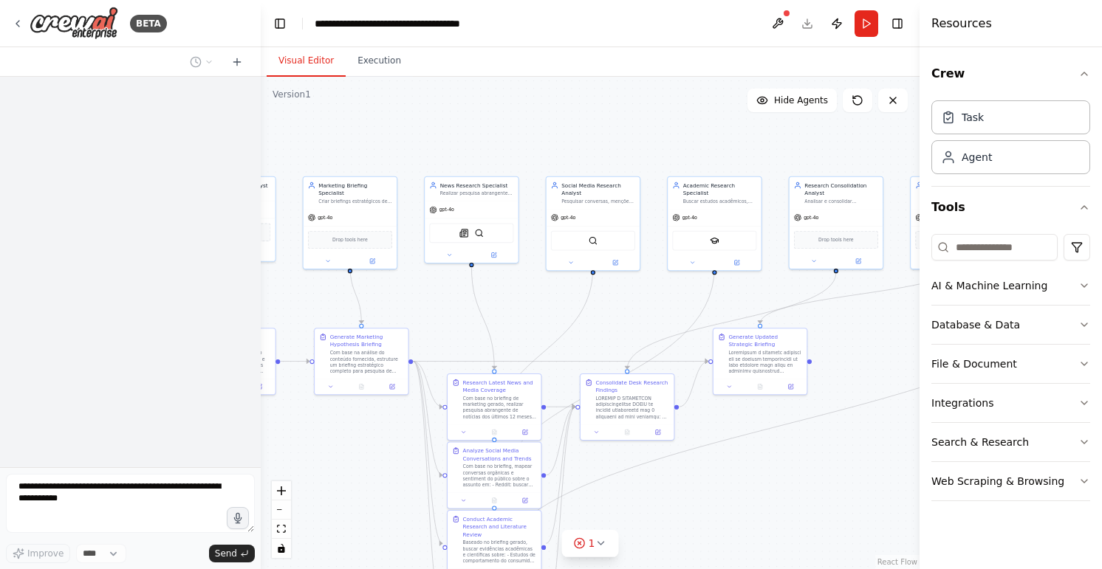
drag, startPoint x: 798, startPoint y: 372, endPoint x: 543, endPoint y: 322, distance: 259.7
click at [418, 293] on div ".deletable-edge-delete-btn { width: 20px; height: 20px; border: 0px solid #ffff…" at bounding box center [590, 323] width 659 height 493
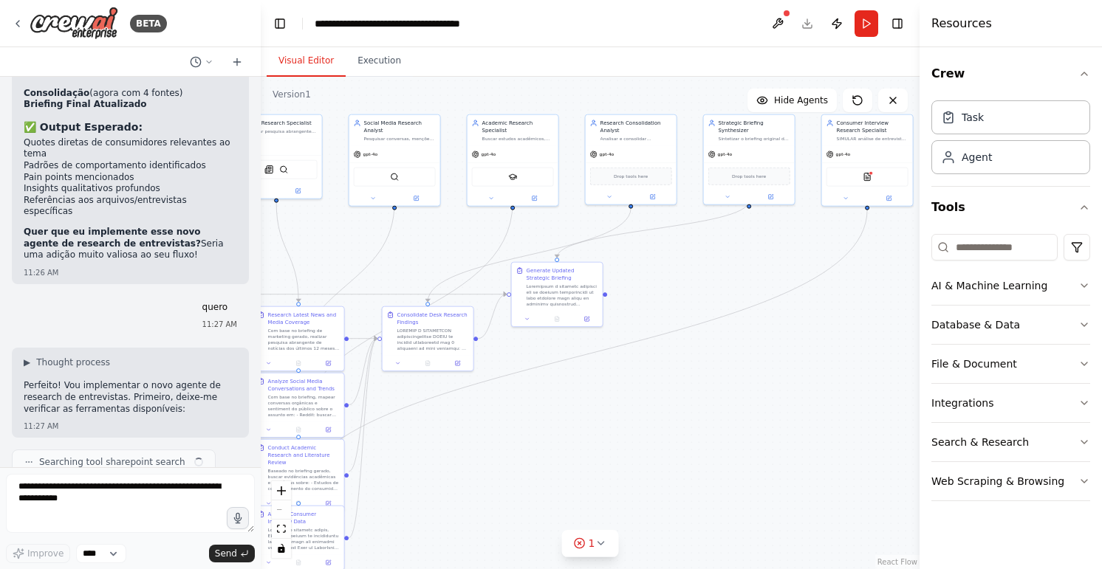
drag, startPoint x: 807, startPoint y: 465, endPoint x: 607, endPoint y: 400, distance: 210.0
click at [607, 400] on div ".deletable-edge-delete-btn { width: 20px; height: 20px; border: 0px solid #ffff…" at bounding box center [590, 323] width 659 height 493
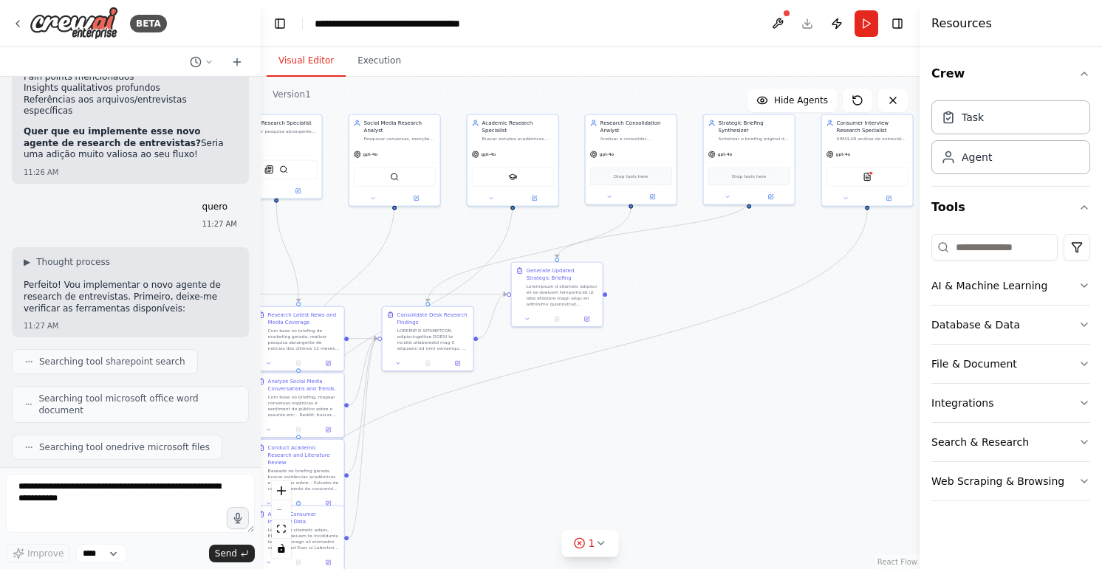
drag, startPoint x: 833, startPoint y: 372, endPoint x: 742, endPoint y: 388, distance: 92.3
click at [742, 388] on div ".deletable-edge-delete-btn { width: 20px; height: 20px; border: 0px solid #ffff…" at bounding box center [590, 323] width 659 height 493
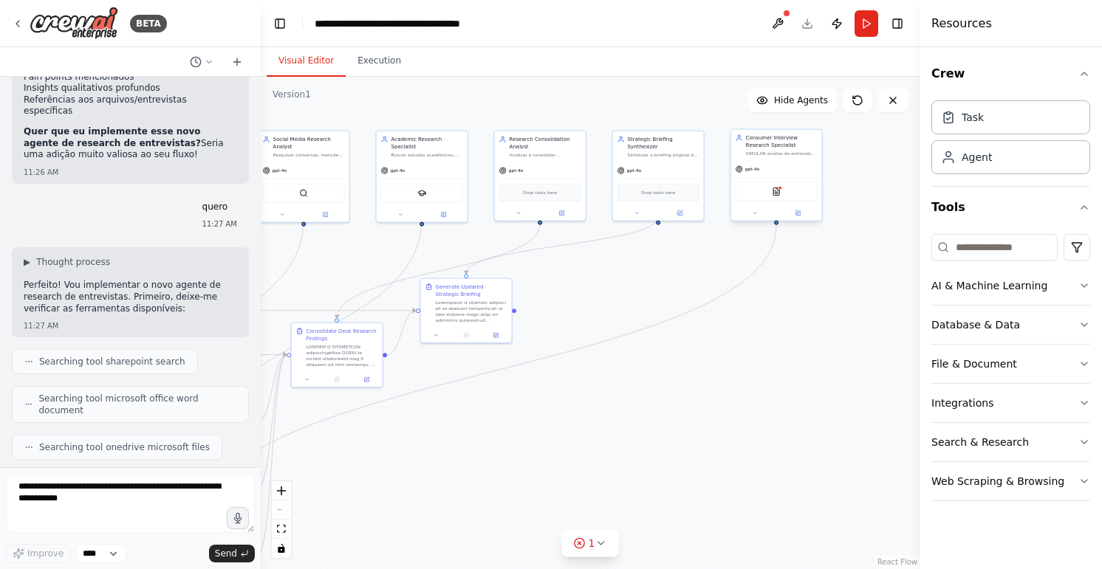
click at [788, 168] on div "gpt-4o" at bounding box center [776, 169] width 91 height 16
click at [812, 117] on icon at bounding box center [810, 114] width 6 height 8
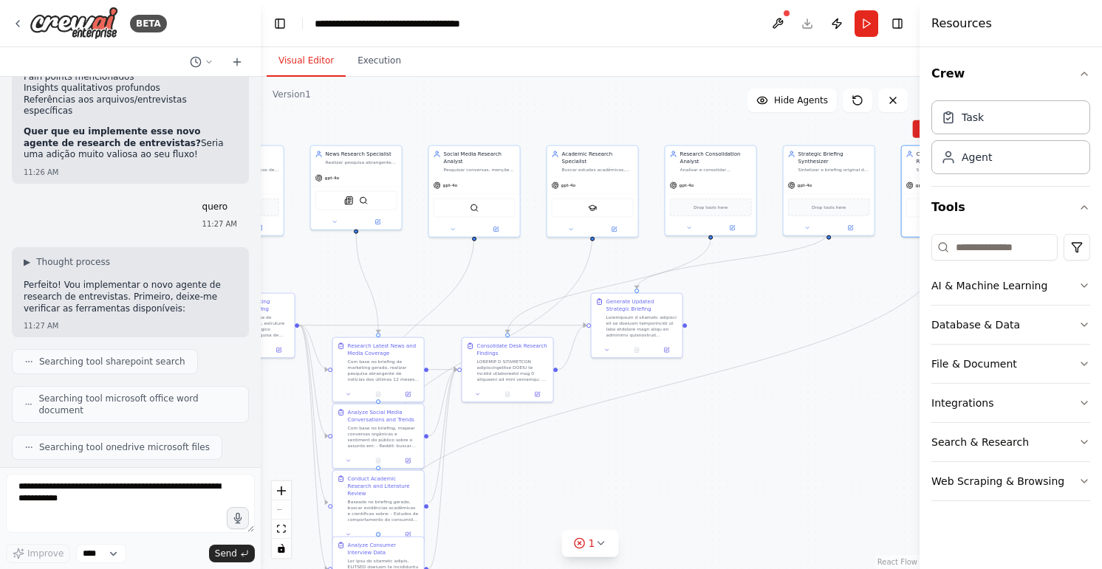
drag, startPoint x: 486, startPoint y: 514, endPoint x: 659, endPoint y: 530, distance: 173.5
click at [659, 530] on div ".deletable-edge-delete-btn { width: 20px; height: 20px; border: 0px solid #ffff…" at bounding box center [590, 323] width 659 height 493
drag, startPoint x: 815, startPoint y: 420, endPoint x: 747, endPoint y: 451, distance: 75.4
click at [747, 451] on div ".deletable-edge-delete-btn { width: 20px; height: 20px; border: 0px solid #ffff…" at bounding box center [590, 323] width 659 height 493
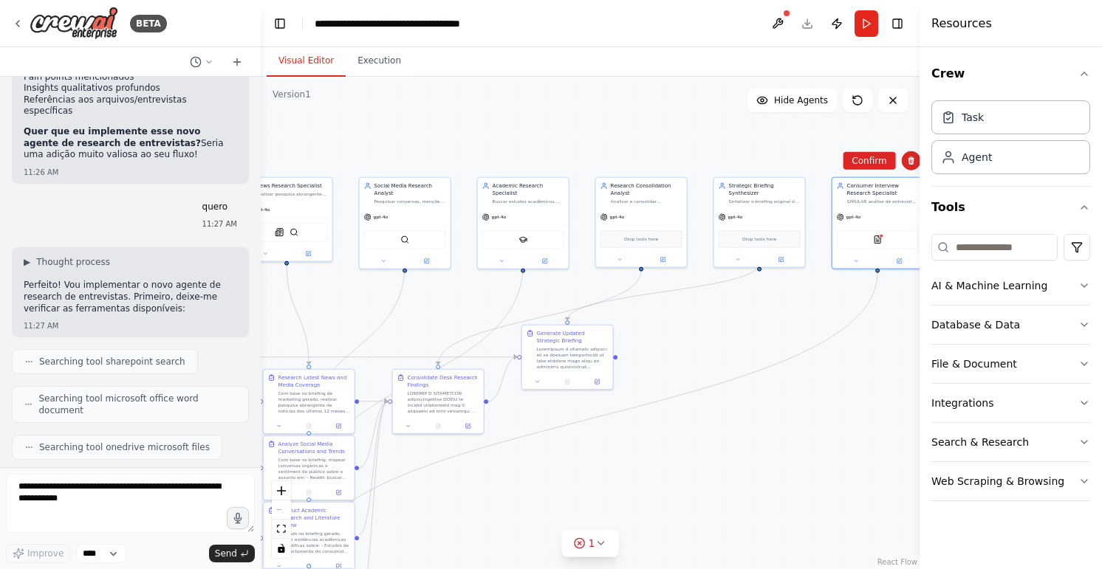
drag, startPoint x: 777, startPoint y: 318, endPoint x: 712, endPoint y: 290, distance: 71.1
click at [685, 337] on div ".deletable-edge-delete-btn { width: 20px; height: 20px; border: 0px solid #ffff…" at bounding box center [590, 323] width 659 height 493
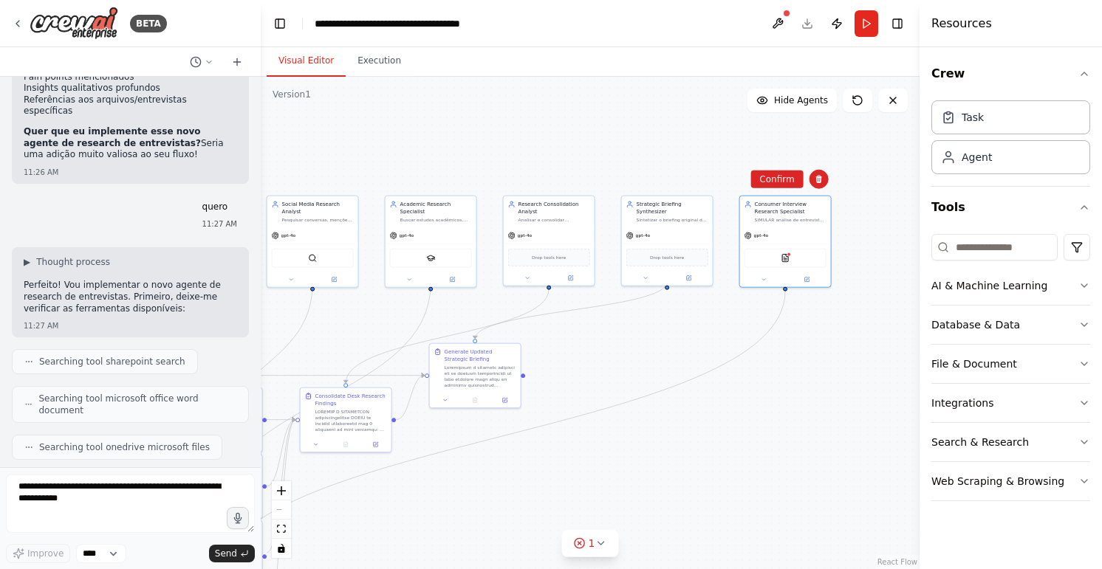
click at [810, 414] on div ".deletable-edge-delete-btn { width: 20px; height: 20px; border: 0px solid #ffff…" at bounding box center [590, 323] width 659 height 493
click at [821, 237] on div "gpt-4o" at bounding box center [785, 234] width 91 height 16
click at [818, 183] on icon at bounding box center [819, 179] width 9 height 9
click at [774, 180] on button "Confirm" at bounding box center [776, 180] width 52 height 18
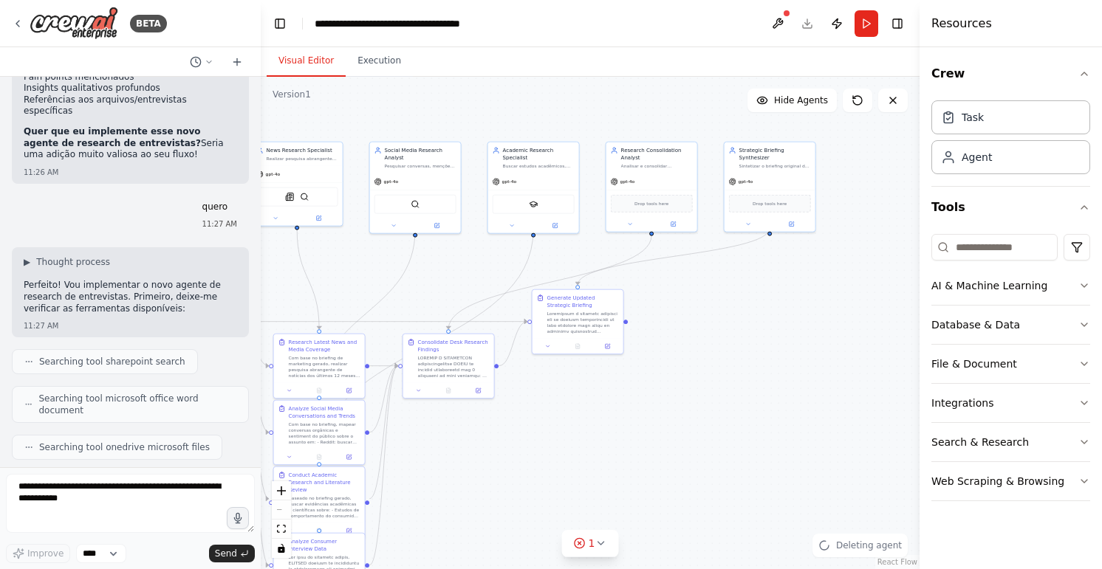
drag, startPoint x: 705, startPoint y: 395, endPoint x: 895, endPoint y: 301, distance: 211.7
click at [895, 301] on div ".deletable-edge-delete-btn { width: 20px; height: 20px; border: 0px solid #ffff…" at bounding box center [590, 323] width 659 height 493
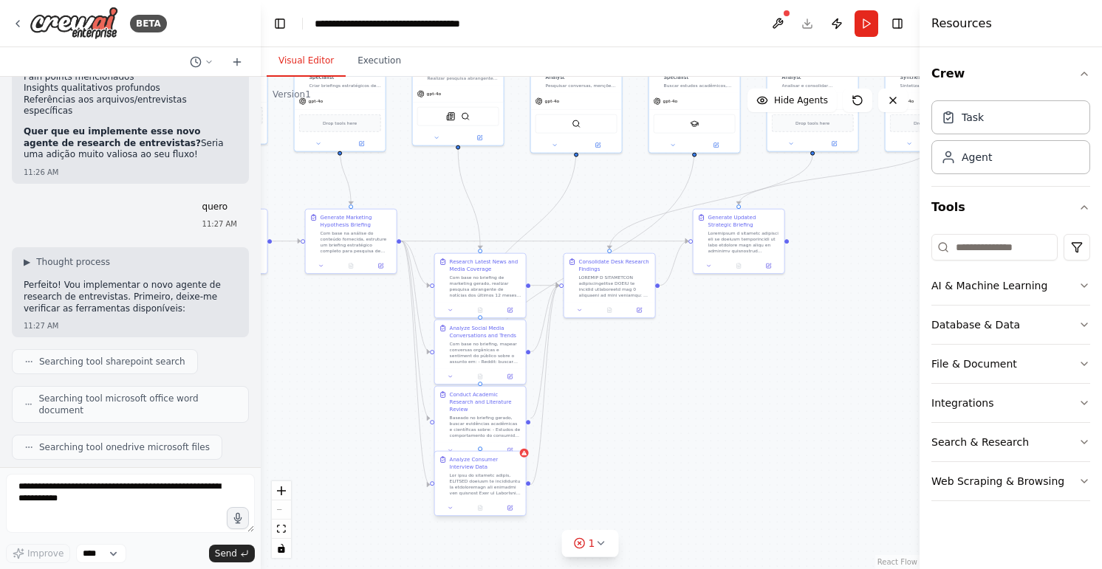
click at [508, 477] on div at bounding box center [486, 485] width 72 height 24
click at [517, 442] on icon at bounding box center [514, 438] width 9 height 9
click at [476, 439] on button "Confirm" at bounding box center [471, 438] width 52 height 18
click at [672, 412] on div ".deletable-edge-delete-btn { width: 20px; height: 20px; border: 0px solid #ffff…" at bounding box center [590, 323] width 659 height 493
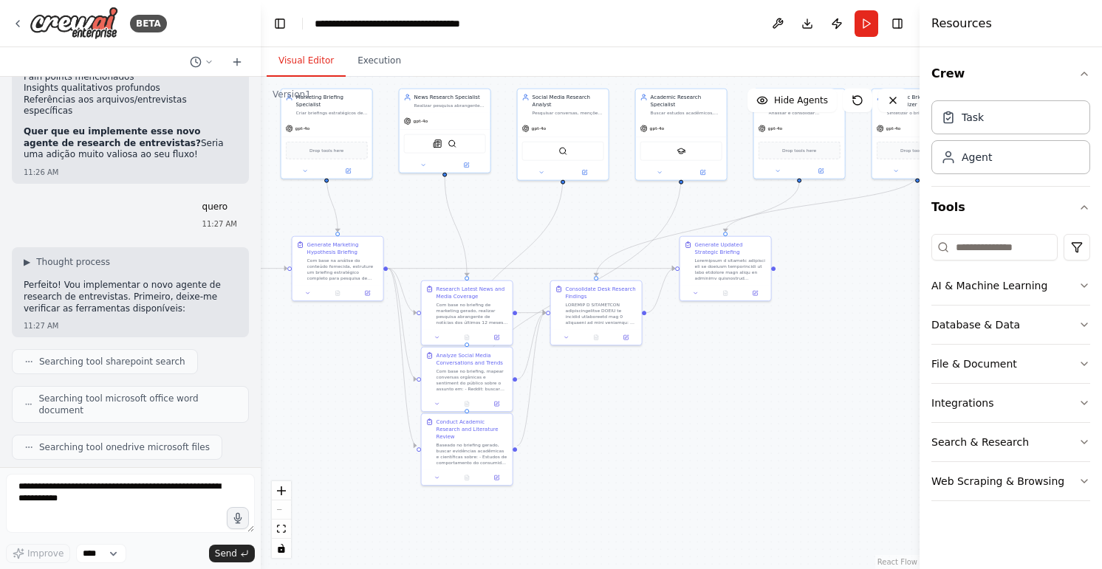
drag, startPoint x: 634, startPoint y: 374, endPoint x: 625, endPoint y: 391, distance: 18.9
click at [625, 391] on div ".deletable-edge-delete-btn { width: 20px; height: 20px; border: 0px solid #ffff…" at bounding box center [590, 323] width 659 height 493
click at [595, 305] on div at bounding box center [602, 313] width 72 height 24
click at [623, 337] on button at bounding box center [625, 336] width 25 height 9
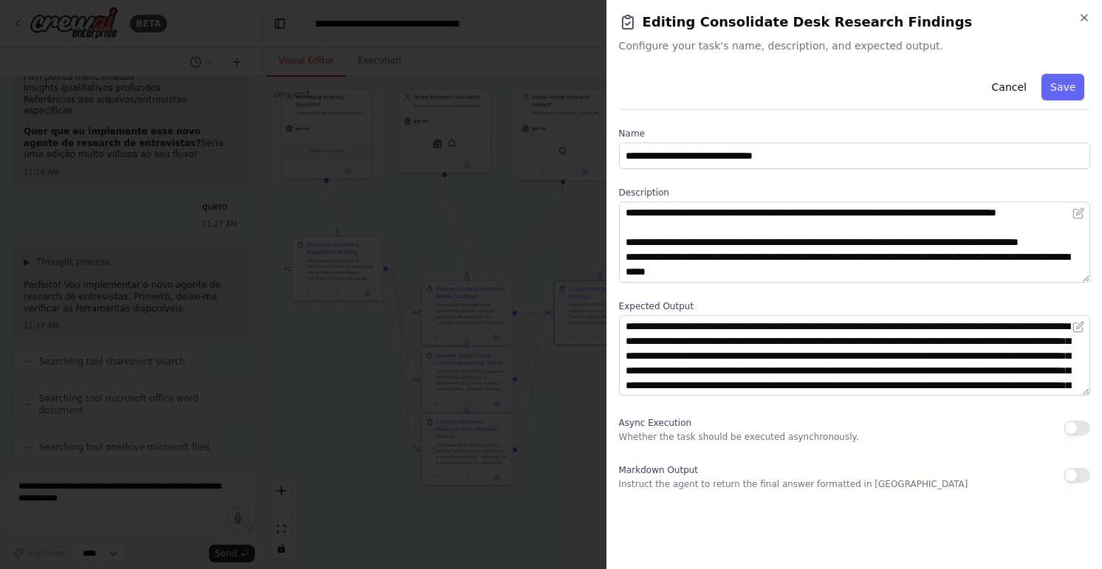
scroll to position [118, 0]
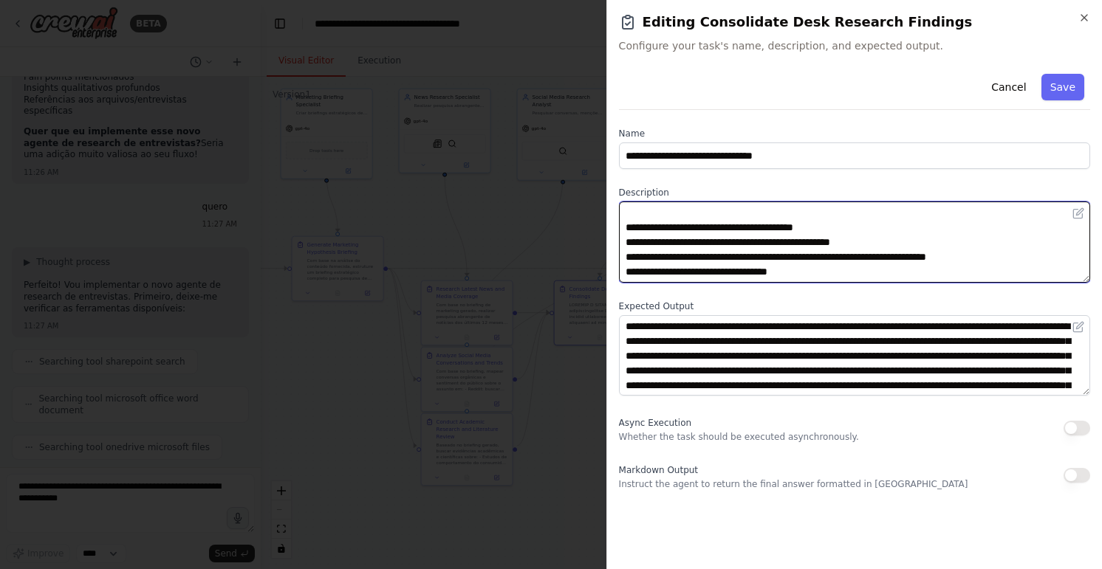
drag, startPoint x: 1049, startPoint y: 244, endPoint x: 609, endPoint y: 230, distance: 440.5
click at [609, 230] on div "**********" at bounding box center [854, 284] width 496 height 569
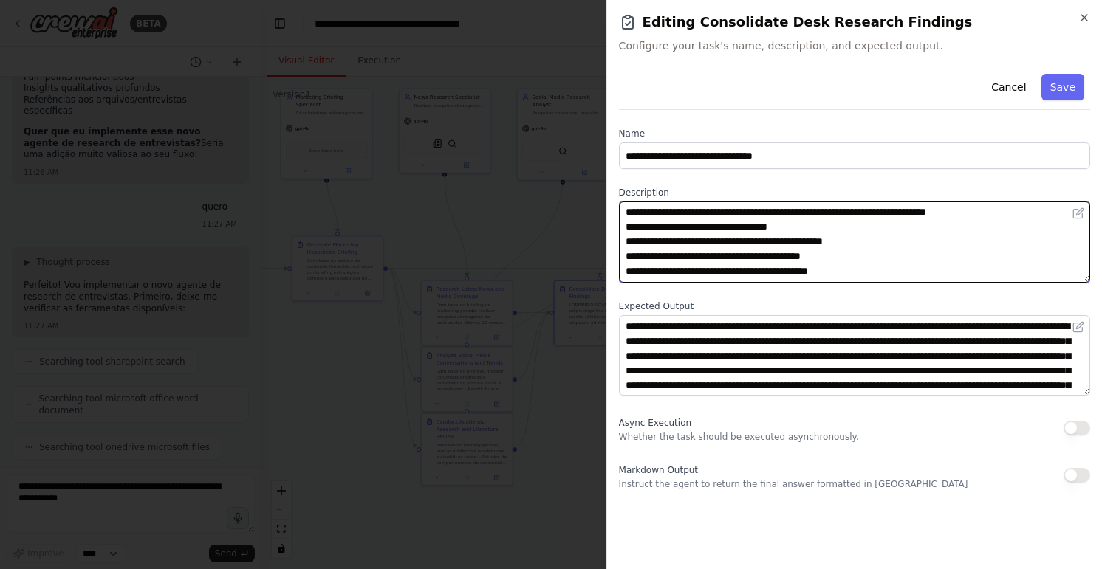
scroll to position [163, 0]
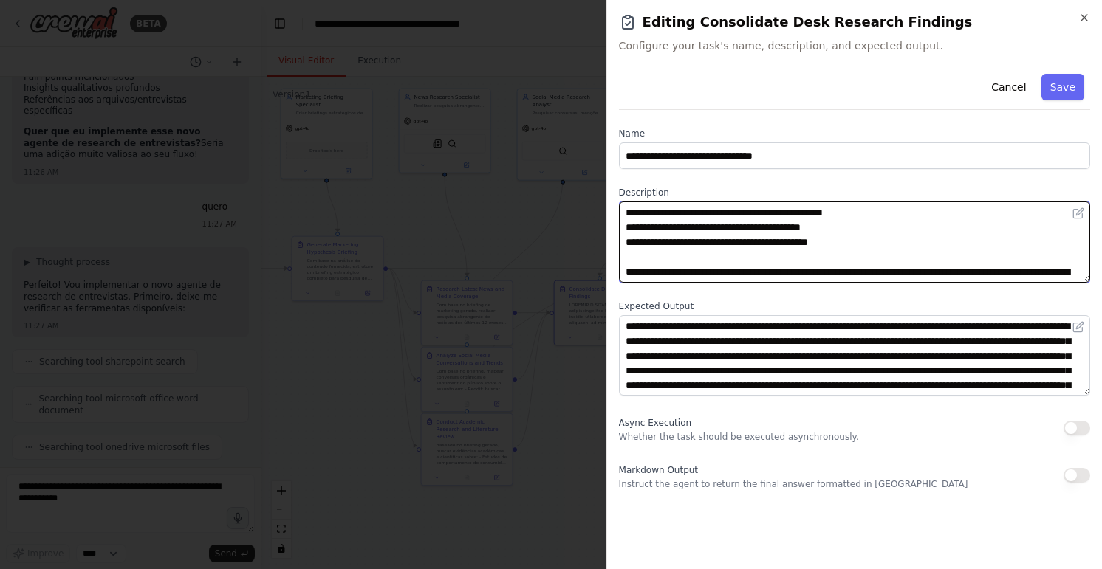
click at [841, 213] on textarea "**********" at bounding box center [855, 242] width 472 height 81
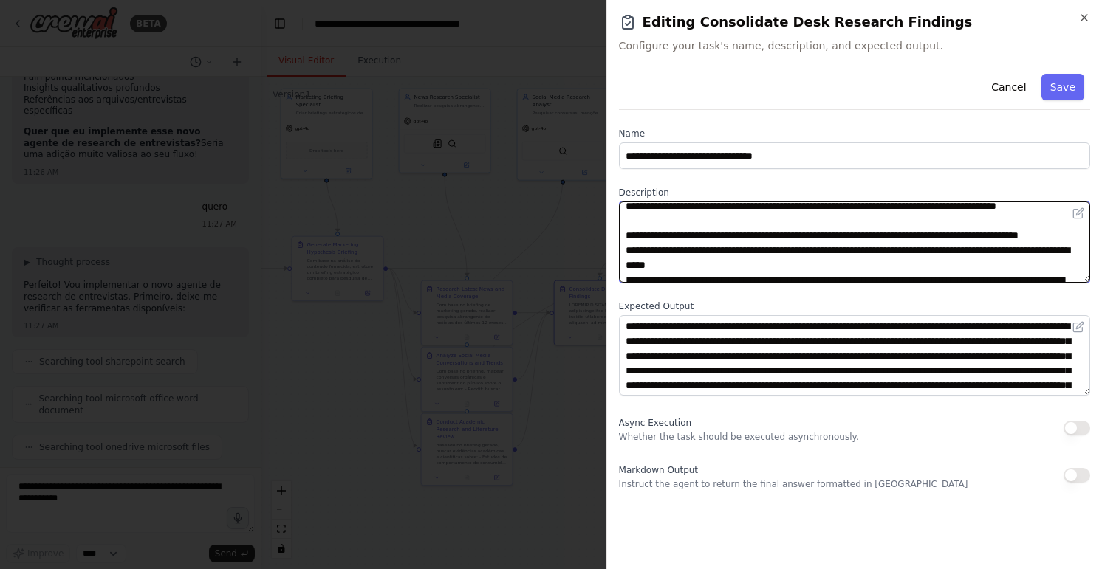
scroll to position [0, 0]
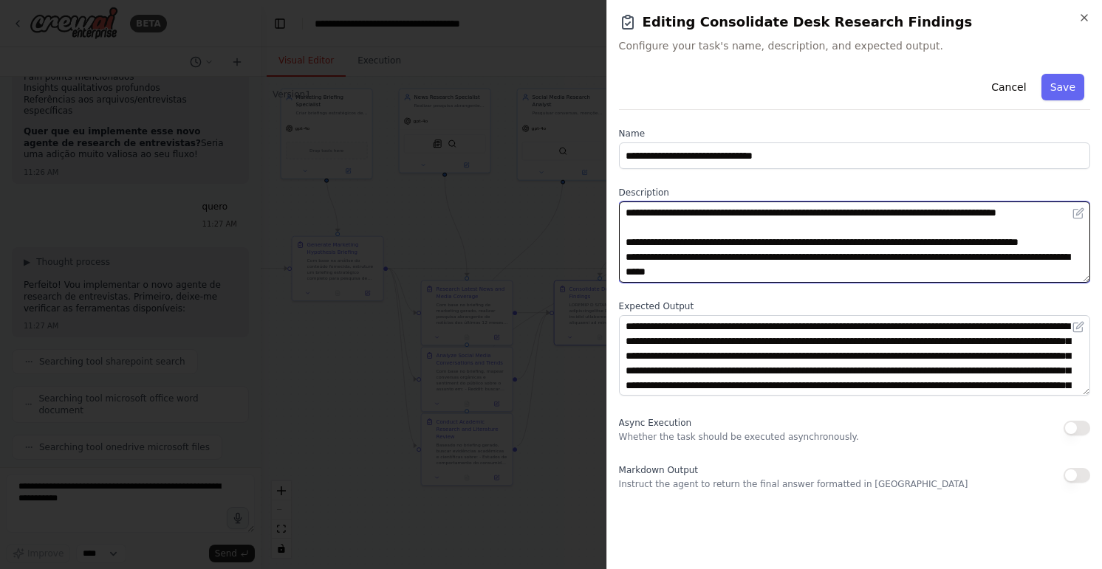
click at [991, 210] on textarea "**********" at bounding box center [855, 242] width 472 height 81
type textarea "**********"
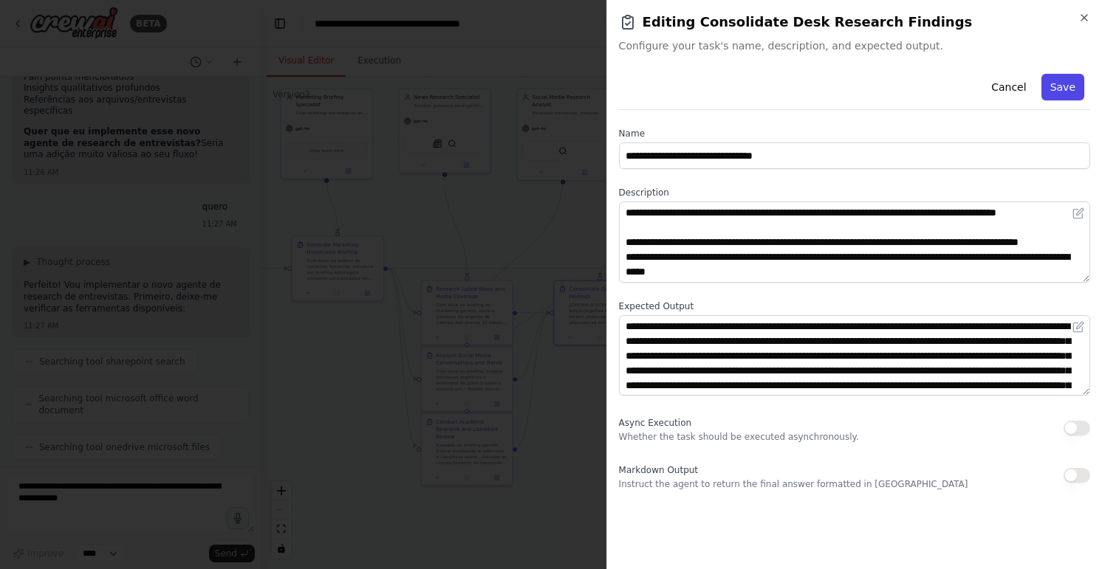
click at [1061, 89] on button "Save" at bounding box center [1062, 87] width 43 height 27
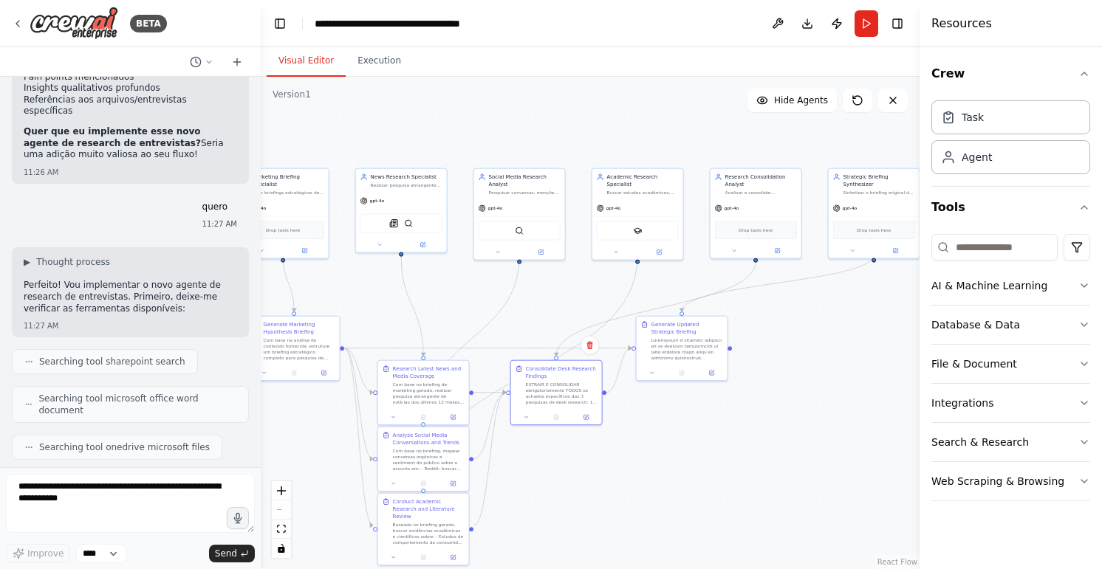
drag, startPoint x: 747, startPoint y: 360, endPoint x: 701, endPoint y: 445, distance: 95.9
click at [701, 445] on div ".deletable-edge-delete-btn { width: 20px; height: 20px; border: 0px solid #ffff…" at bounding box center [590, 323] width 659 height 493
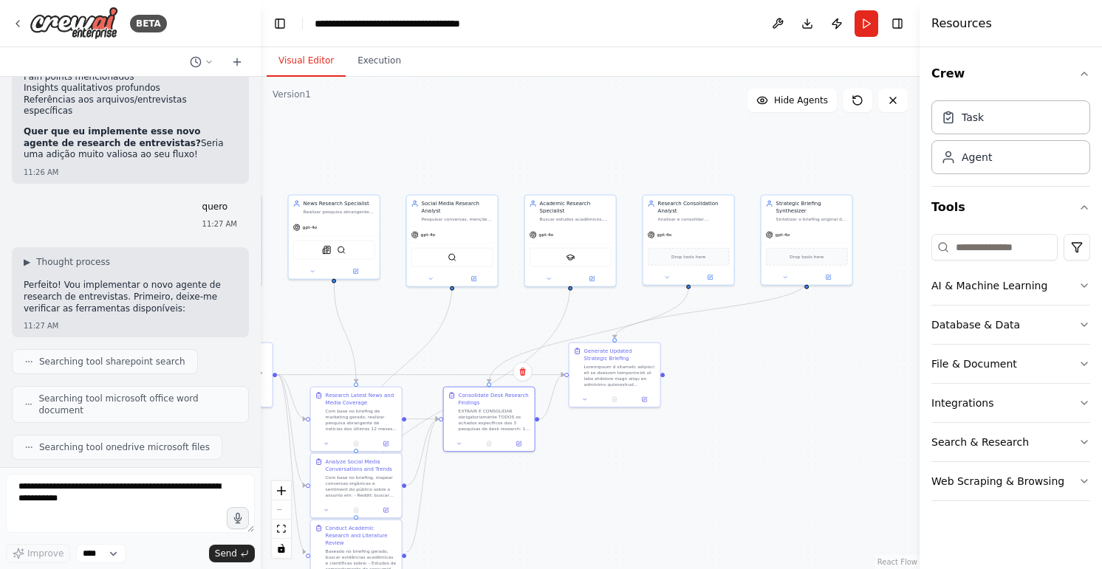
drag, startPoint x: 787, startPoint y: 371, endPoint x: 801, endPoint y: 329, distance: 44.4
click at [780, 372] on div ".deletable-edge-delete-btn { width: 20px; height: 20px; border: 0px solid #ffff…" at bounding box center [590, 323] width 659 height 493
drag, startPoint x: 573, startPoint y: 521, endPoint x: 601, endPoint y: 519, distance: 28.1
click at [601, 519] on div ".deletable-edge-delete-btn { width: 20px; height: 20px; border: 0px solid #ffff…" at bounding box center [590, 323] width 659 height 493
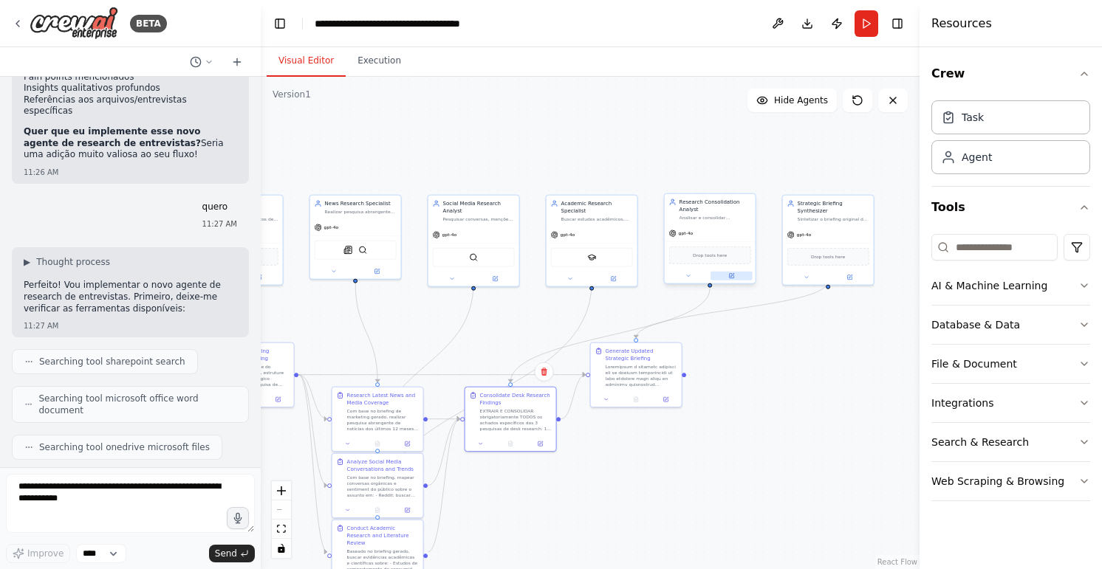
click at [732, 274] on icon at bounding box center [733, 275] width 4 height 4
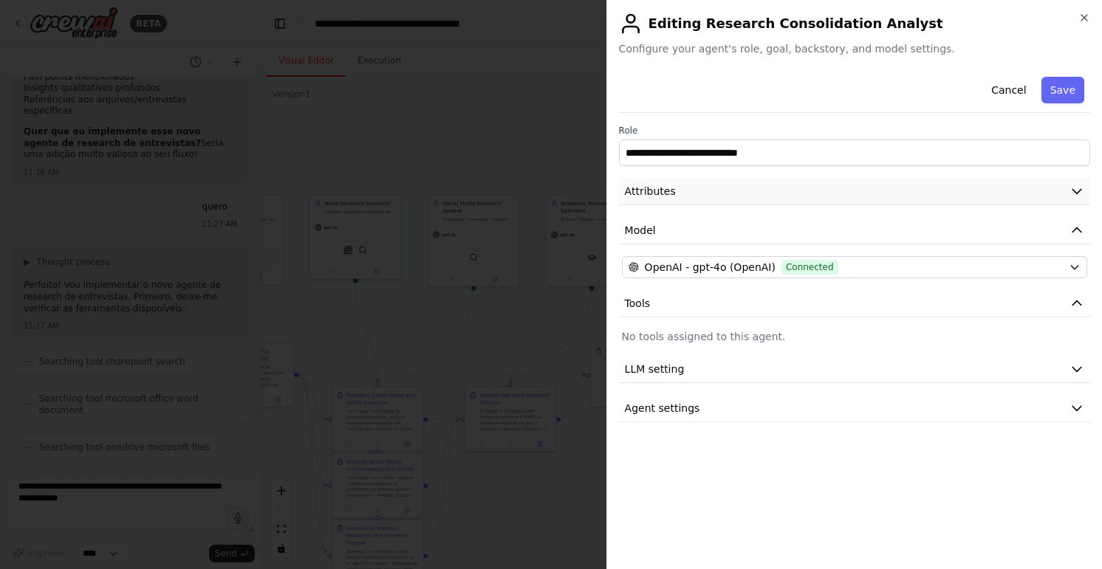
click at [685, 179] on button "Attributes" at bounding box center [854, 191] width 471 height 27
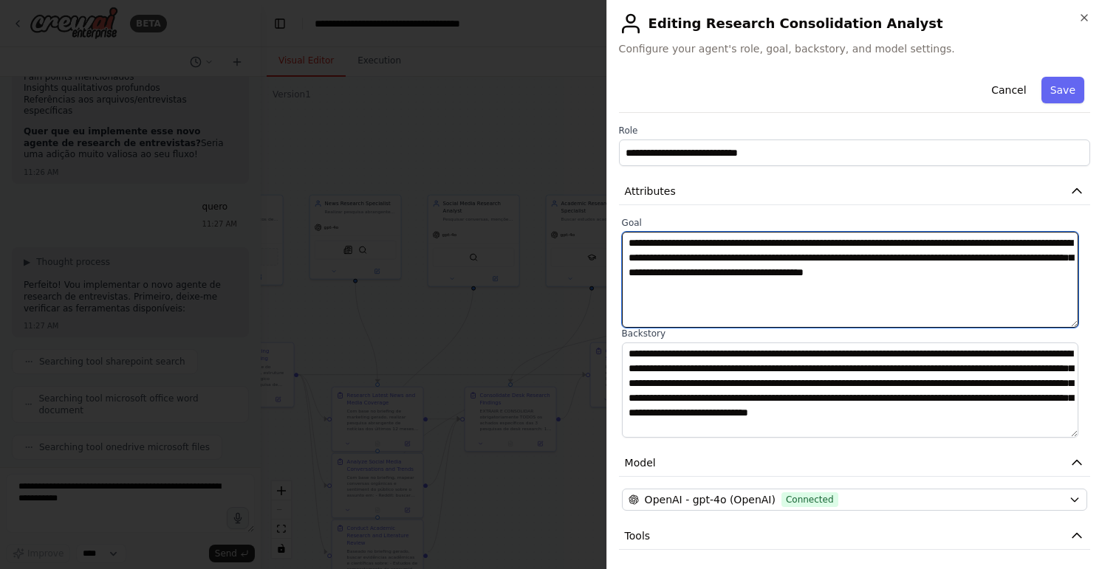
click at [853, 254] on textarea "**********" at bounding box center [850, 280] width 457 height 96
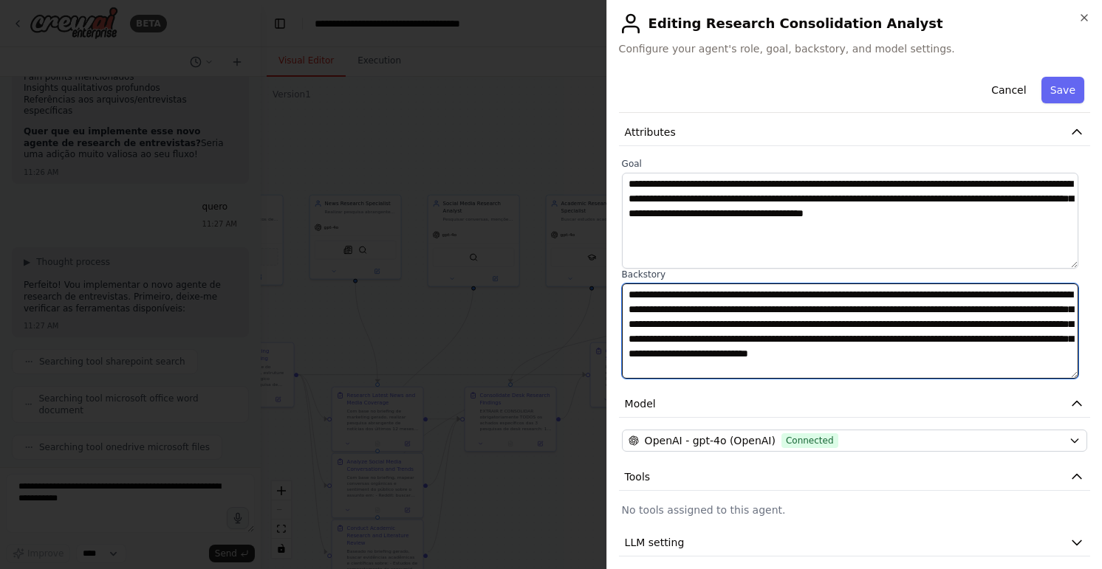
click at [839, 338] on textarea "**********" at bounding box center [850, 332] width 457 height 96
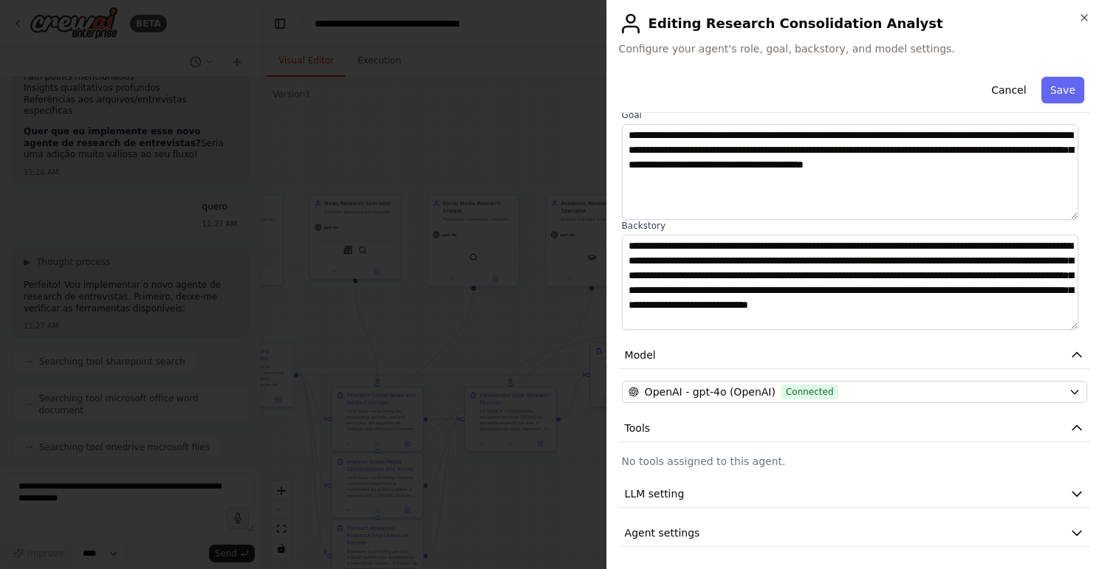
click at [551, 304] on div at bounding box center [551, 284] width 1102 height 569
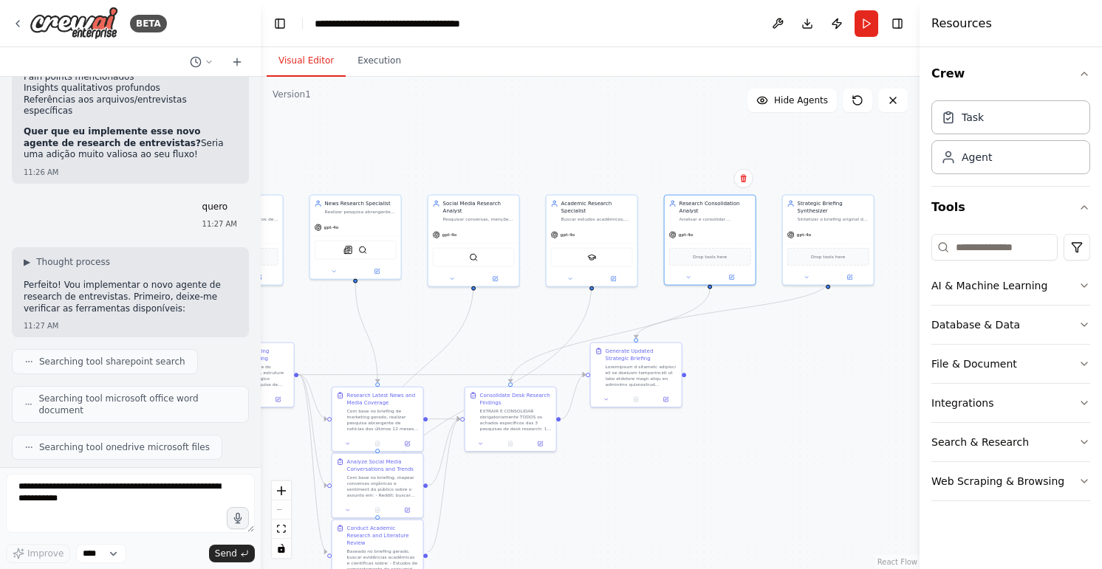
click at [852, 395] on div ".deletable-edge-delete-btn { width: 20px; height: 20px; border: 0px solid #ffff…" at bounding box center [590, 323] width 659 height 493
click at [791, 427] on div ".deletable-edge-delete-btn { width: 20px; height: 20px; border: 0px solid #ffff…" at bounding box center [590, 323] width 659 height 493
drag, startPoint x: 750, startPoint y: 464, endPoint x: 793, endPoint y: 417, distance: 63.8
click at [793, 417] on div ".deletable-edge-delete-btn { width: 20px; height: 20px; border: 0px solid #ffff…" at bounding box center [590, 323] width 659 height 493
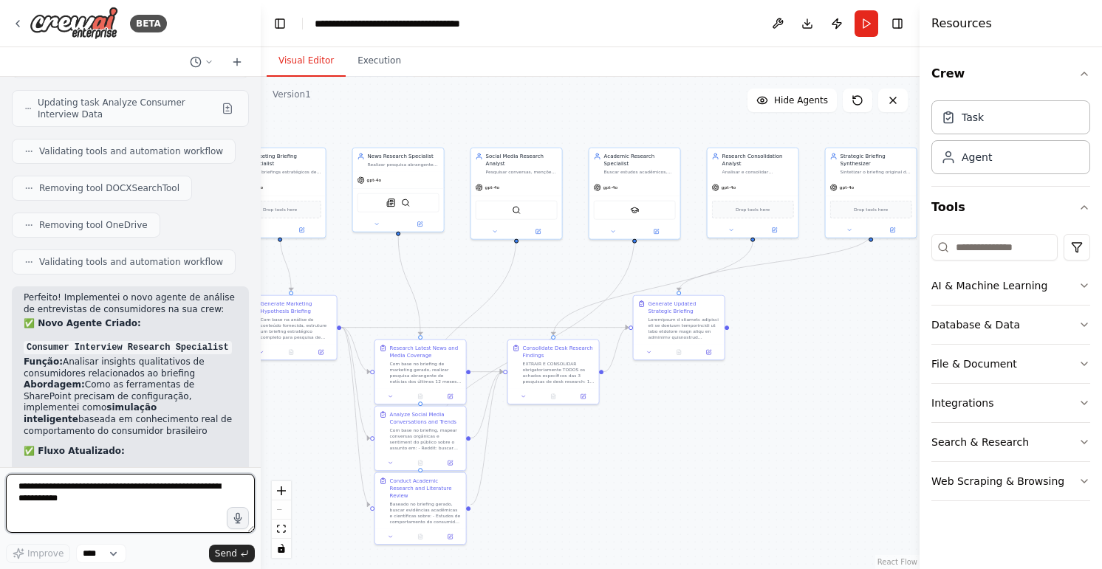
scroll to position [18511, 0]
click at [147, 510] on textarea at bounding box center [130, 503] width 249 height 59
type textarea "**********"
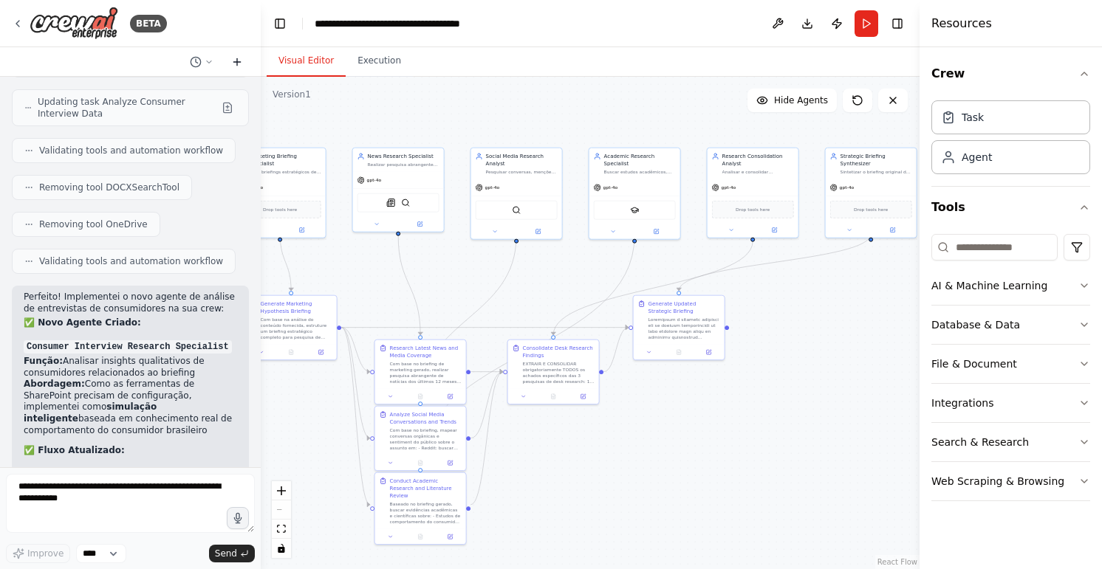
click at [239, 60] on icon at bounding box center [237, 62] width 12 height 12
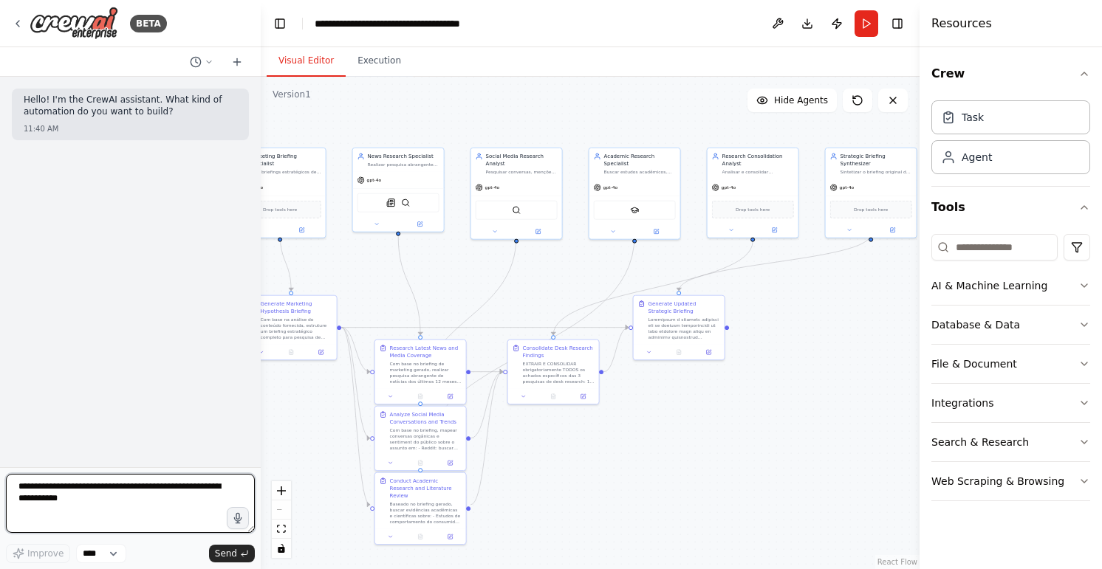
click at [124, 495] on textarea at bounding box center [130, 503] width 249 height 59
click at [163, 490] on textarea at bounding box center [130, 503] width 249 height 59
click at [186, 505] on textarea "**********" at bounding box center [130, 503] width 249 height 59
type textarea "**********"
click at [205, 490] on textarea "**********" at bounding box center [130, 503] width 249 height 59
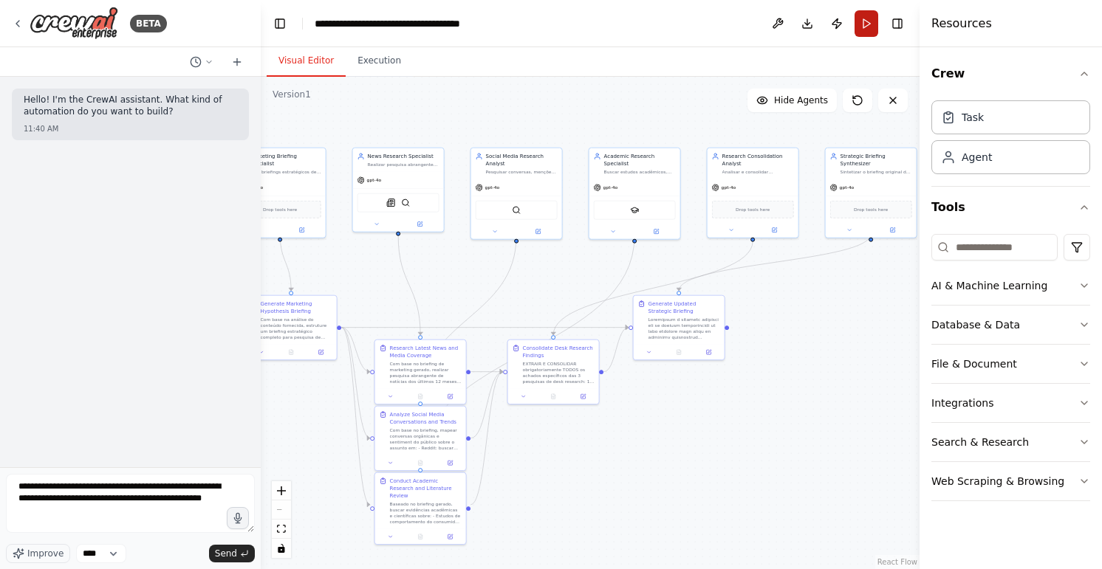
click at [869, 27] on button "Run" at bounding box center [867, 23] width 24 height 27
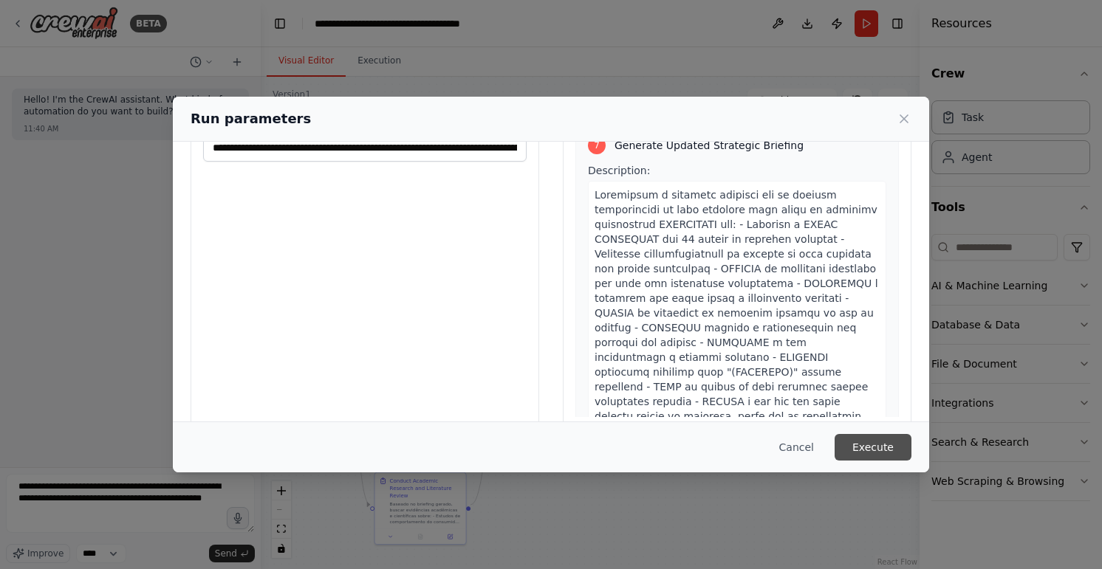
scroll to position [105, 0]
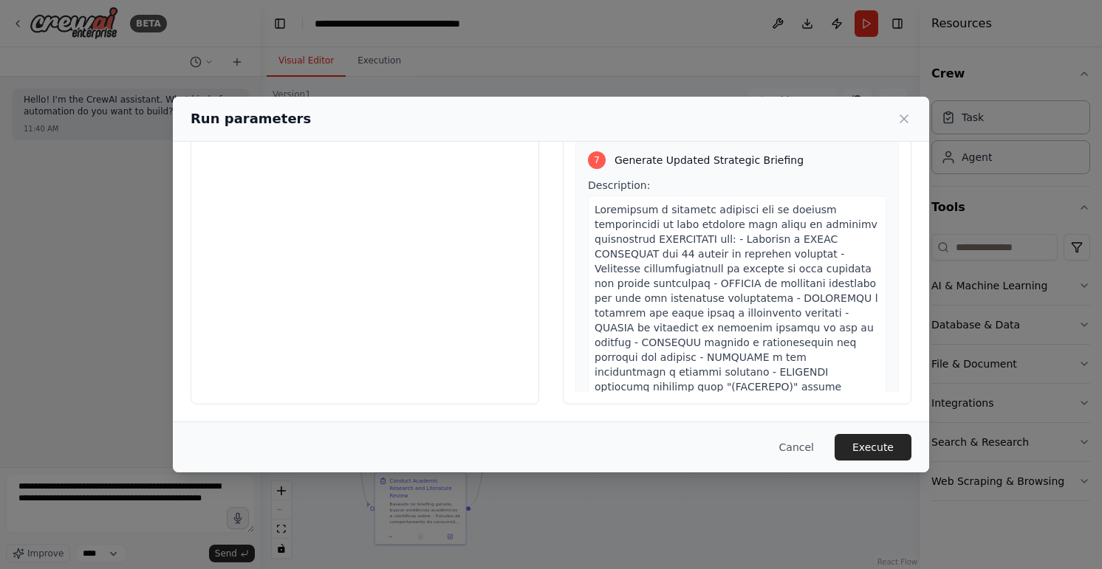
scroll to position [2870, 0]
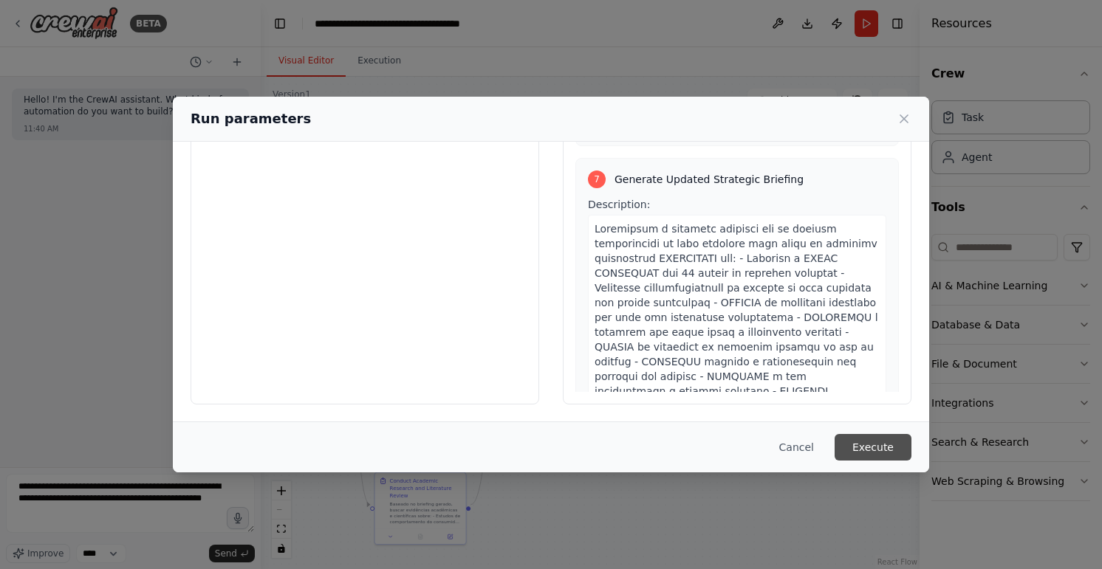
click at [866, 441] on button "Execute" at bounding box center [873, 447] width 77 height 27
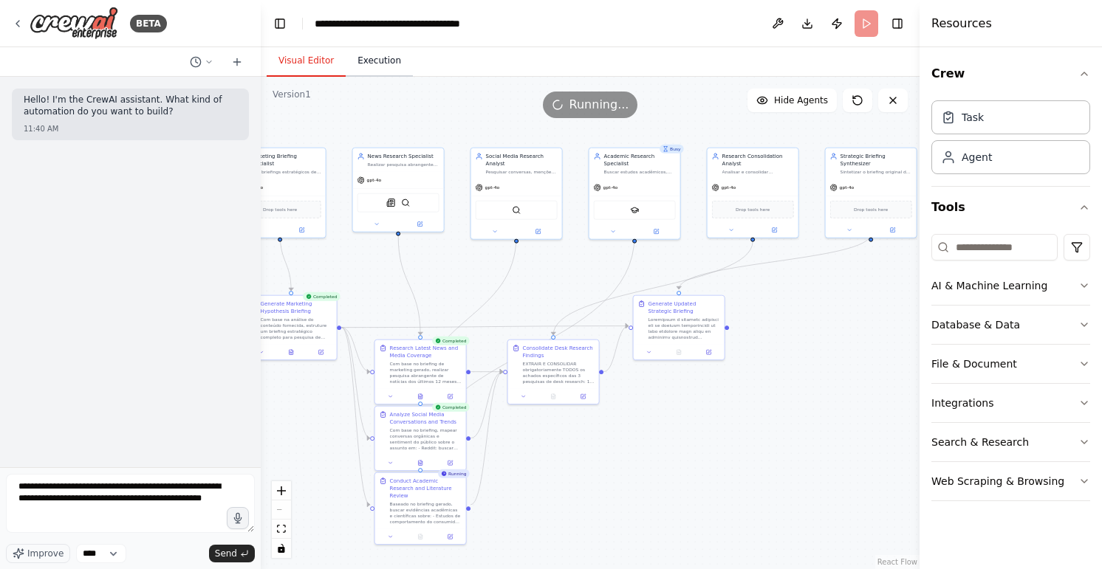
click at [372, 57] on button "Execution" at bounding box center [379, 61] width 67 height 31
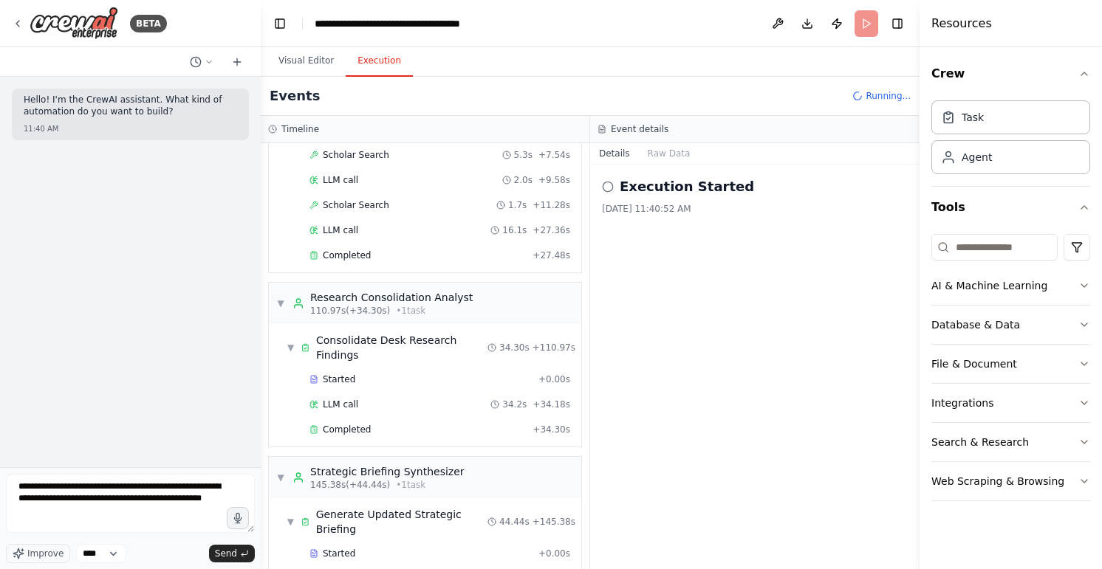
scroll to position [1203, 0]
